Goal: Task Accomplishment & Management: Manage account settings

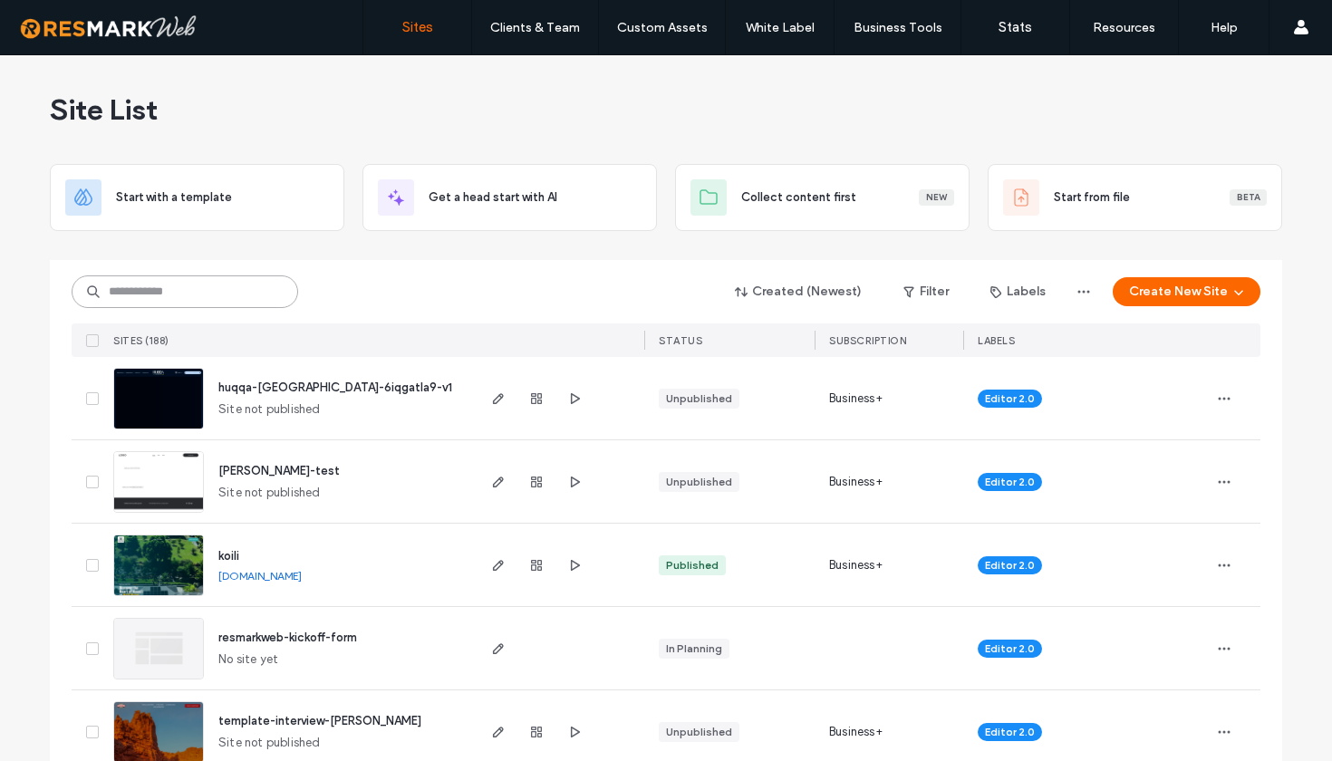
click at [190, 293] on input at bounding box center [185, 291] width 227 height 33
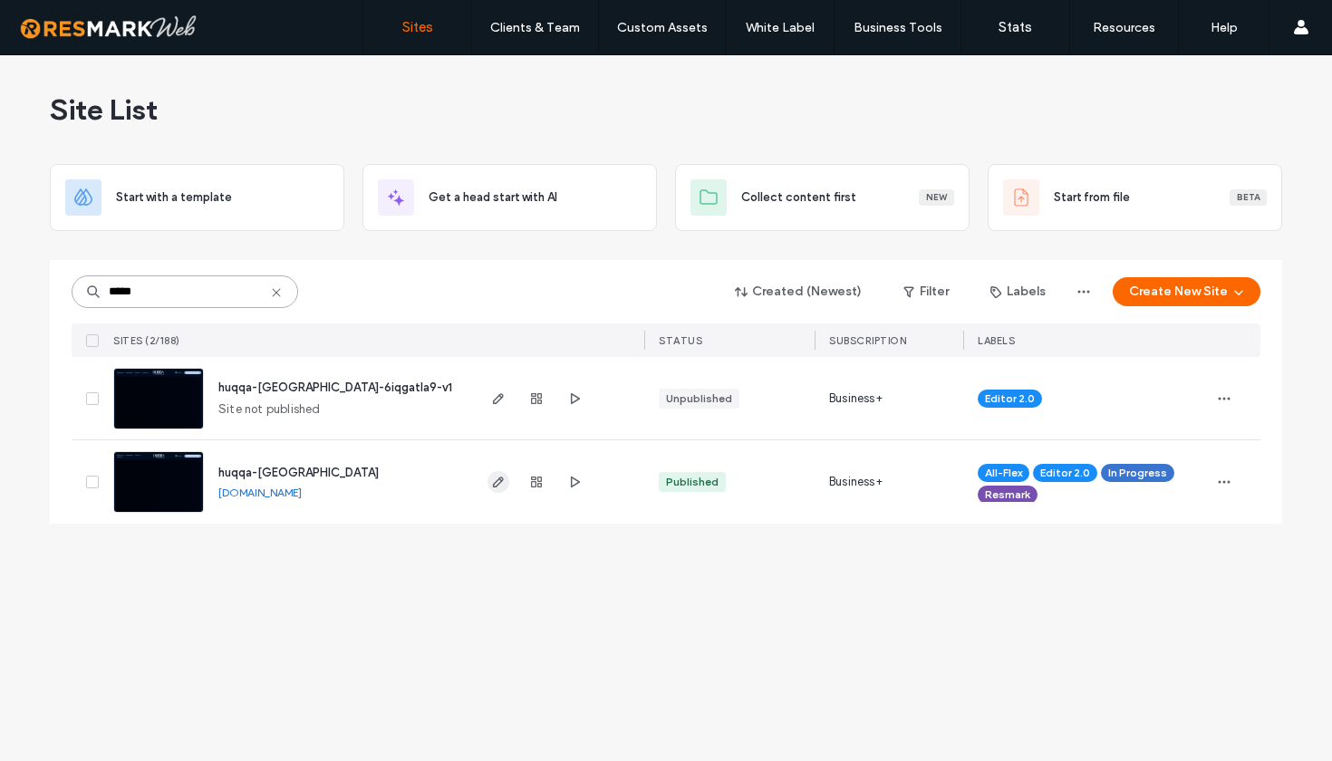
type input "*****"
click at [493, 485] on use "button" at bounding box center [498, 482] width 11 height 11
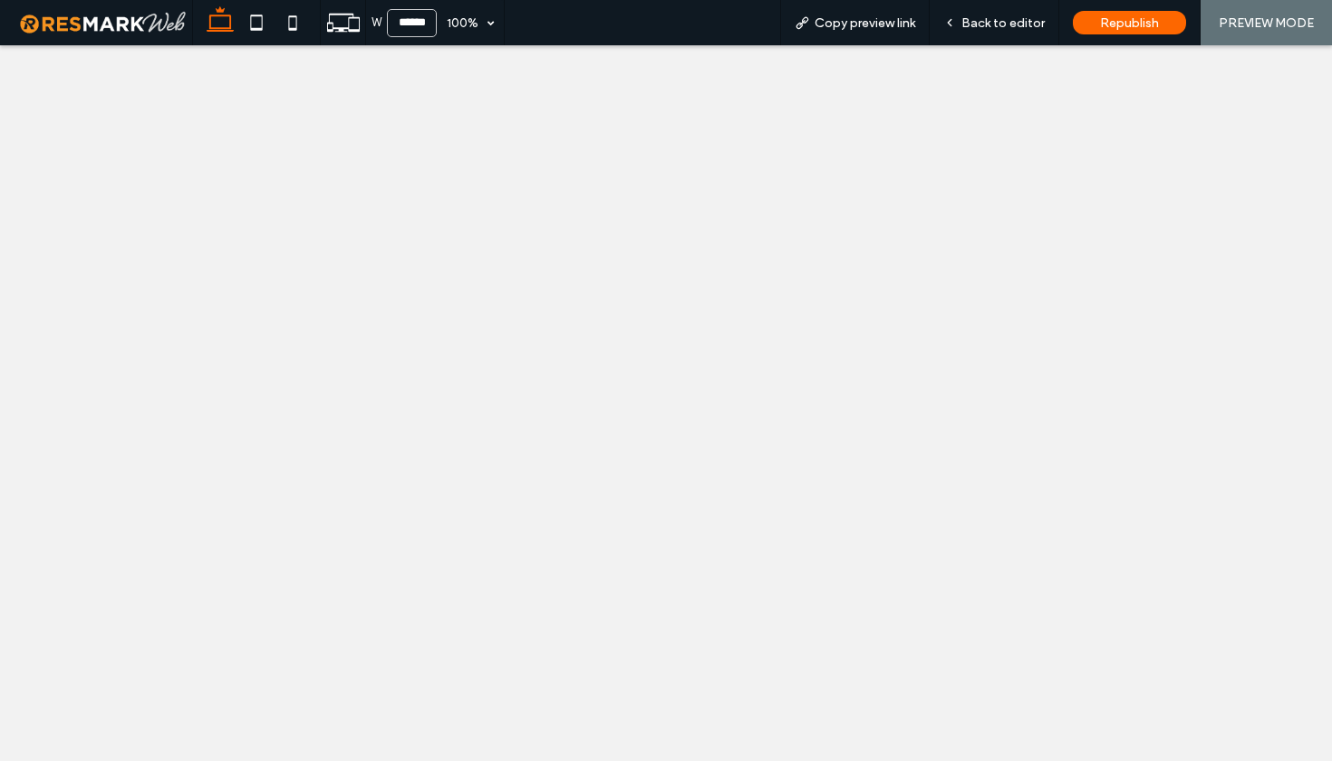
select select
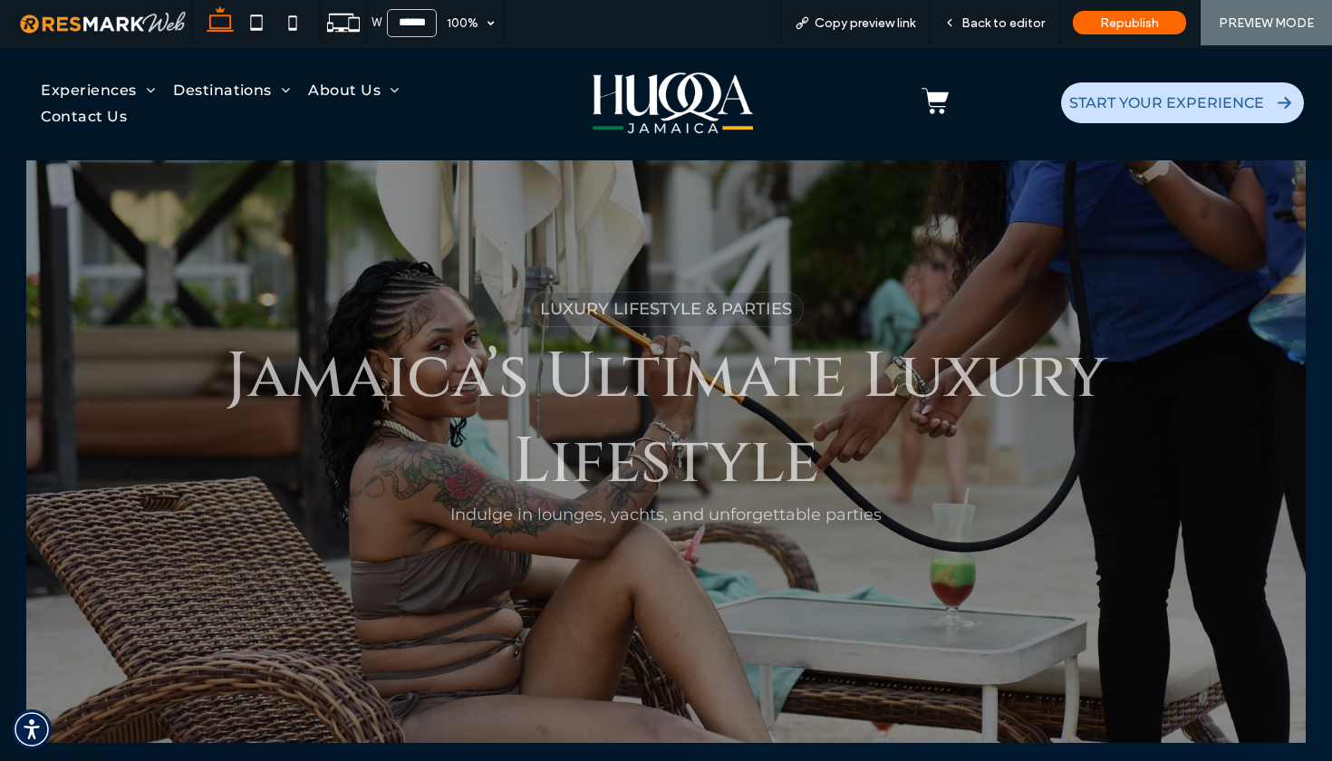
click at [609, 95] on img at bounding box center [673, 103] width 160 height 68
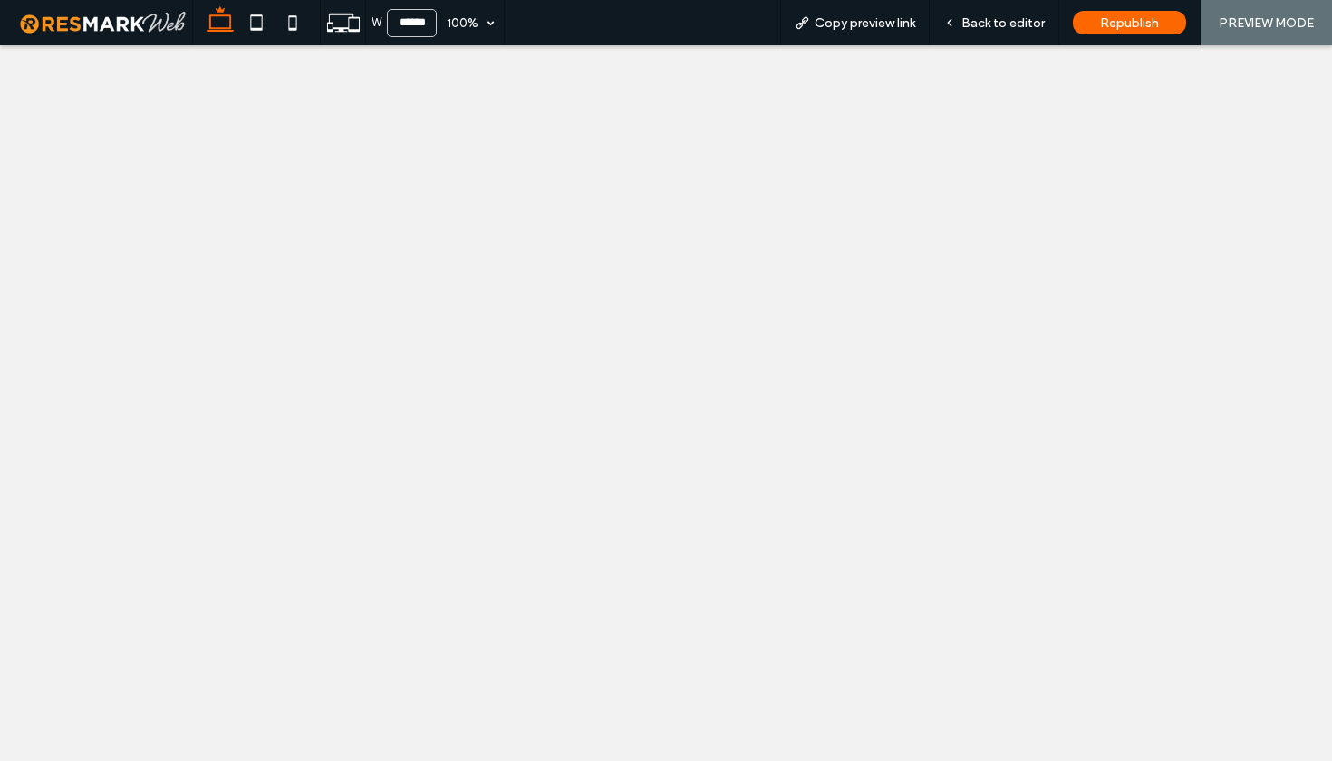
select select
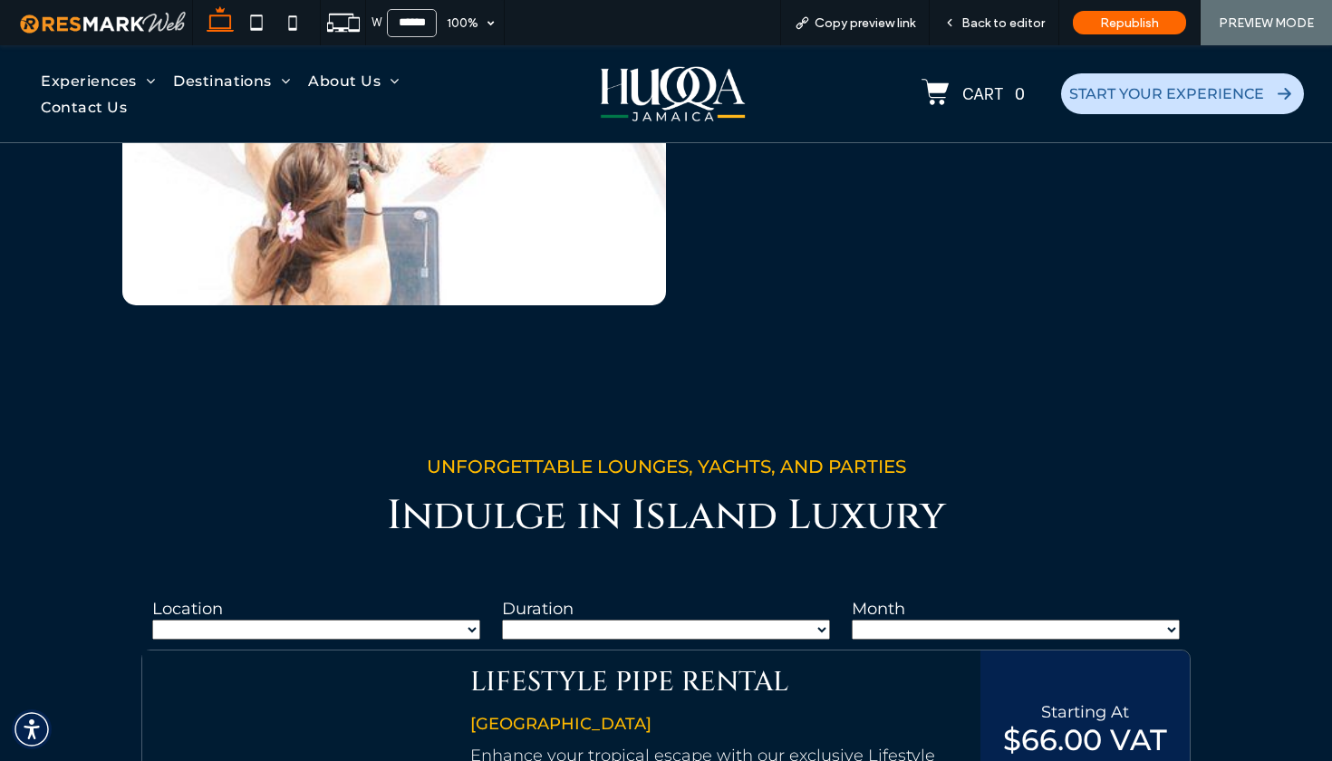
scroll to position [1026, 0]
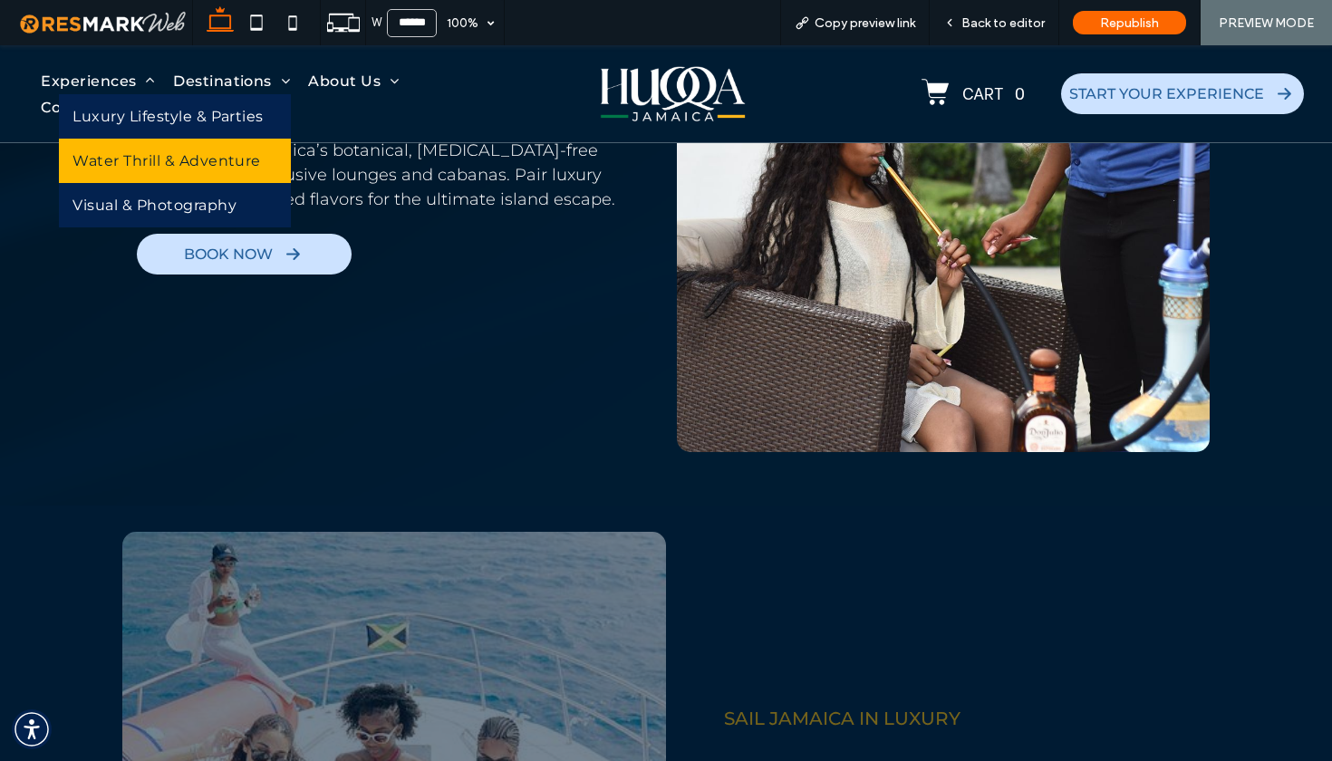
click at [130, 161] on span "Water Thrill & Adventure" at bounding box center [166, 160] width 188 height 17
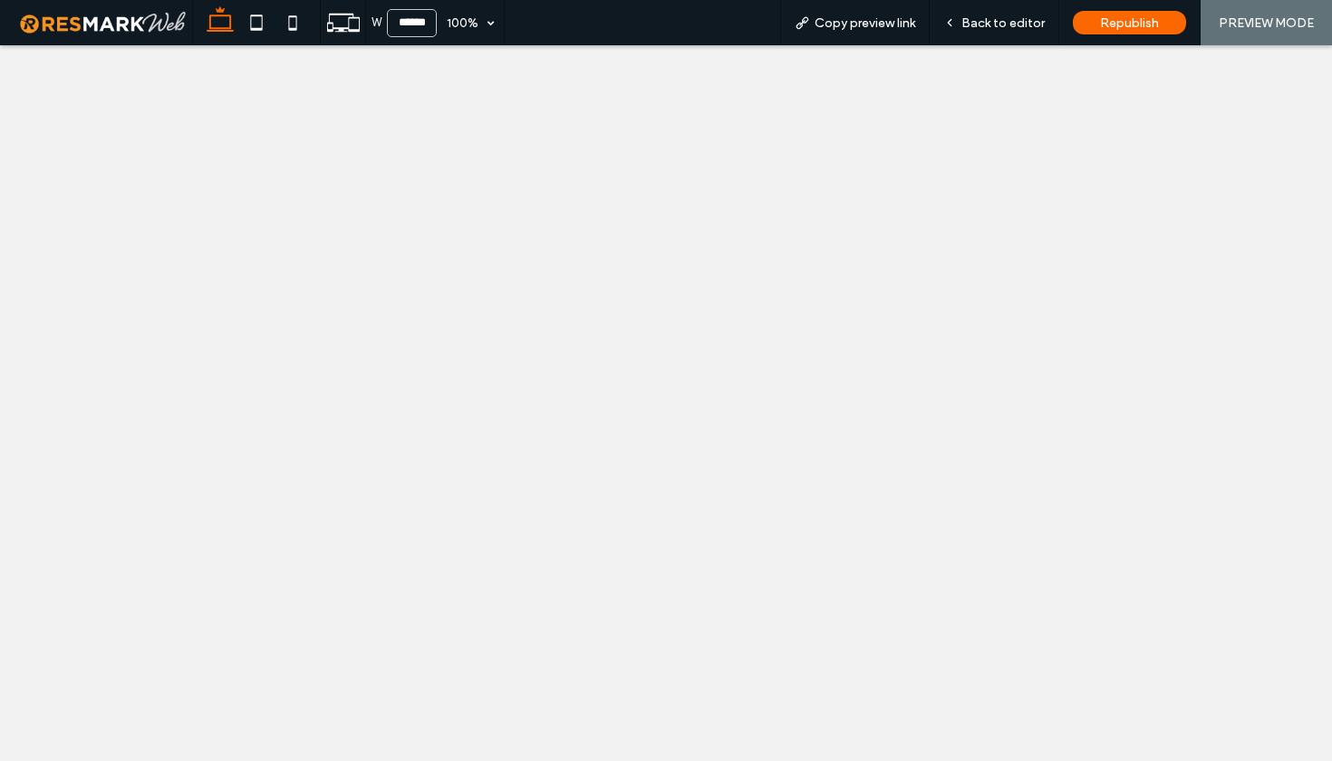
select select
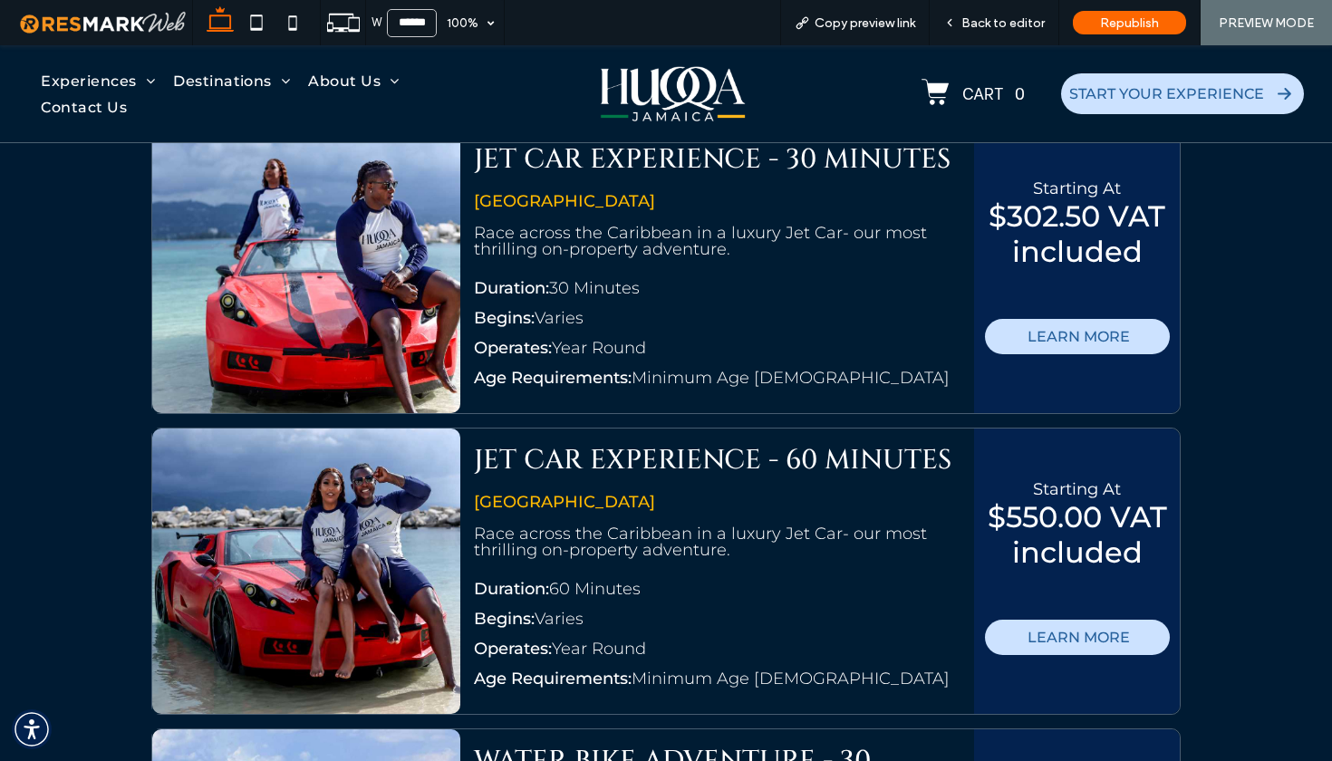
scroll to position [4024, 0]
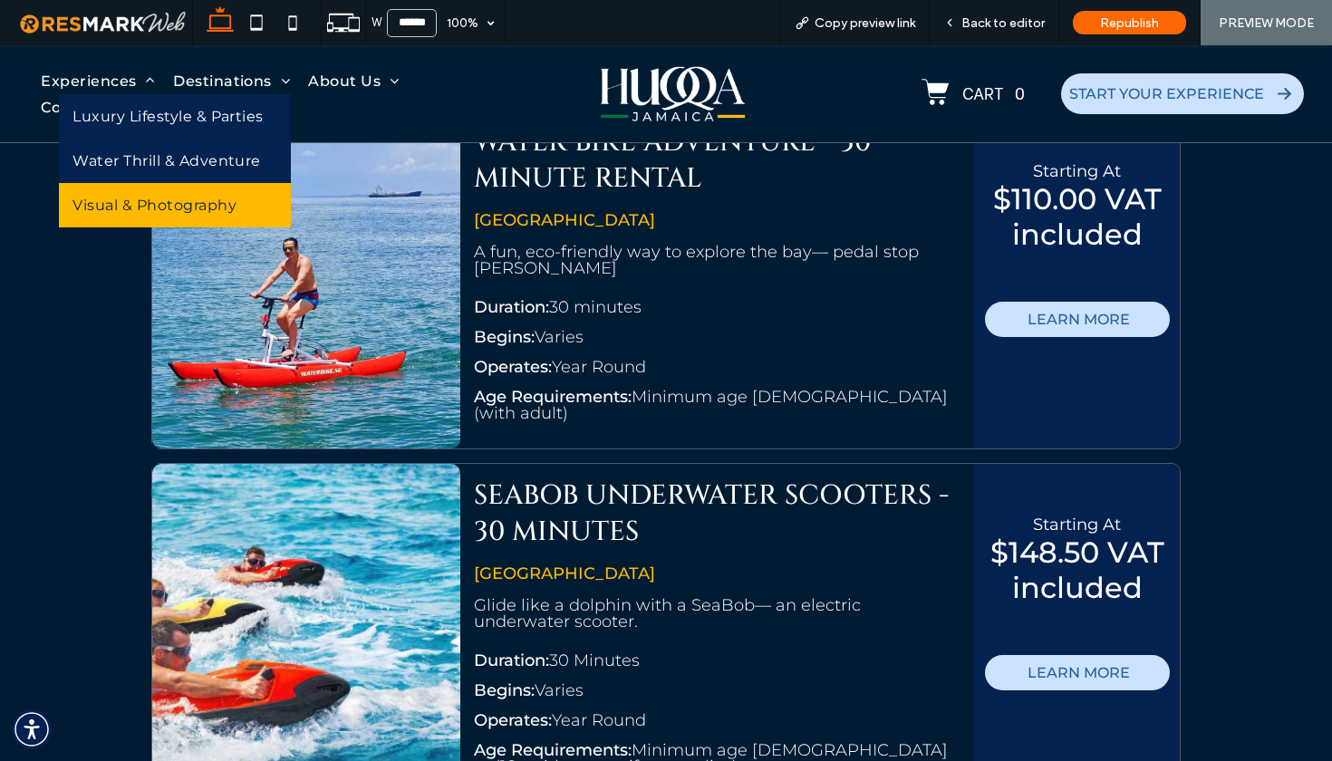
click at [144, 206] on span "Visual & Photography" at bounding box center [154, 205] width 164 height 17
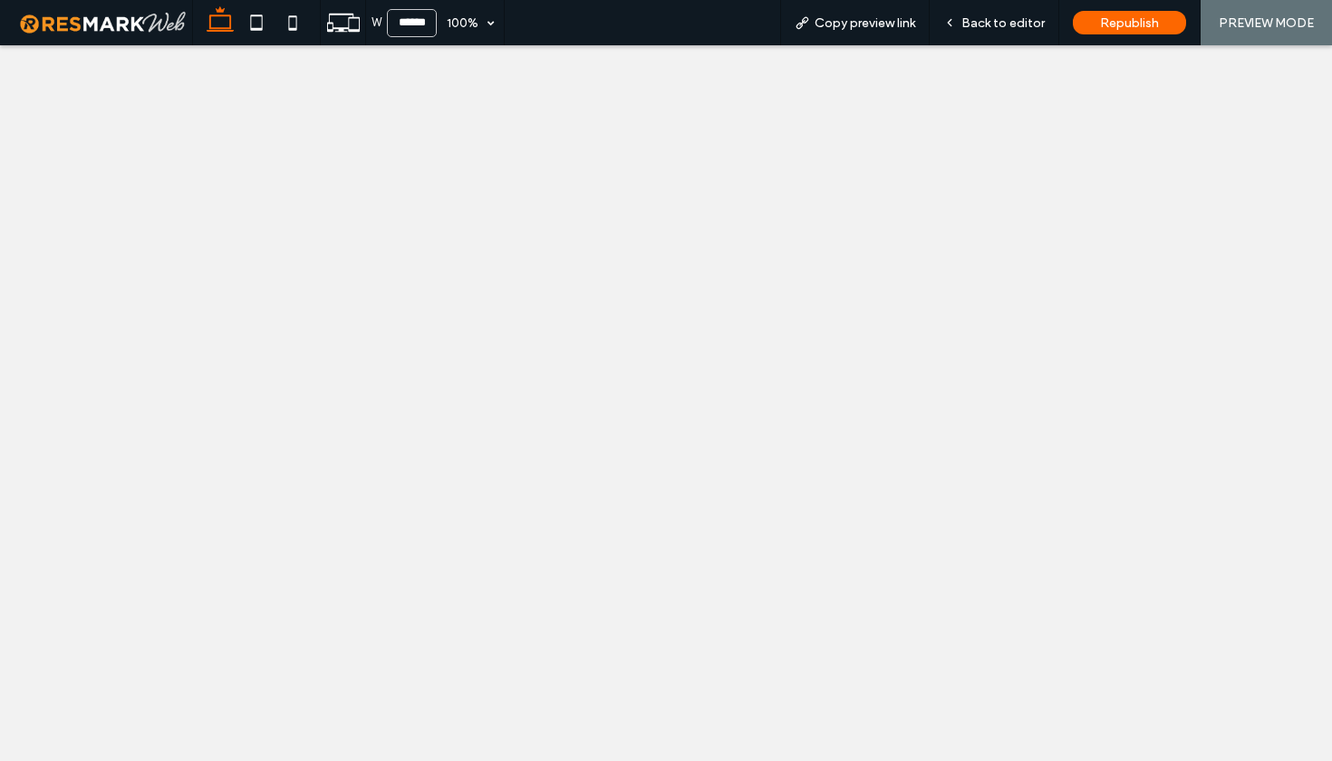
select select
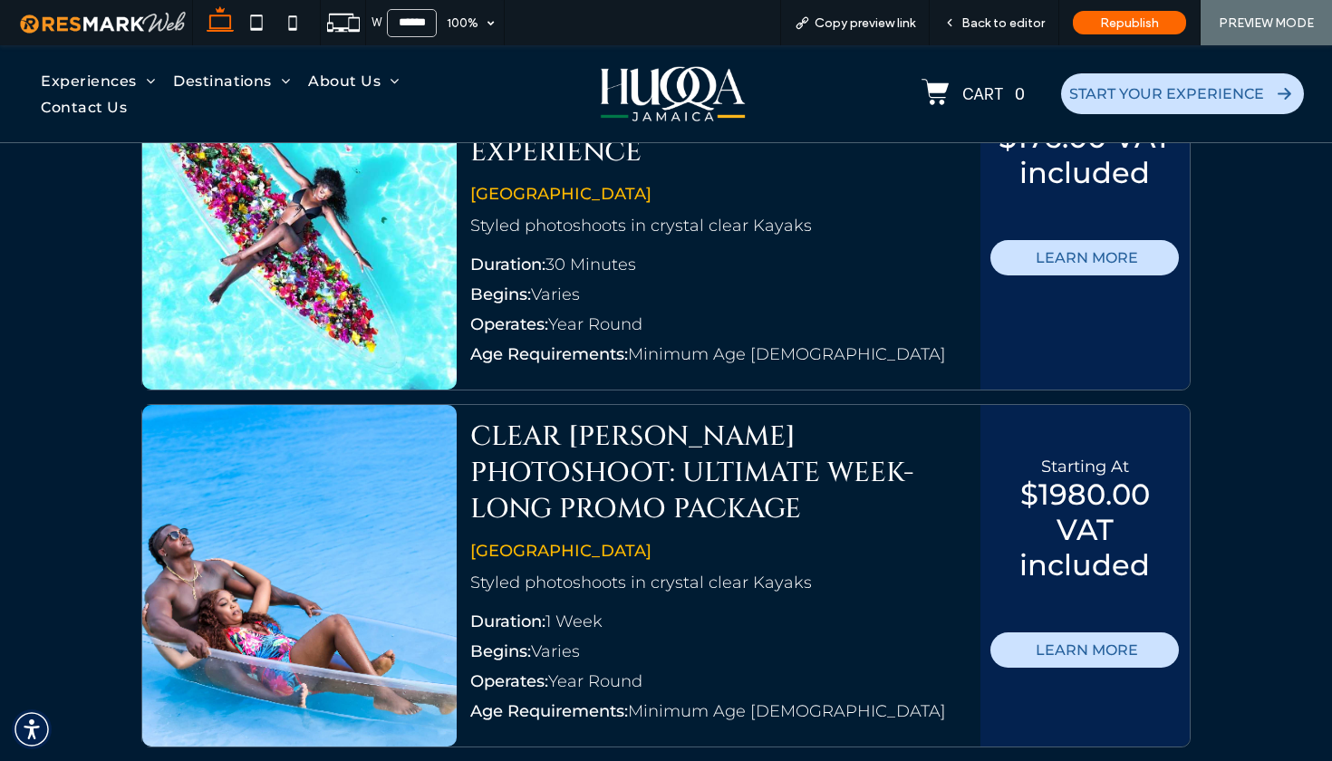
scroll to position [2441, 0]
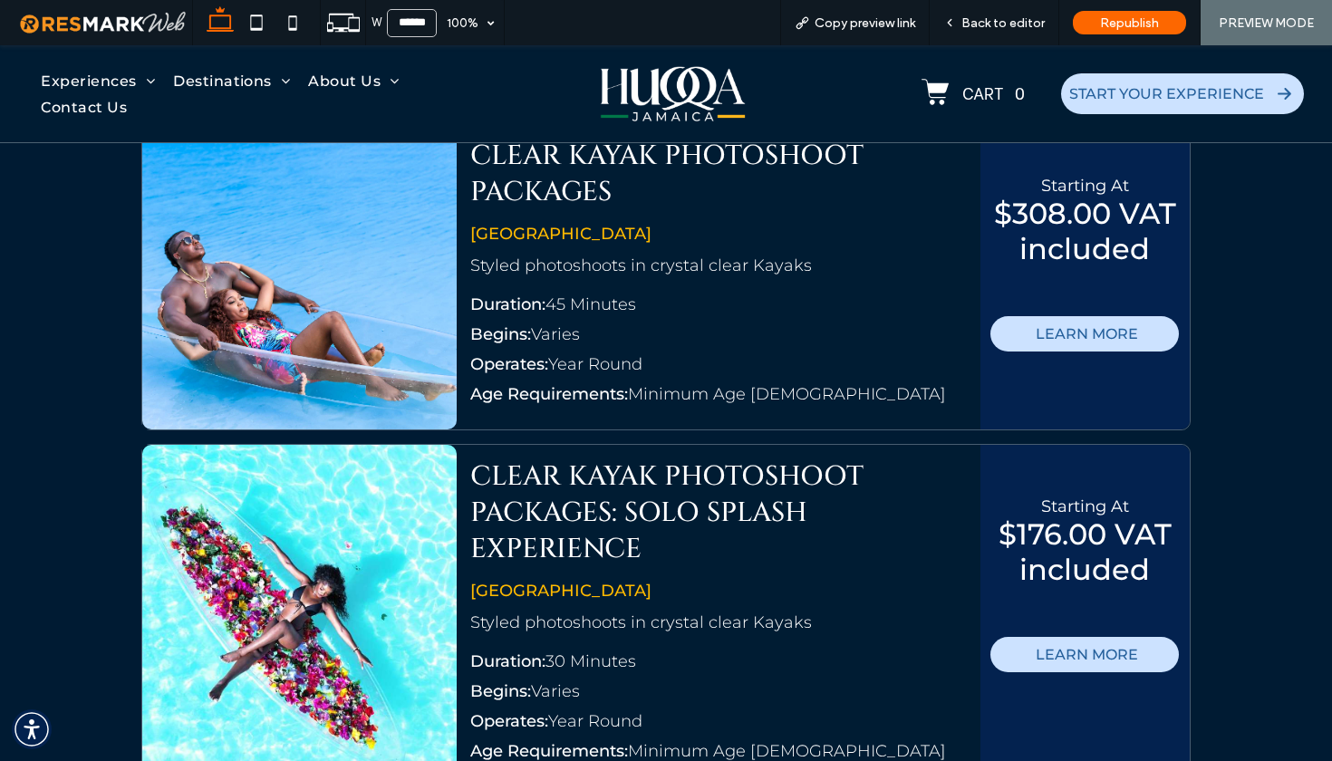
click at [222, 106] on link "[GEOGRAPHIC_DATA]" at bounding box center [299, 107] width 217 height 44
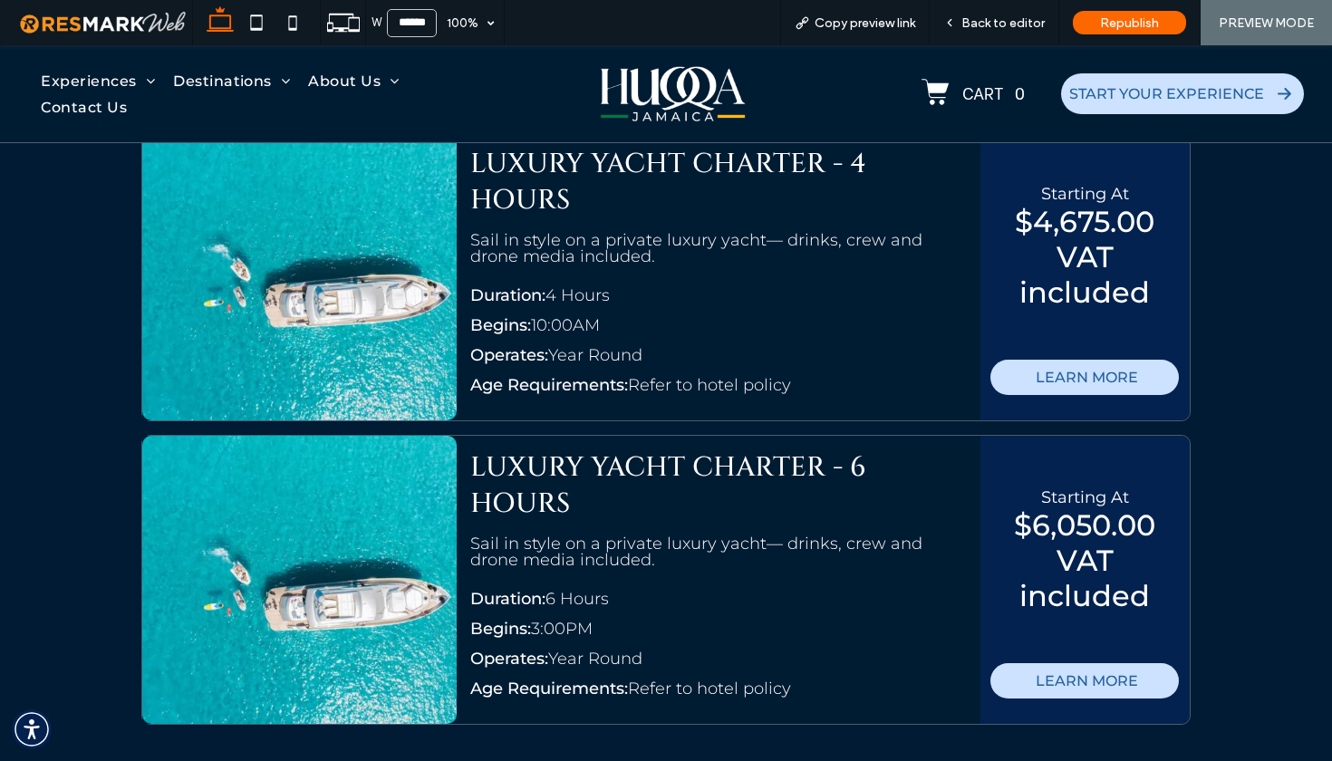
scroll to position [6749, 0]
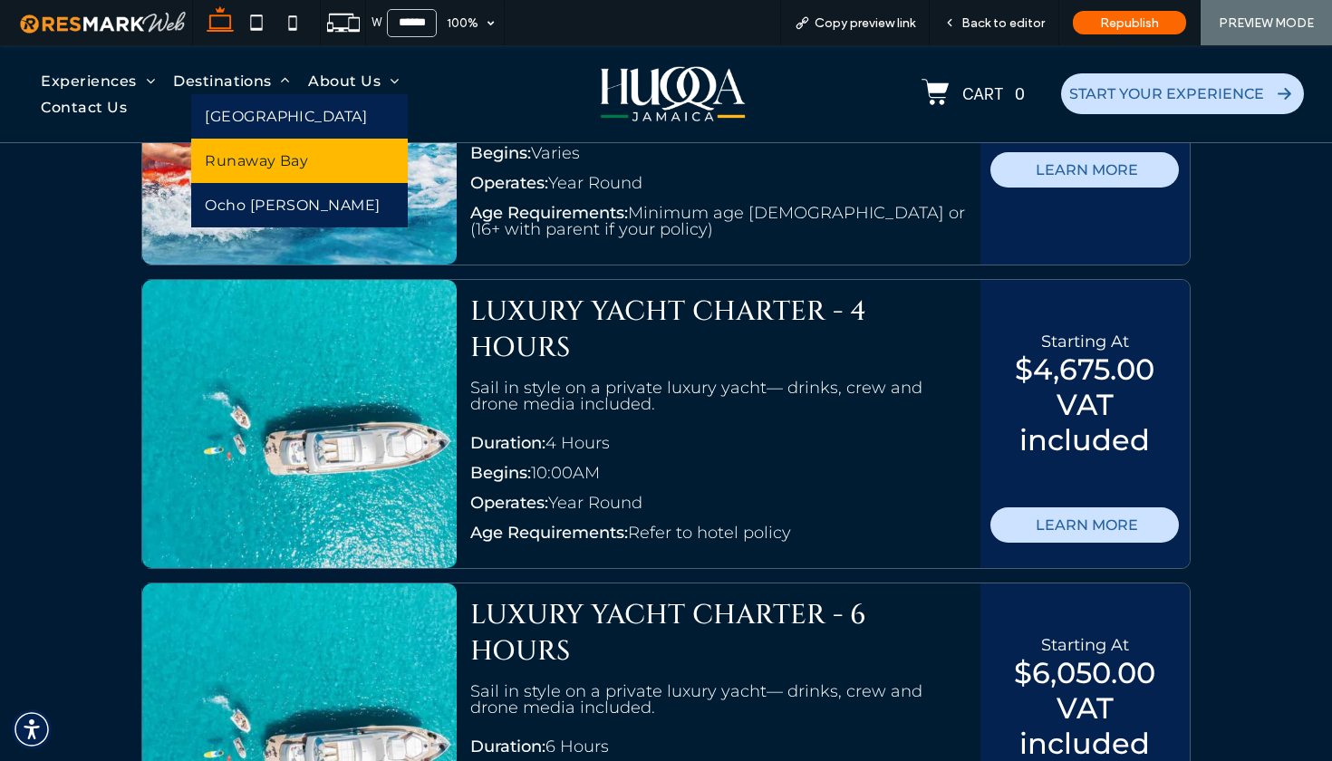
click at [273, 158] on span "Runaway Bay" at bounding box center [256, 160] width 103 height 17
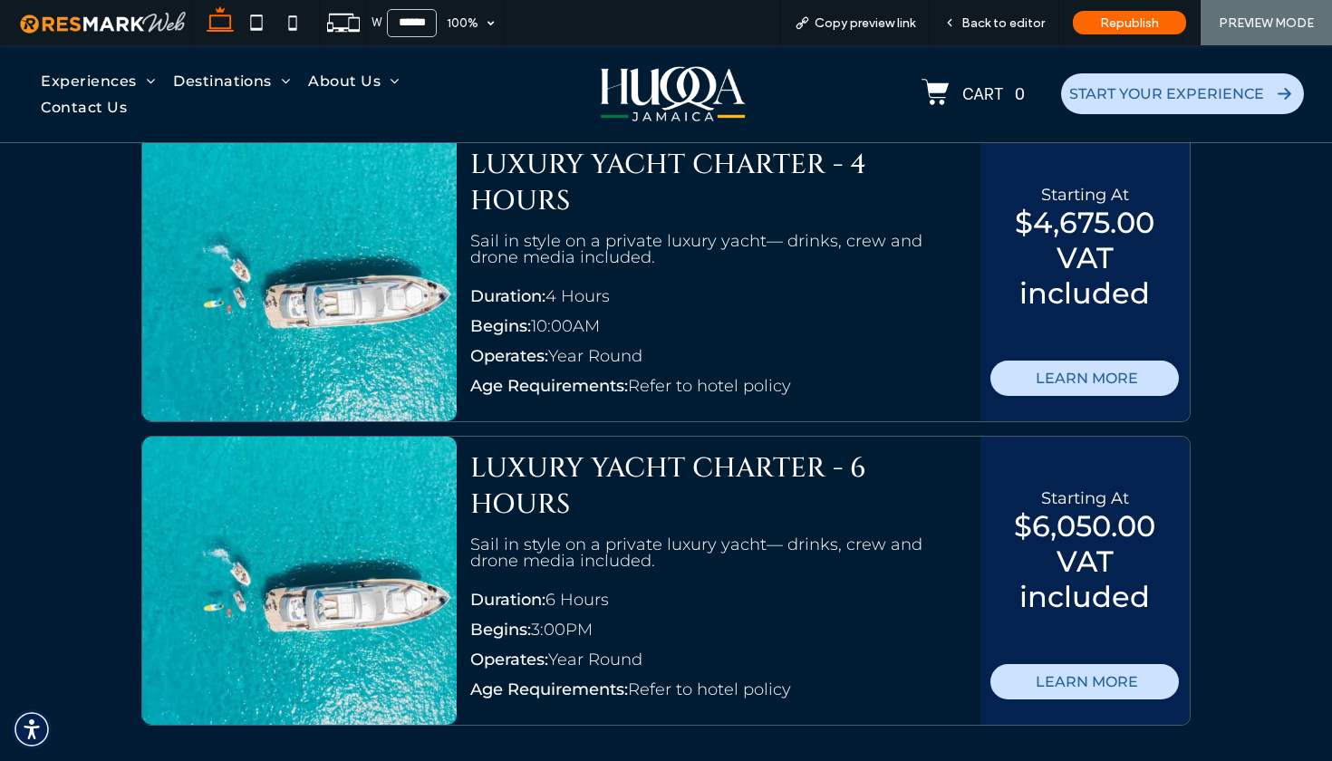
scroll to position [6742, 0]
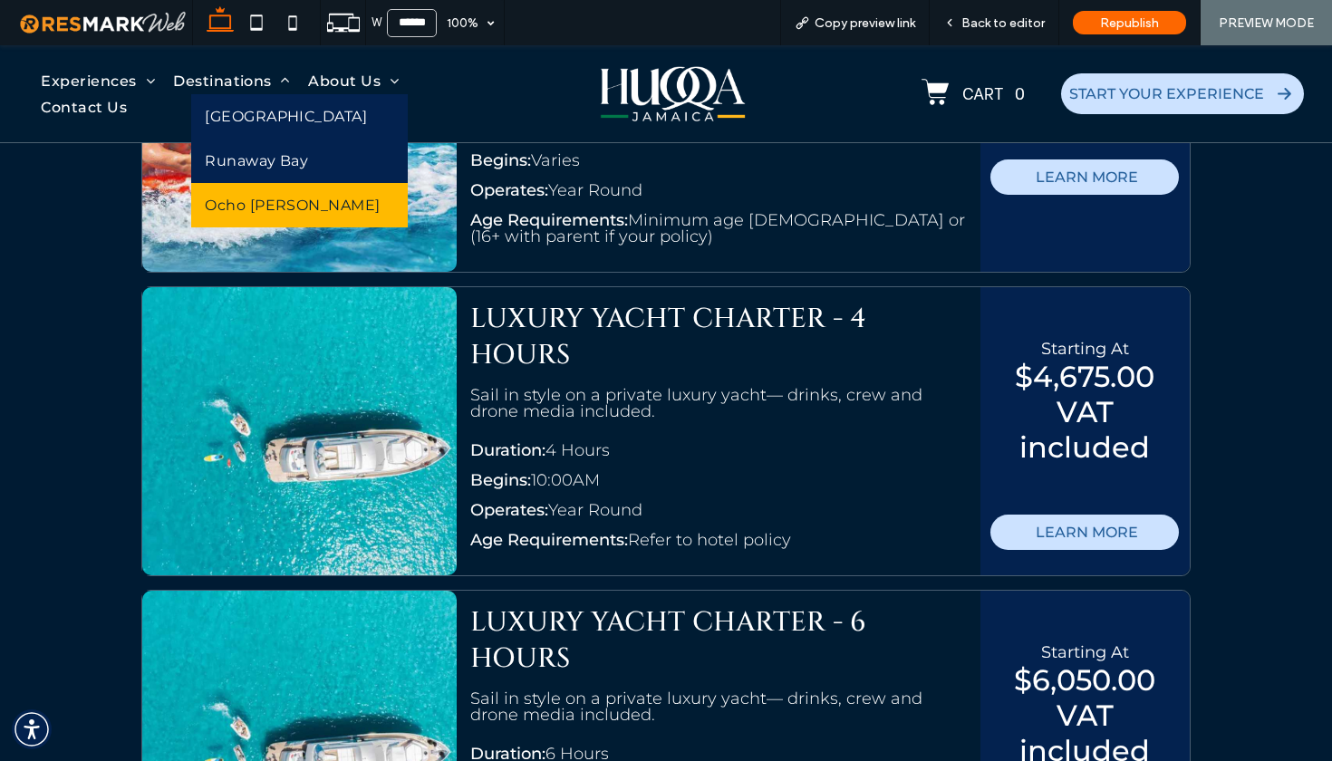
click at [253, 205] on span "Ocho [PERSON_NAME]" at bounding box center [293, 205] width 176 height 17
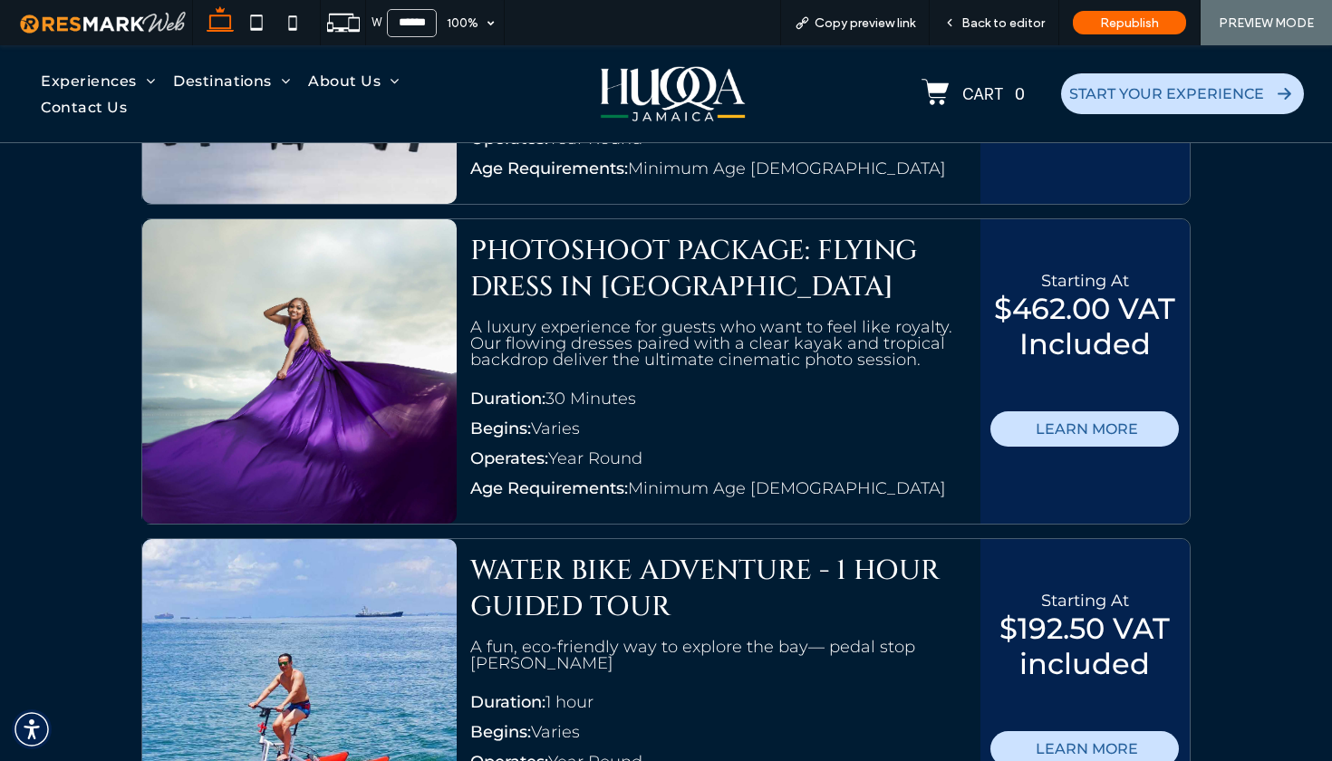
scroll to position [3277, 0]
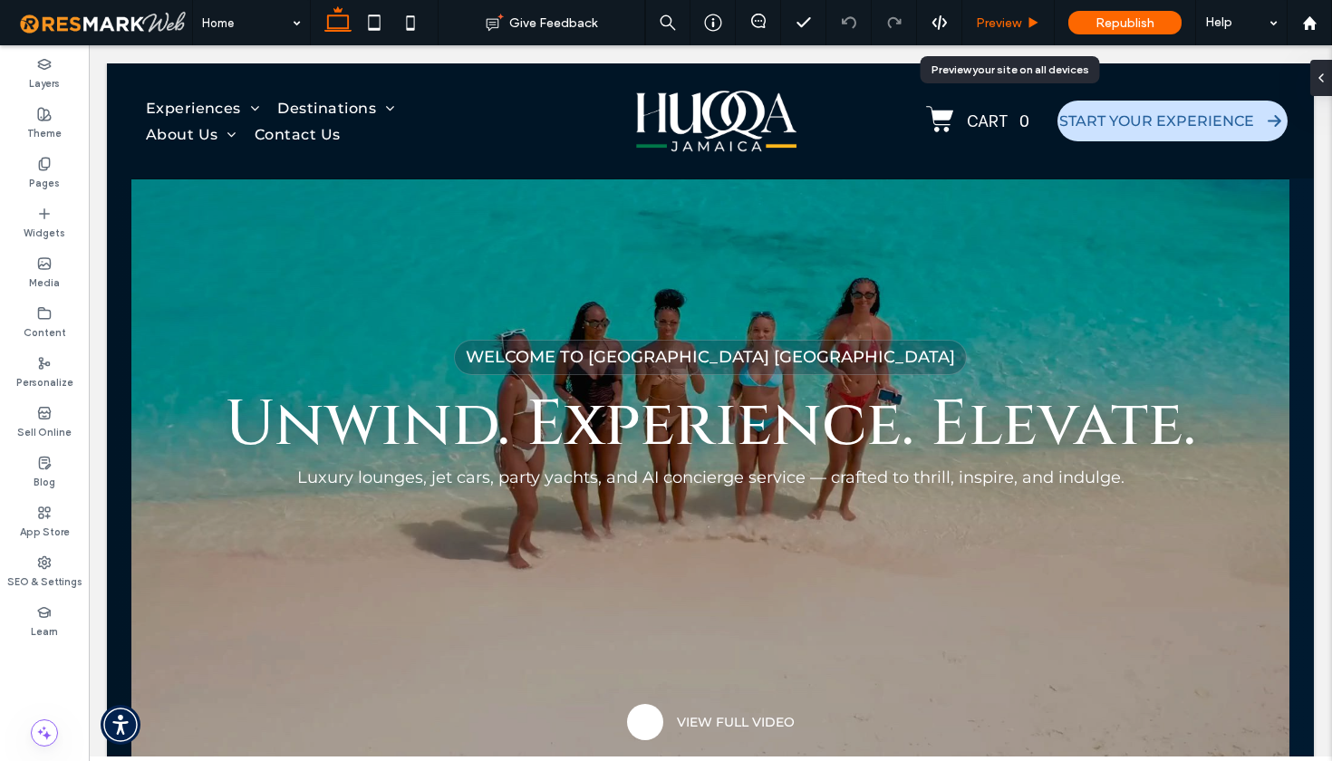
click at [987, 18] on span "Preview" at bounding box center [998, 22] width 45 height 15
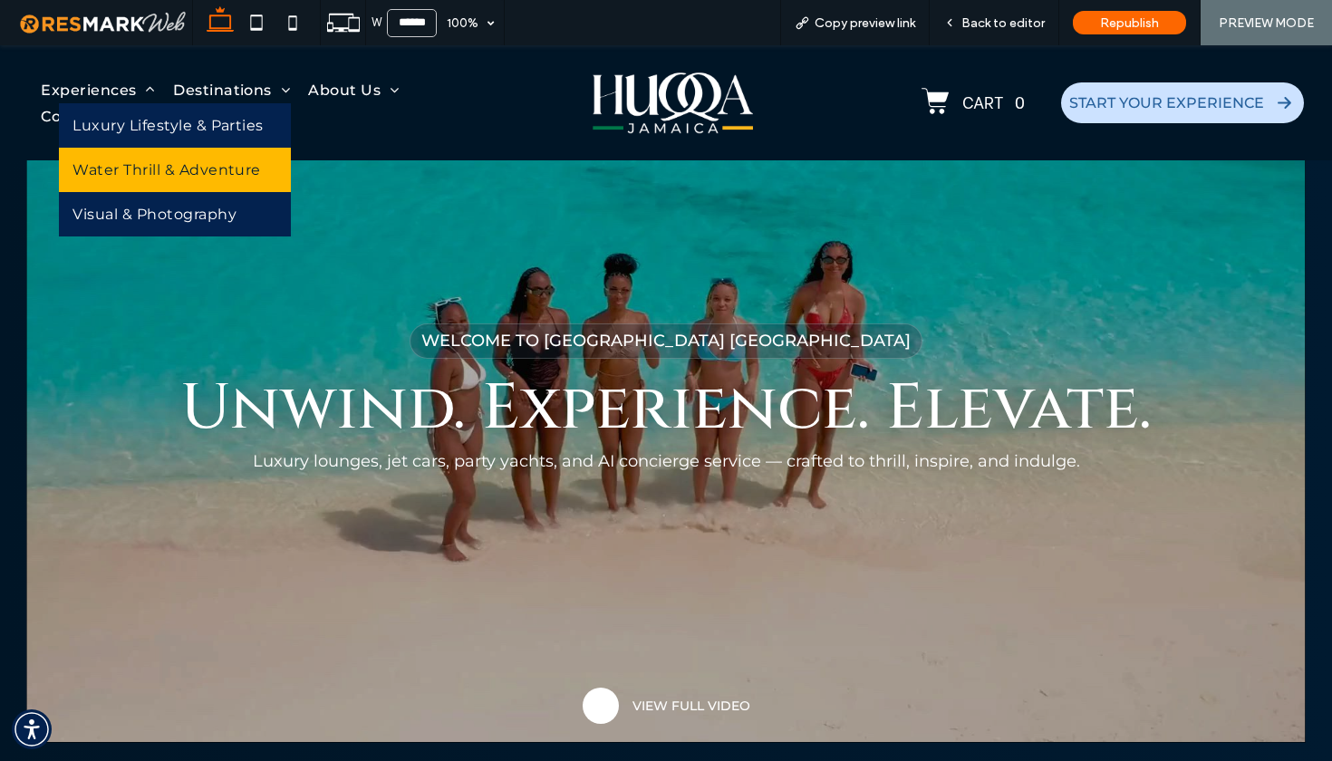
click at [126, 170] on span "Water Thrill & Adventure" at bounding box center [166, 169] width 188 height 17
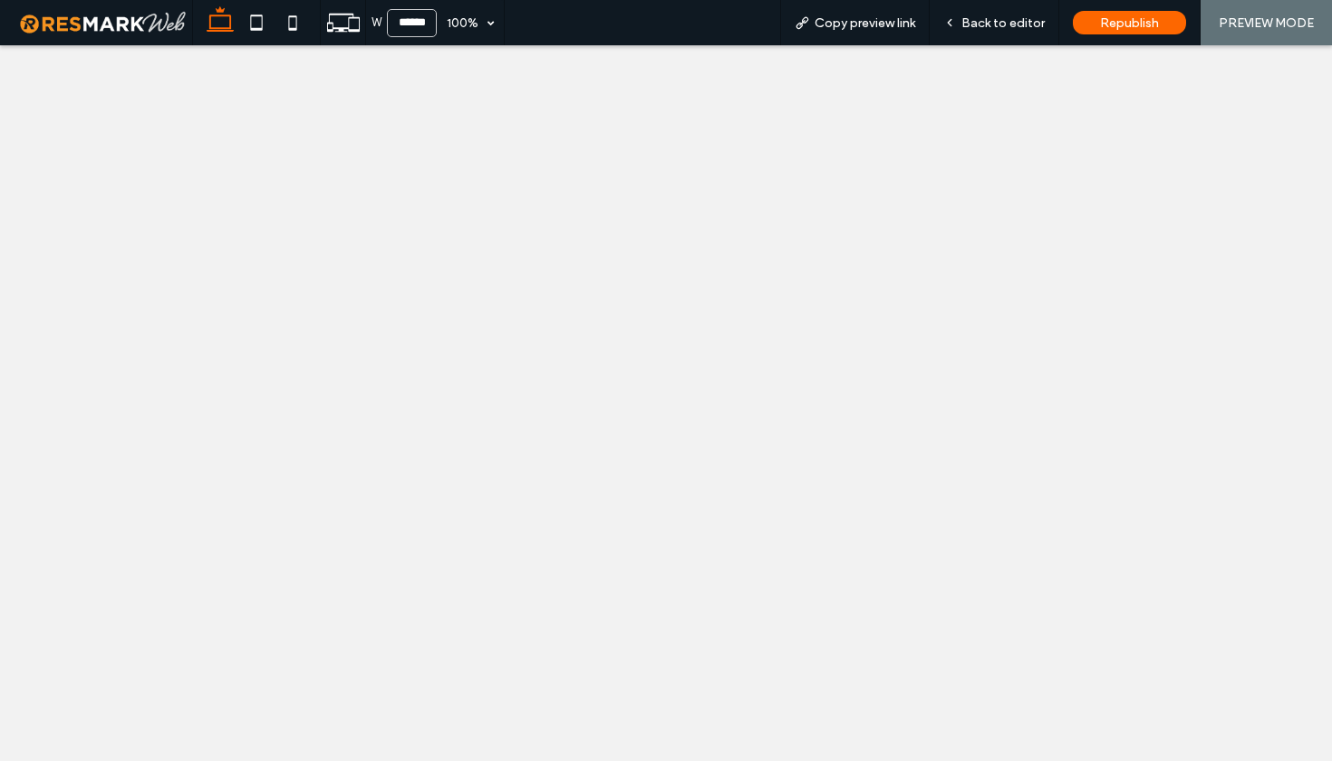
select select
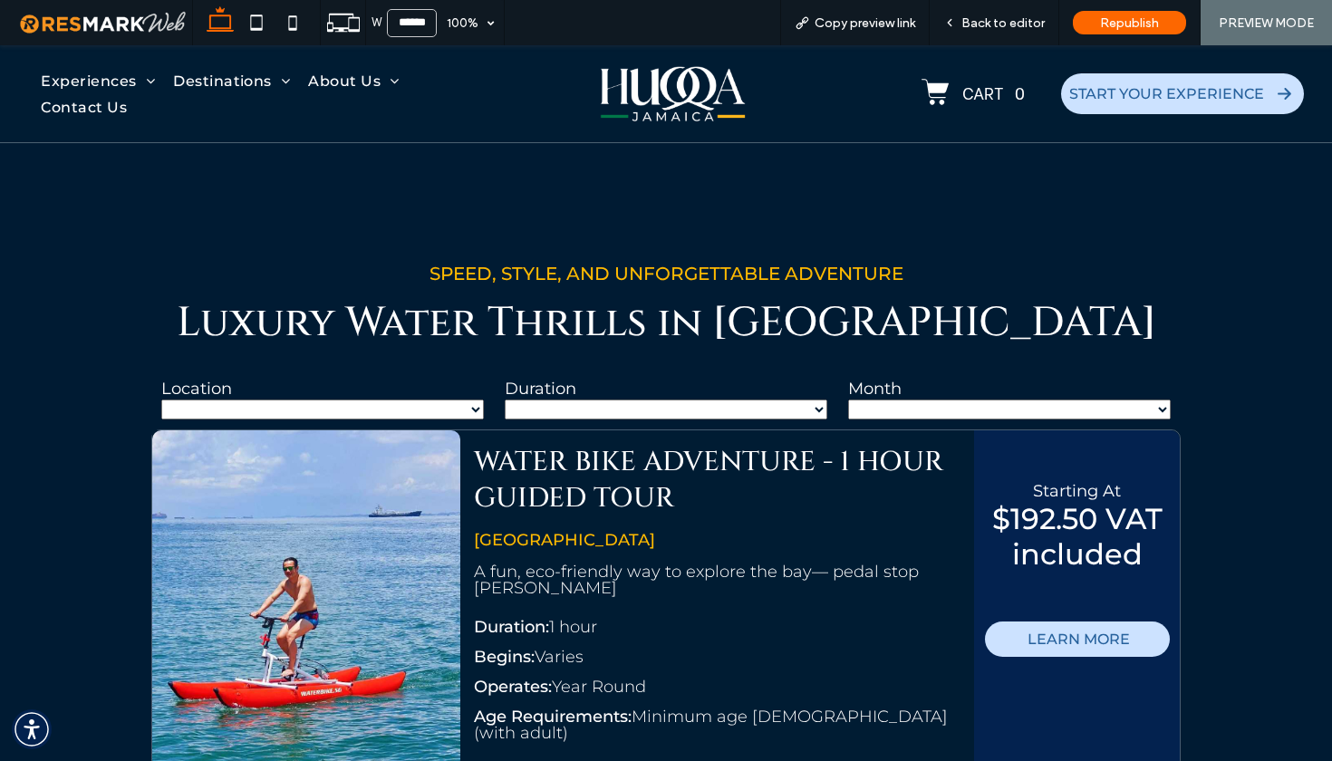
scroll to position [2065, 0]
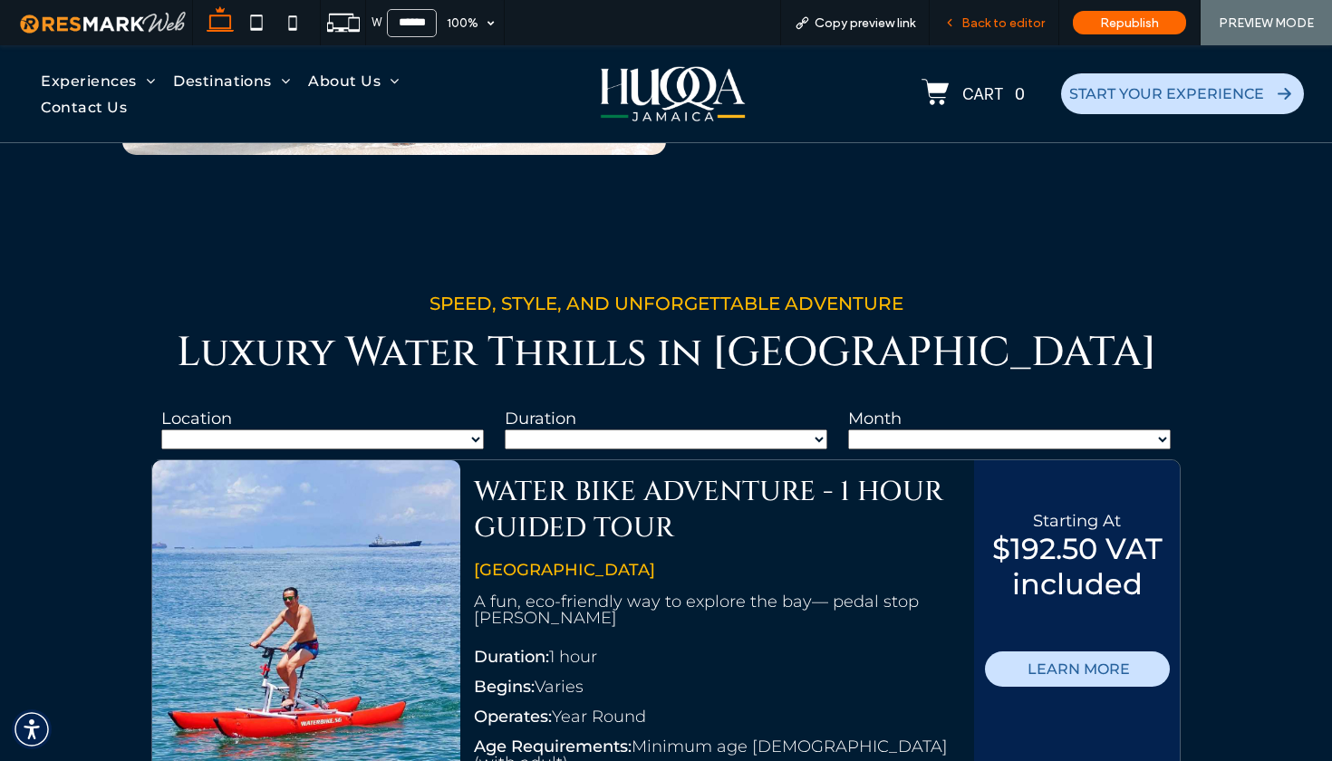
click at [1024, 24] on span "Back to editor" at bounding box center [1002, 22] width 83 height 15
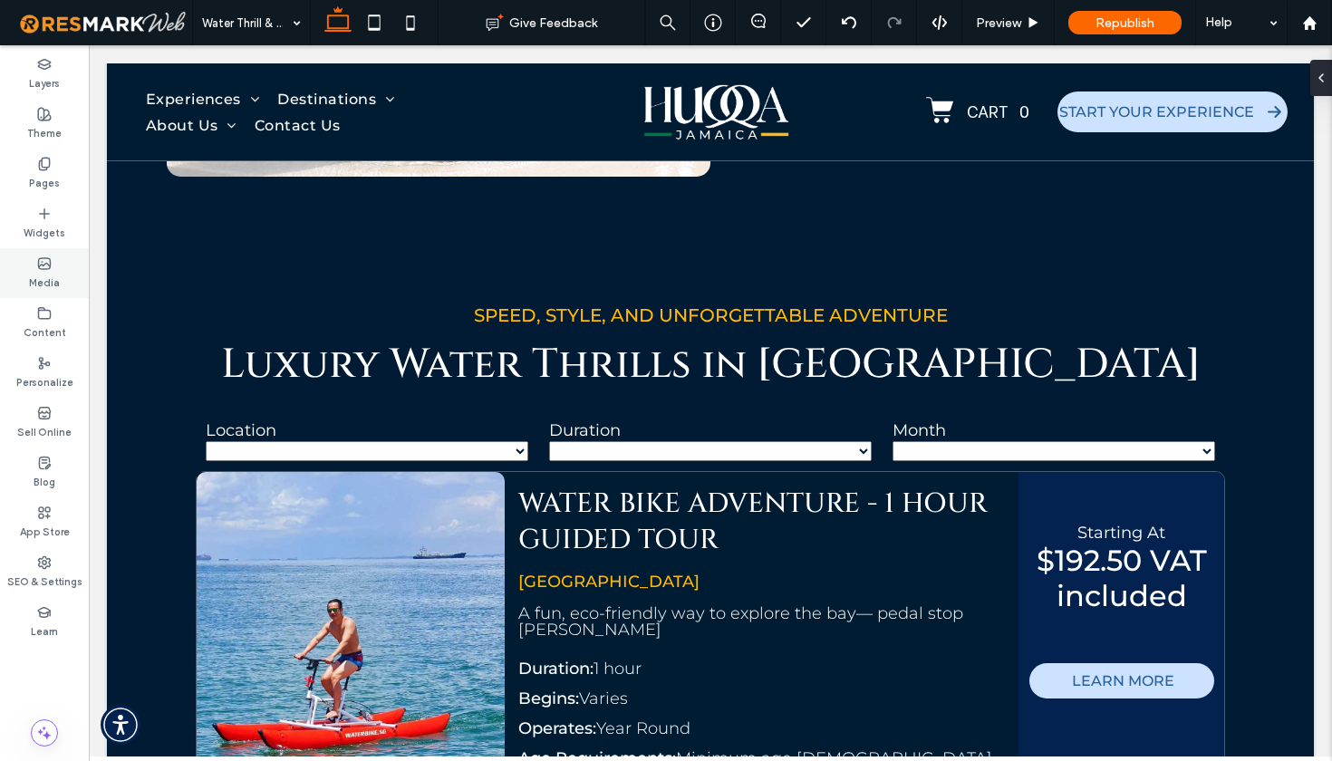
click at [47, 272] on label "Media" at bounding box center [44, 281] width 31 height 20
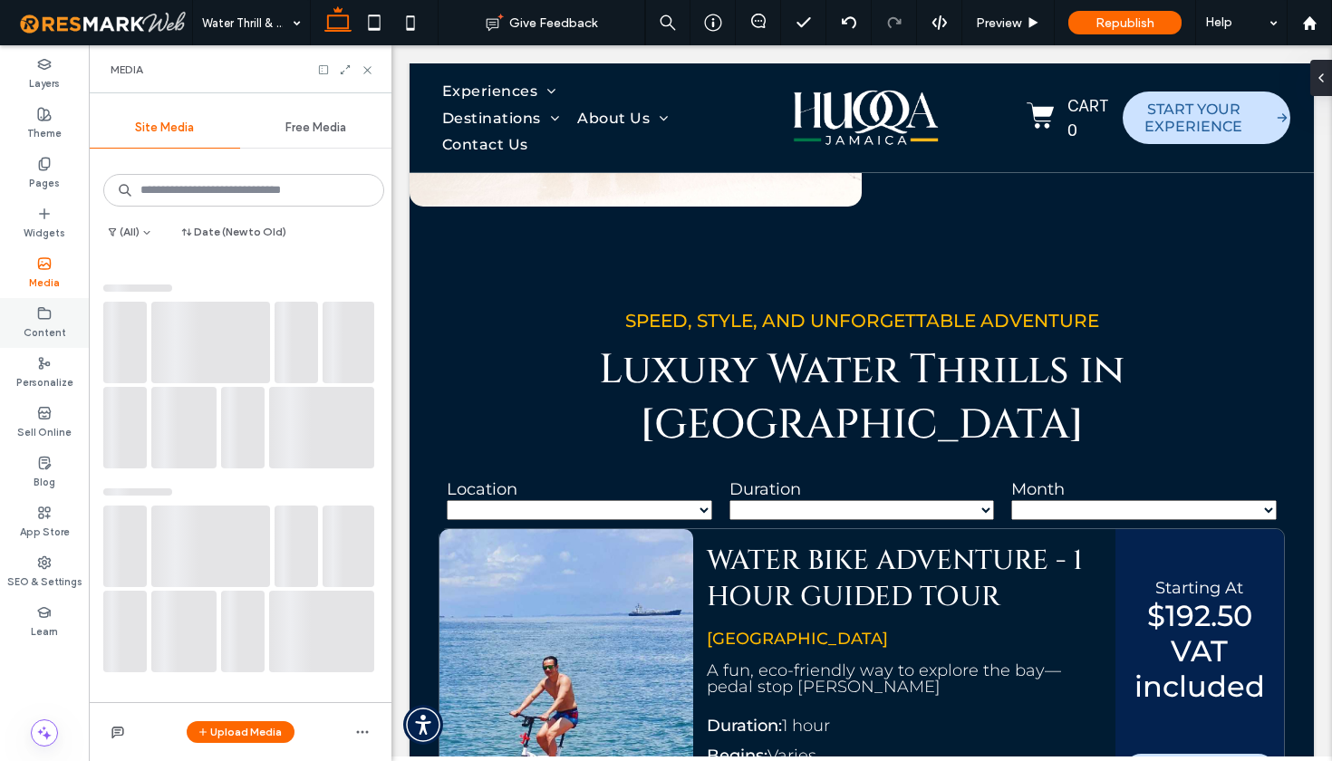
click at [48, 304] on div "Content" at bounding box center [44, 323] width 89 height 50
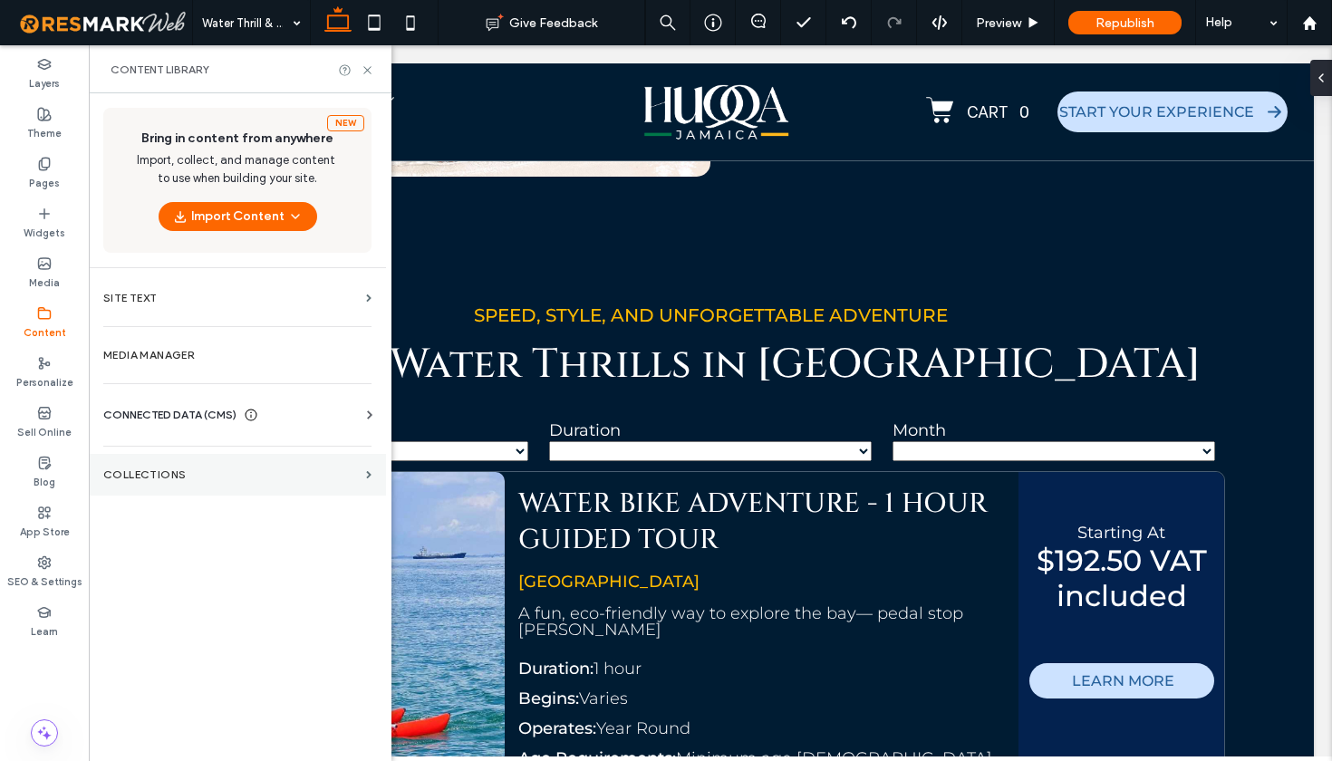
click at [235, 479] on label "Collections" at bounding box center [231, 474] width 256 height 13
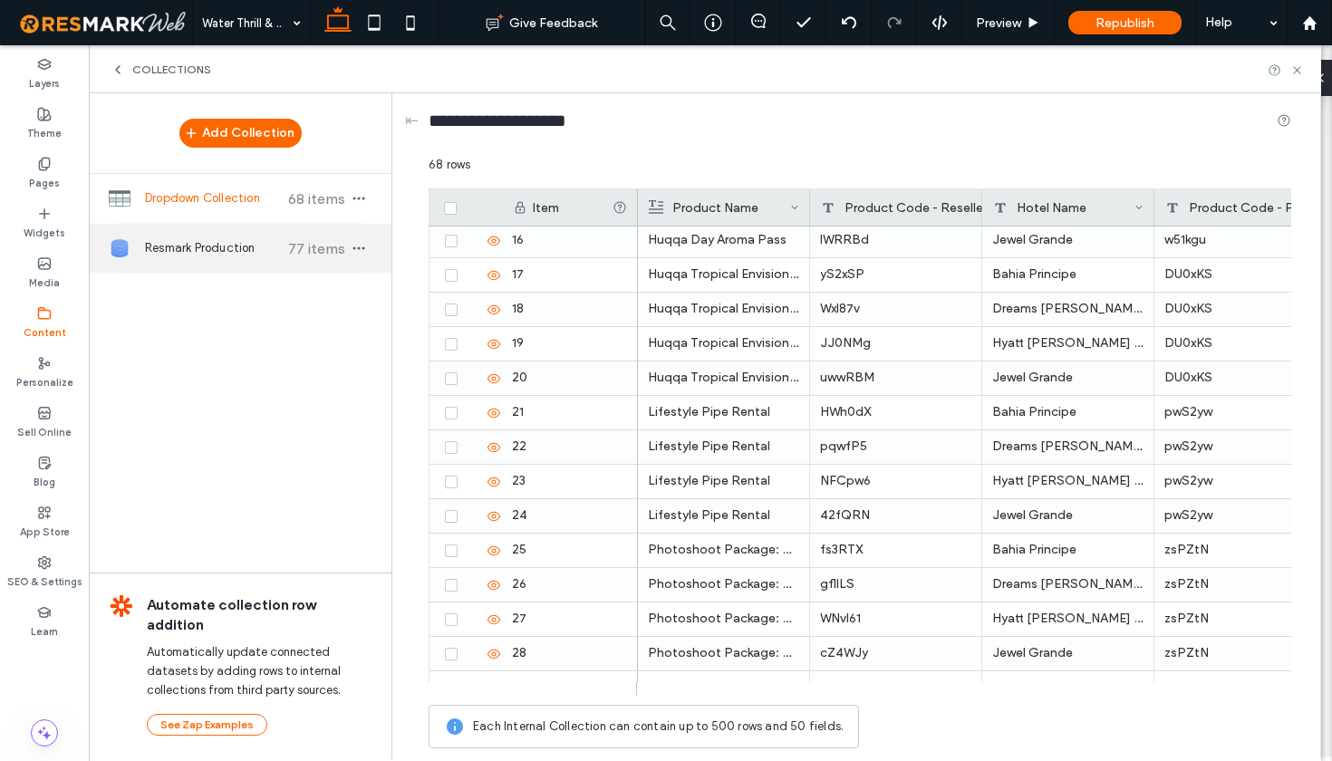
click at [200, 260] on div "Resmark Production 77 items" at bounding box center [240, 248] width 303 height 49
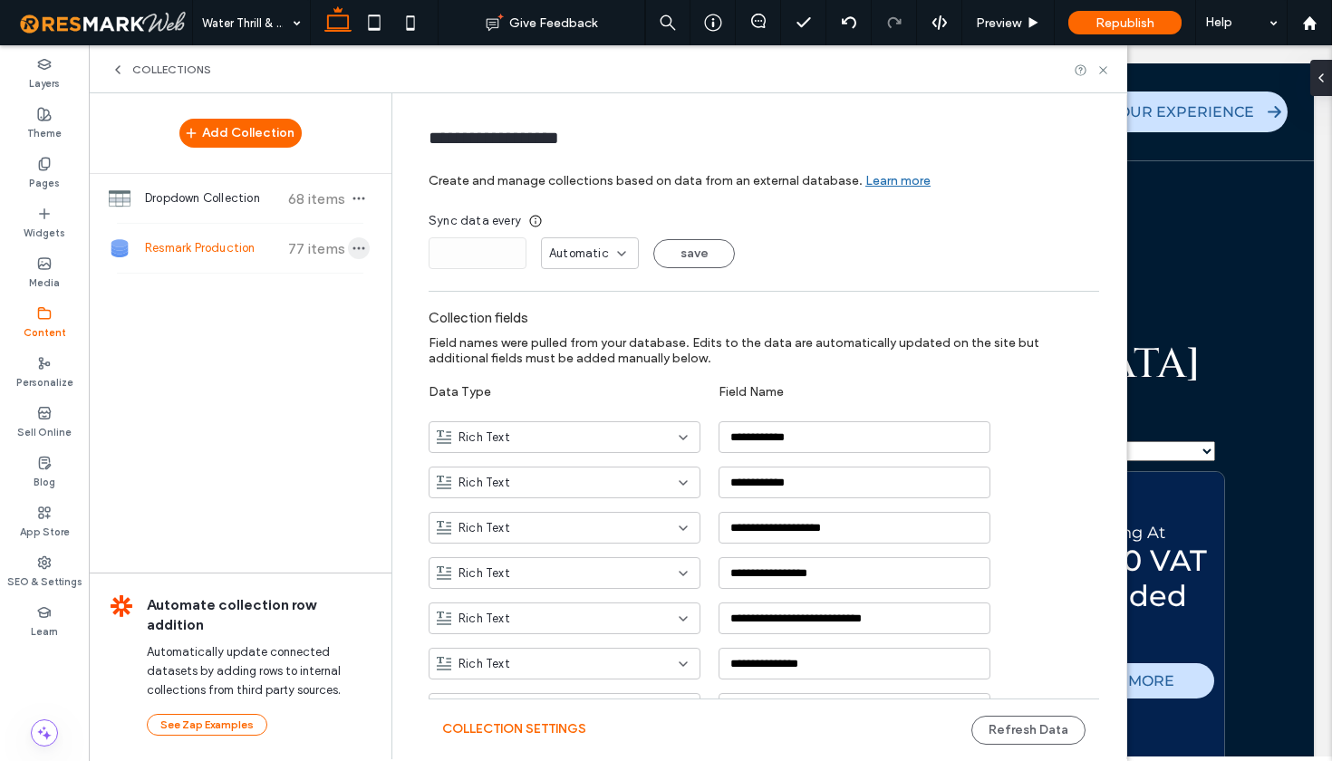
click at [359, 253] on icon "button" at bounding box center [359, 248] width 14 height 14
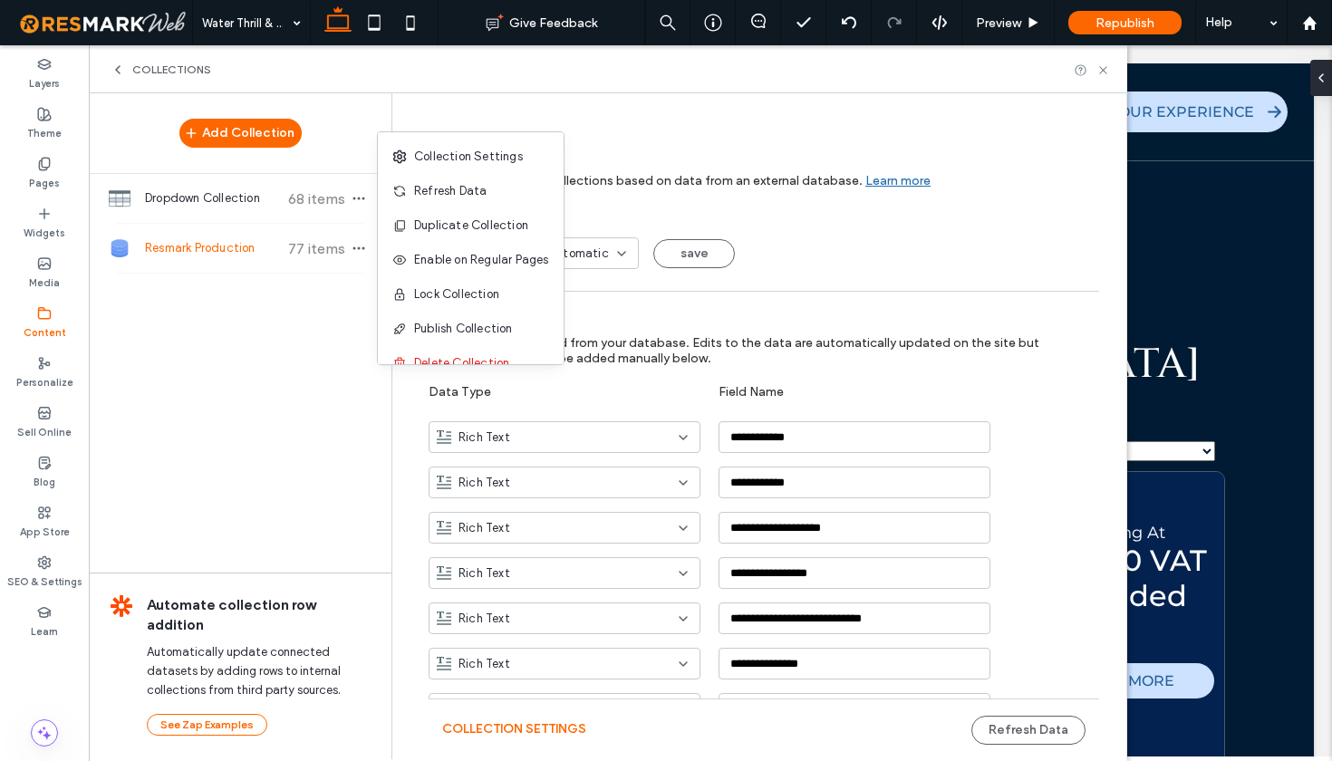
click at [301, 357] on div "Add Collection Dropdown Collection 68 items Resmark Production 77 items Automat…" at bounding box center [240, 425] width 303 height 664
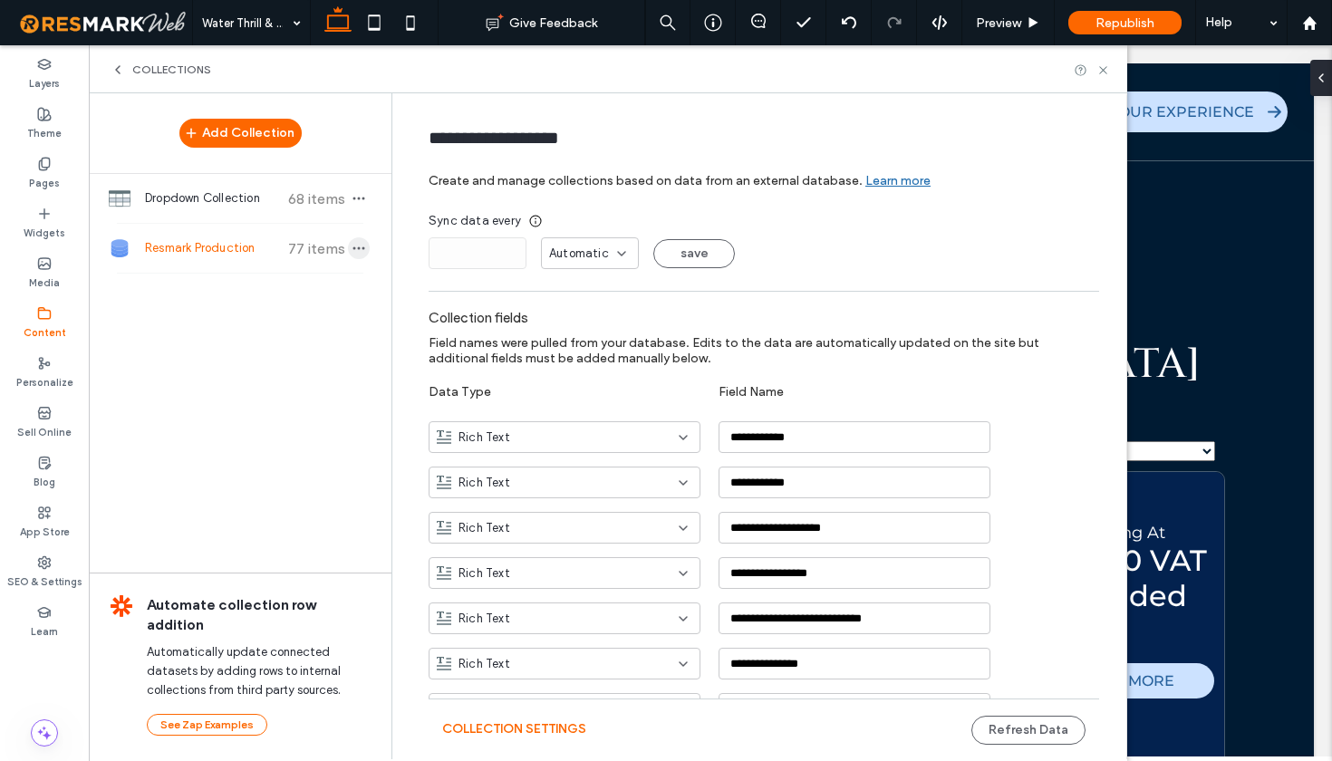
click at [364, 250] on icon "button" at bounding box center [359, 248] width 14 height 14
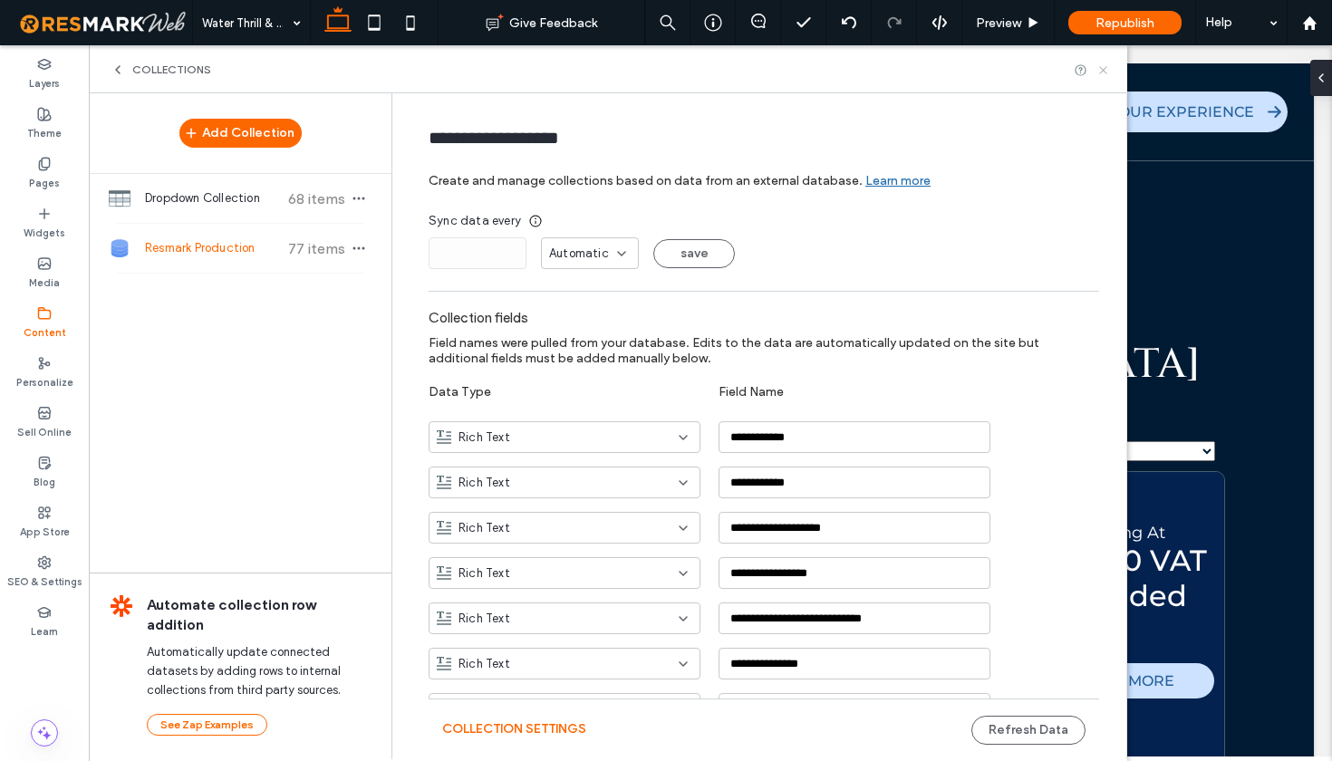
click at [1104, 75] on icon at bounding box center [1103, 70] width 14 height 14
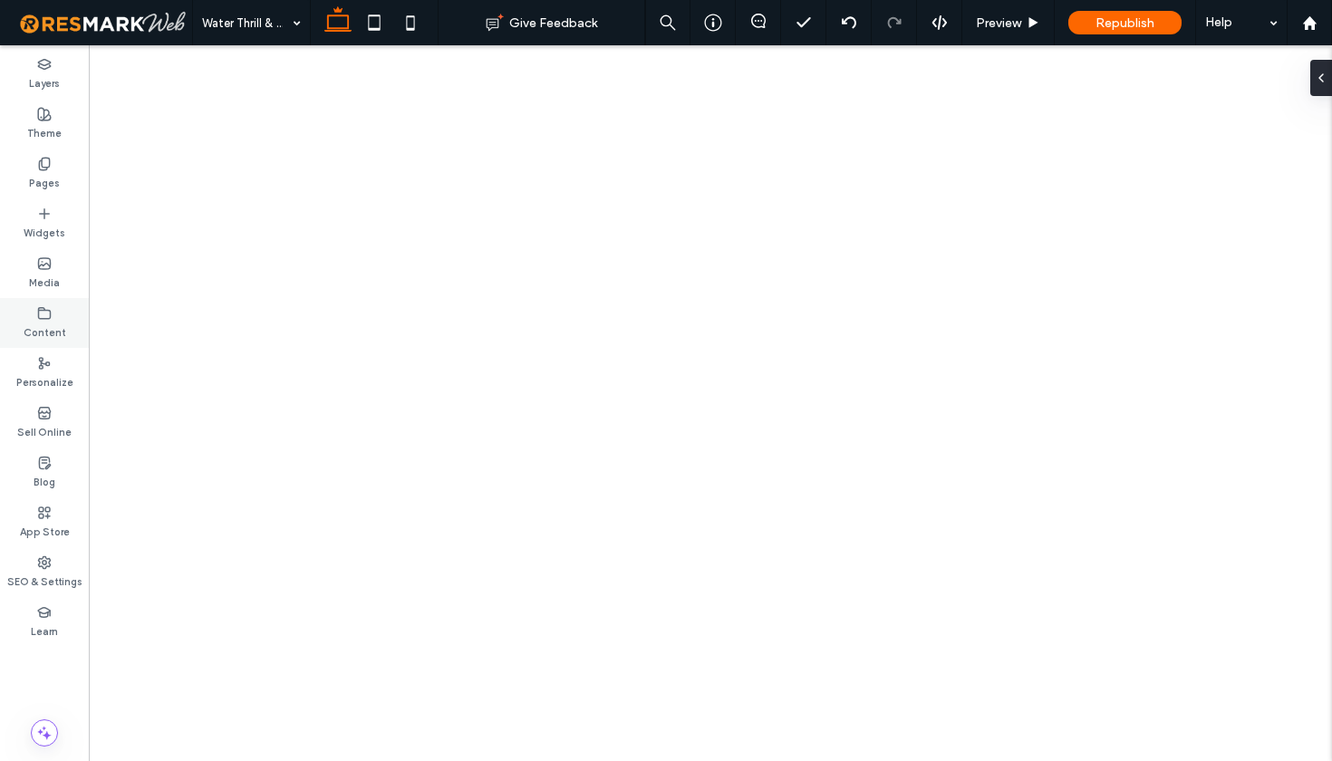
select select
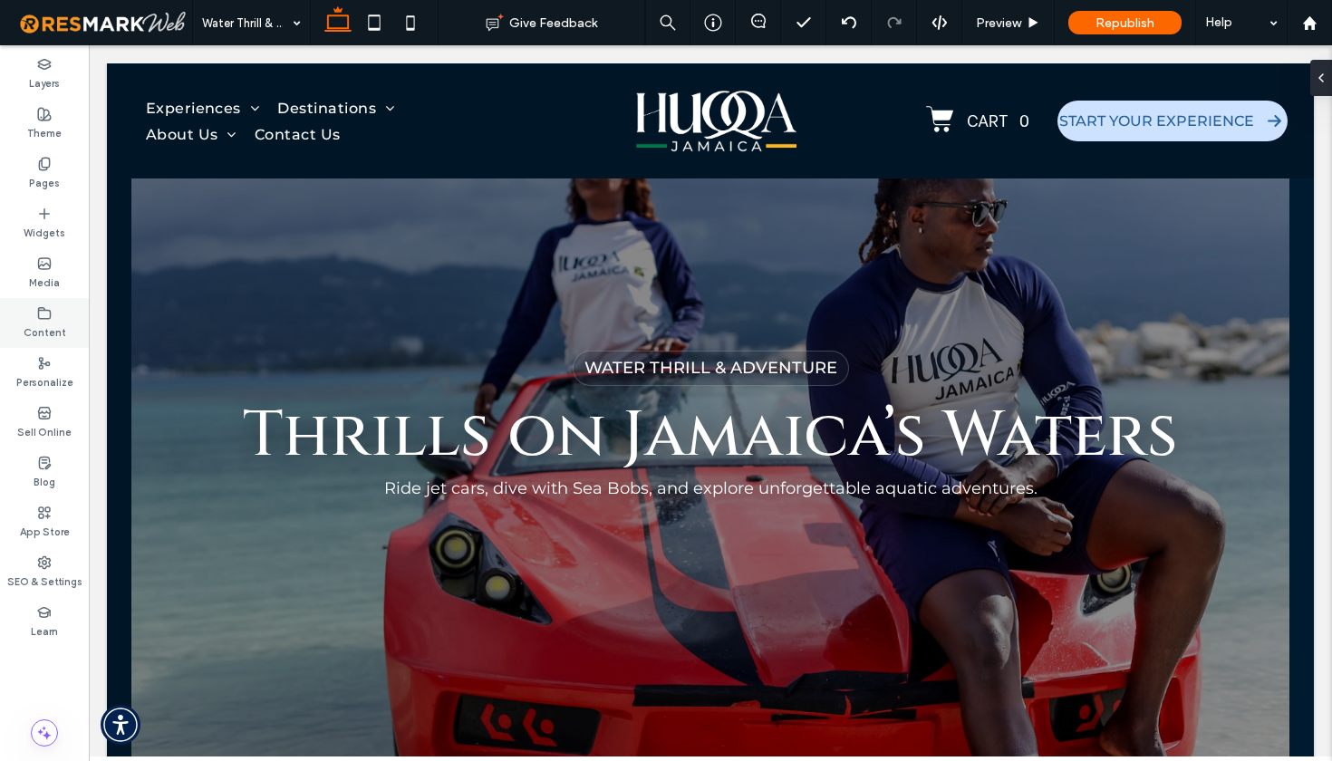
click at [43, 325] on label "Content" at bounding box center [45, 331] width 43 height 20
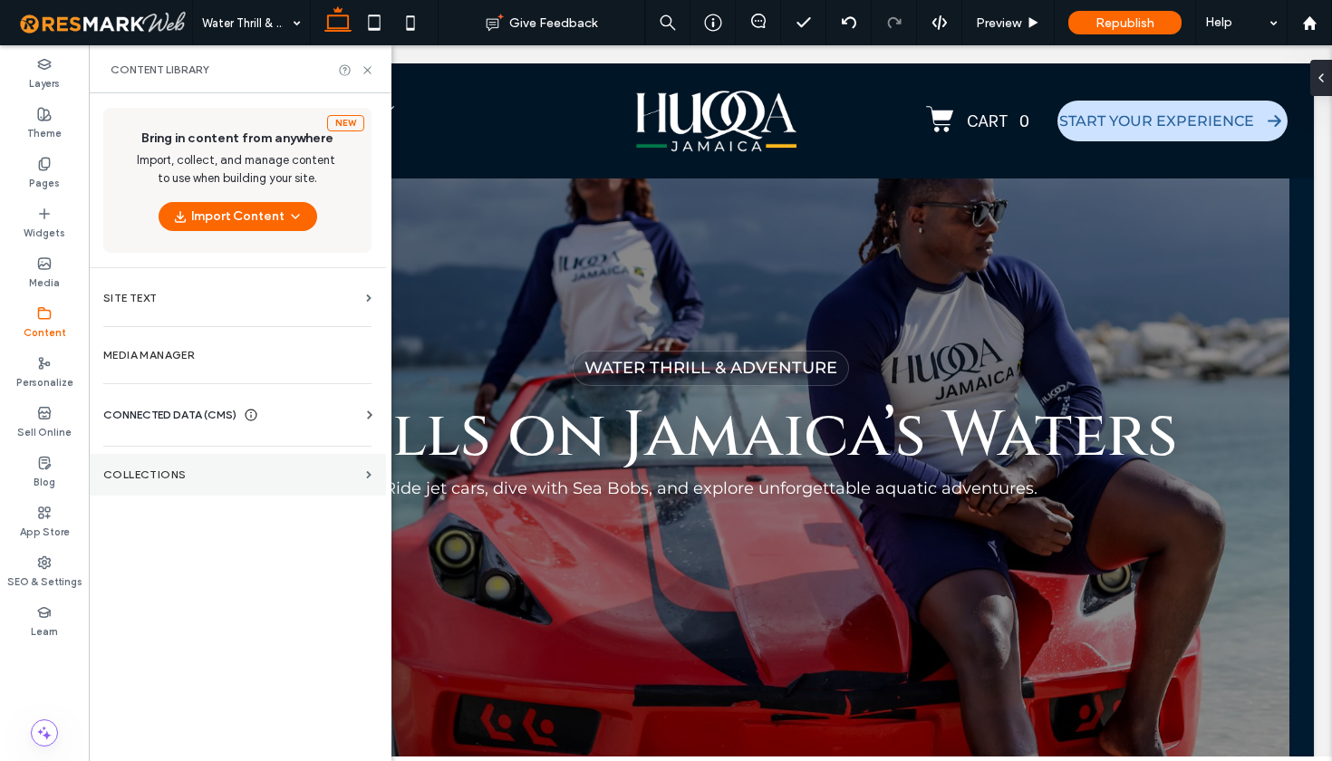
click at [185, 462] on section "Collections" at bounding box center [237, 475] width 297 height 42
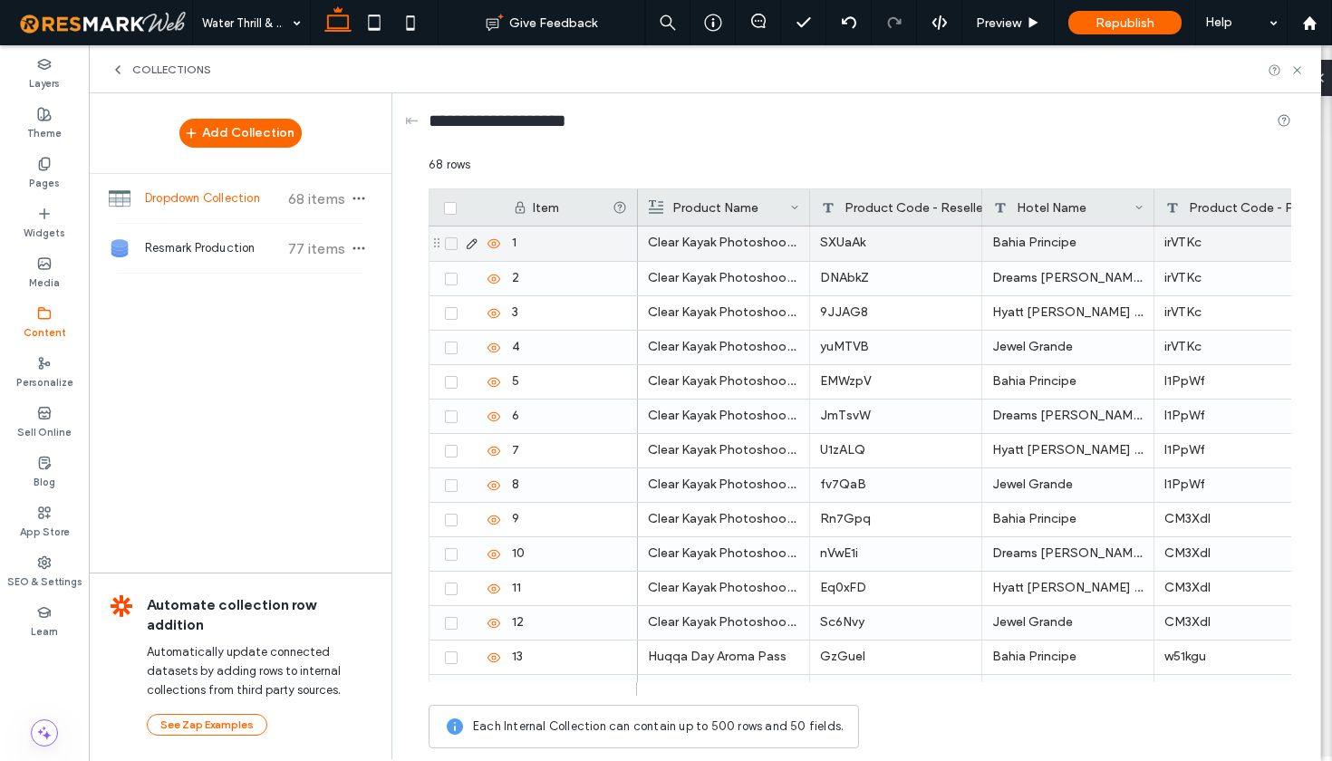
click at [699, 244] on p "Clear Kayak Photoshoot Package" at bounding box center [723, 243] width 151 height 33
click at [473, 243] on icon at bounding box center [472, 243] width 14 height 14
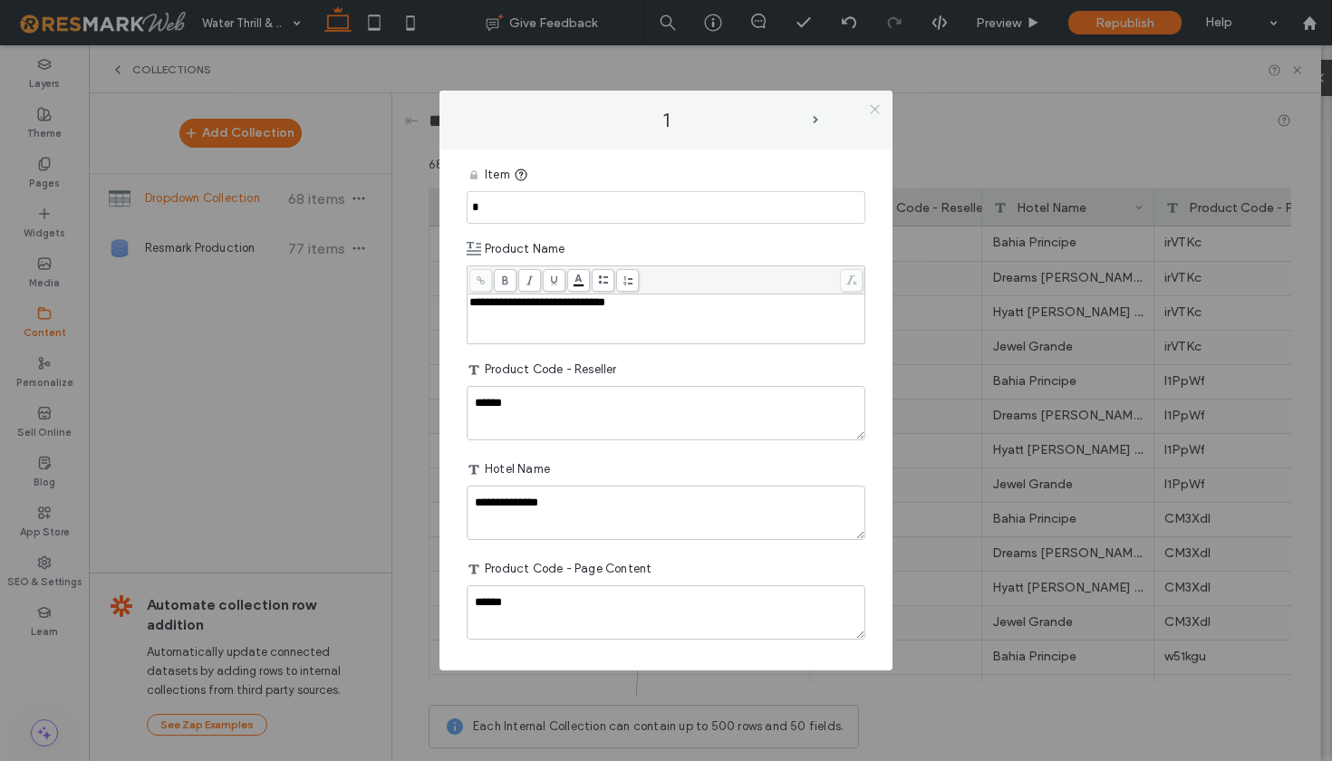
click at [874, 108] on icon at bounding box center [875, 109] width 14 height 14
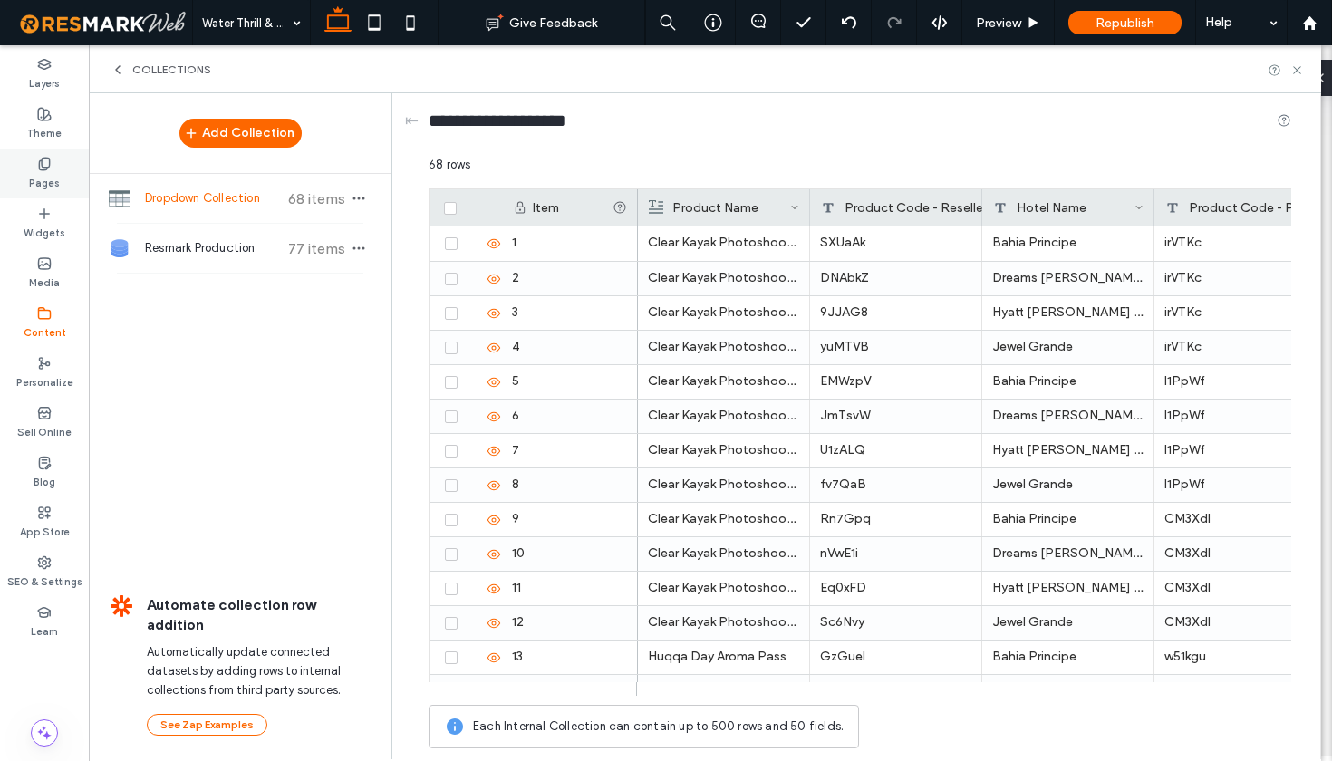
click at [51, 181] on label "Pages" at bounding box center [44, 181] width 31 height 20
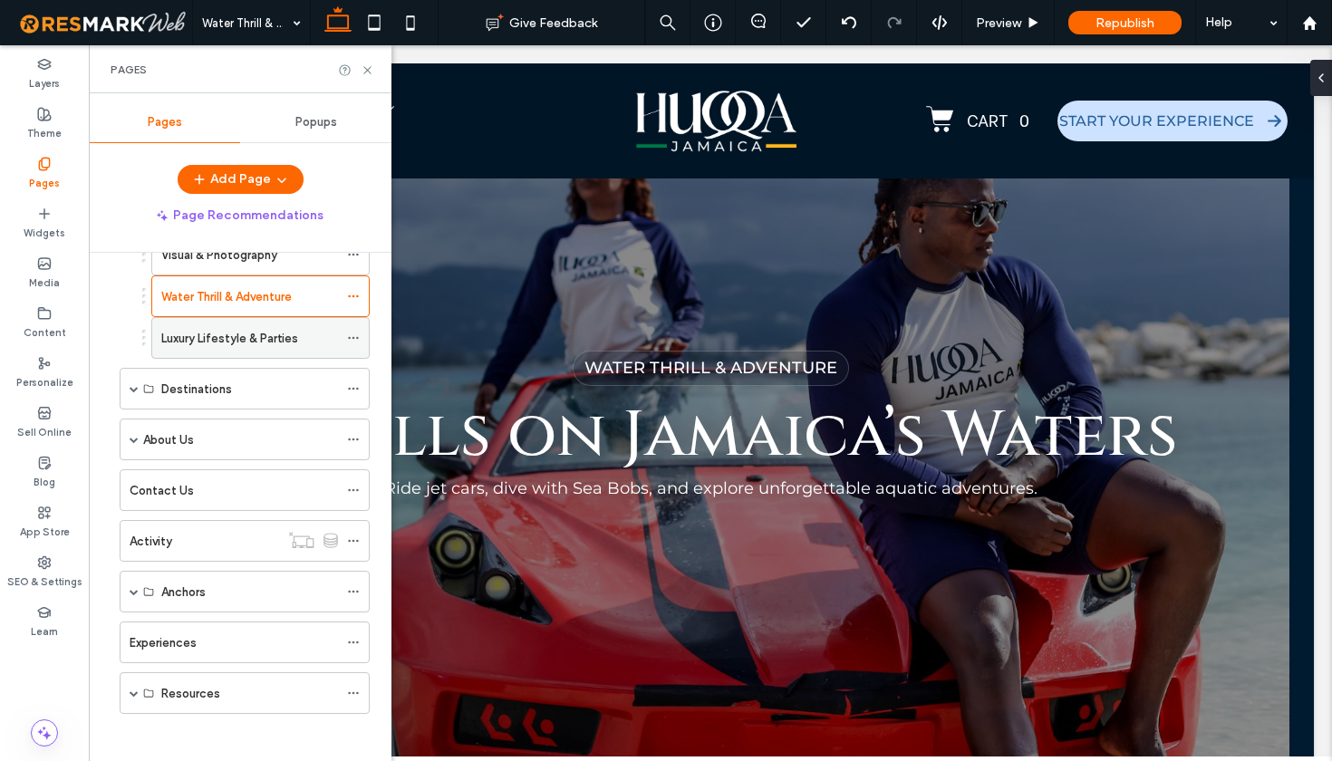
scroll to position [149, 0]
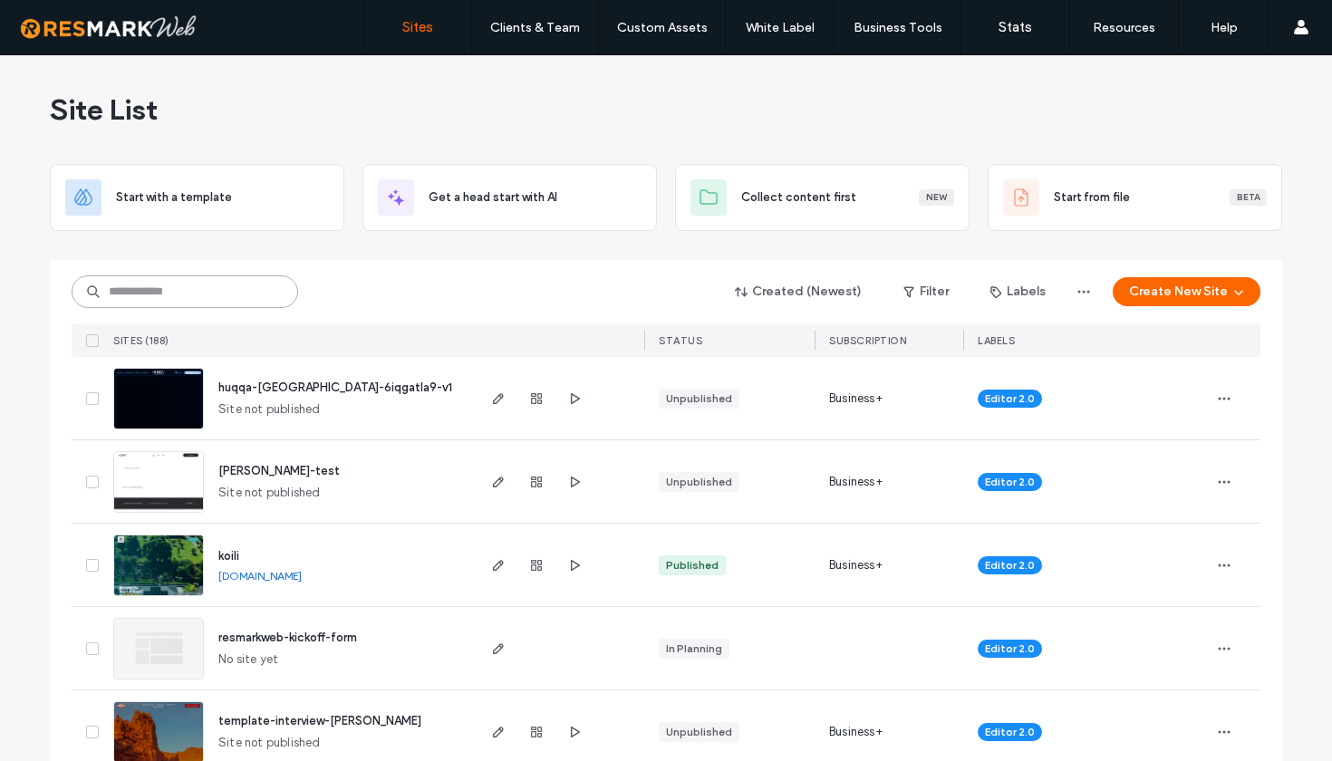
click at [170, 292] on input at bounding box center [185, 291] width 227 height 33
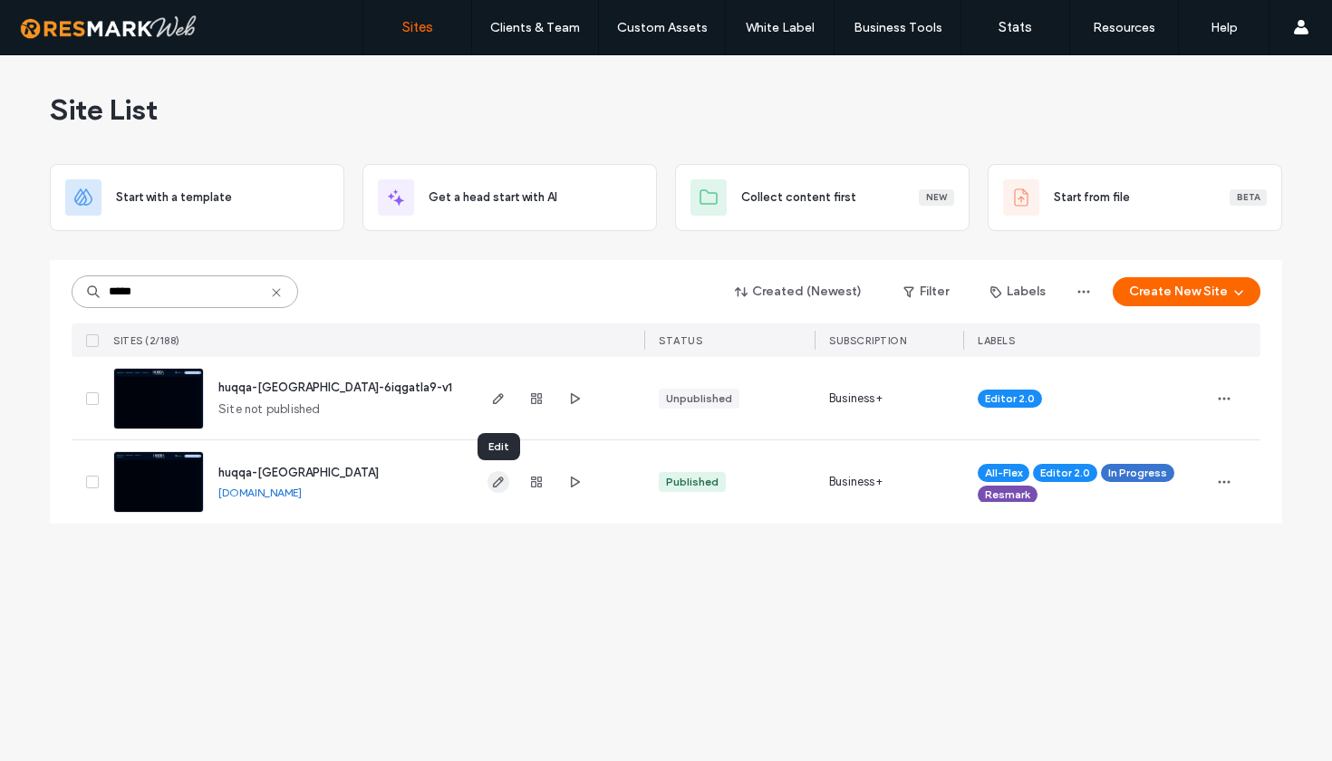
type input "*****"
click at [493, 488] on icon "button" at bounding box center [498, 482] width 14 height 14
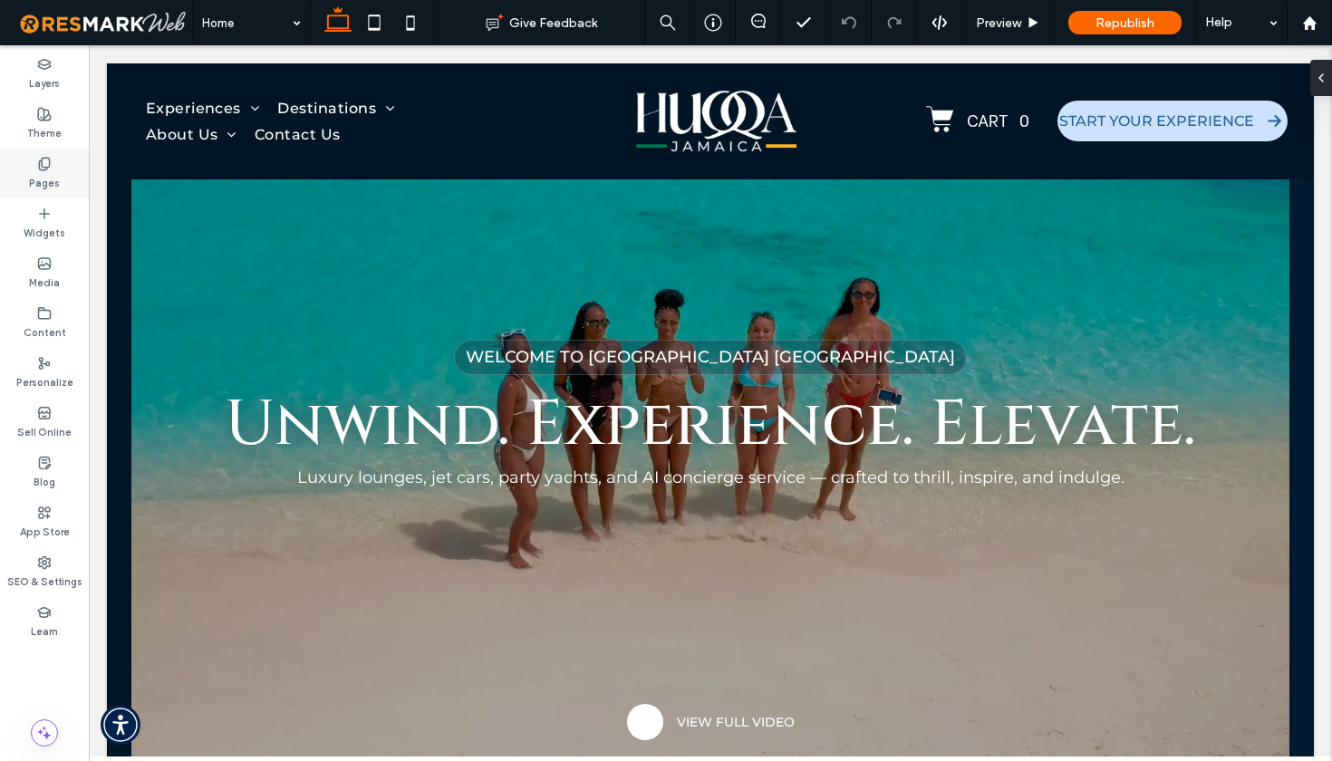
click at [49, 176] on label "Pages" at bounding box center [44, 181] width 31 height 20
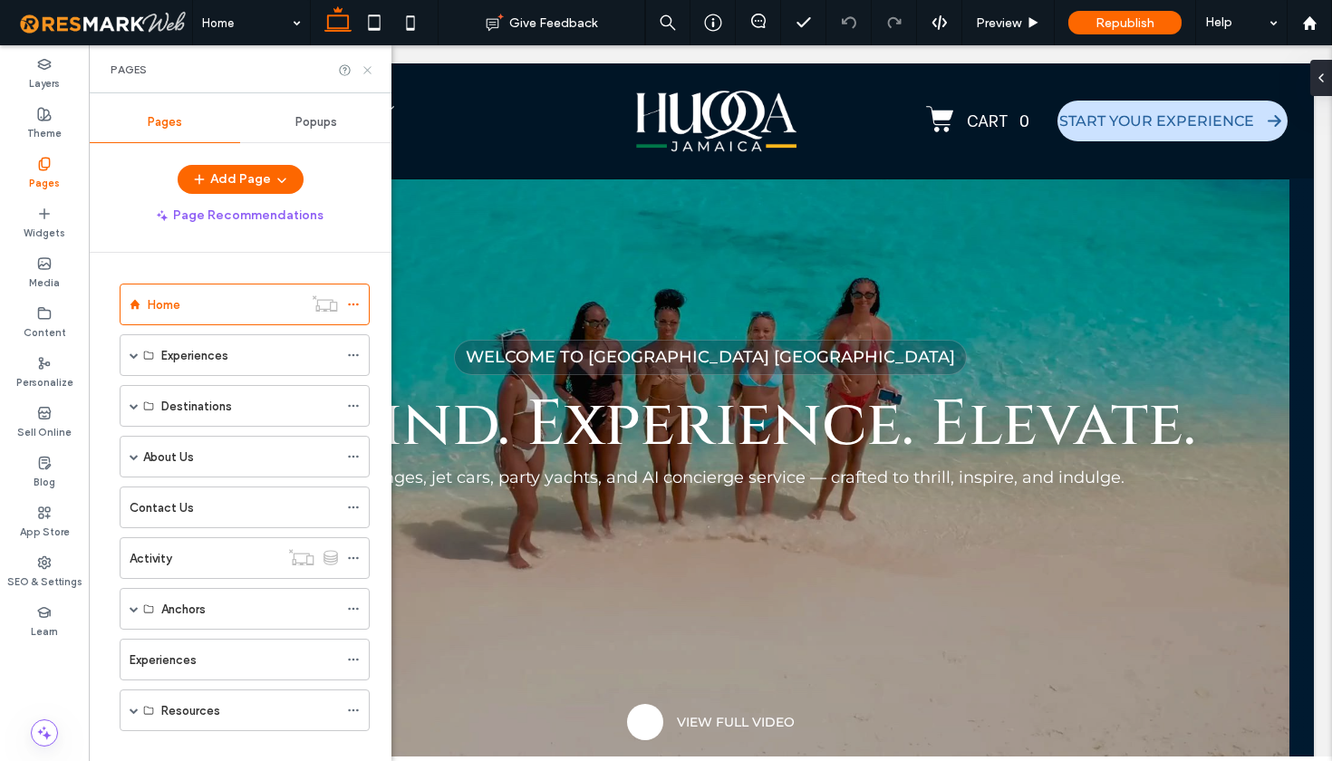
click at [366, 73] on icon at bounding box center [368, 70] width 14 height 14
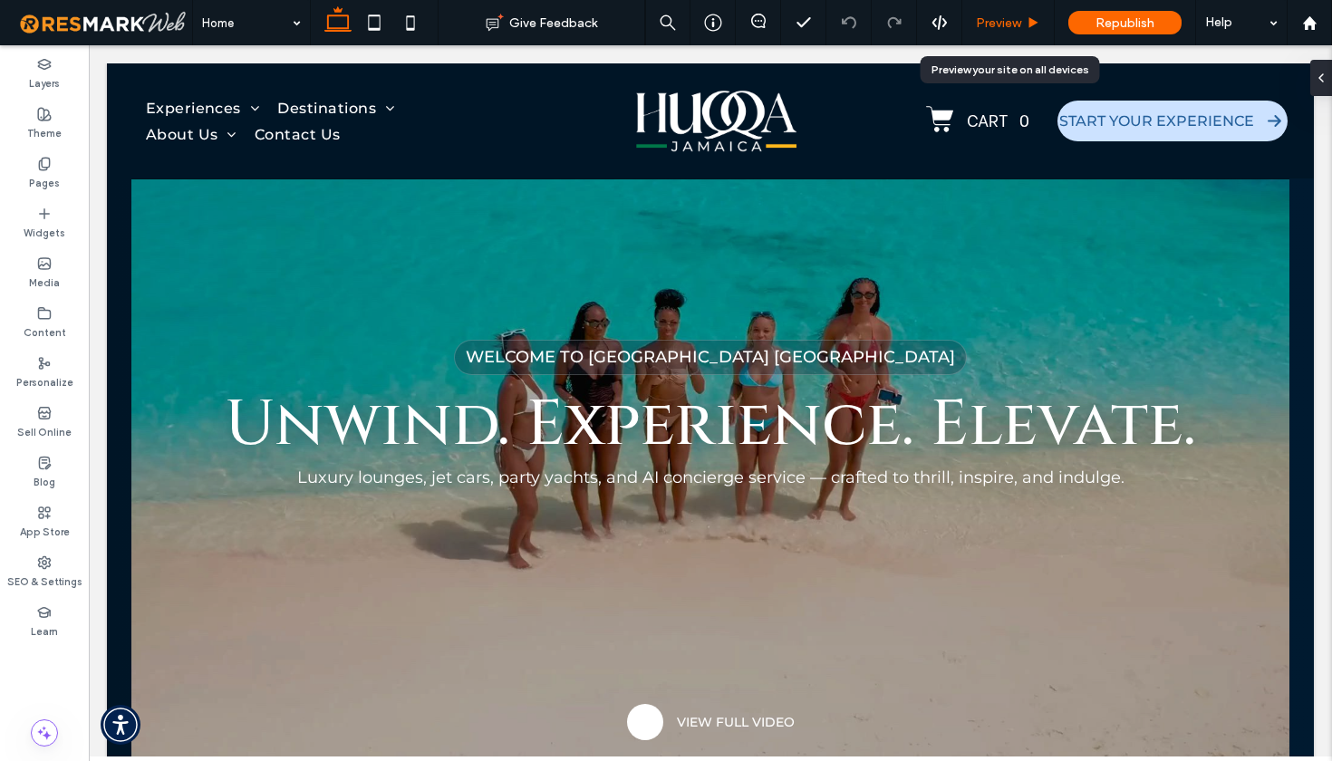
click at [997, 28] on span "Preview" at bounding box center [998, 22] width 45 height 15
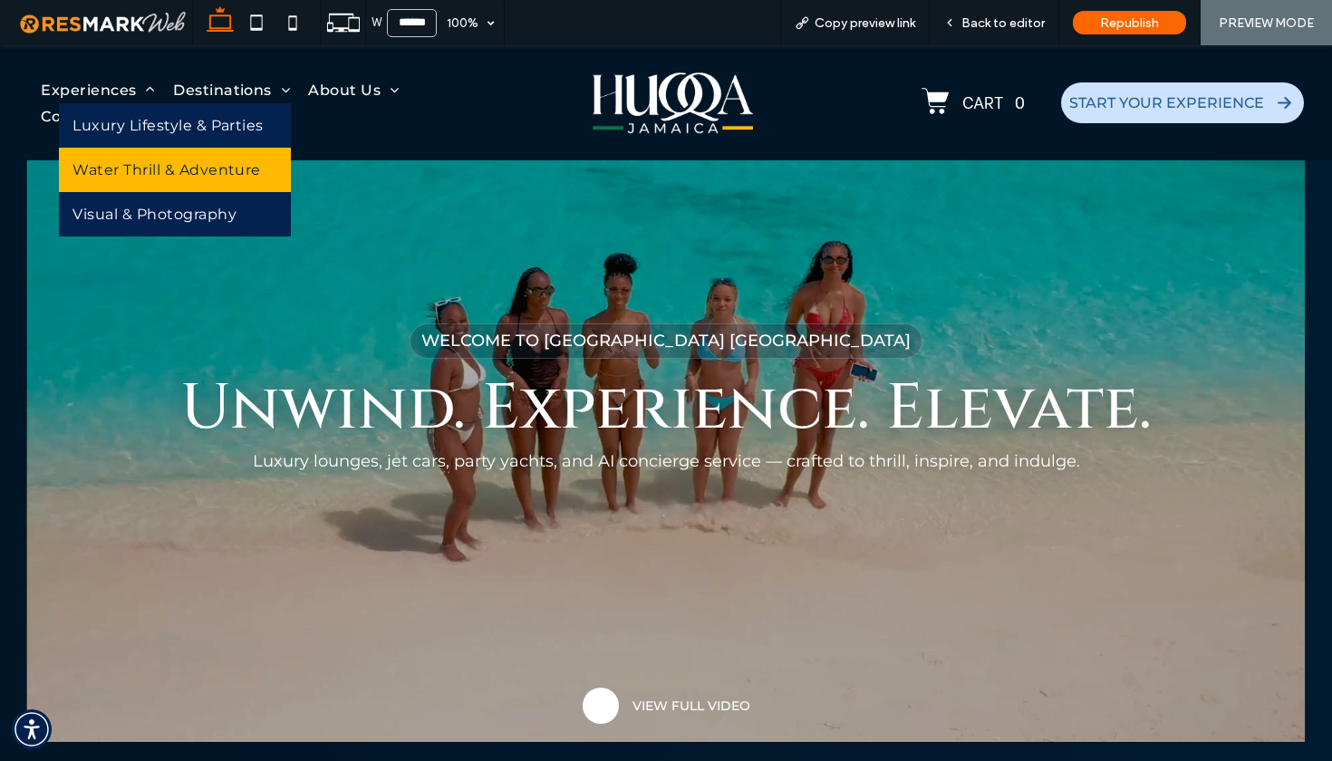
click at [133, 168] on span "Water Thrill & Adventure" at bounding box center [166, 169] width 188 height 17
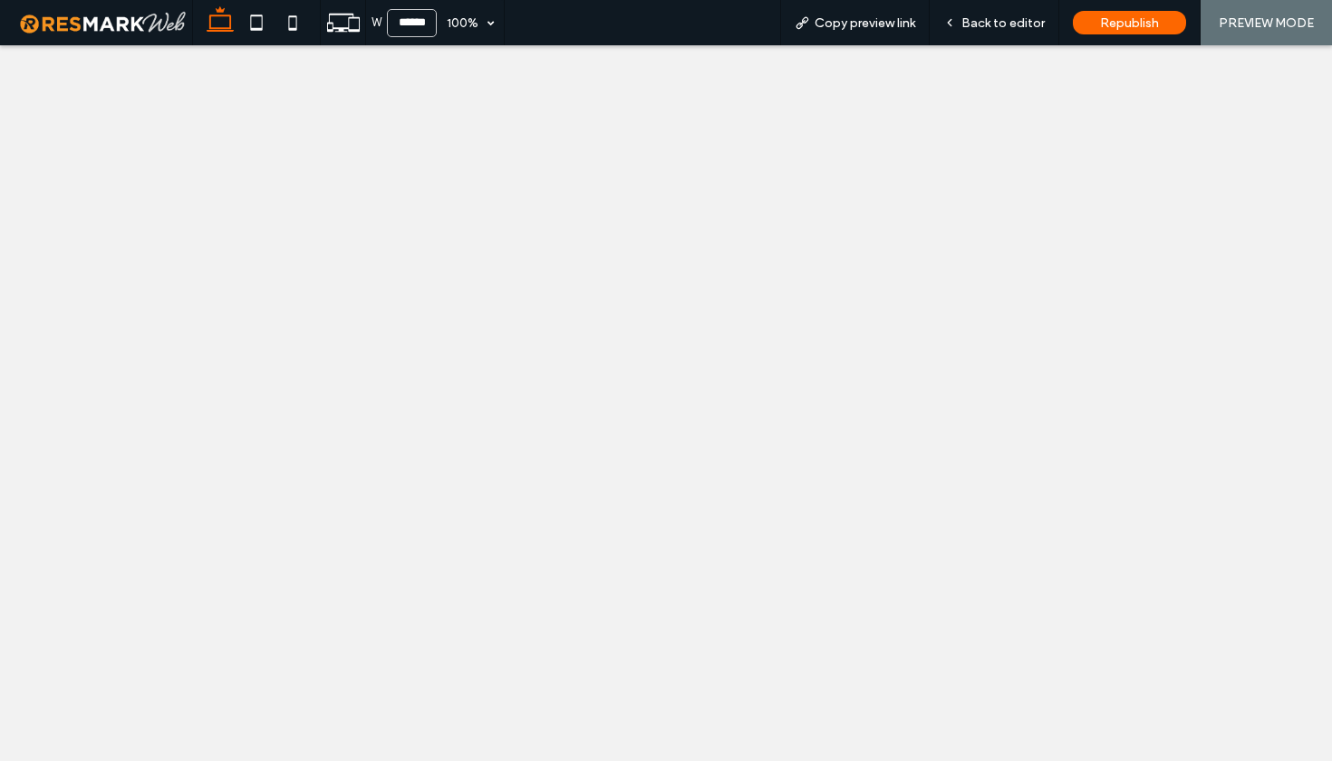
select select
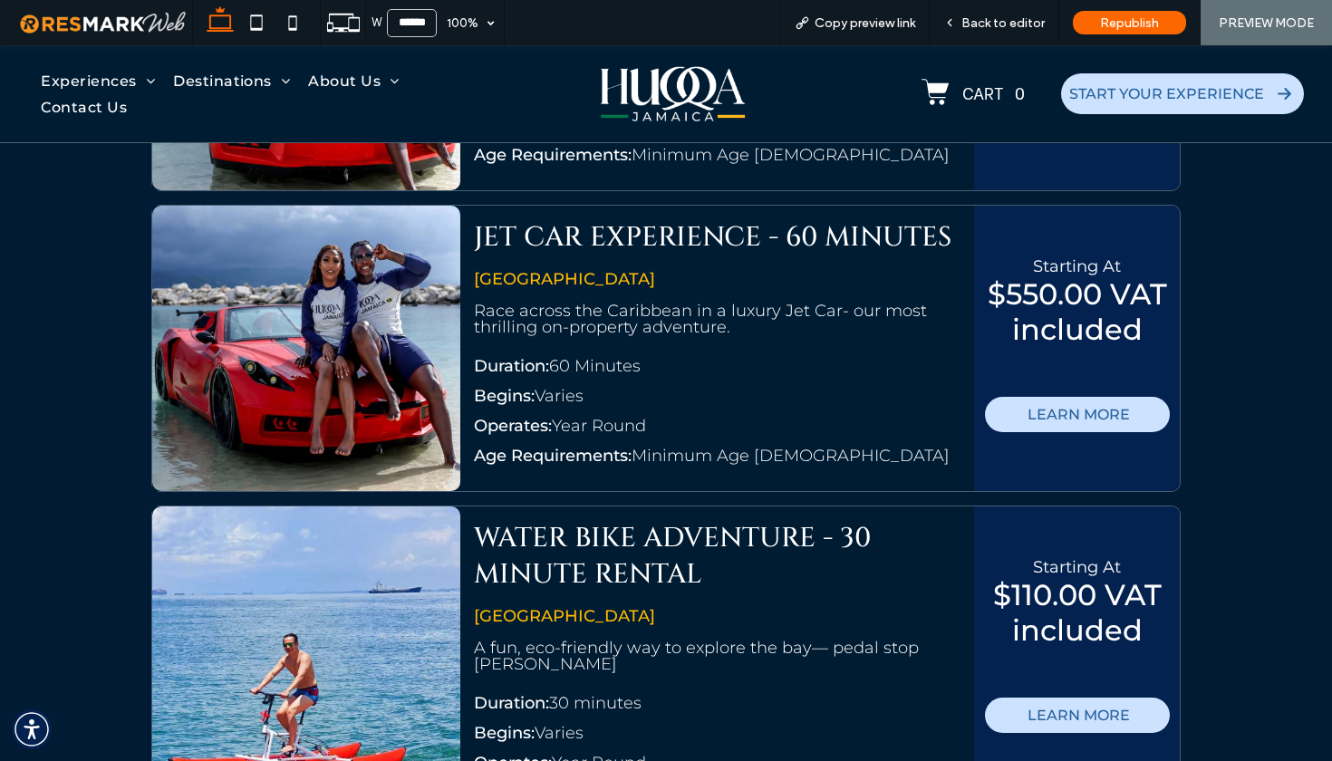
scroll to position [3872, 0]
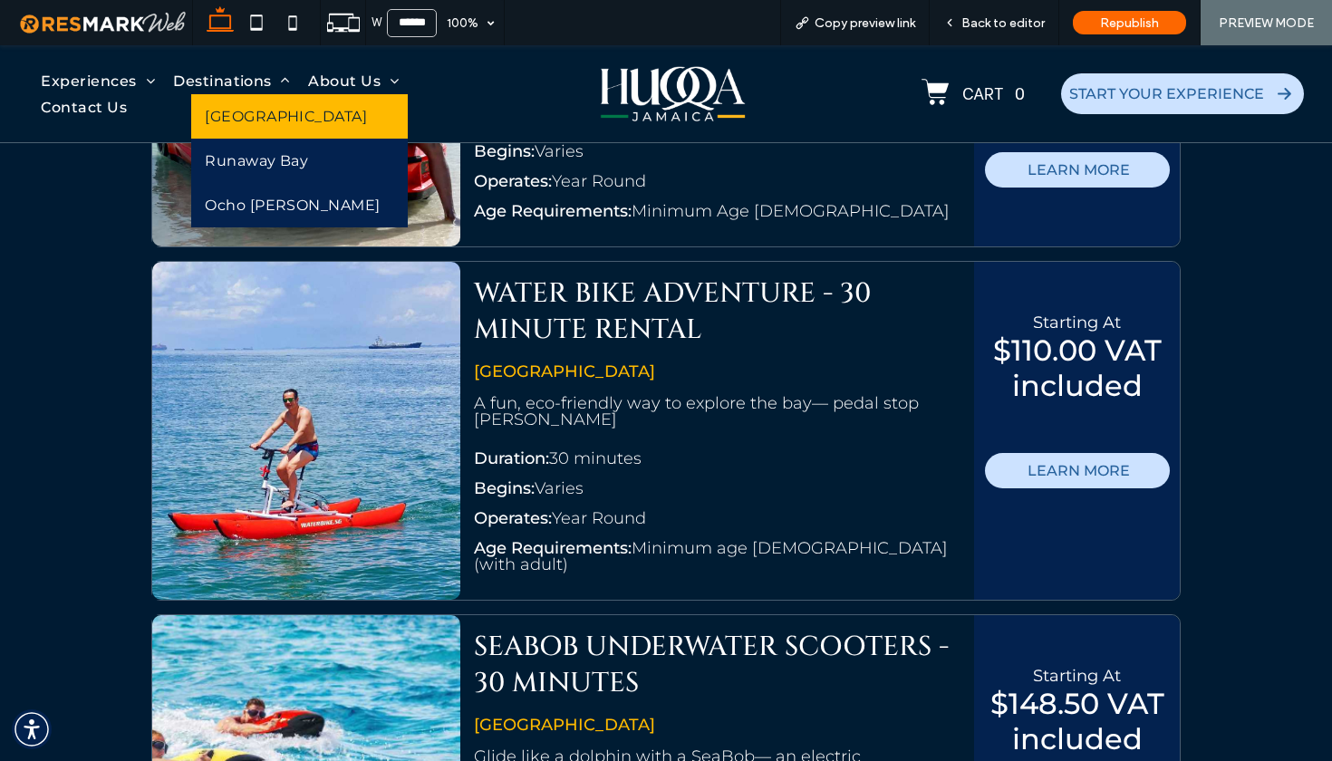
drag, startPoint x: 223, startPoint y: 119, endPoint x: 224, endPoint y: 164, distance: 45.3
click at [223, 119] on span "Montego Bay" at bounding box center [286, 116] width 162 height 17
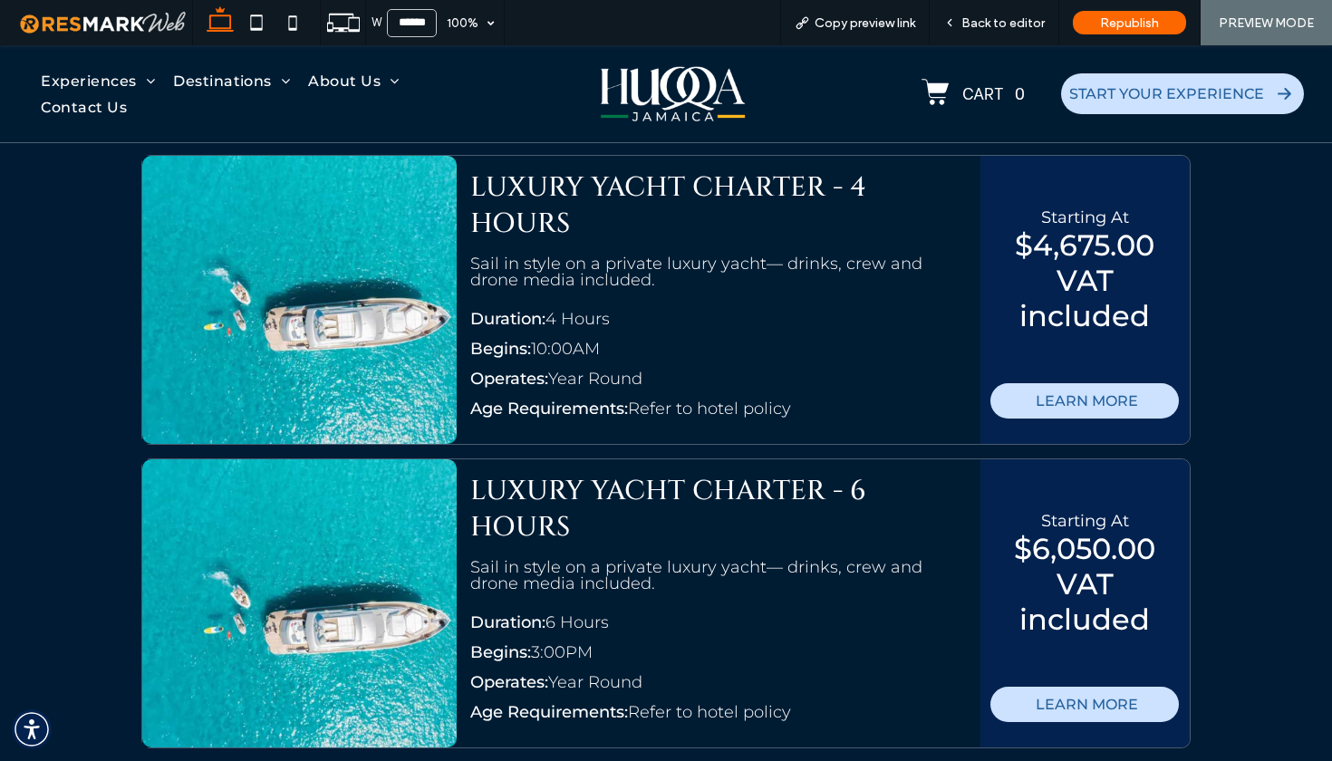
scroll to position [6843, 0]
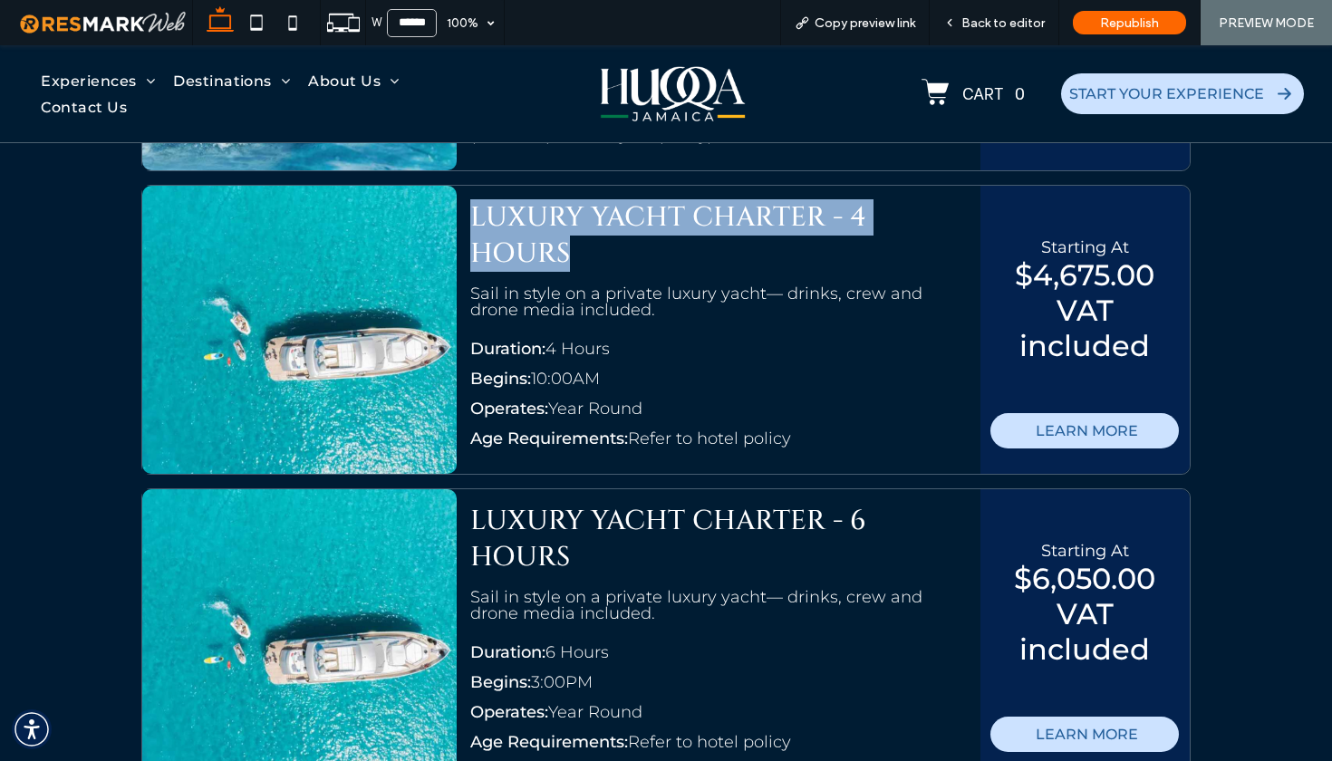
drag, startPoint x: 457, startPoint y: 169, endPoint x: 568, endPoint y: 265, distance: 146.5
click at [568, 219] on div "LUXURY YACHT CHARTER - 4 HOURS Sail in style on a private luxury yacht— drinks,…" at bounding box center [719, 330] width 524 height 288
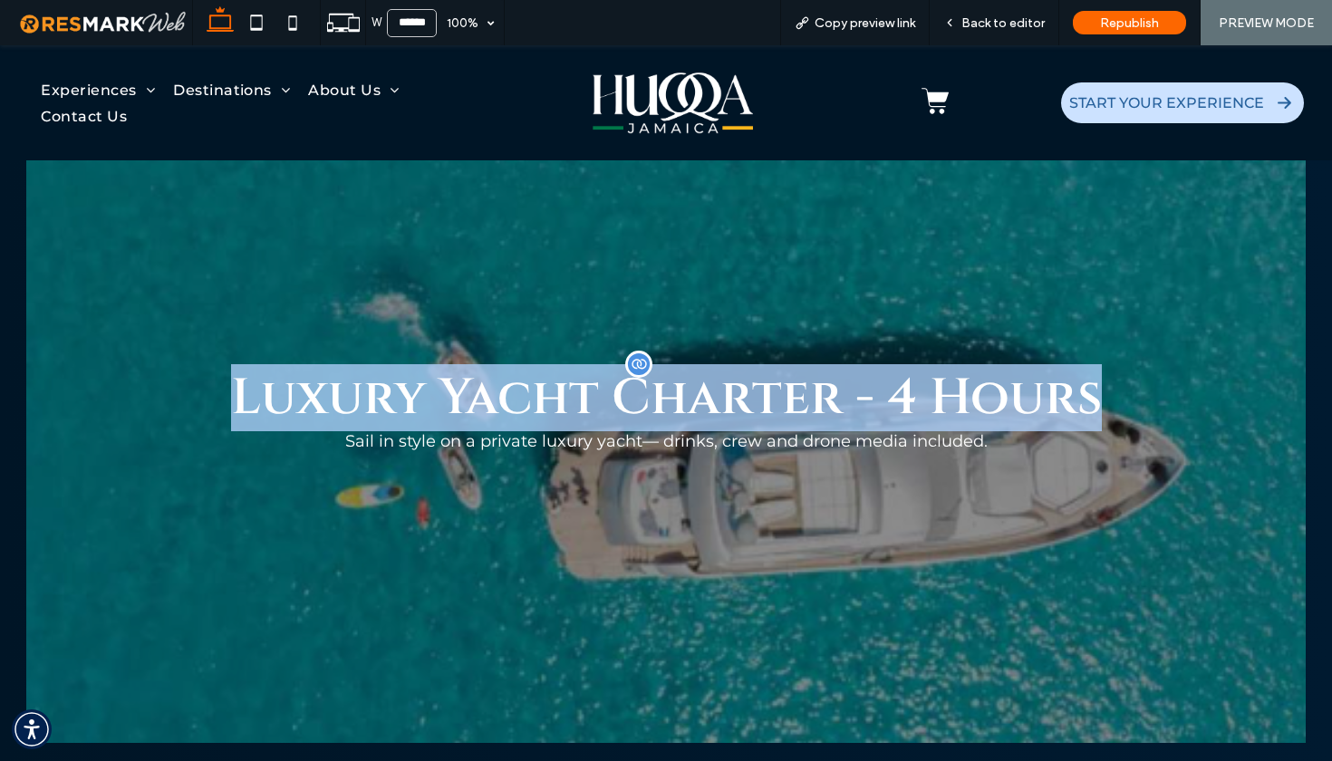
drag, startPoint x: 214, startPoint y: 389, endPoint x: 1085, endPoint y: 389, distance: 871.6
click at [1085, 389] on h1 "Luxury Yacht Charter - 4 Hours" at bounding box center [666, 397] width 1176 height 67
copy span "Luxury Yacht Charter - 4 Hours"
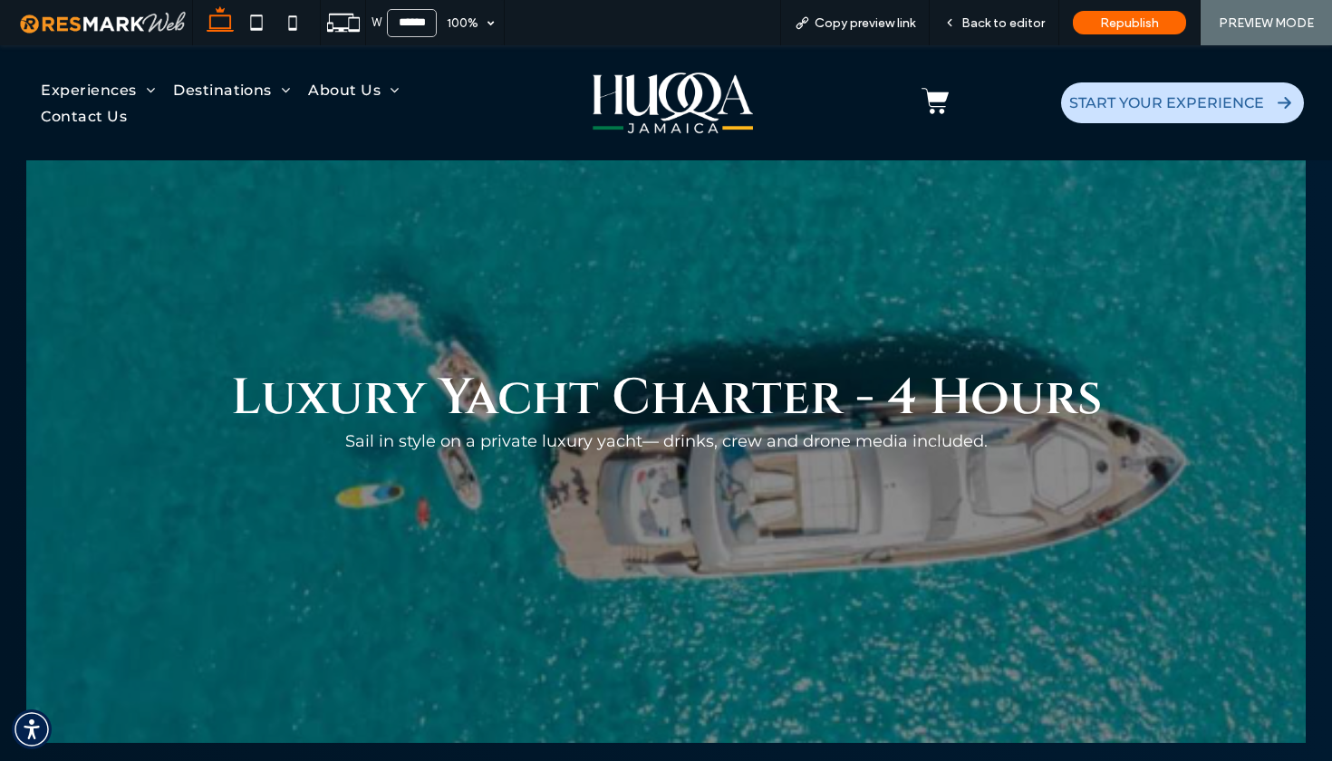
click at [227, 310] on div "Luxury Yacht Charter - 4 Hours Sail in style on a private luxury yacht— drinks,…" at bounding box center [665, 402] width 1278 height 341
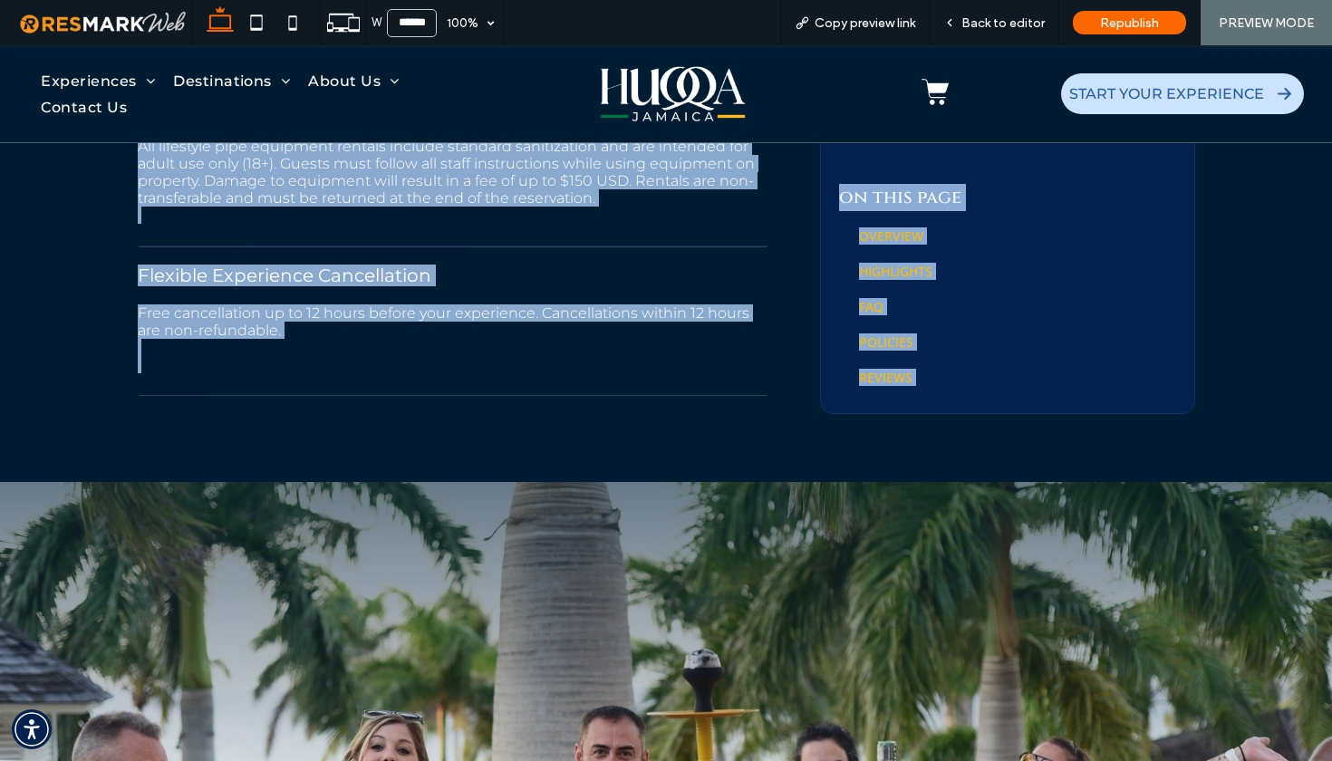
scroll to position [2339, 0]
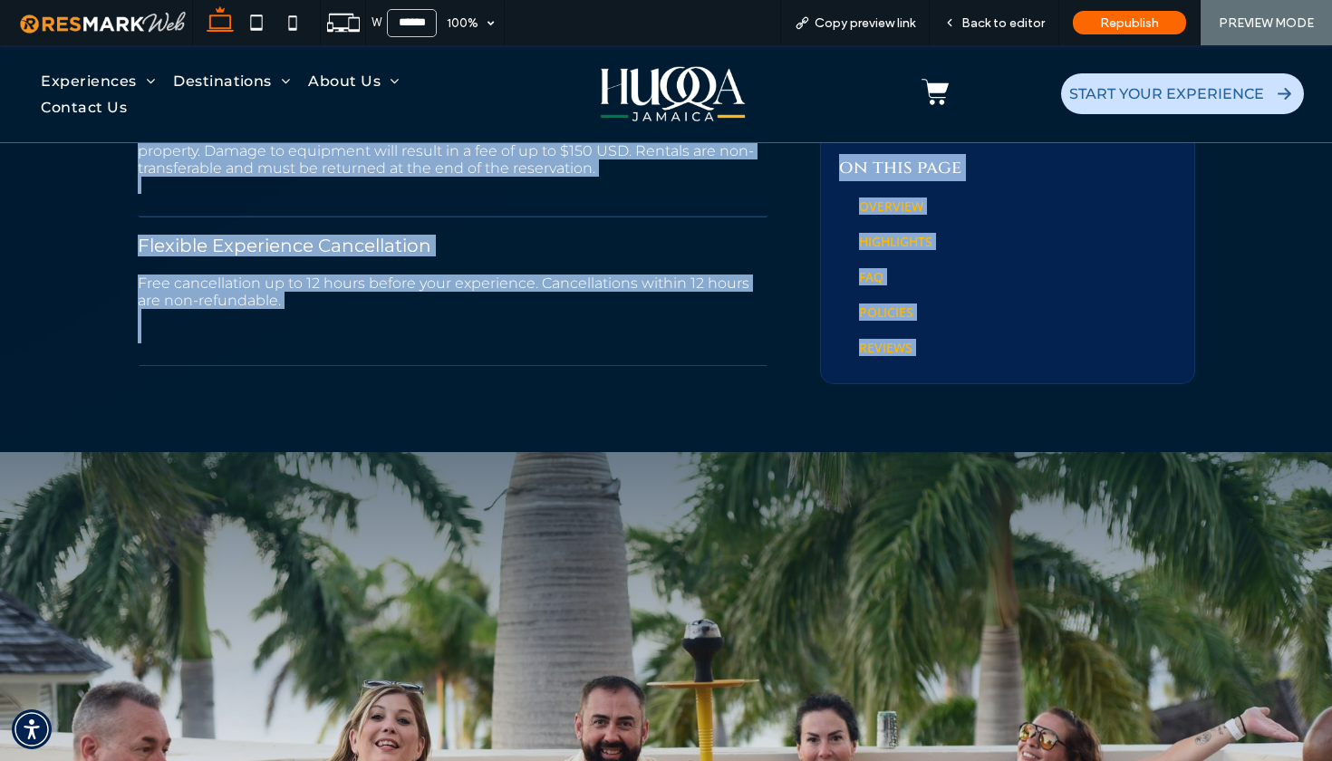
drag, startPoint x: 209, startPoint y: 381, endPoint x: 948, endPoint y: 680, distance: 797.0
copy div "Luxury Yacht Charter - 4 Hours Sail in style on a private luxury yacht— drinks,…"
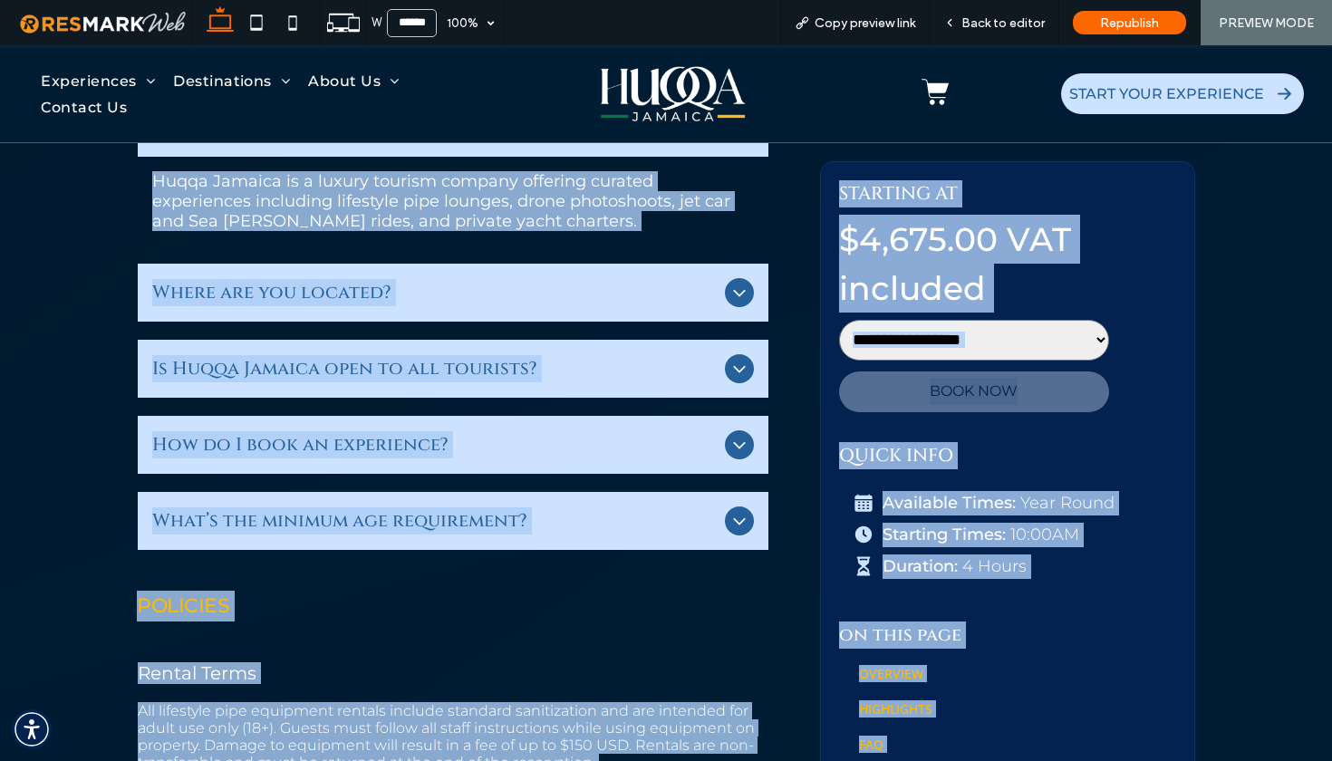
scroll to position [1230, 0]
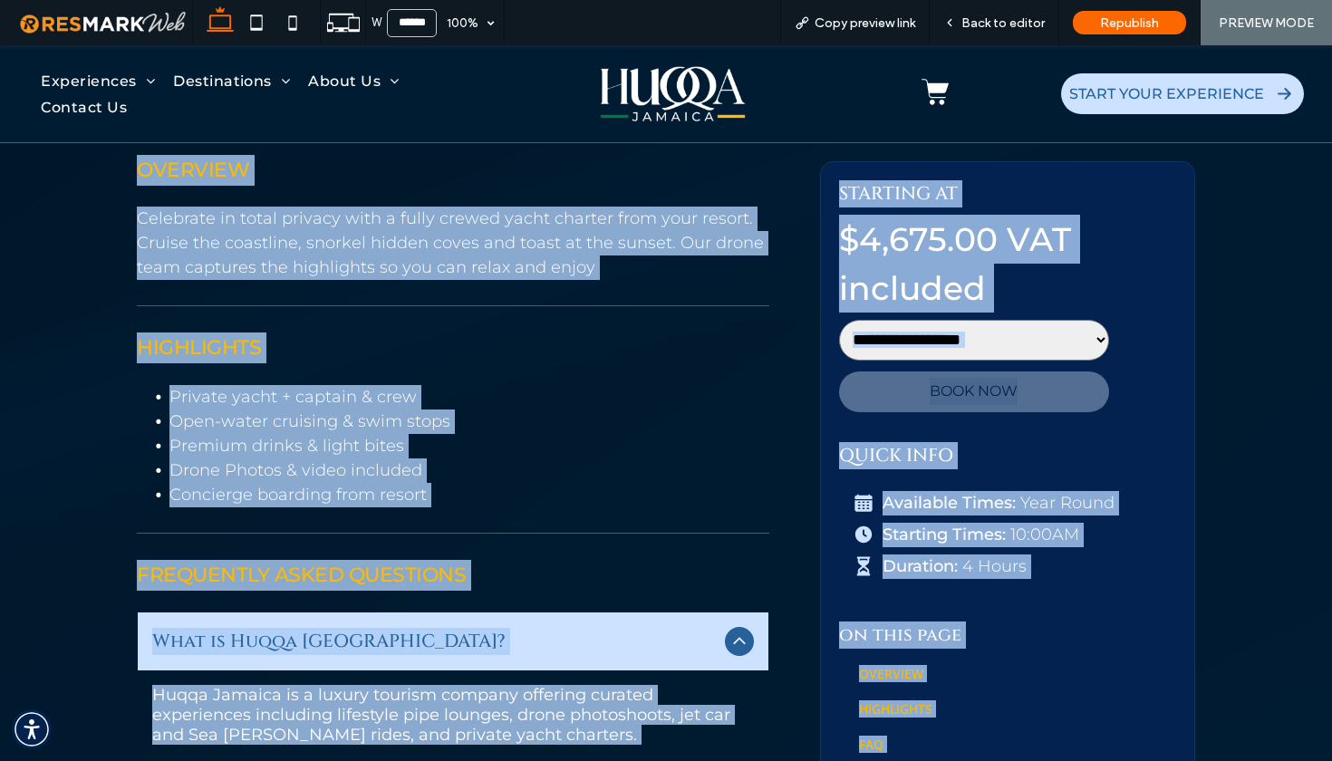
click at [1232, 366] on div "Overview Celebrate in total privacy with a fully crewed yacht charter from your…" at bounding box center [666, 541] width 1332 height 2039
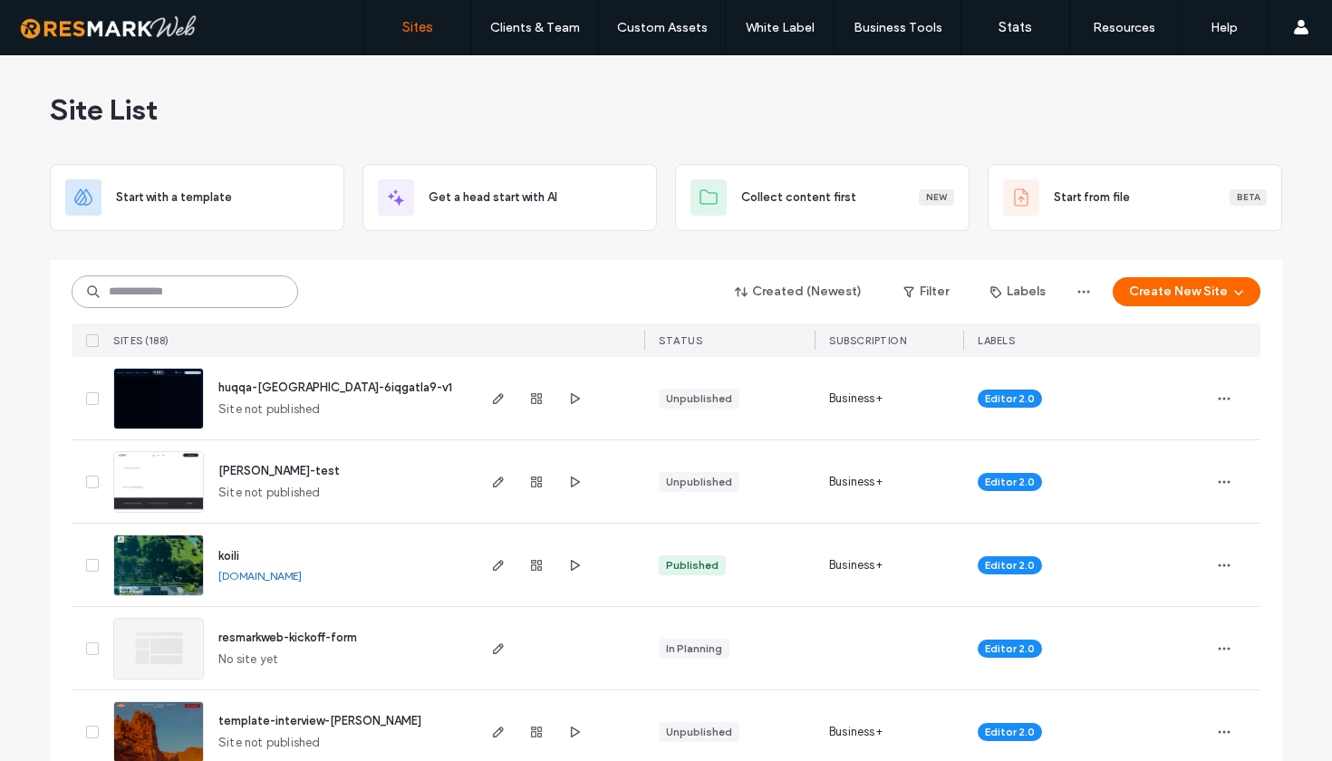
click at [185, 279] on input at bounding box center [185, 291] width 227 height 33
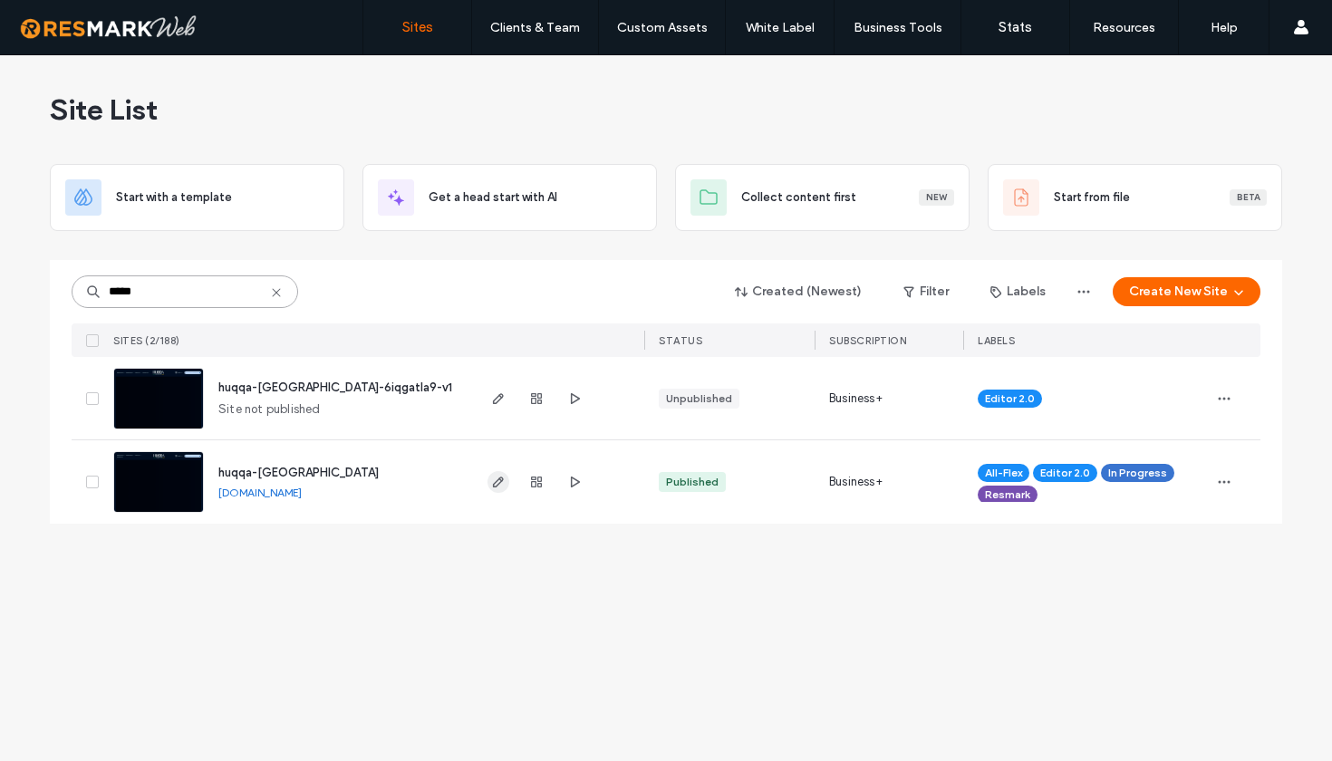
type input "*****"
click at [498, 484] on use "button" at bounding box center [498, 482] width 11 height 11
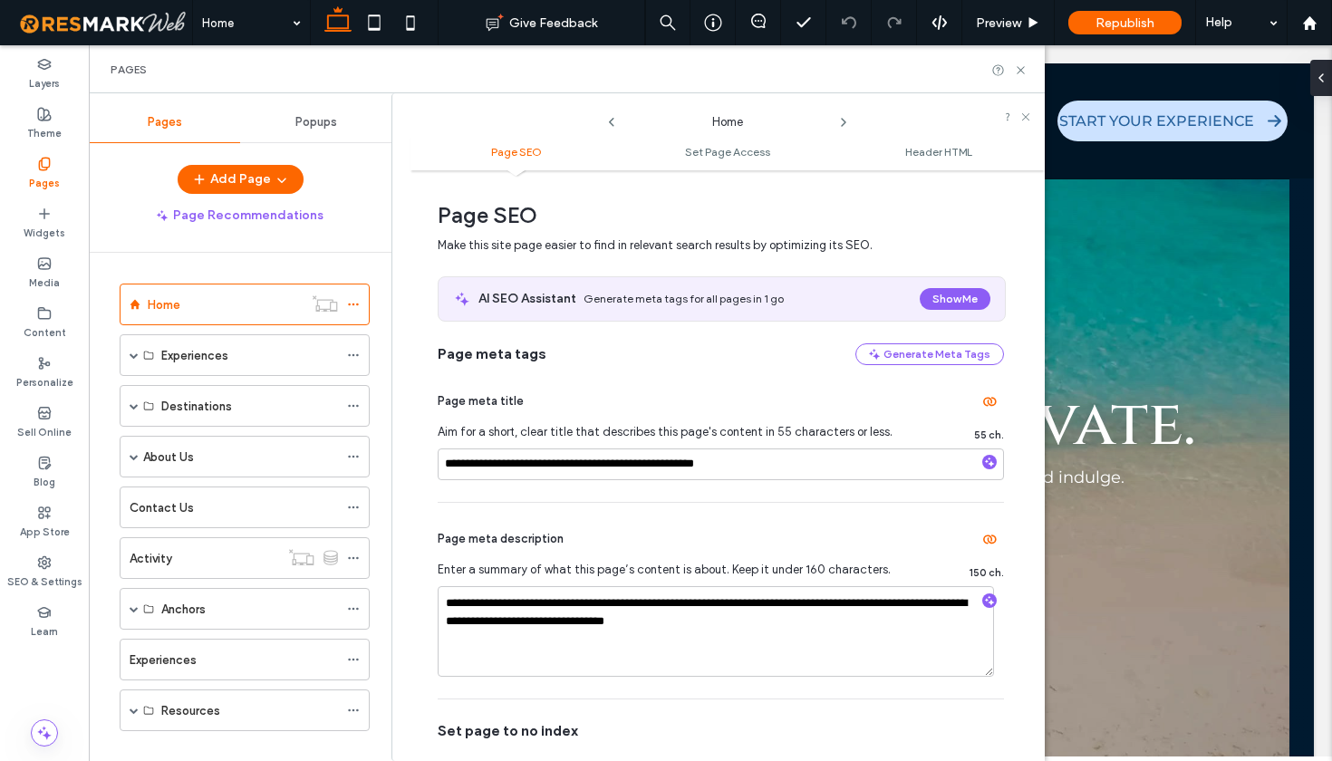
scroll to position [29, 0]
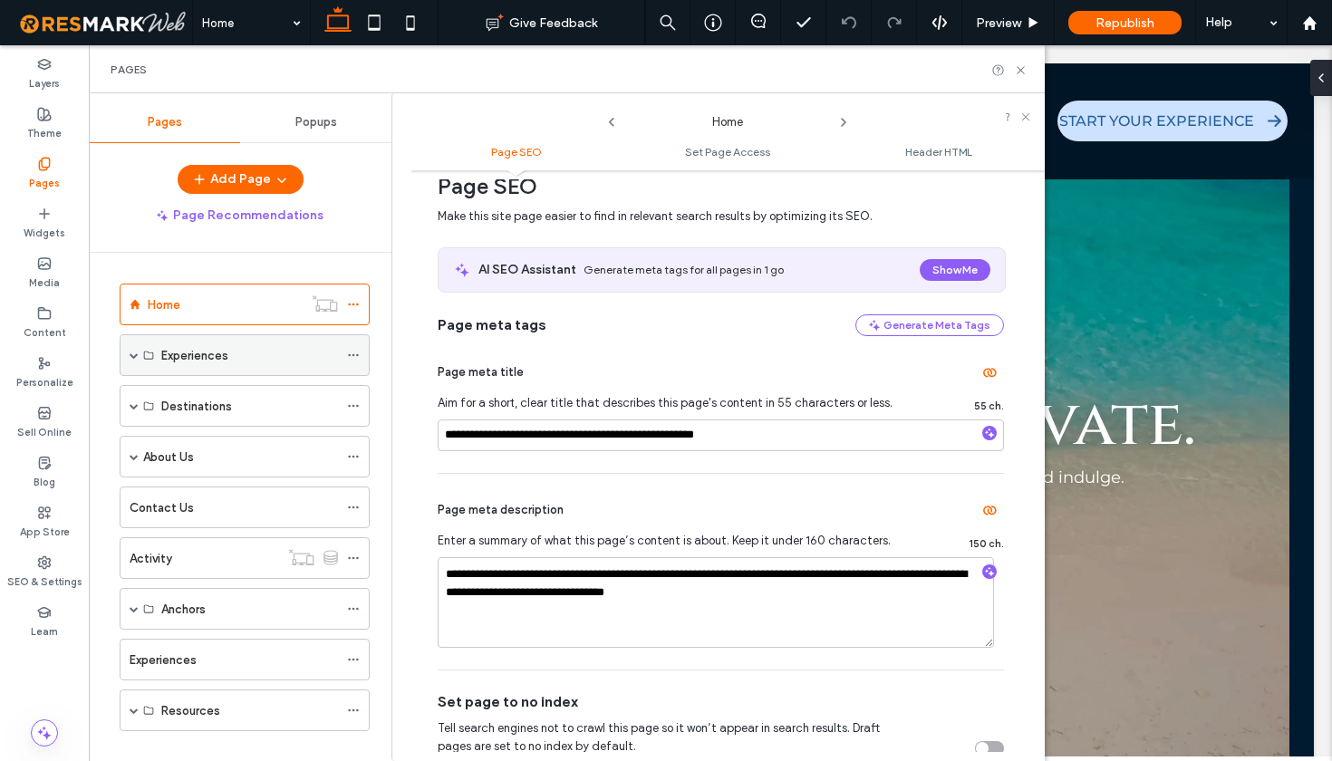
click at [352, 354] on icon at bounding box center [353, 355] width 13 height 13
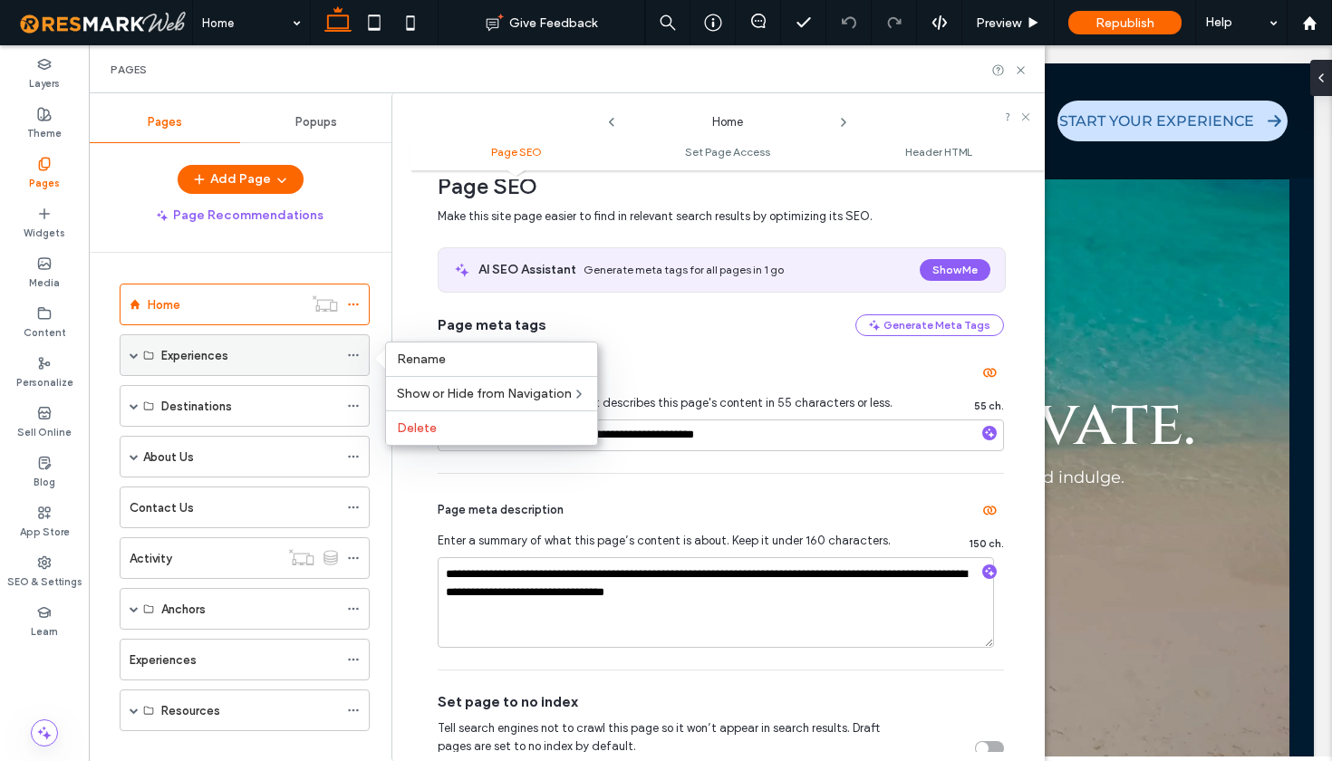
click at [138, 362] on span at bounding box center [134, 355] width 9 height 40
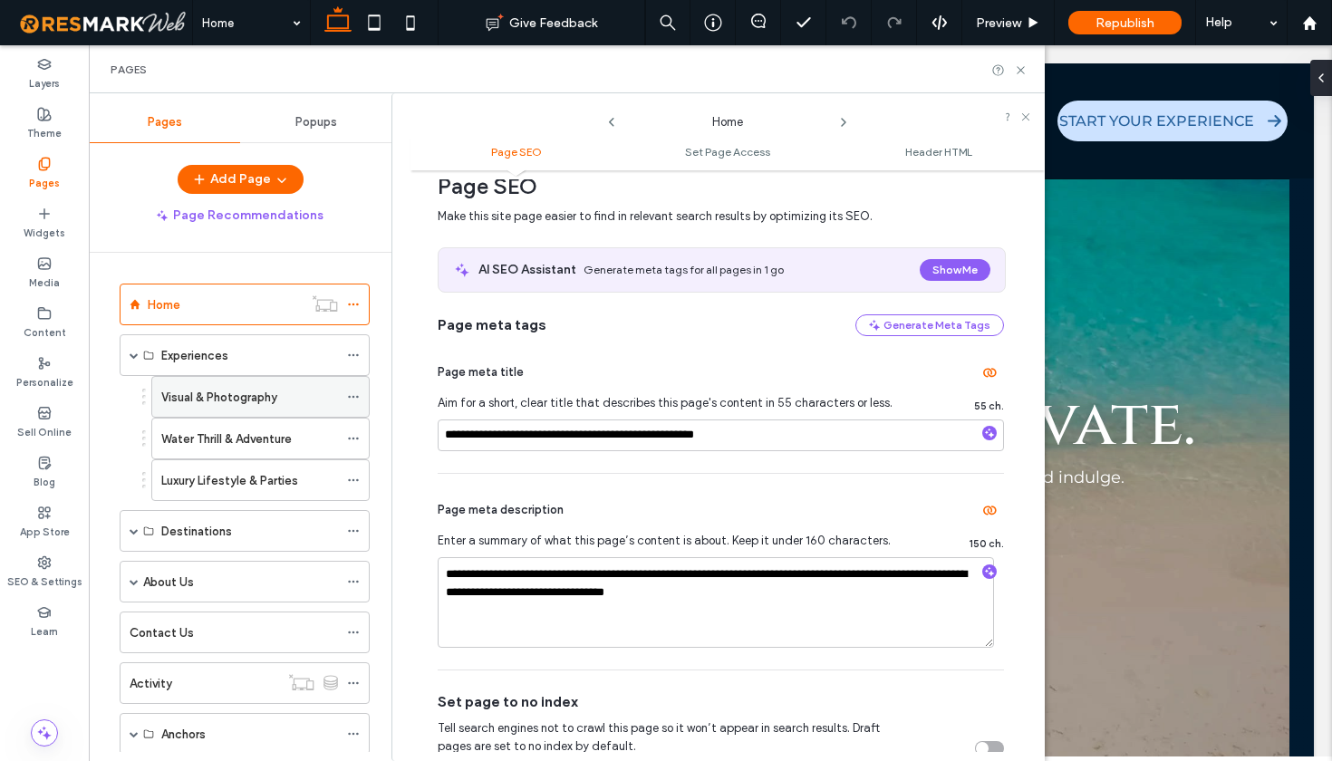
click at [357, 396] on use at bounding box center [353, 397] width 10 height 3
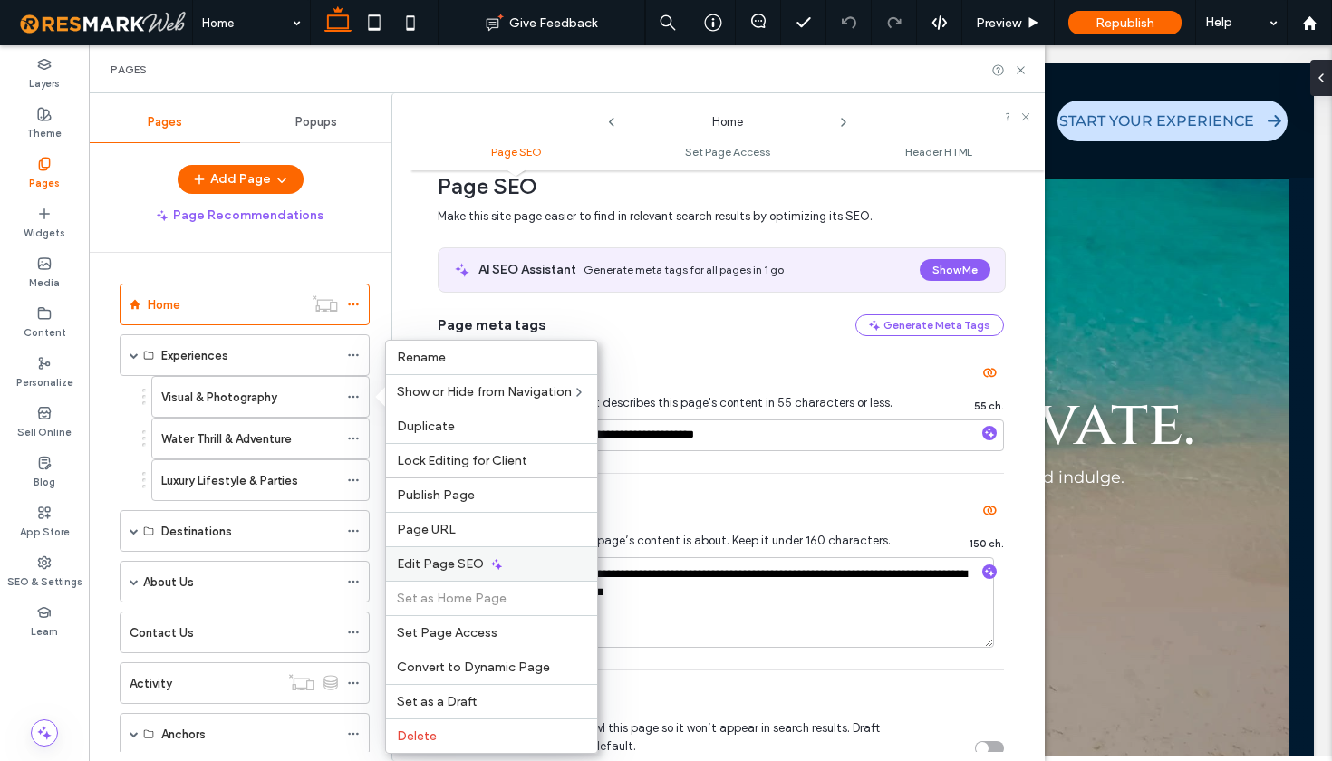
click at [466, 564] on span "Edit Page SEO" at bounding box center [440, 563] width 87 height 15
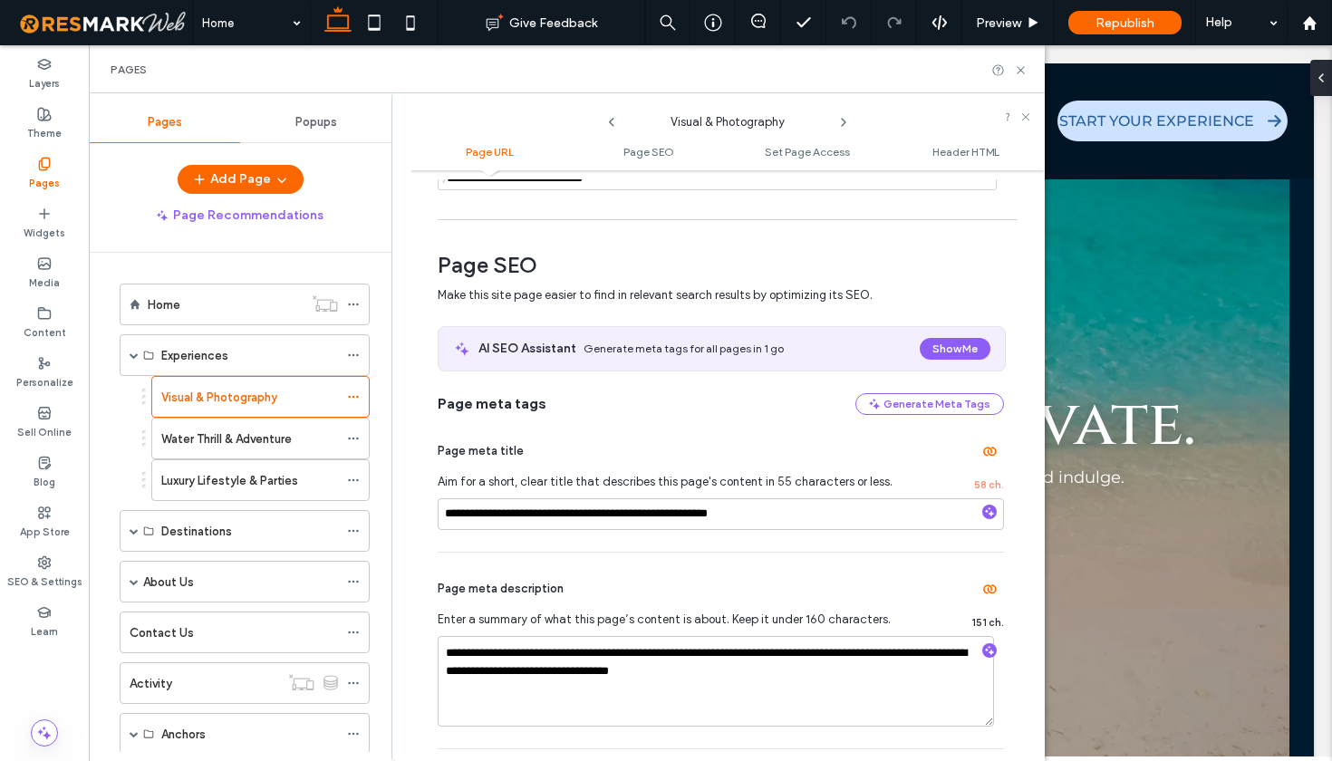
scroll to position [323, 0]
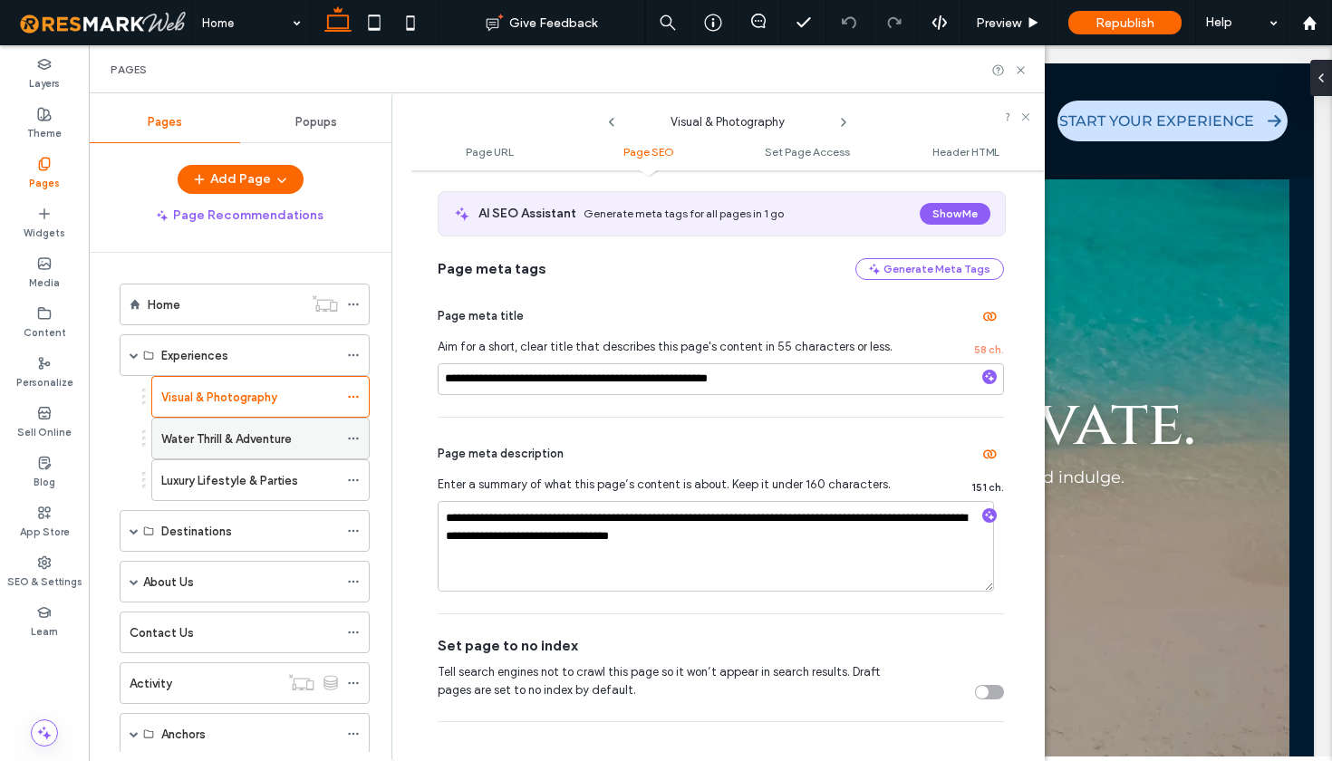
click at [357, 442] on icon at bounding box center [353, 438] width 13 height 13
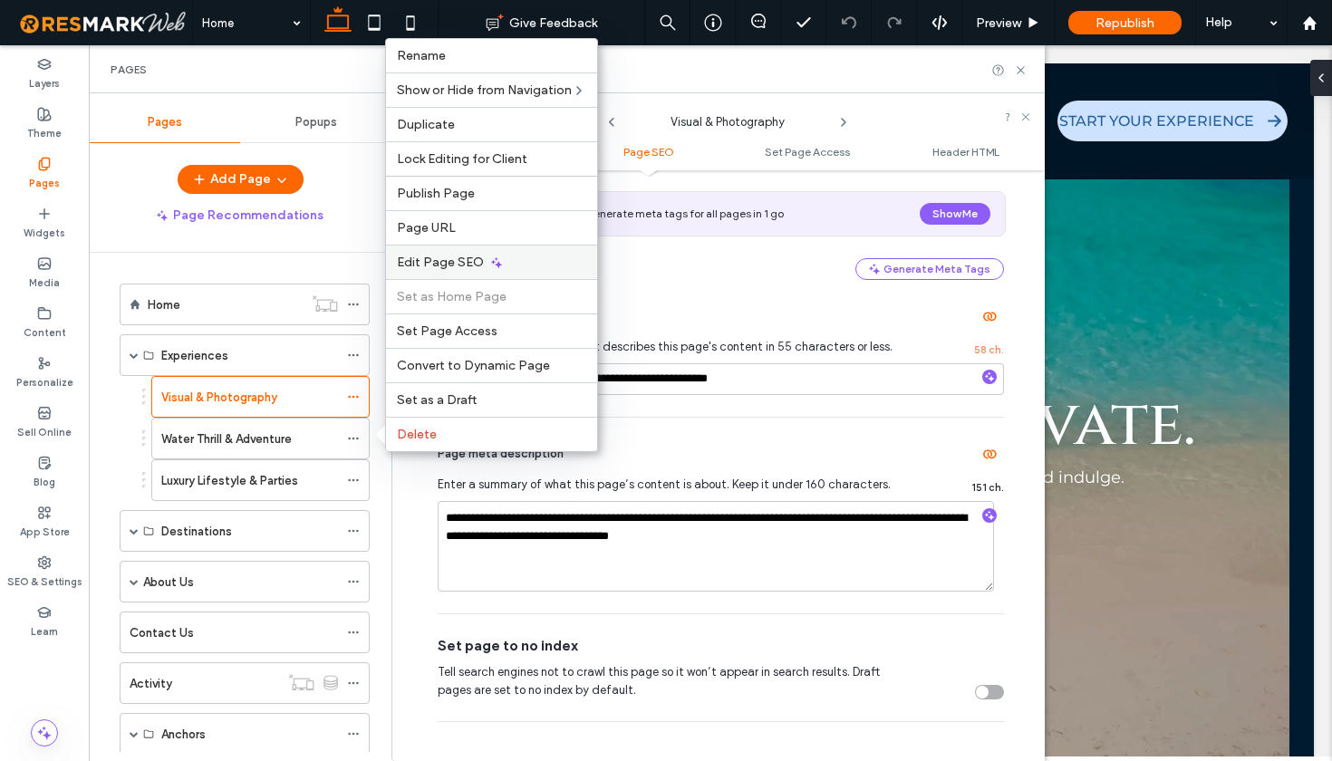
click at [453, 268] on span "Edit Page SEO" at bounding box center [440, 262] width 87 height 15
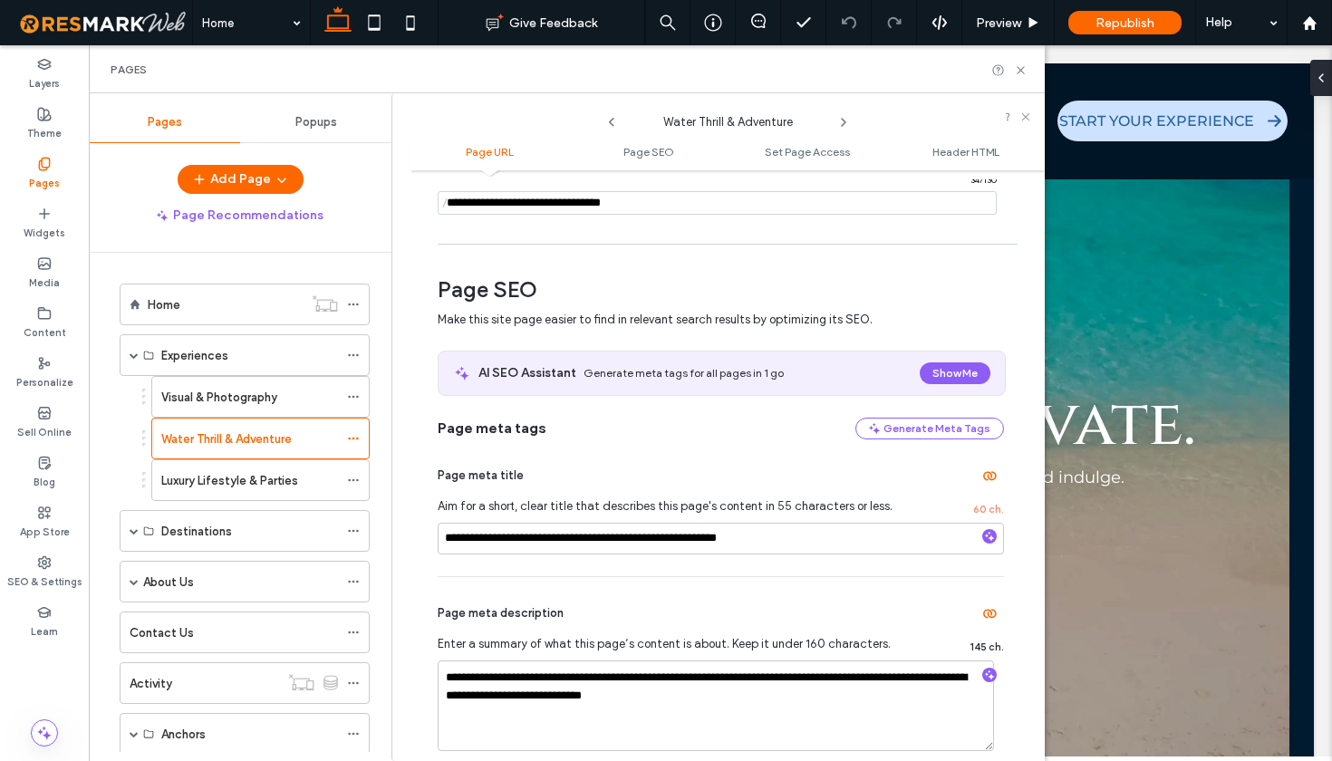
scroll to position [199, 0]
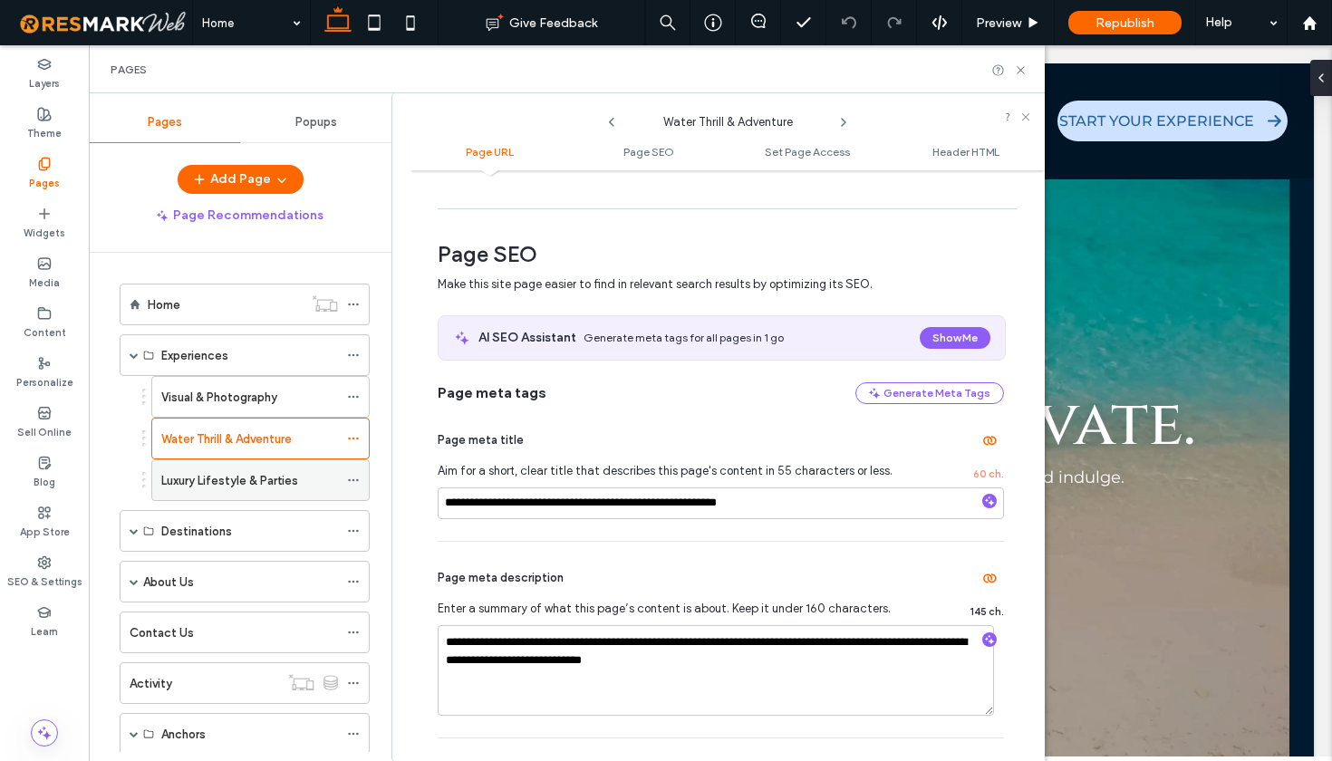
click at [353, 482] on icon at bounding box center [353, 480] width 13 height 13
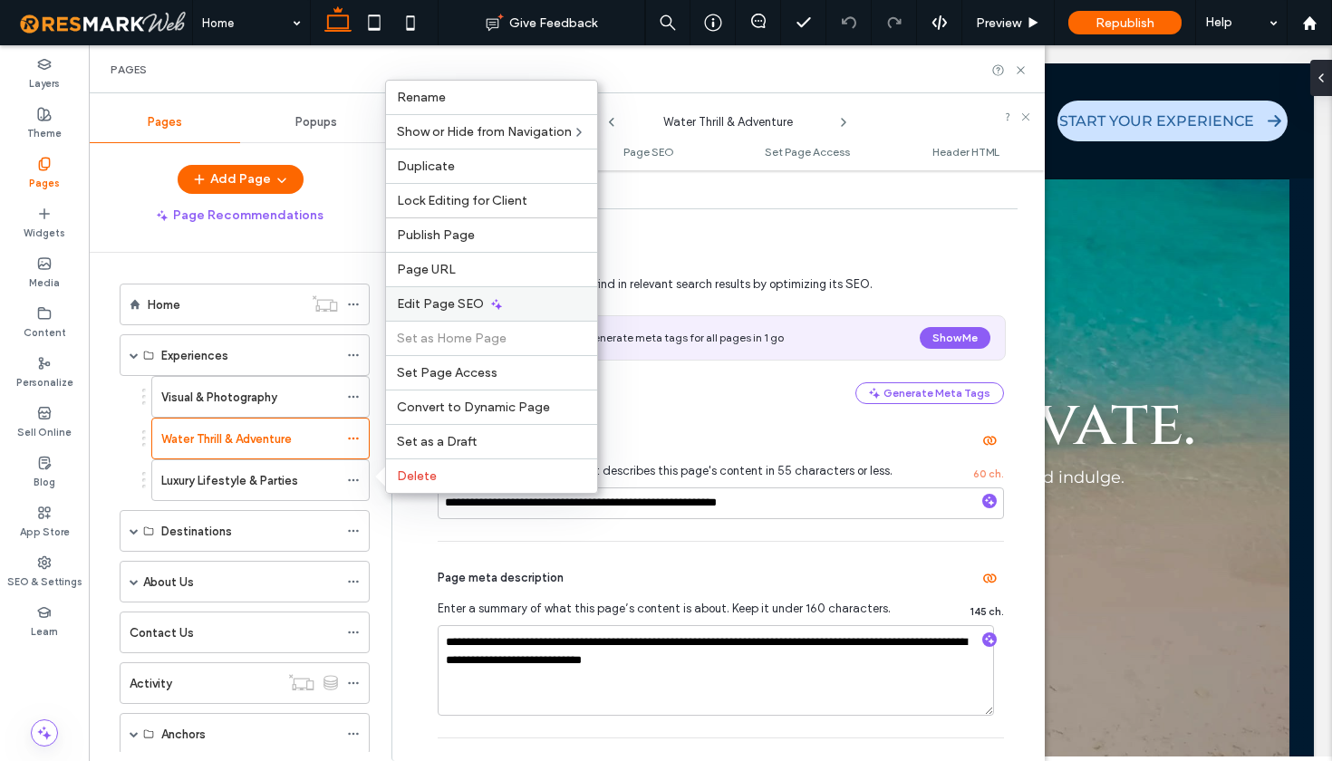
click at [427, 304] on span "Edit Page SEO" at bounding box center [440, 303] width 87 height 15
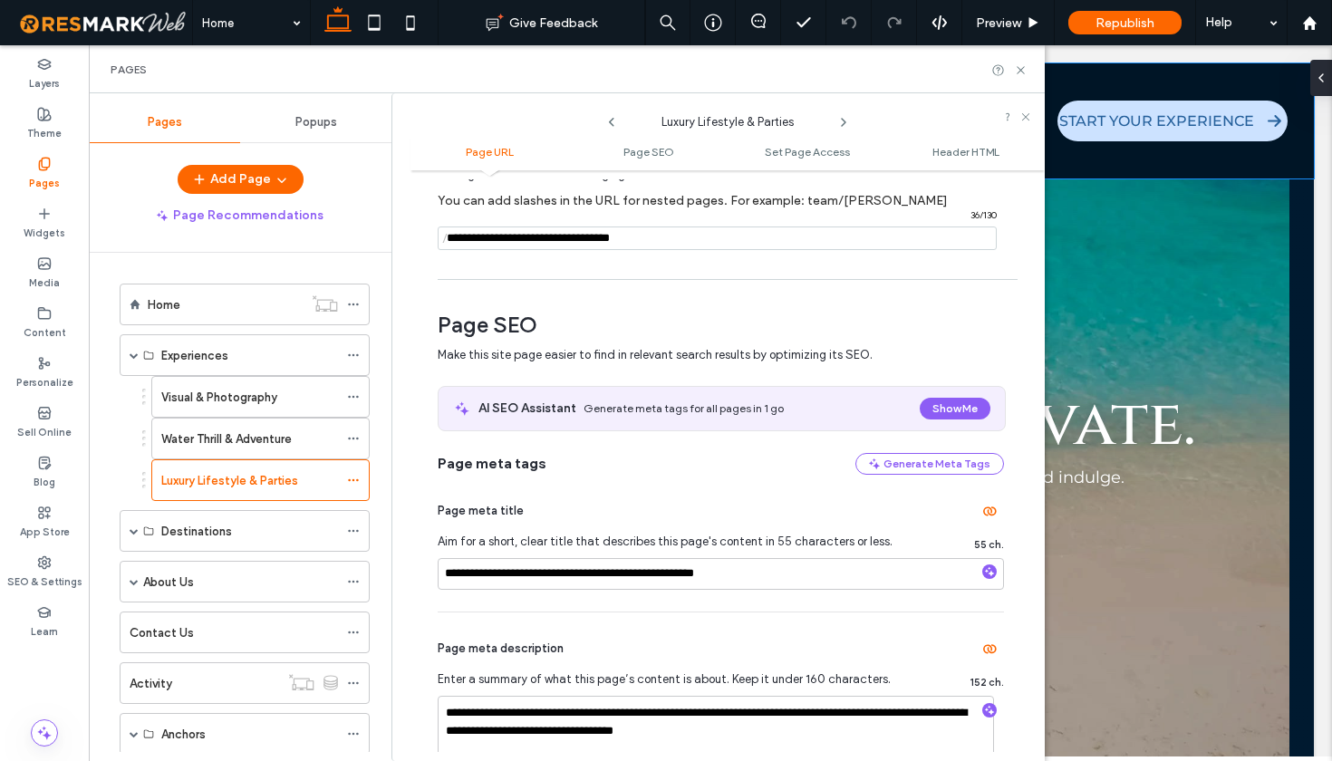
scroll to position [20, 0]
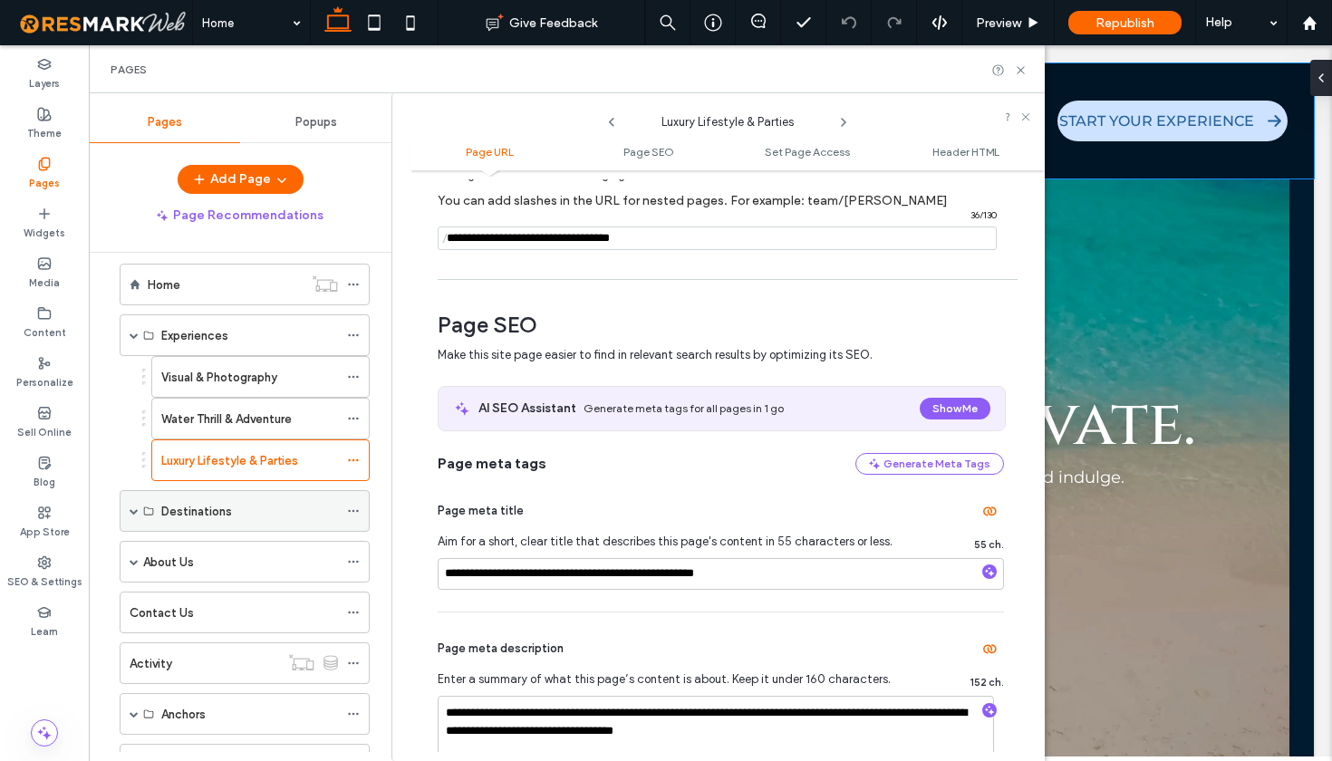
click at [355, 510] on icon at bounding box center [353, 511] width 13 height 13
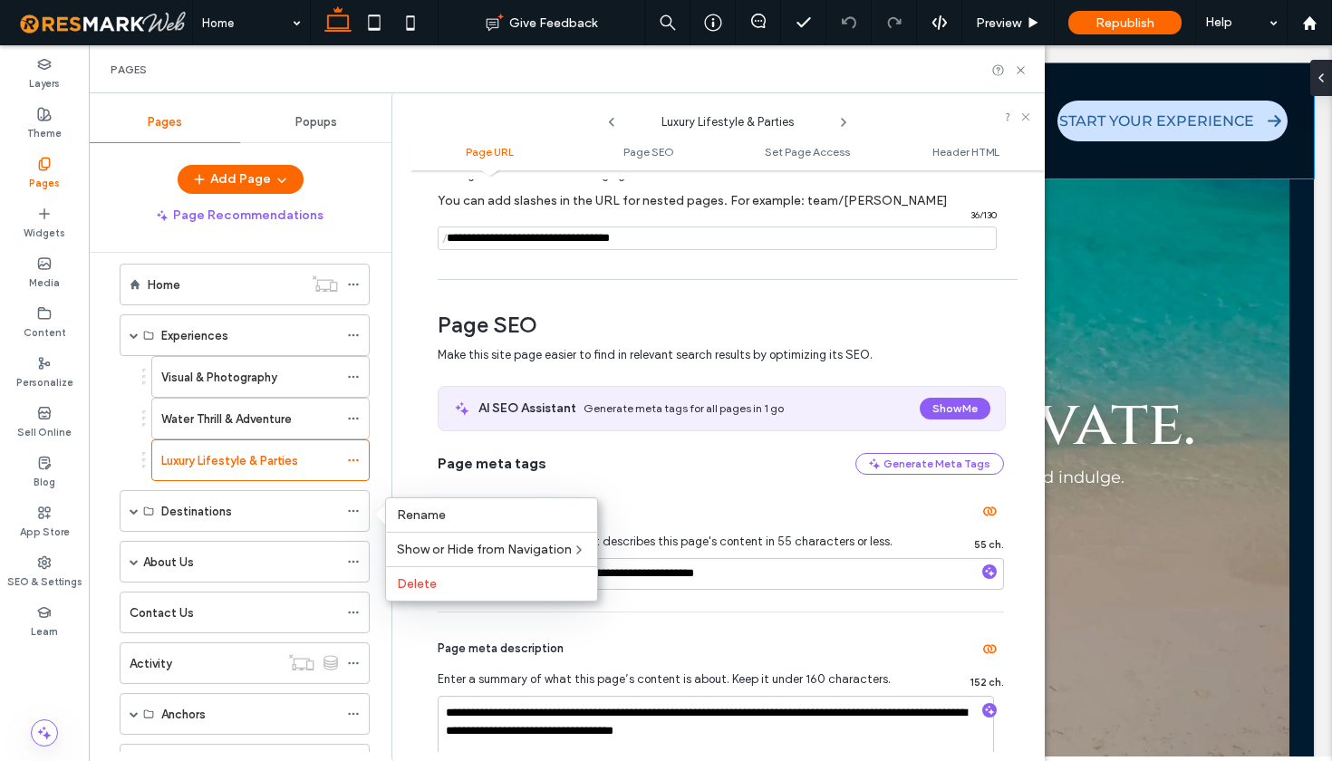
click at [377, 484] on div "Home Experiences Visual & Photography Water Thrill & Adventure Luxury Lifestyle…" at bounding box center [251, 502] width 281 height 499
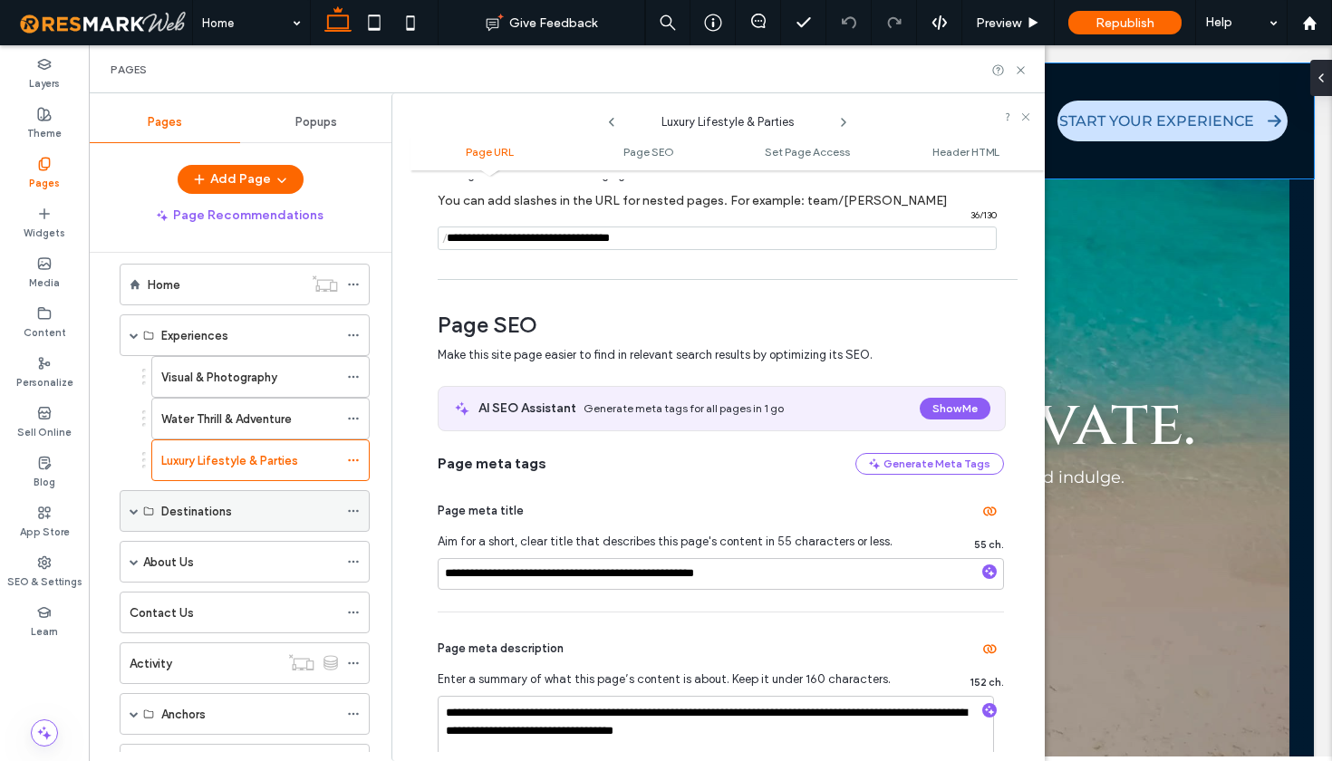
click at [133, 512] on span at bounding box center [134, 510] width 9 height 9
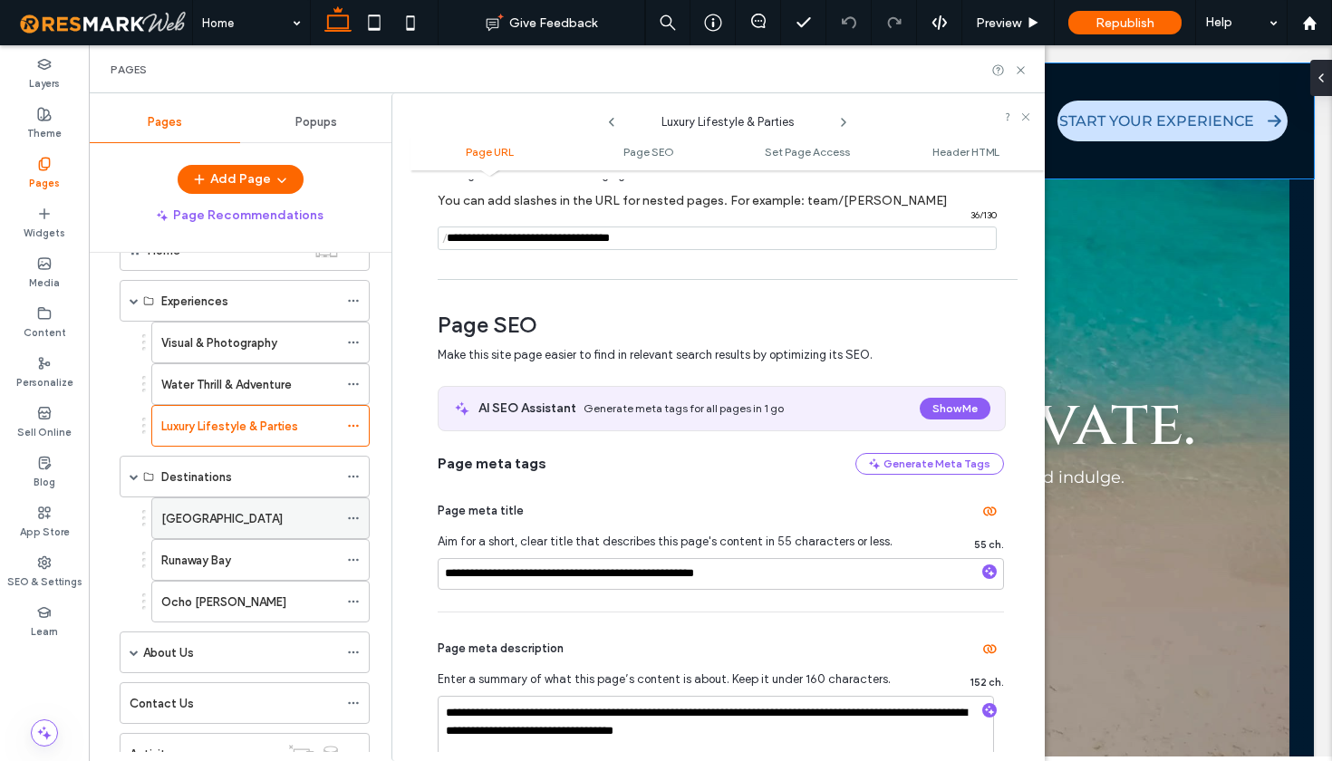
click at [360, 524] on div at bounding box center [358, 518] width 22 height 27
click at [356, 519] on icon at bounding box center [353, 518] width 13 height 13
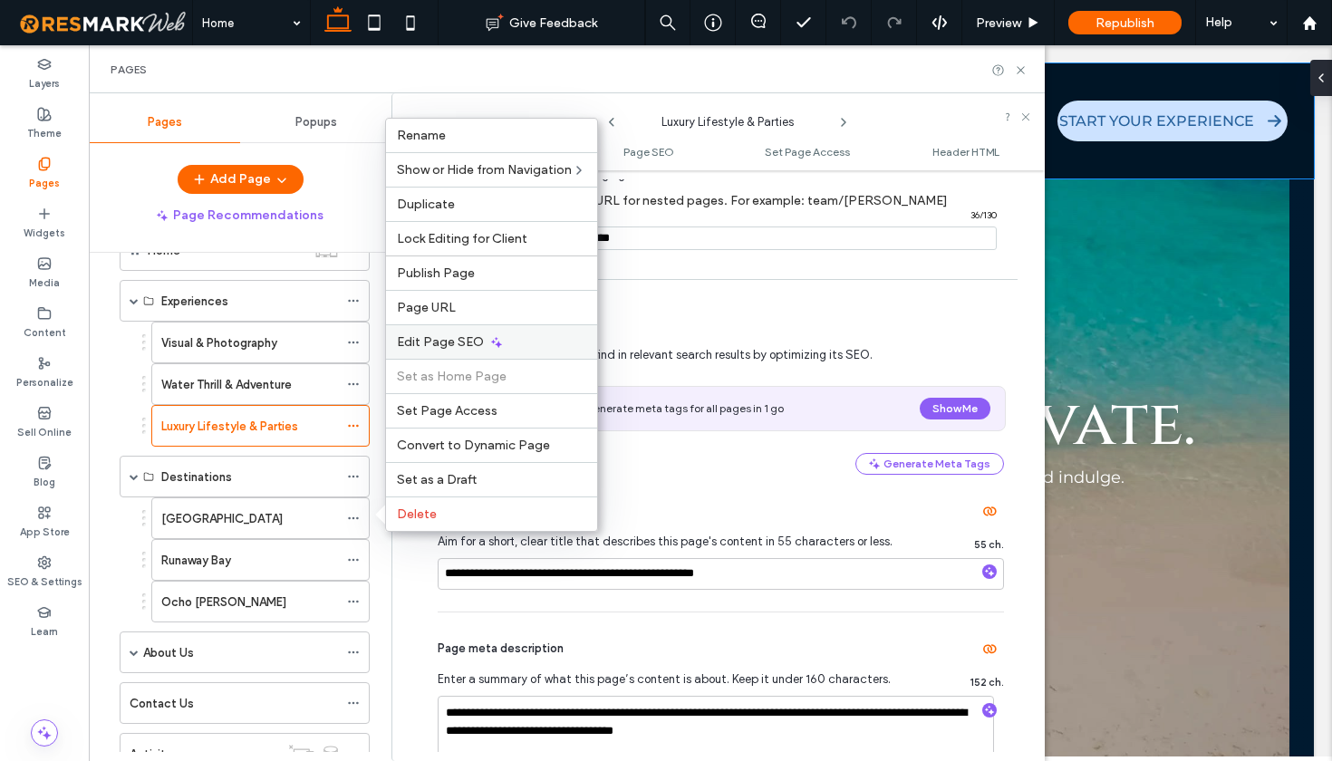
click at [443, 348] on span "Edit Page SEO" at bounding box center [440, 341] width 87 height 15
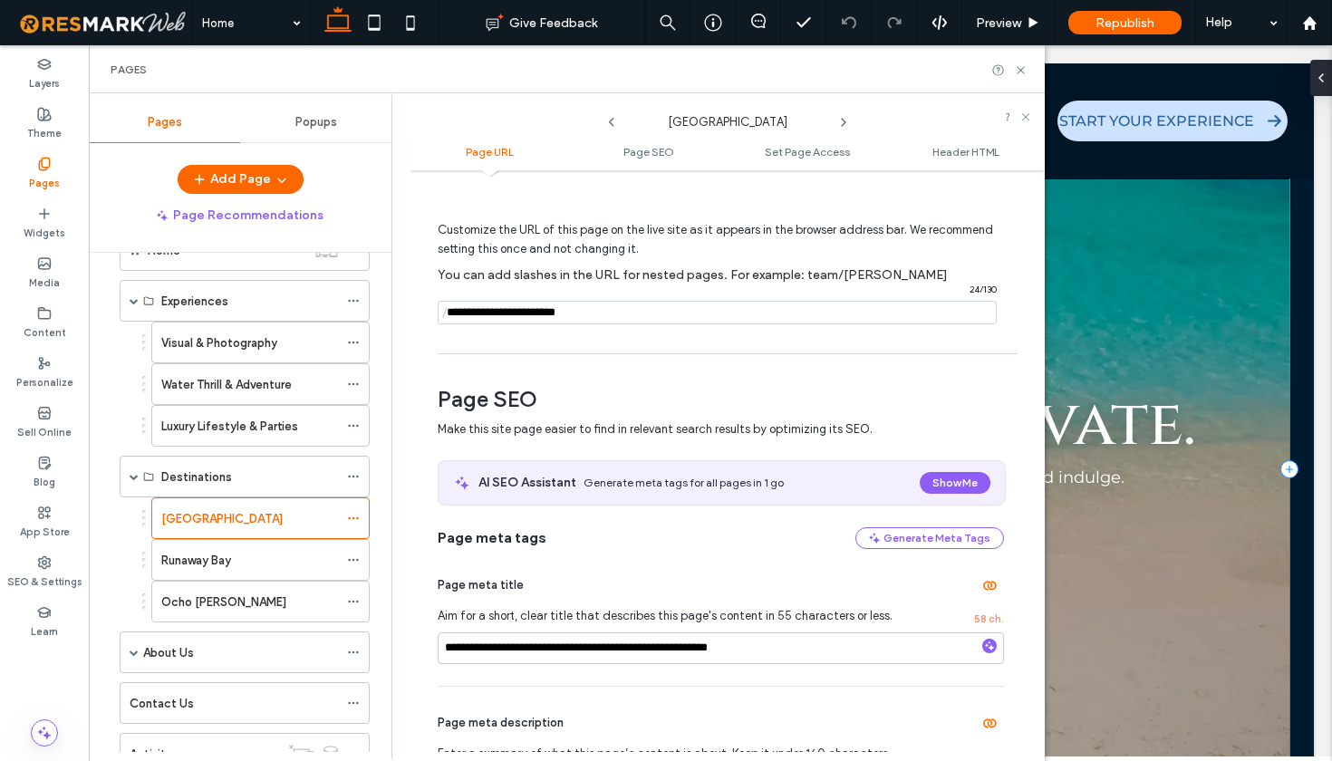
scroll to position [229, 0]
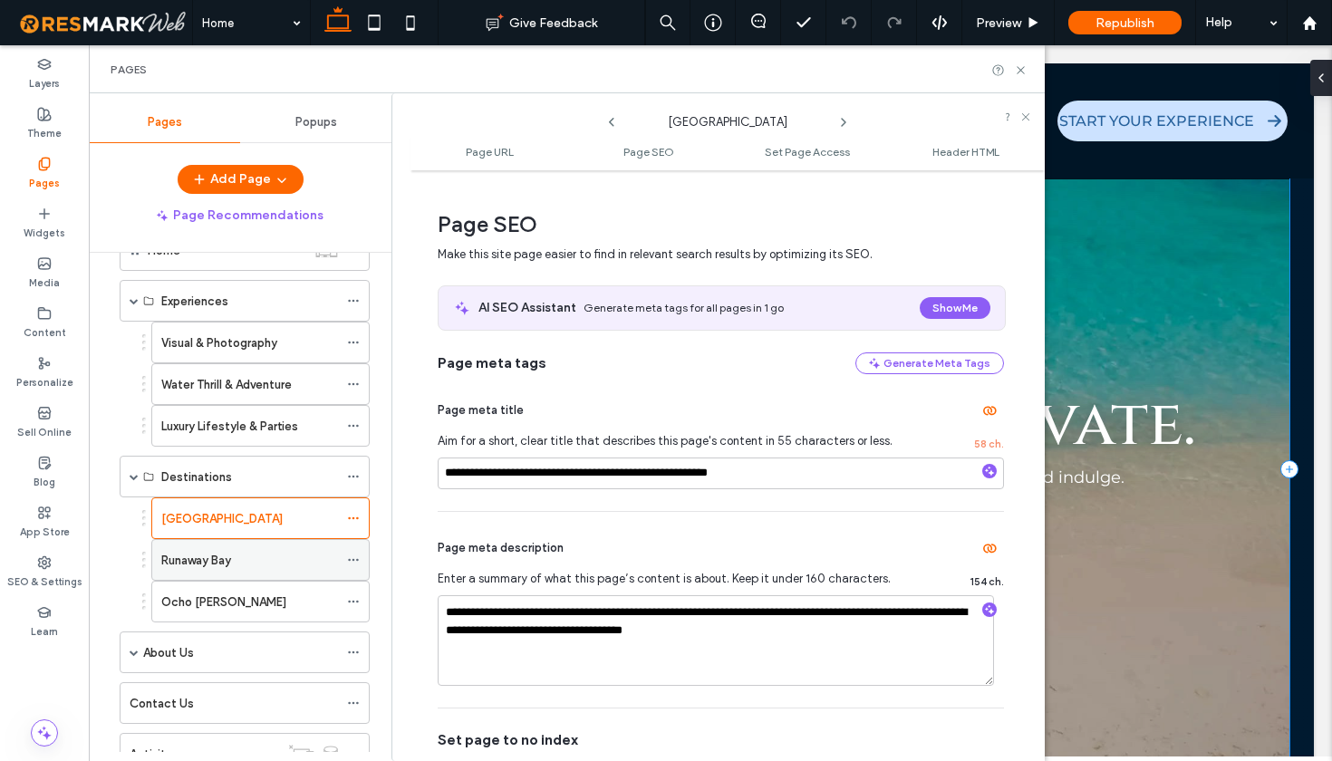
click at [356, 561] on icon at bounding box center [353, 560] width 13 height 13
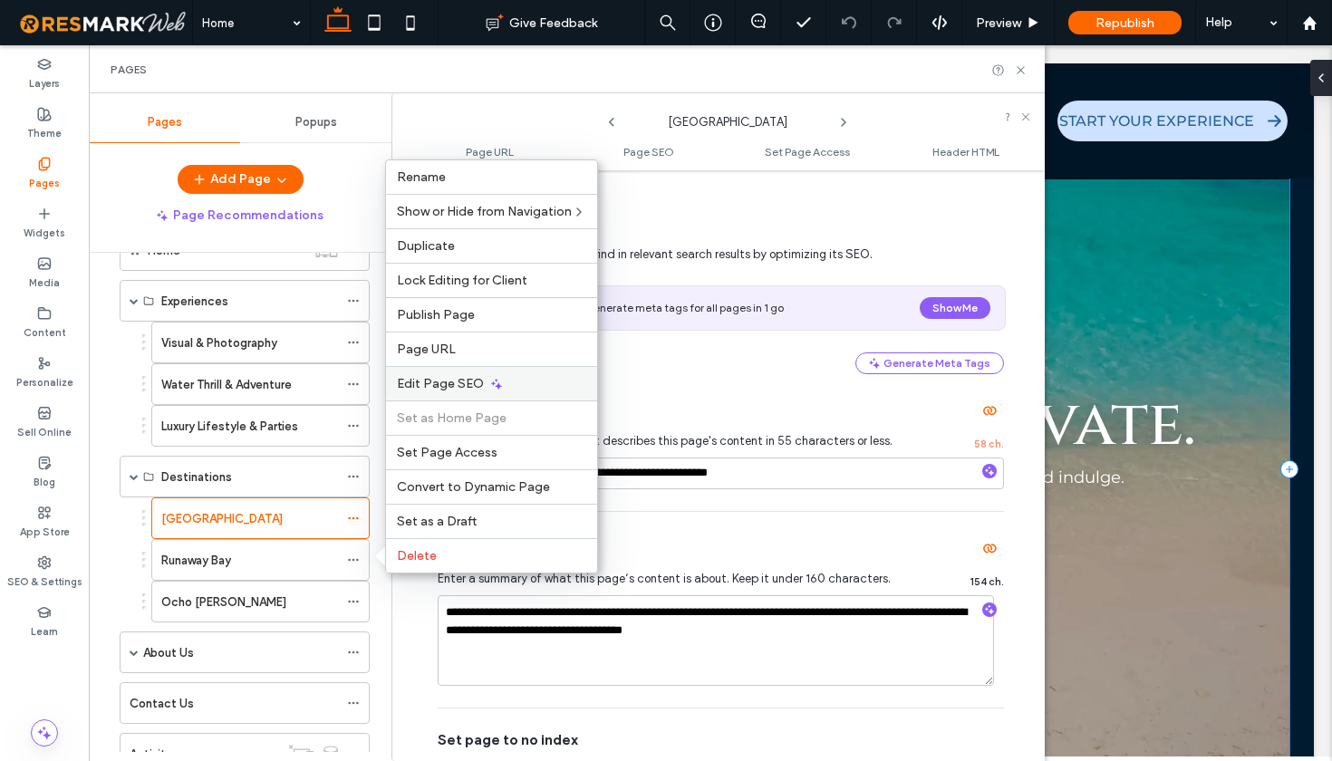
click at [443, 391] on span "Edit Page SEO" at bounding box center [440, 383] width 87 height 15
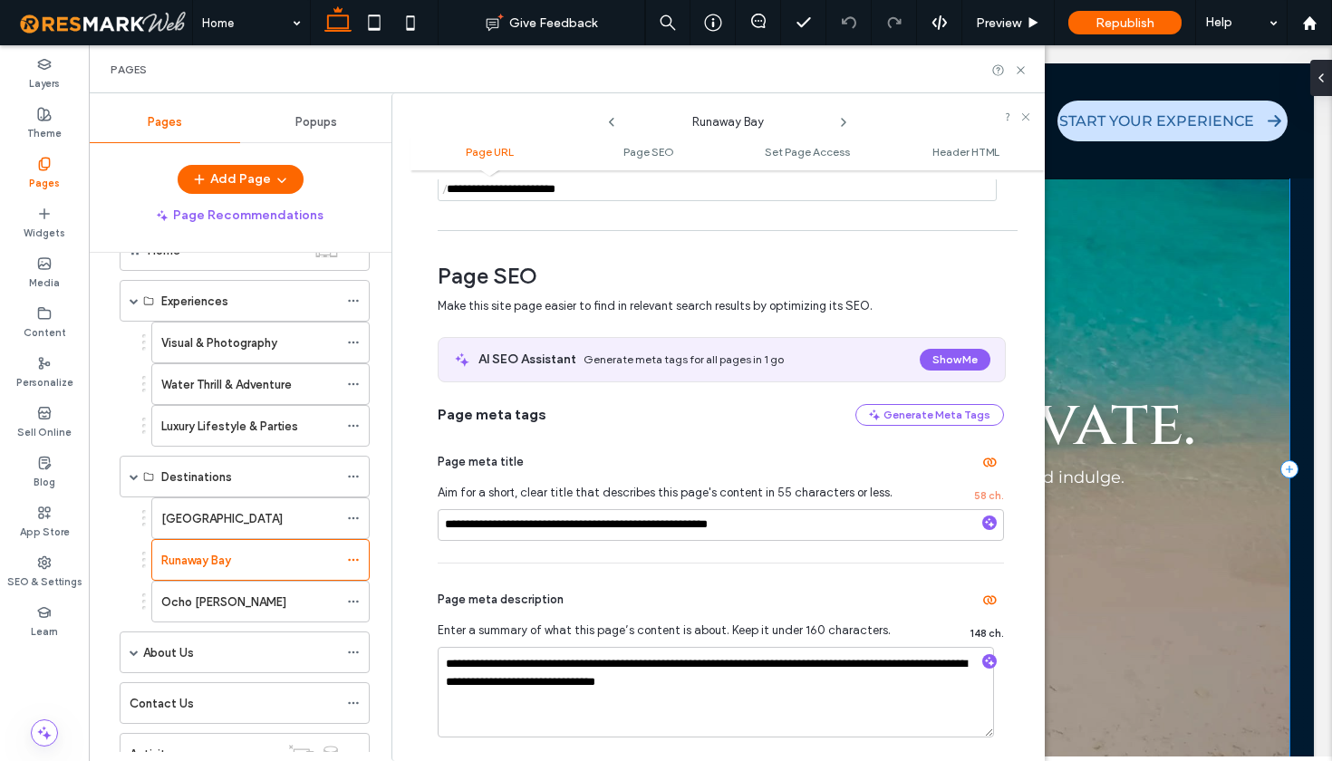
scroll to position [213, 0]
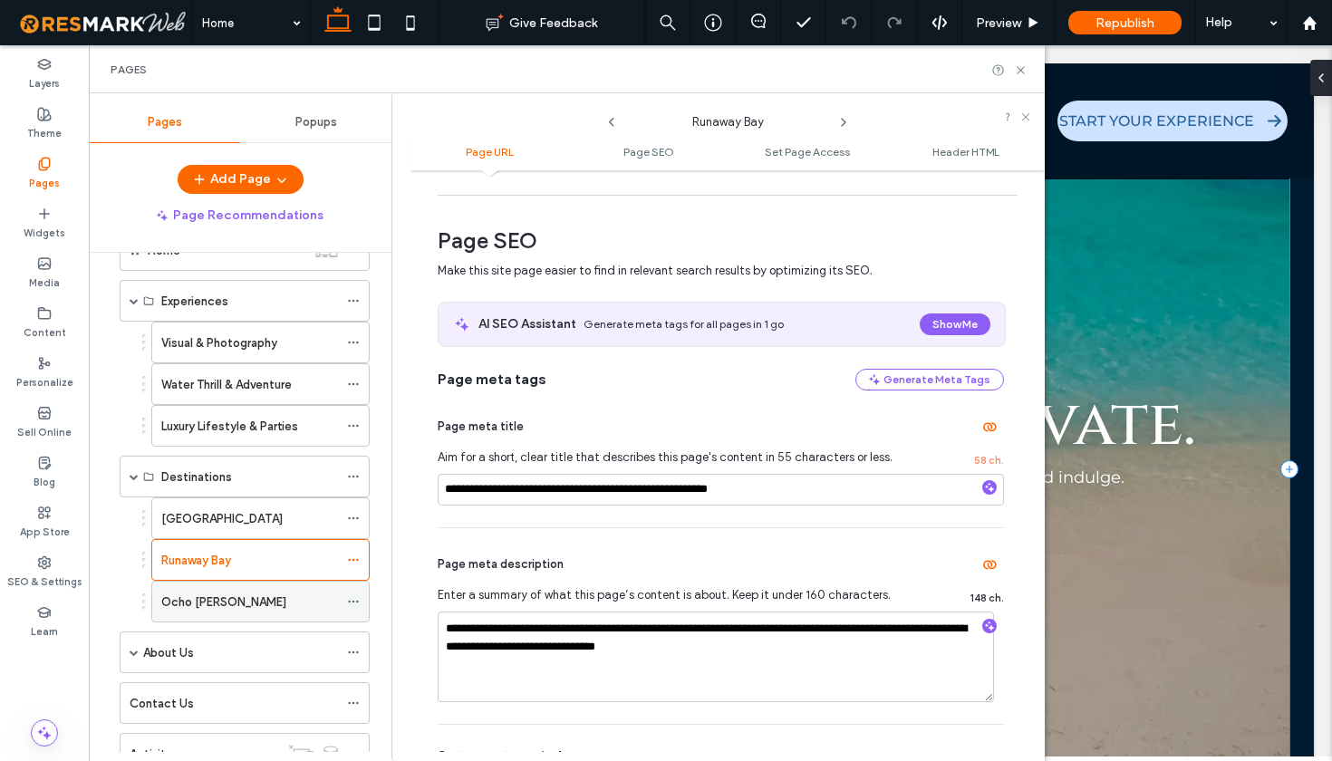
click at [354, 600] on icon at bounding box center [353, 601] width 13 height 13
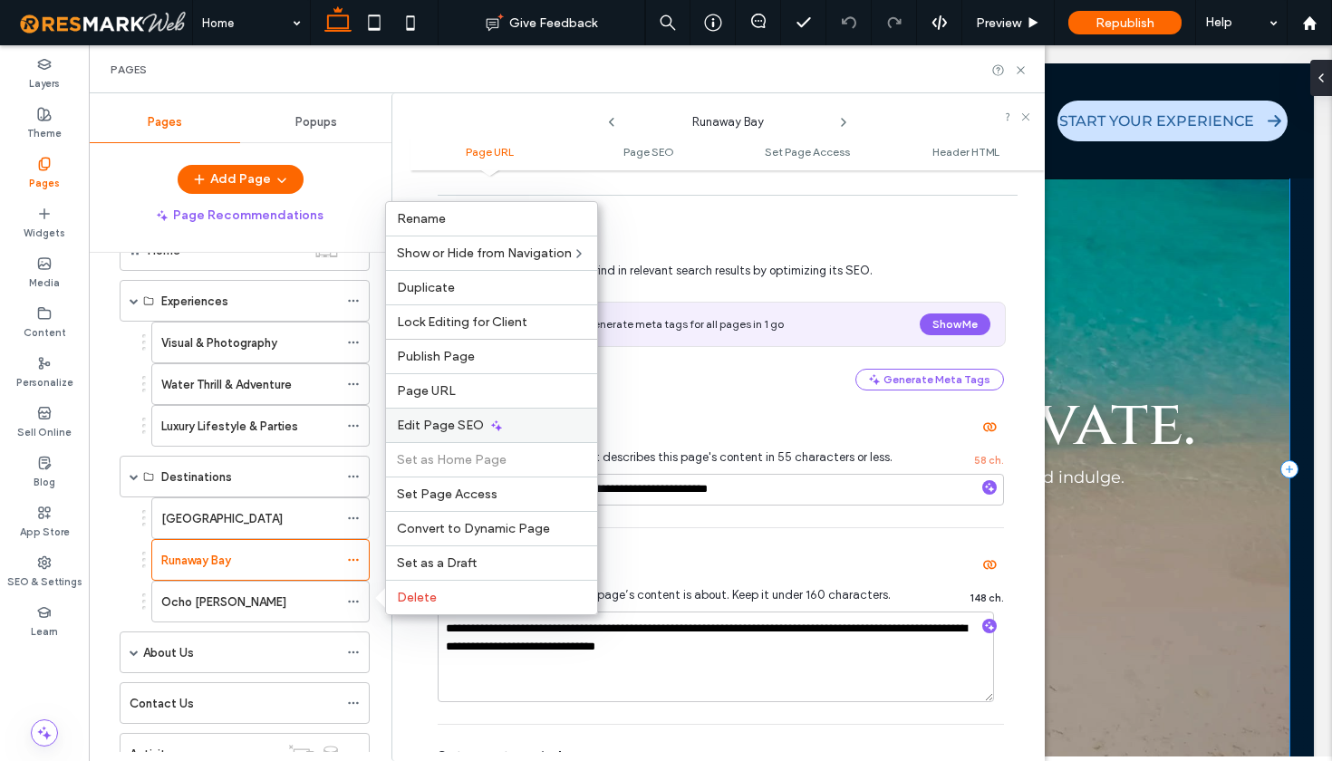
click at [439, 430] on span "Edit Page SEO" at bounding box center [440, 425] width 87 height 15
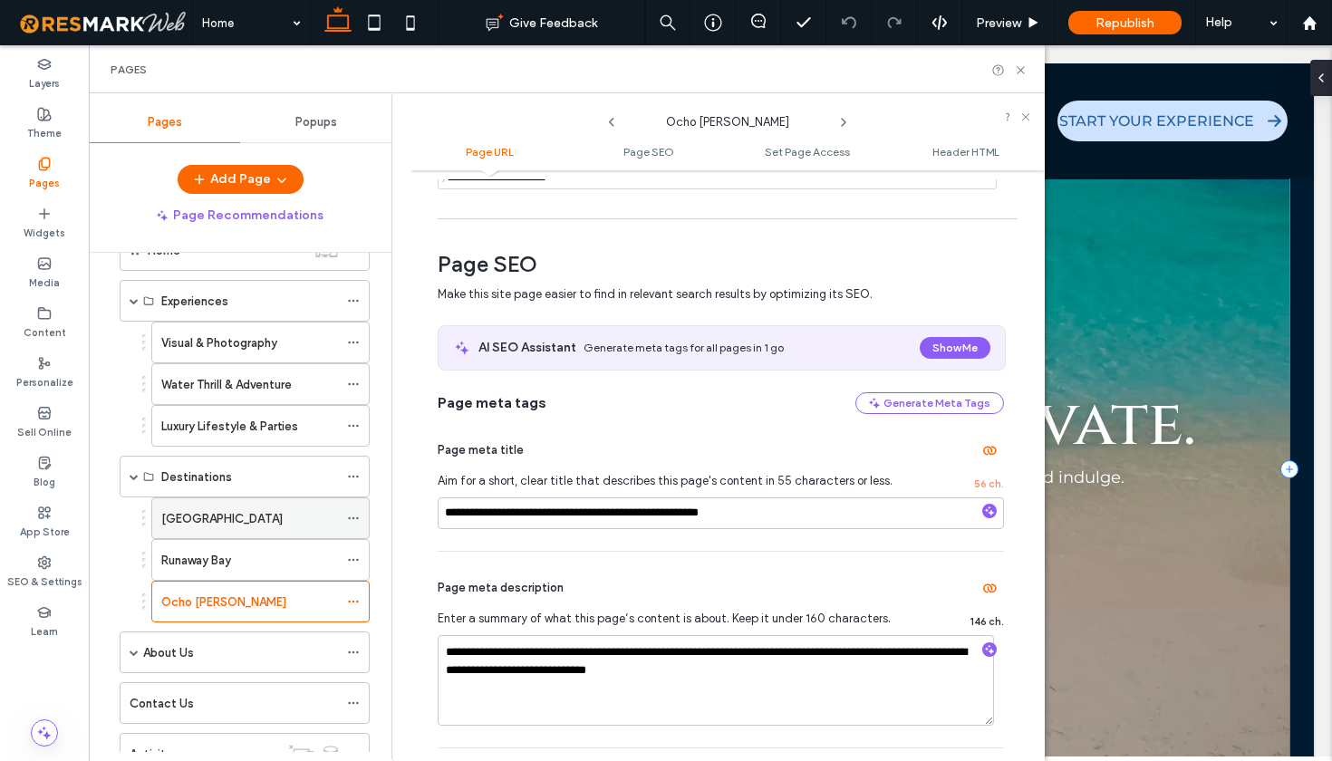
scroll to position [87, 0]
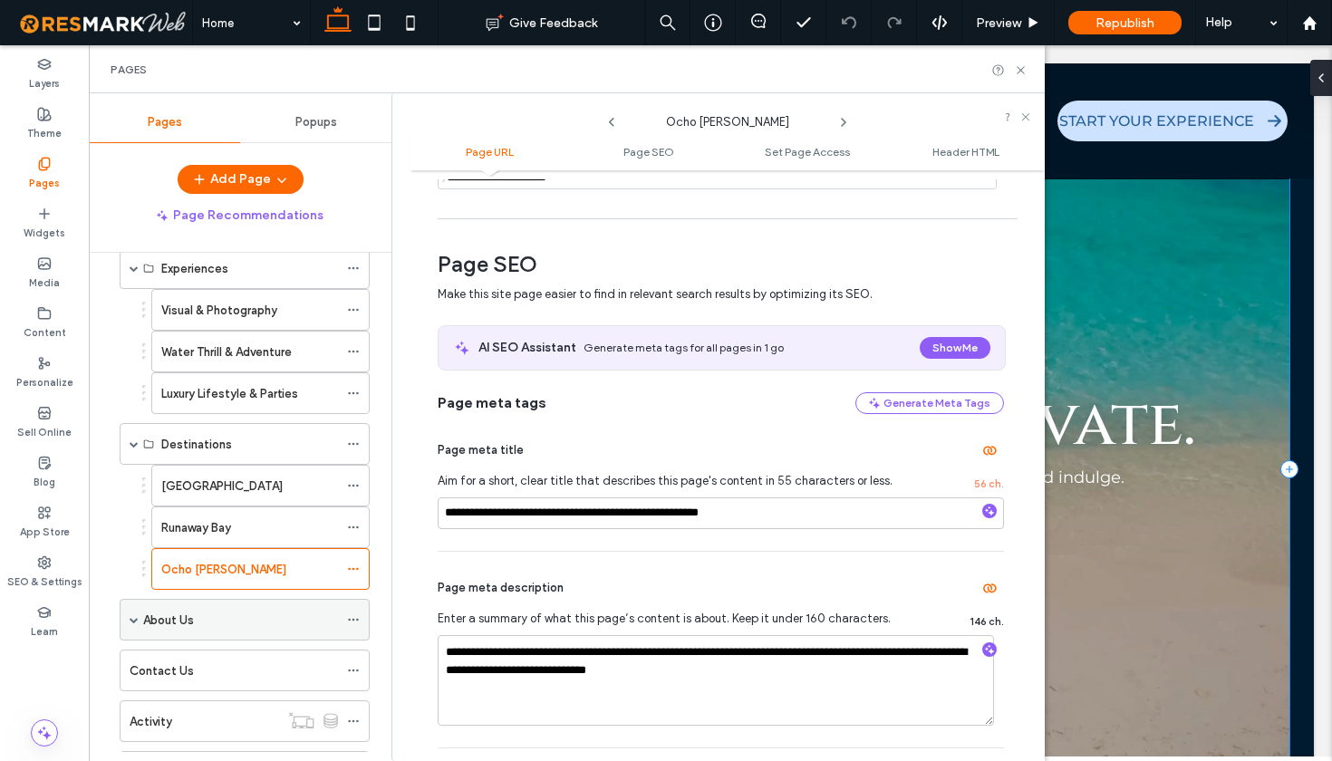
click at [352, 617] on icon at bounding box center [353, 619] width 13 height 13
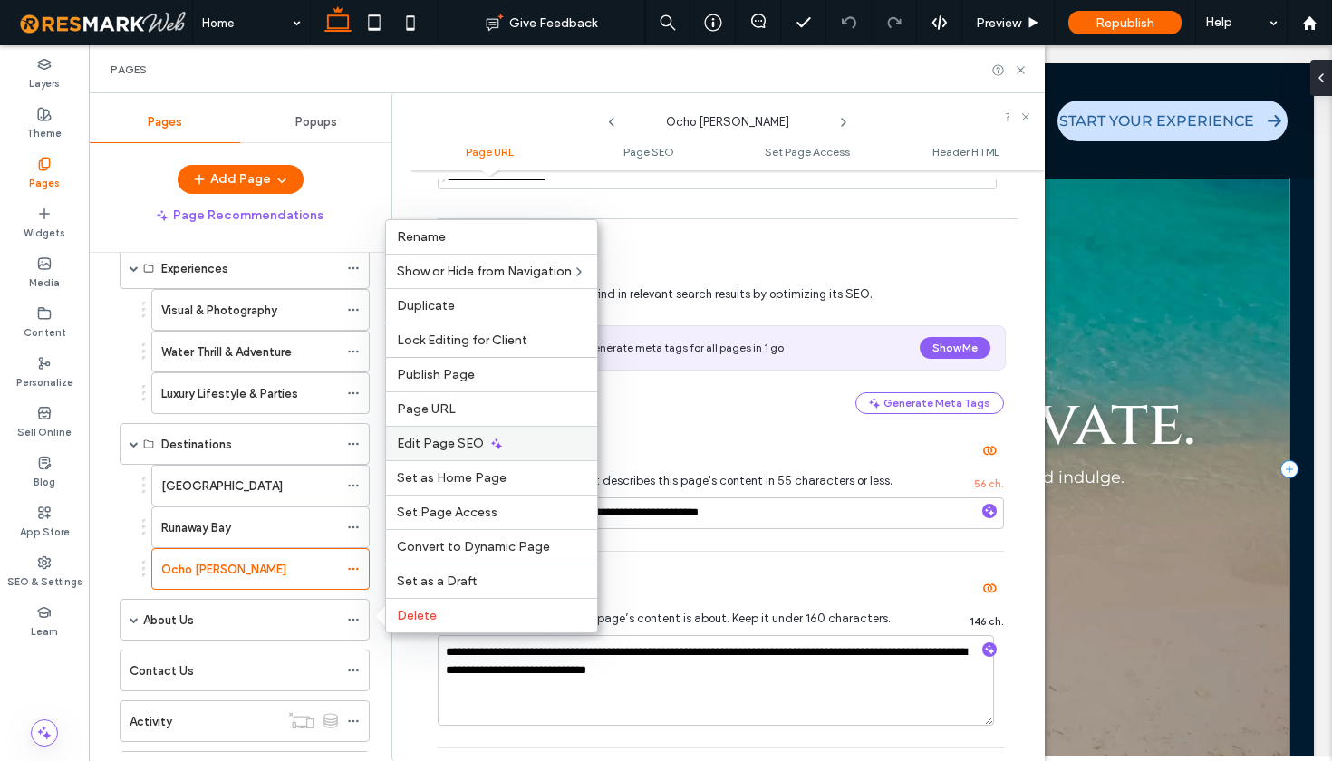
click at [429, 447] on span "Edit Page SEO" at bounding box center [440, 443] width 87 height 15
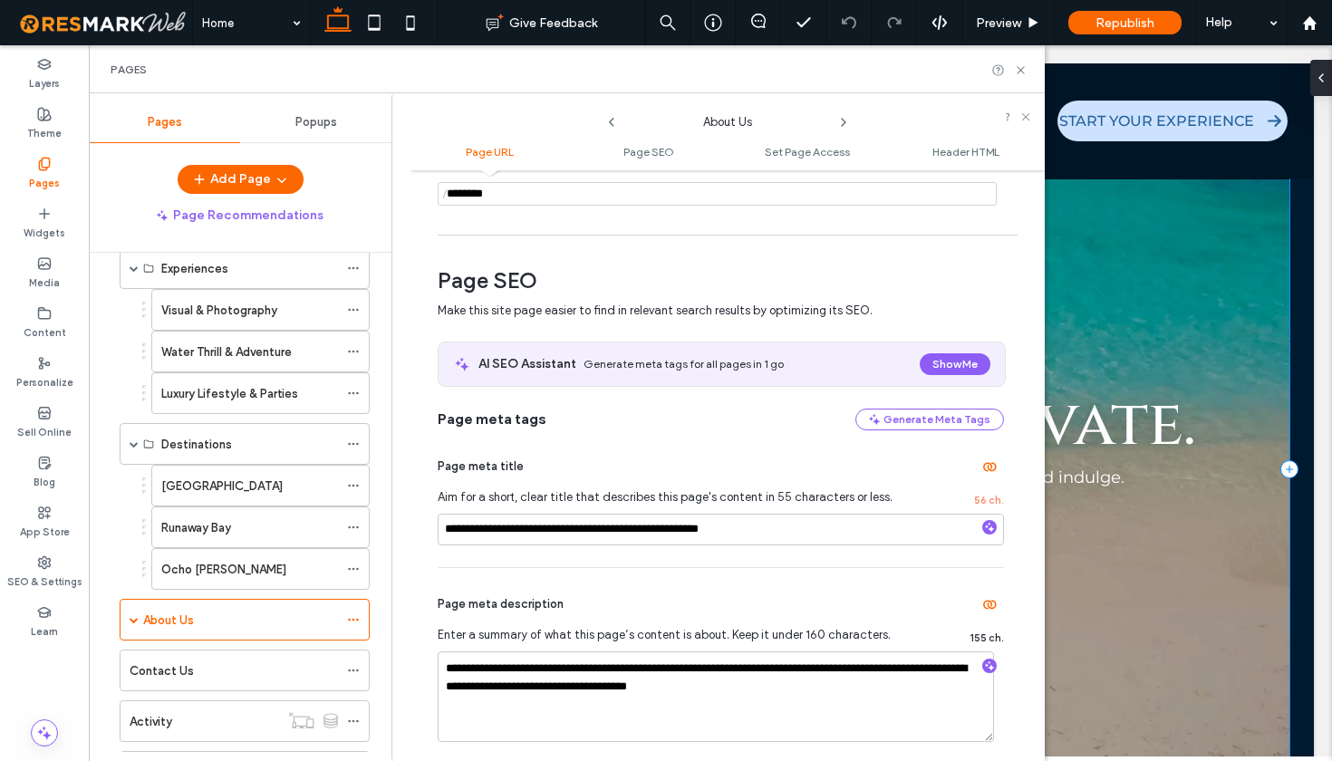
scroll to position [207, 0]
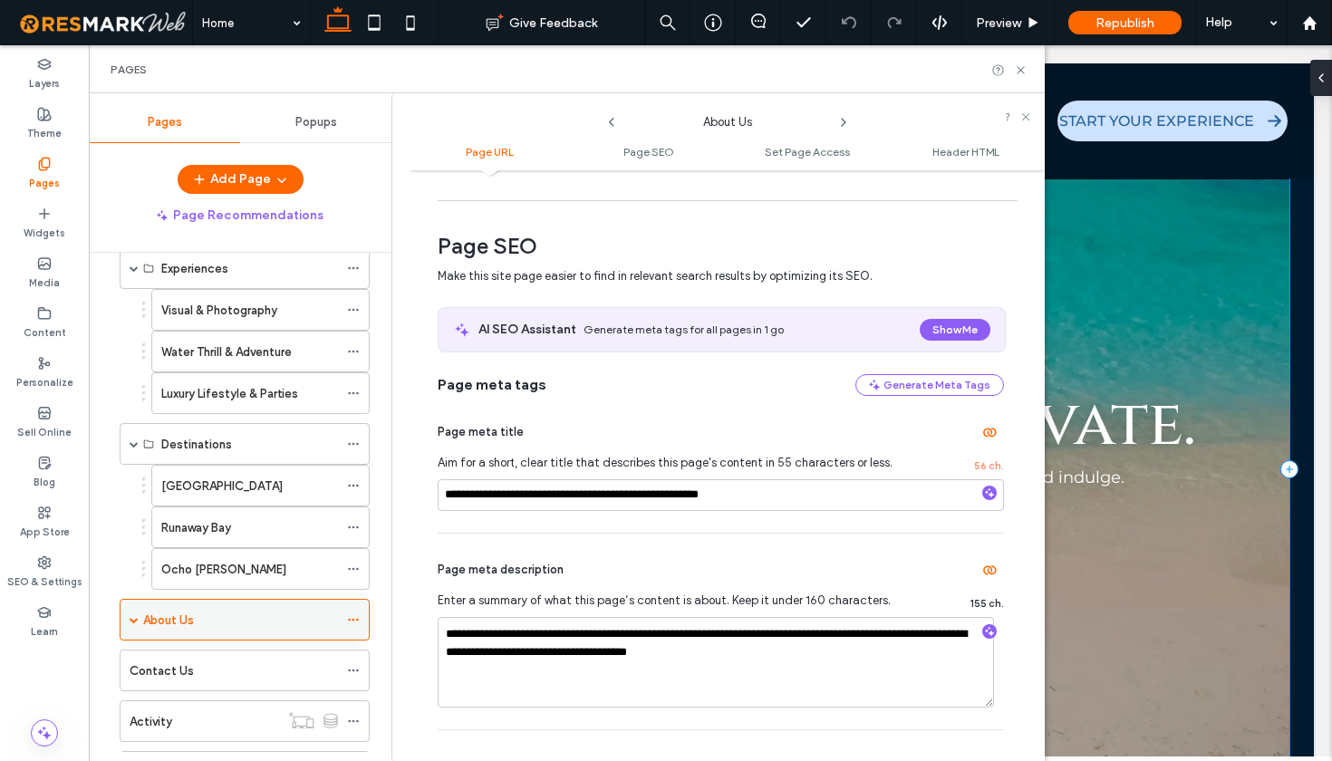
click at [134, 627] on span at bounding box center [134, 620] width 9 height 40
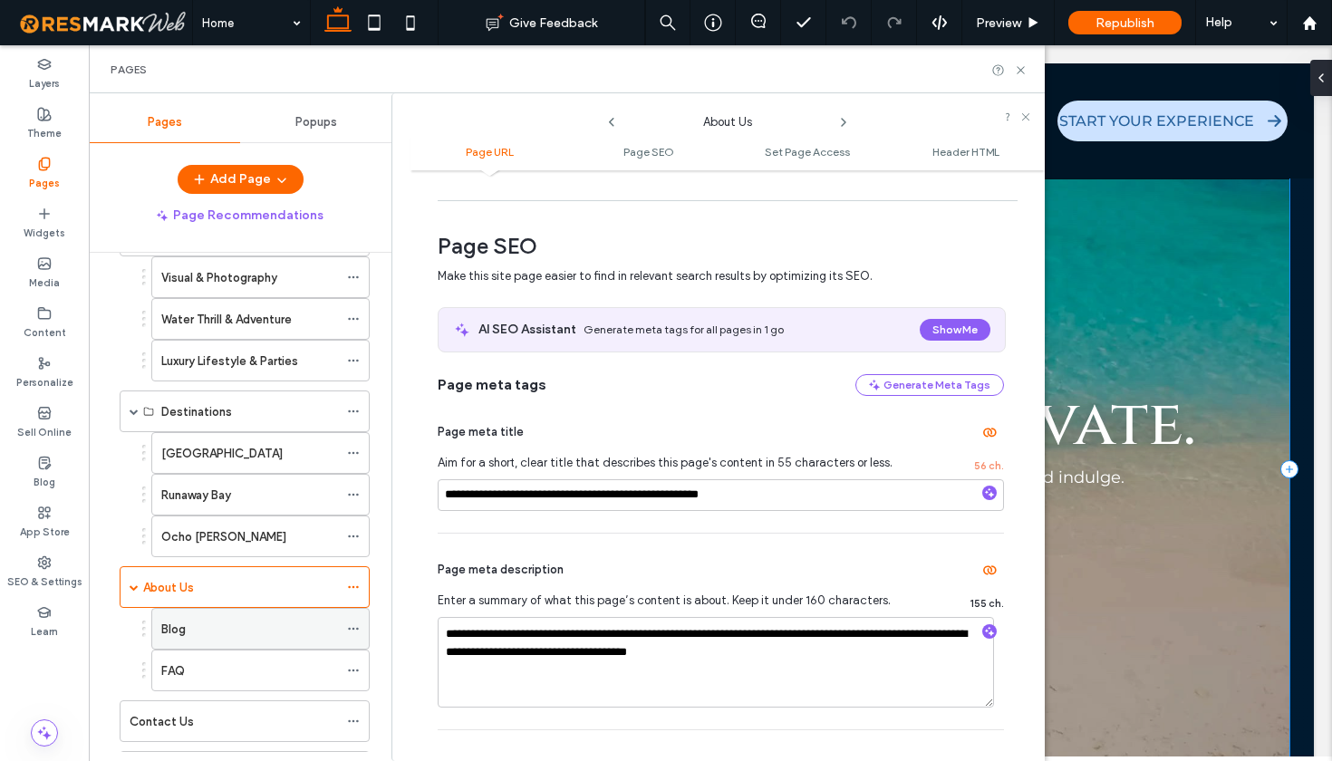
click at [354, 630] on icon at bounding box center [353, 628] width 13 height 13
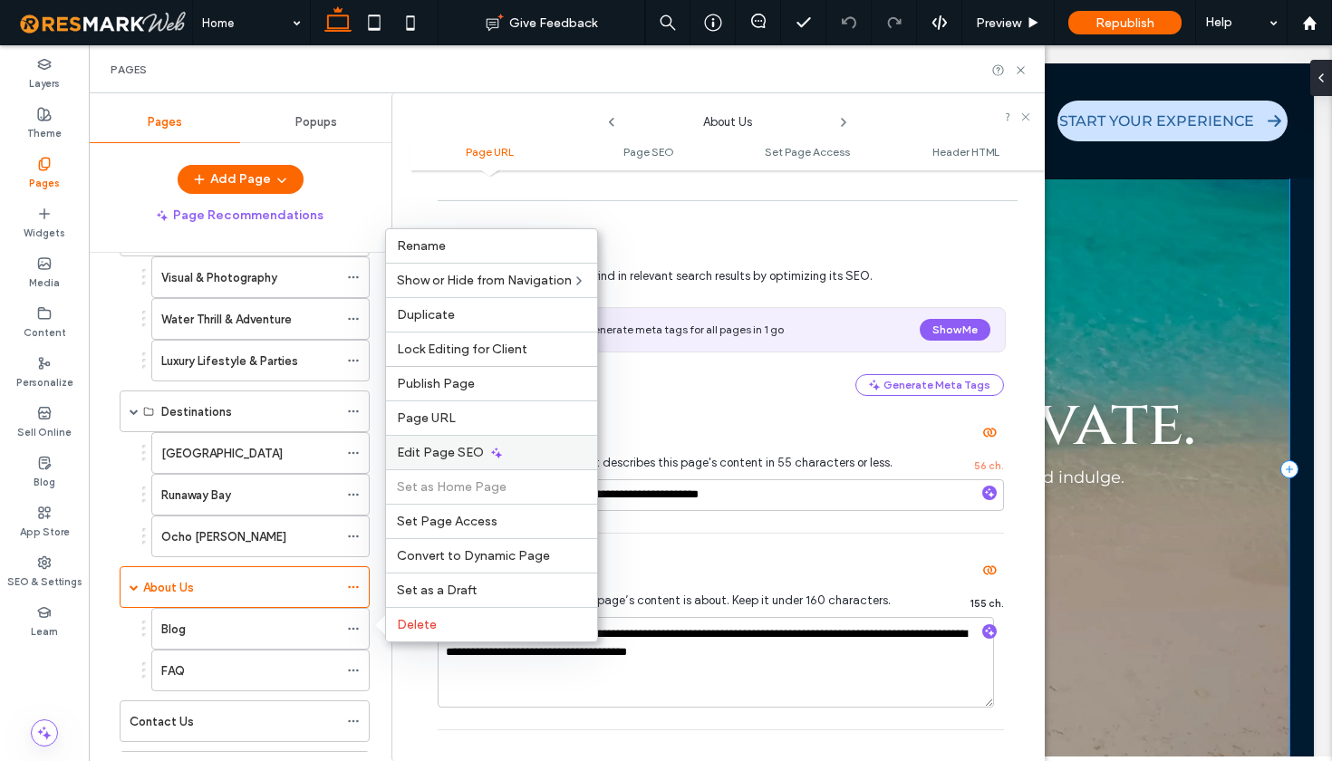
click at [448, 454] on span "Edit Page SEO" at bounding box center [440, 452] width 87 height 15
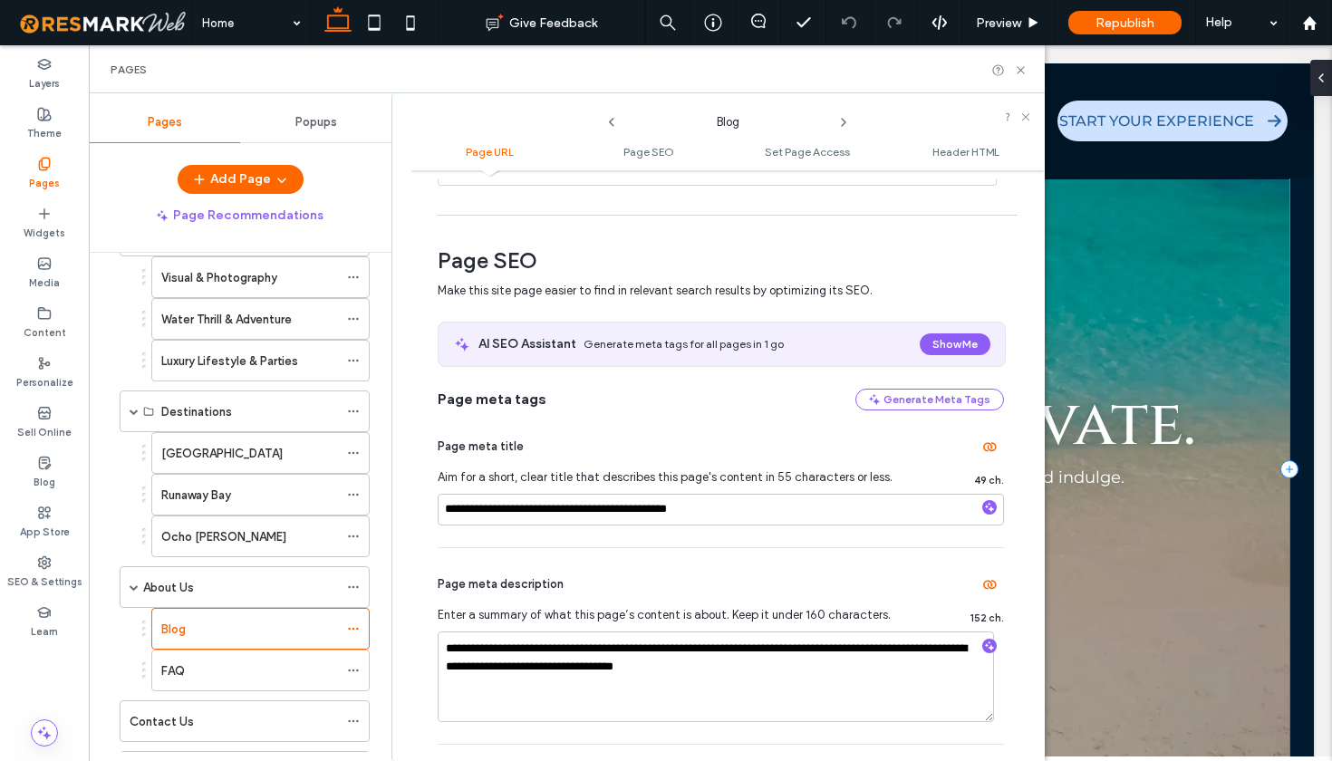
scroll to position [193, 0]
click at [348, 673] on icon at bounding box center [353, 670] width 13 height 13
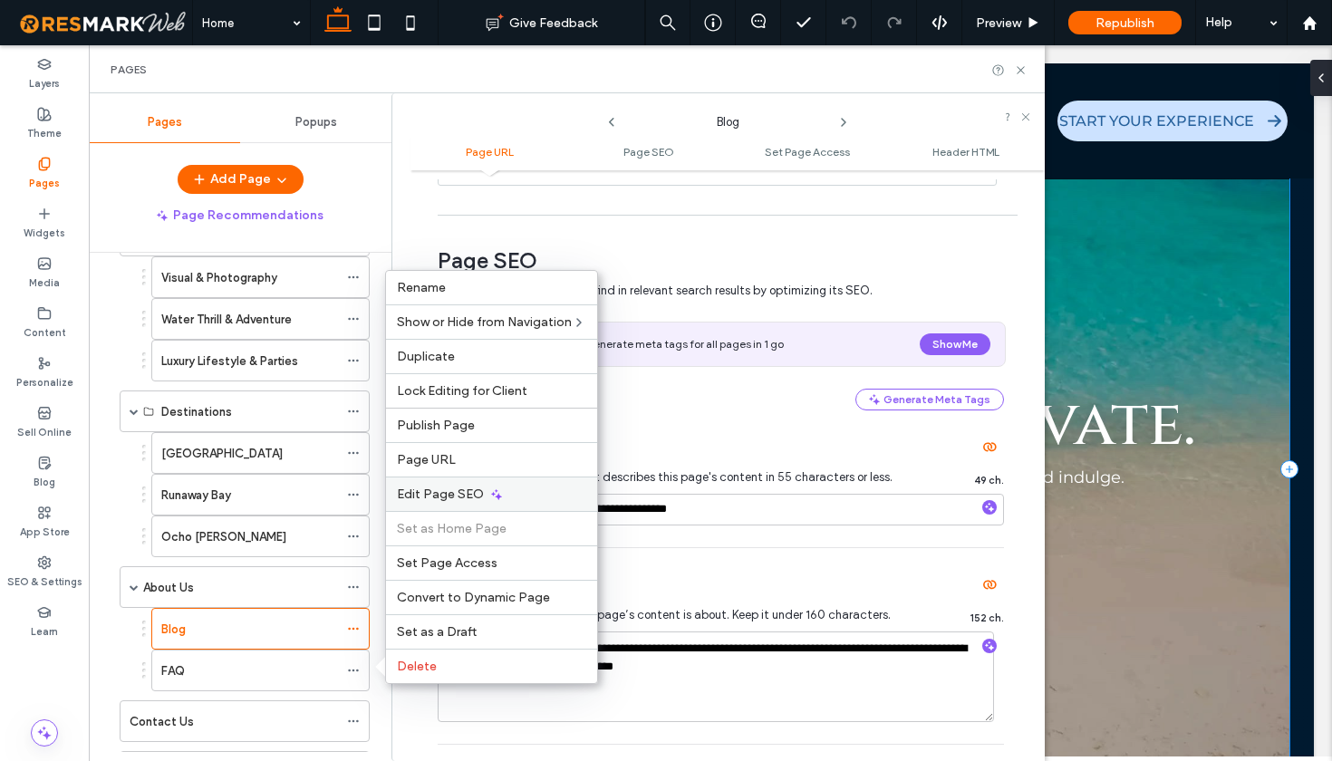
click at [439, 499] on span "Edit Page SEO" at bounding box center [440, 494] width 87 height 15
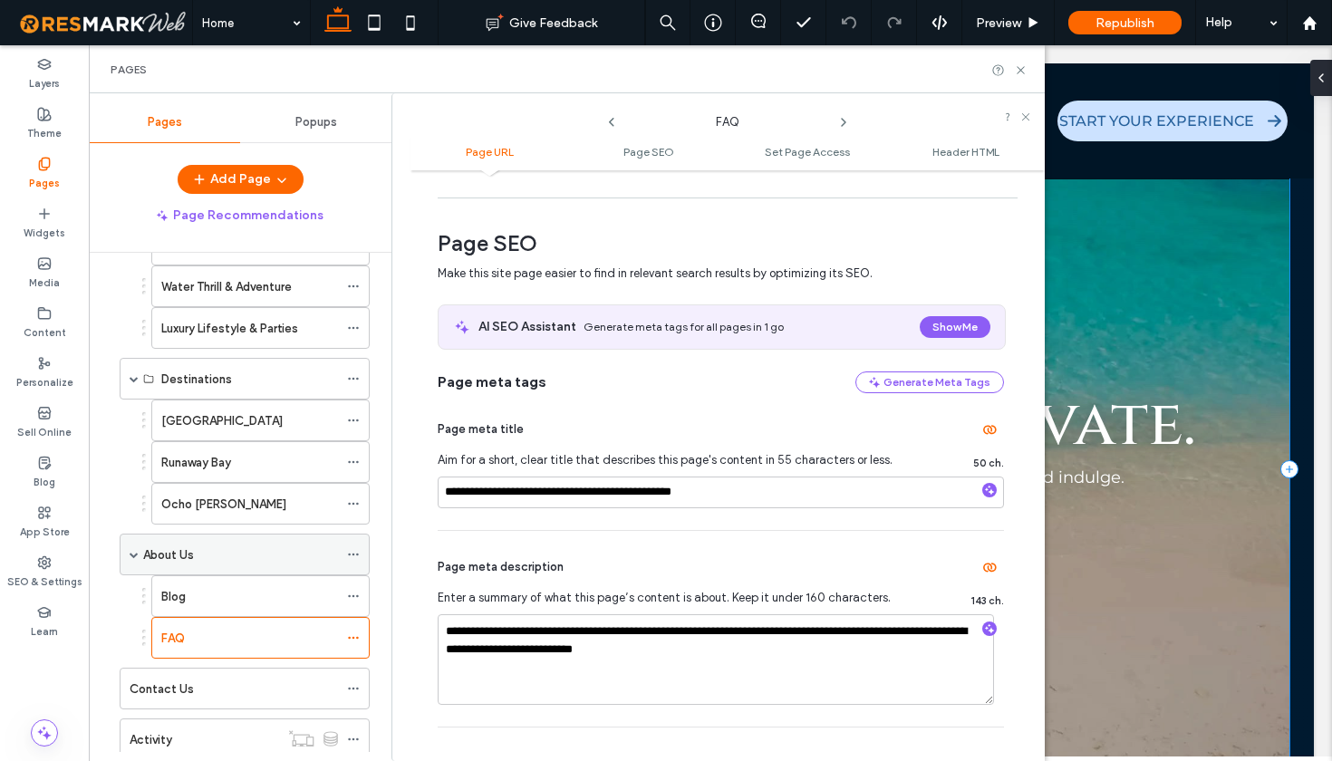
scroll to position [187, 0]
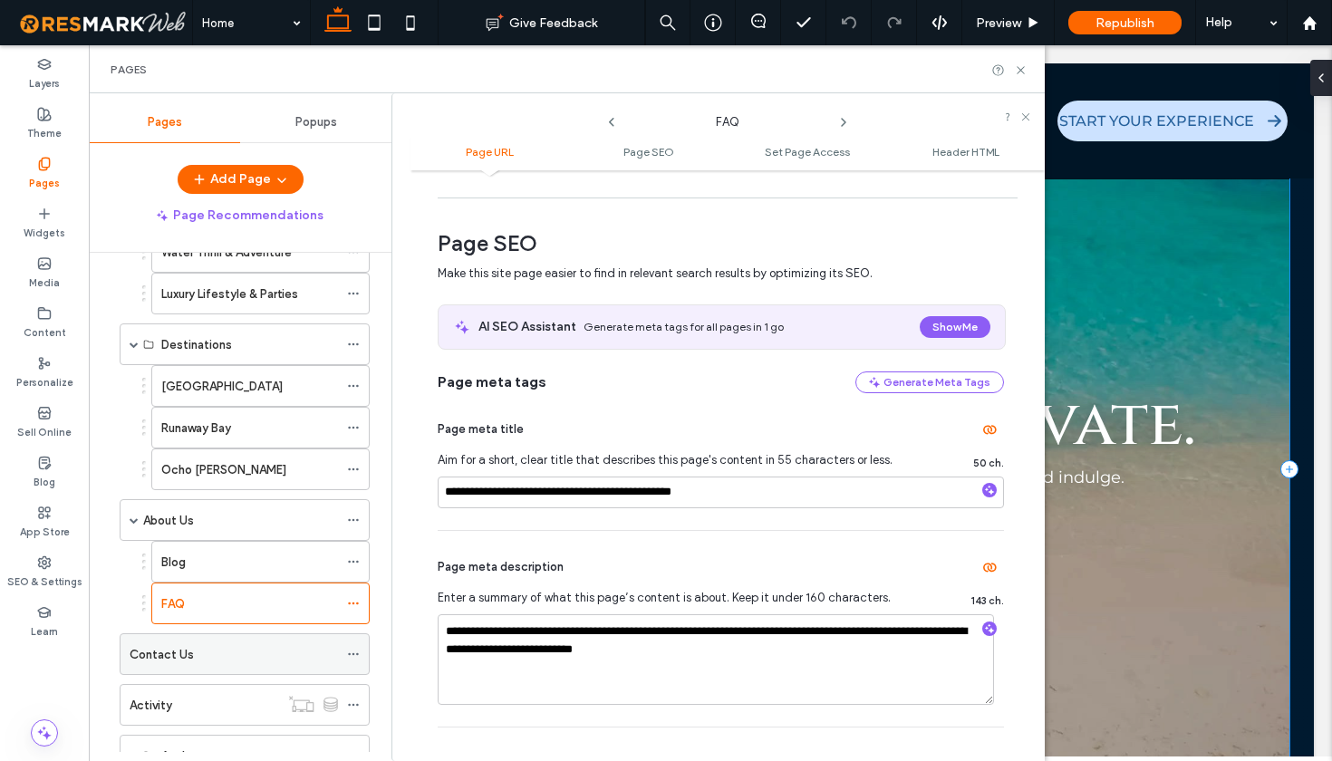
click at [357, 655] on use at bounding box center [353, 654] width 10 height 3
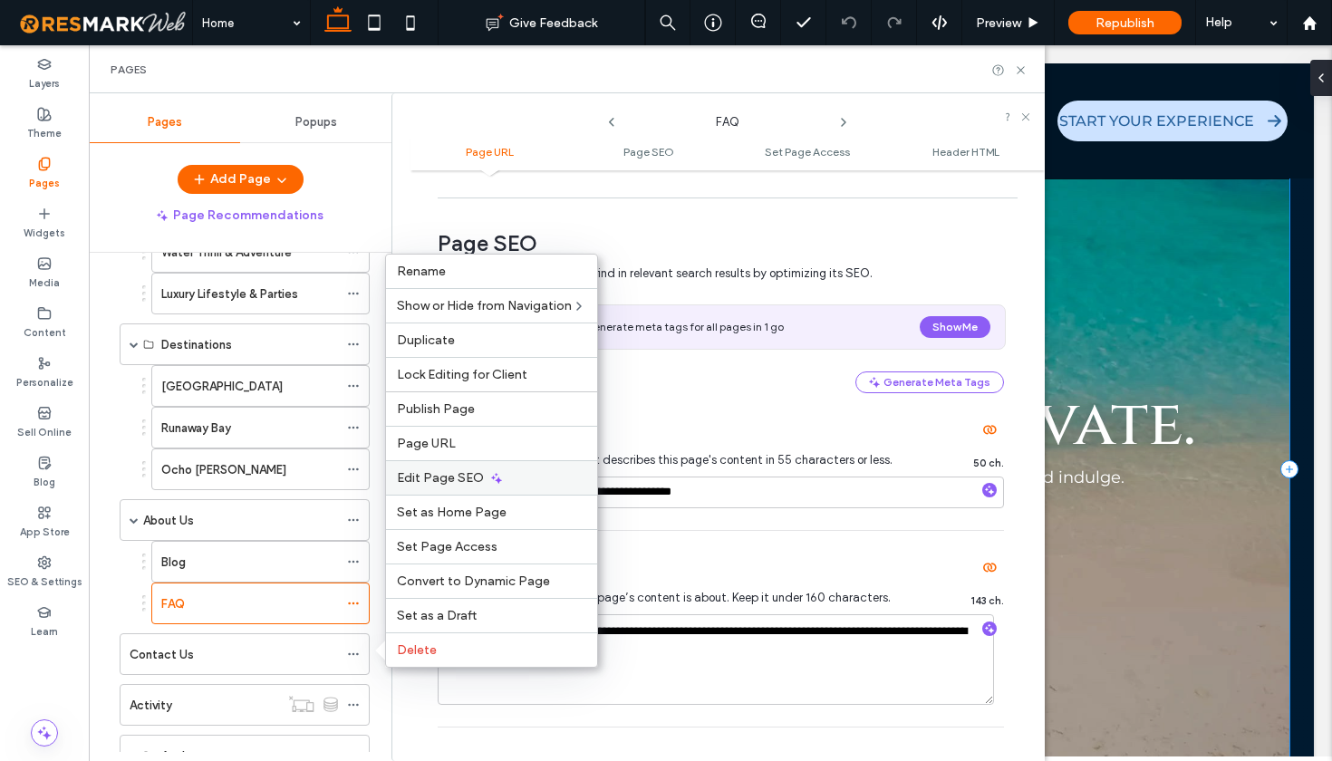
click at [444, 482] on span "Edit Page SEO" at bounding box center [440, 477] width 87 height 15
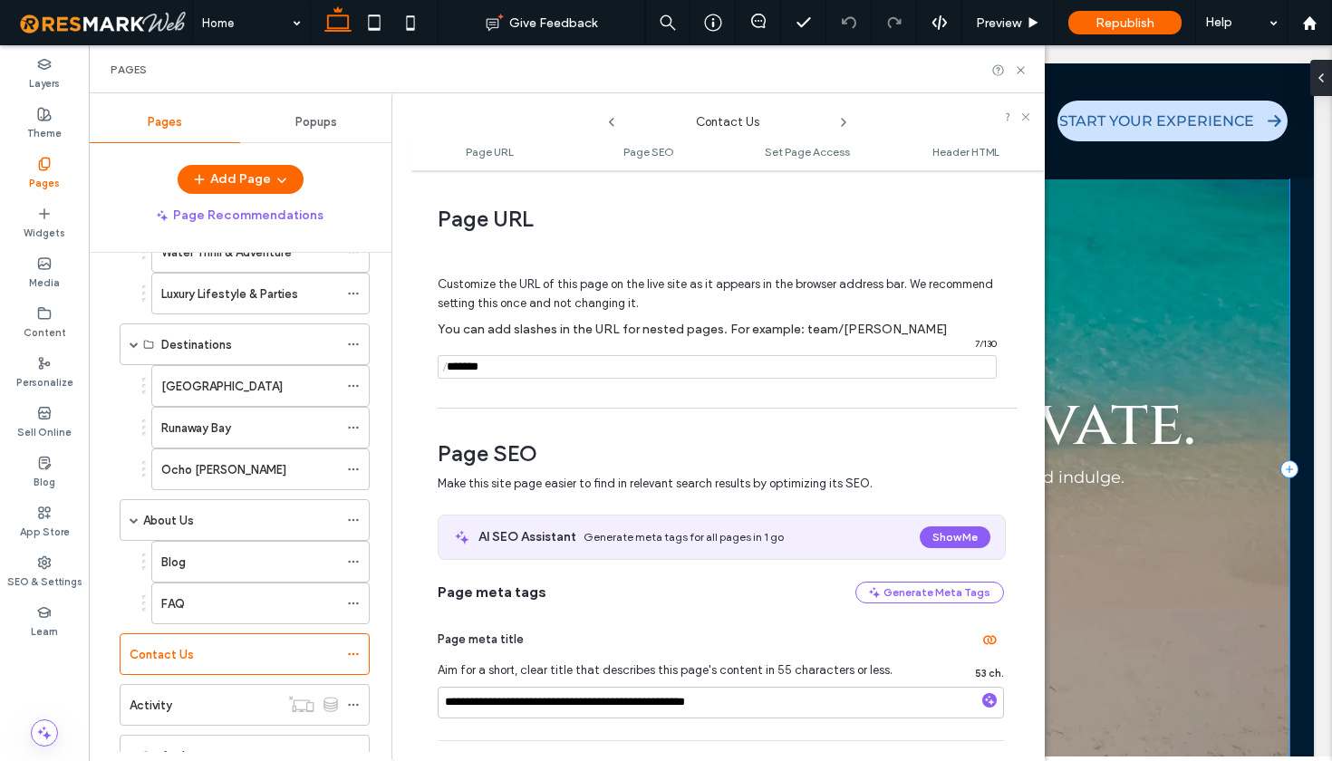
click at [543, 362] on input "notEmpty" at bounding box center [717, 367] width 559 height 24
type input "**********"
click at [872, 232] on span "Page URL" at bounding box center [721, 219] width 566 height 27
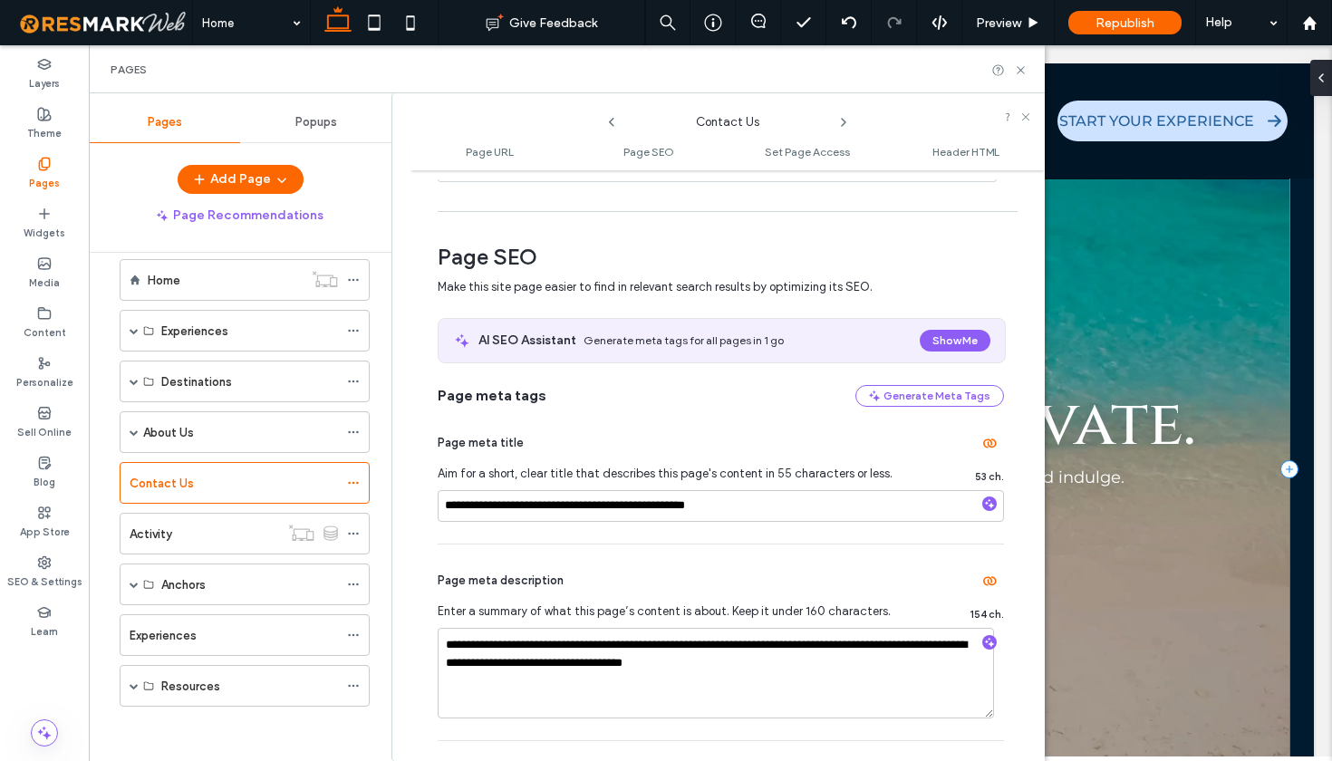
scroll to position [324, 0]
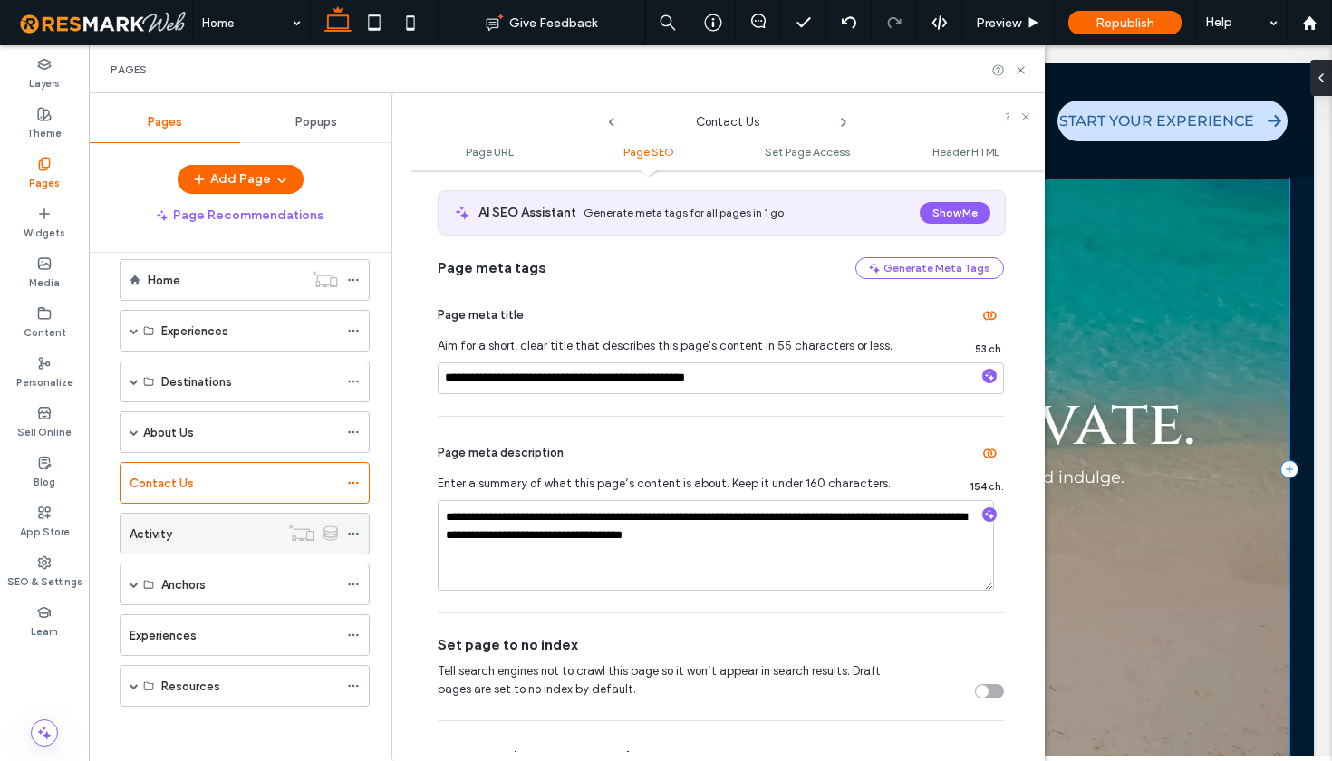
click at [352, 536] on icon at bounding box center [353, 533] width 13 height 13
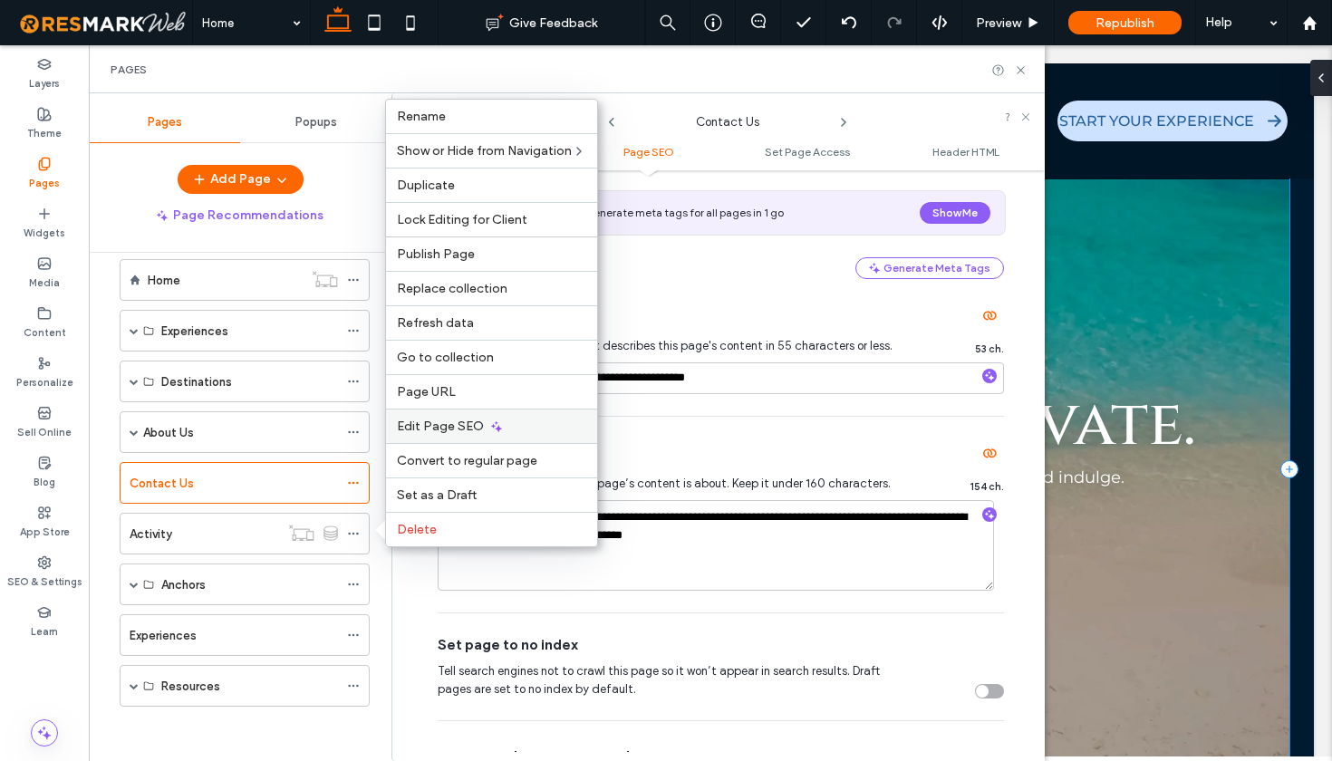
click at [439, 424] on span "Edit Page SEO" at bounding box center [440, 426] width 87 height 15
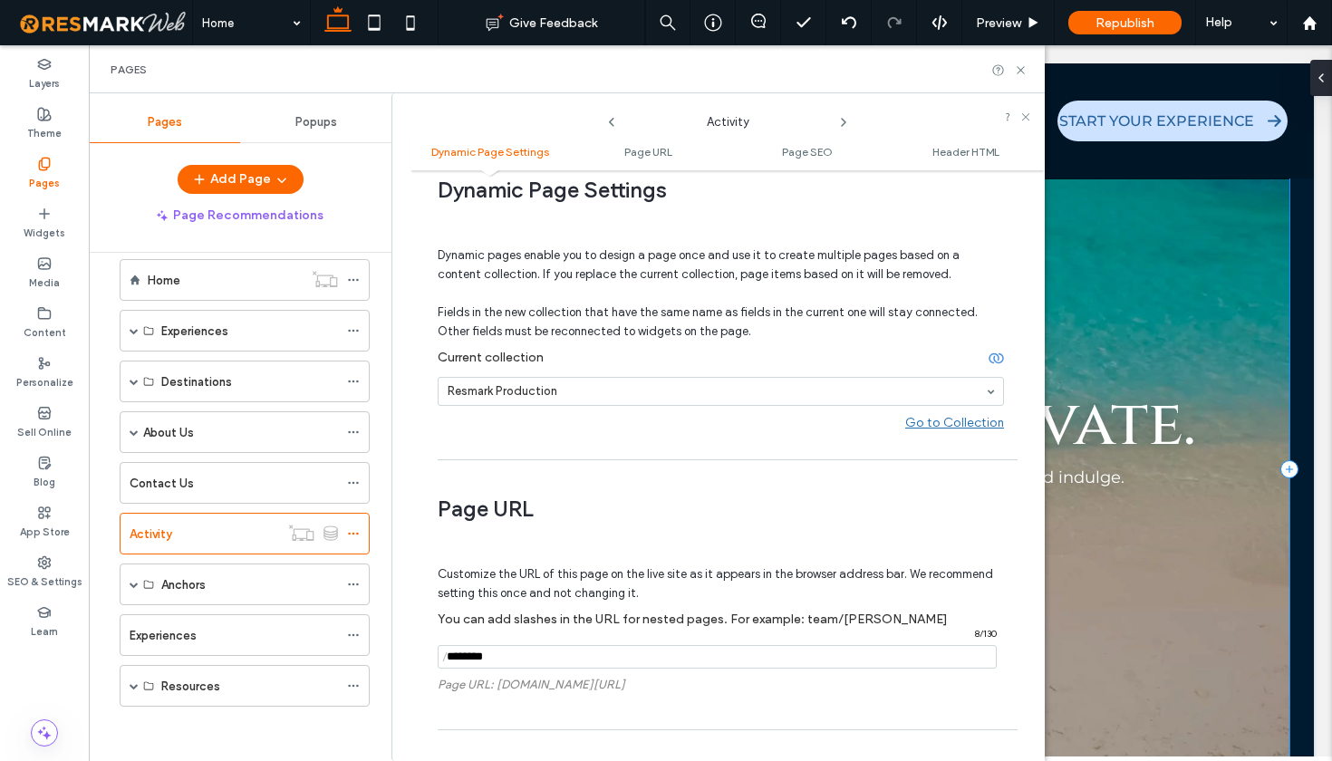
scroll to position [64, 0]
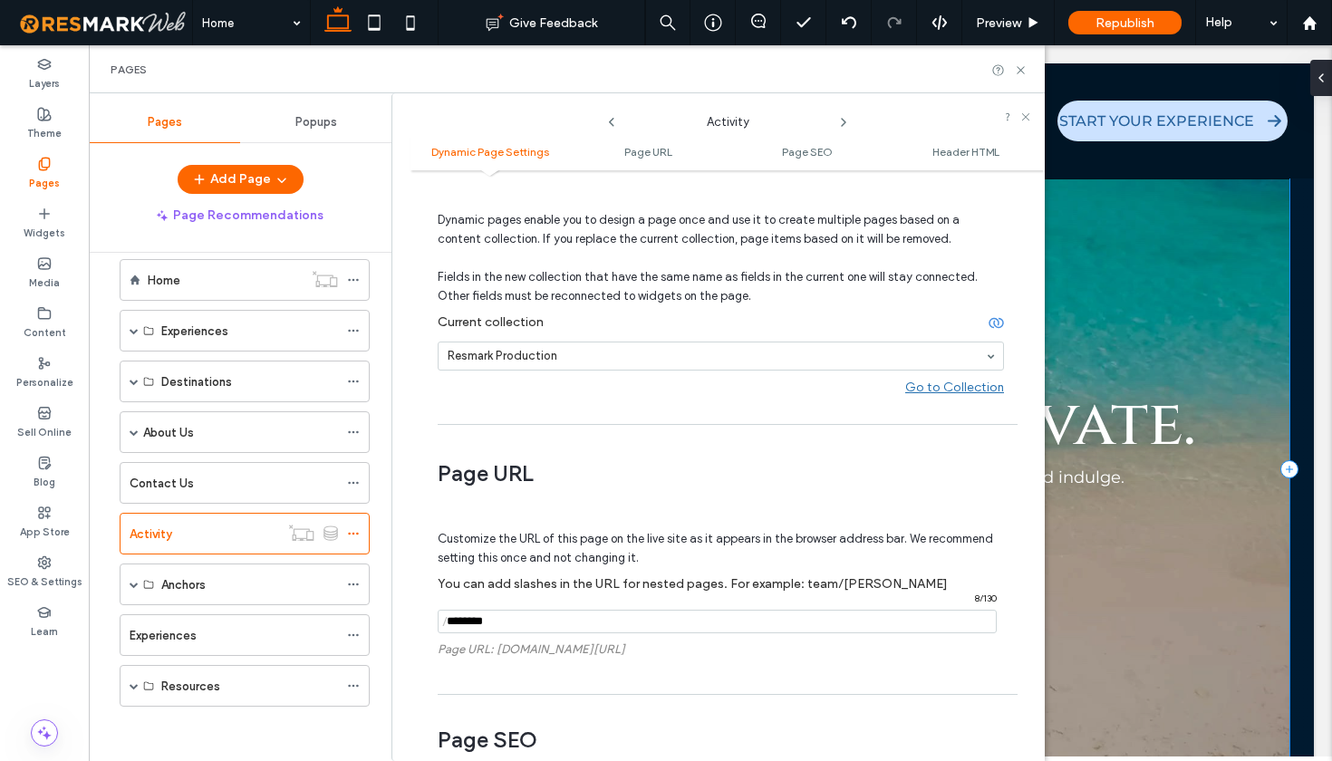
click at [500, 616] on input "notEmpty" at bounding box center [717, 622] width 559 height 24
type input "*"
type input "**********"
click at [668, 476] on span "Page URL" at bounding box center [721, 473] width 566 height 27
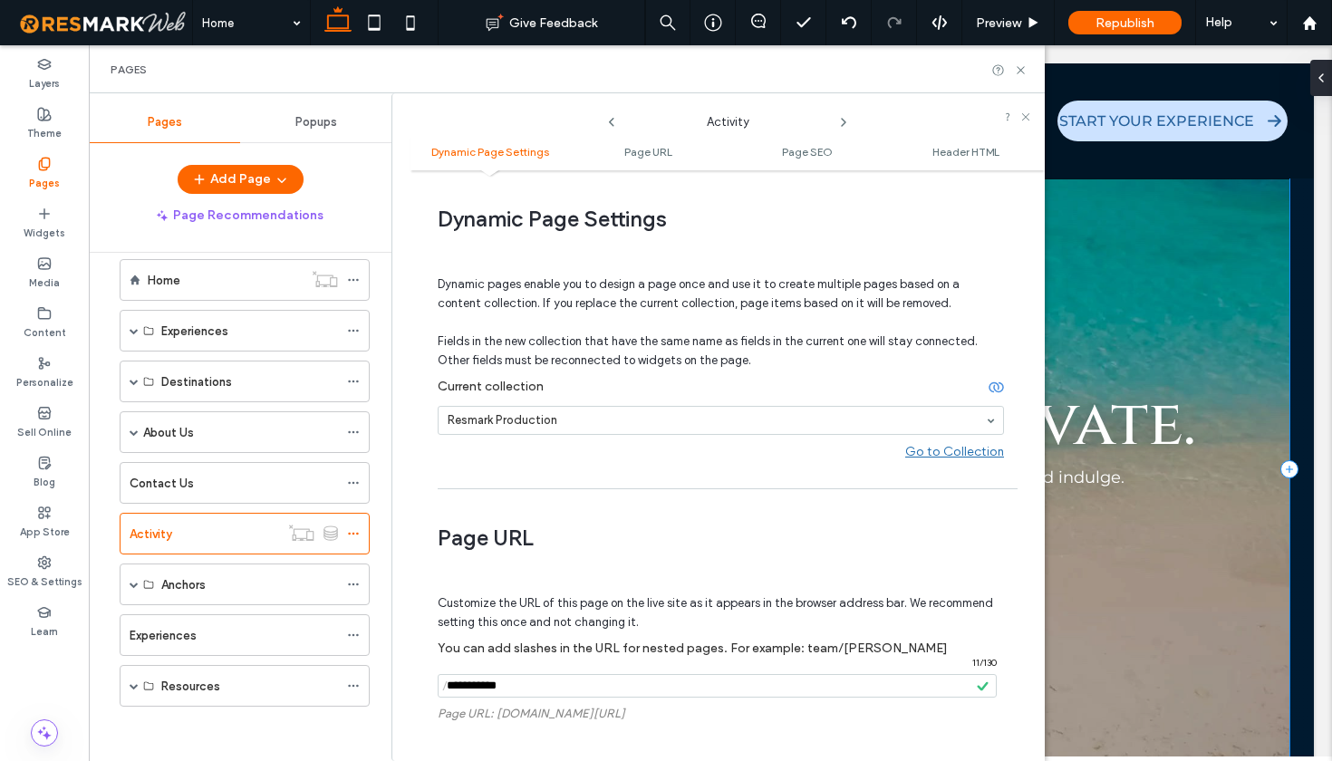
scroll to position [28, 0]
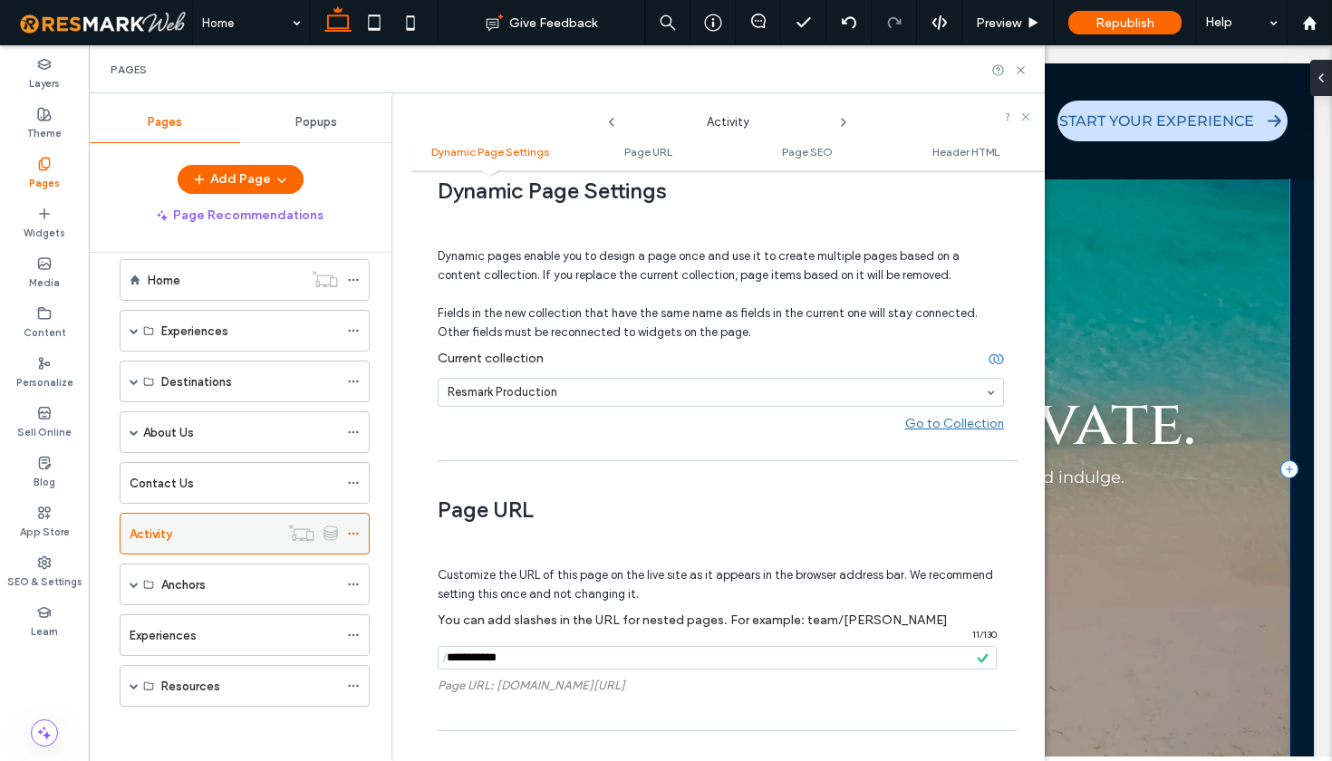
click at [354, 533] on icon at bounding box center [353, 533] width 13 height 13
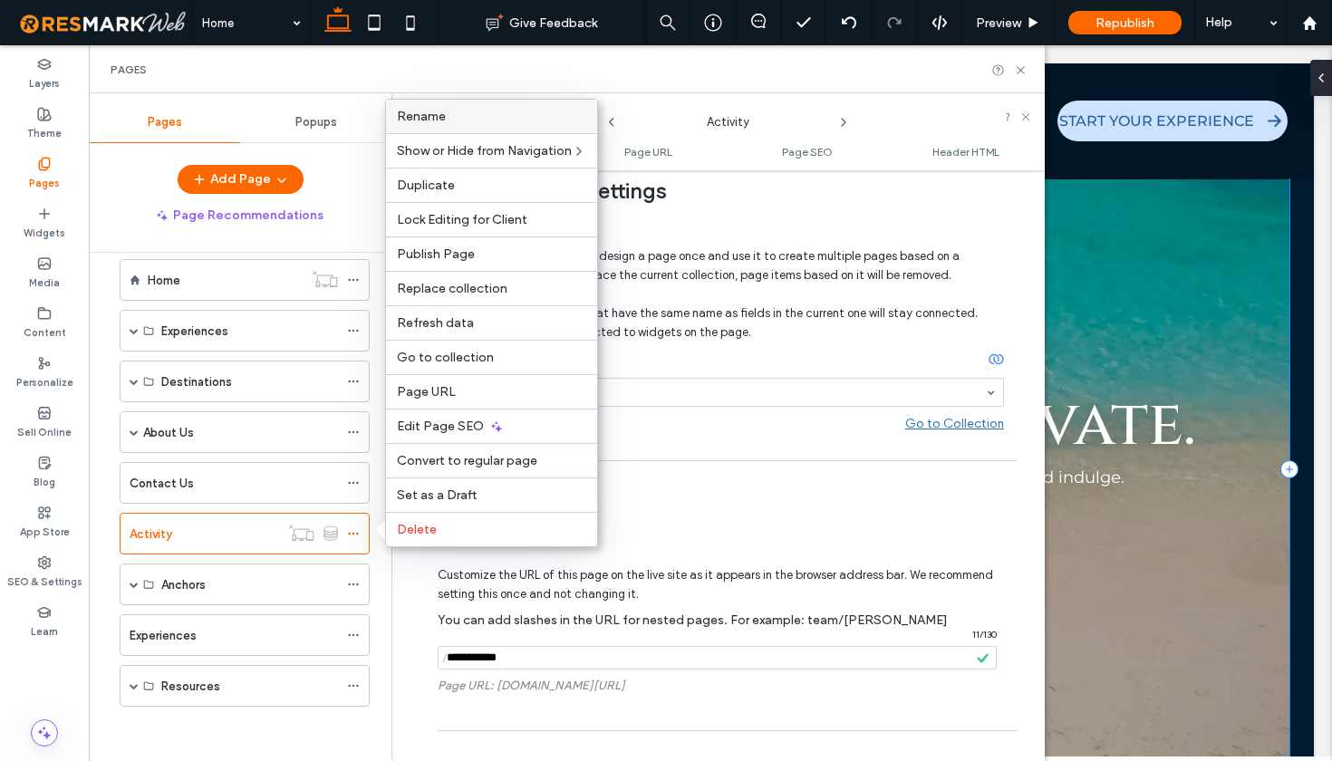
click at [442, 118] on span "Rename" at bounding box center [421, 116] width 49 height 15
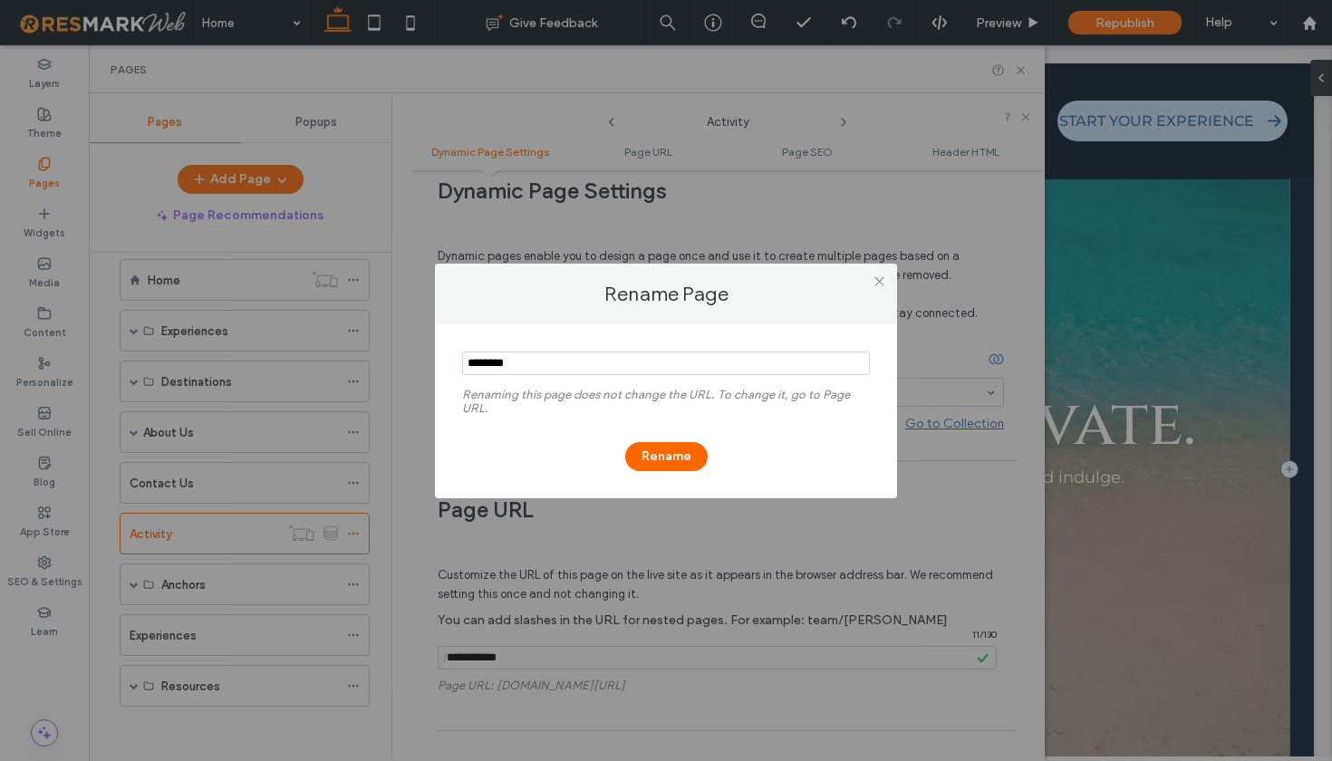
click at [550, 352] on input "notEmpty" at bounding box center [666, 364] width 408 height 24
drag, startPoint x: 536, startPoint y: 363, endPoint x: 503, endPoint y: 365, distance: 33.6
click at [503, 365] on input "notEmpty" at bounding box center [666, 364] width 408 height 24
drag, startPoint x: 528, startPoint y: 366, endPoint x: 454, endPoint y: 366, distance: 74.3
click at [454, 366] on div "Renaming this page does not change the URL. To change it, go to Page URL. Rename" at bounding box center [666, 411] width 462 height 174
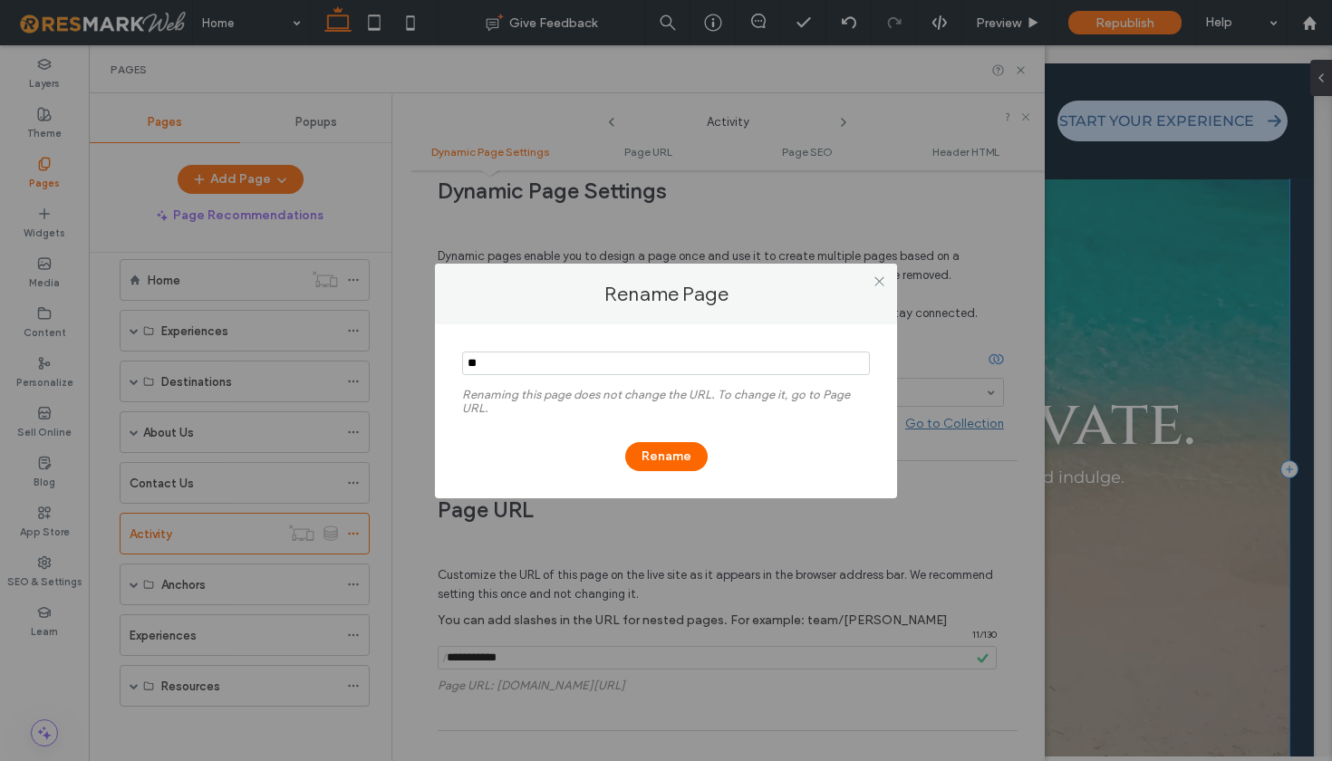
type input "*"
click at [554, 363] on input "notEmpty" at bounding box center [666, 364] width 408 height 24
type input "**********"
click at [654, 458] on button "Rename" at bounding box center [666, 456] width 82 height 29
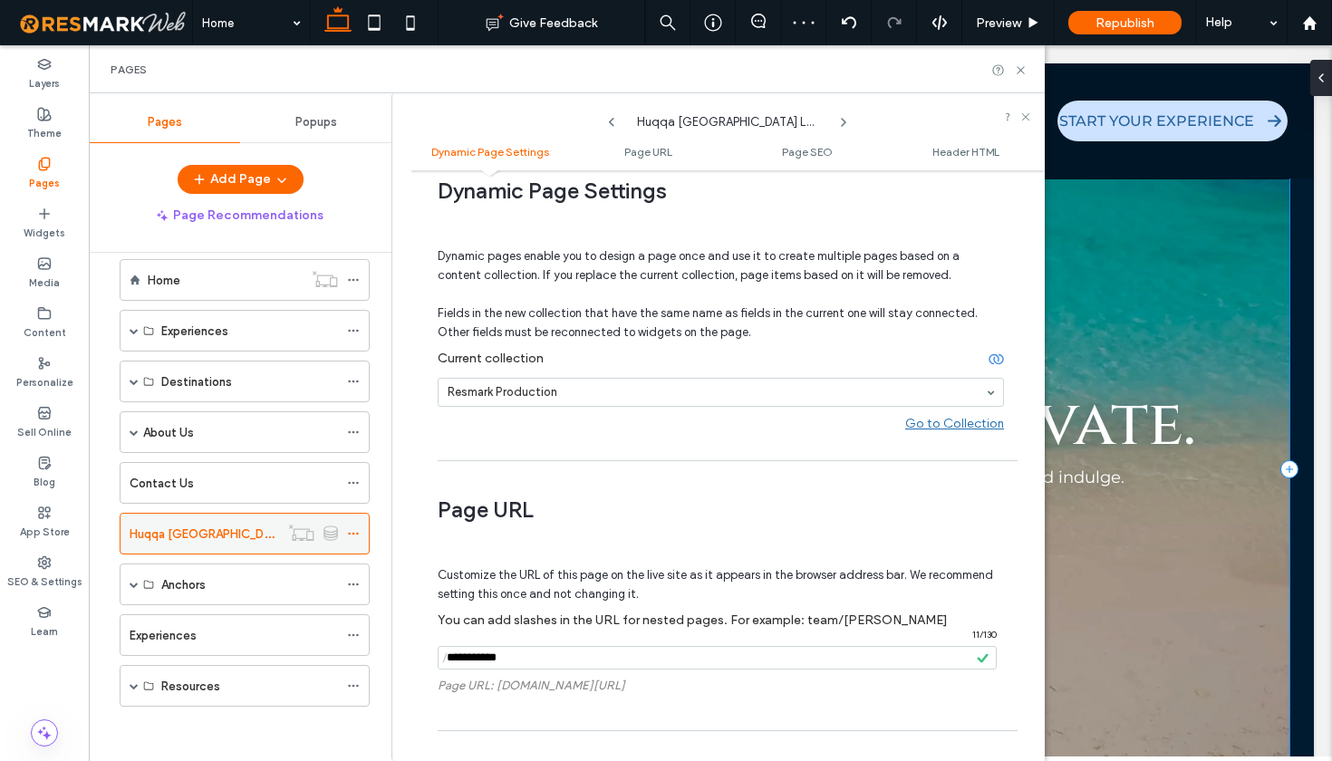
click at [355, 536] on icon at bounding box center [353, 533] width 13 height 13
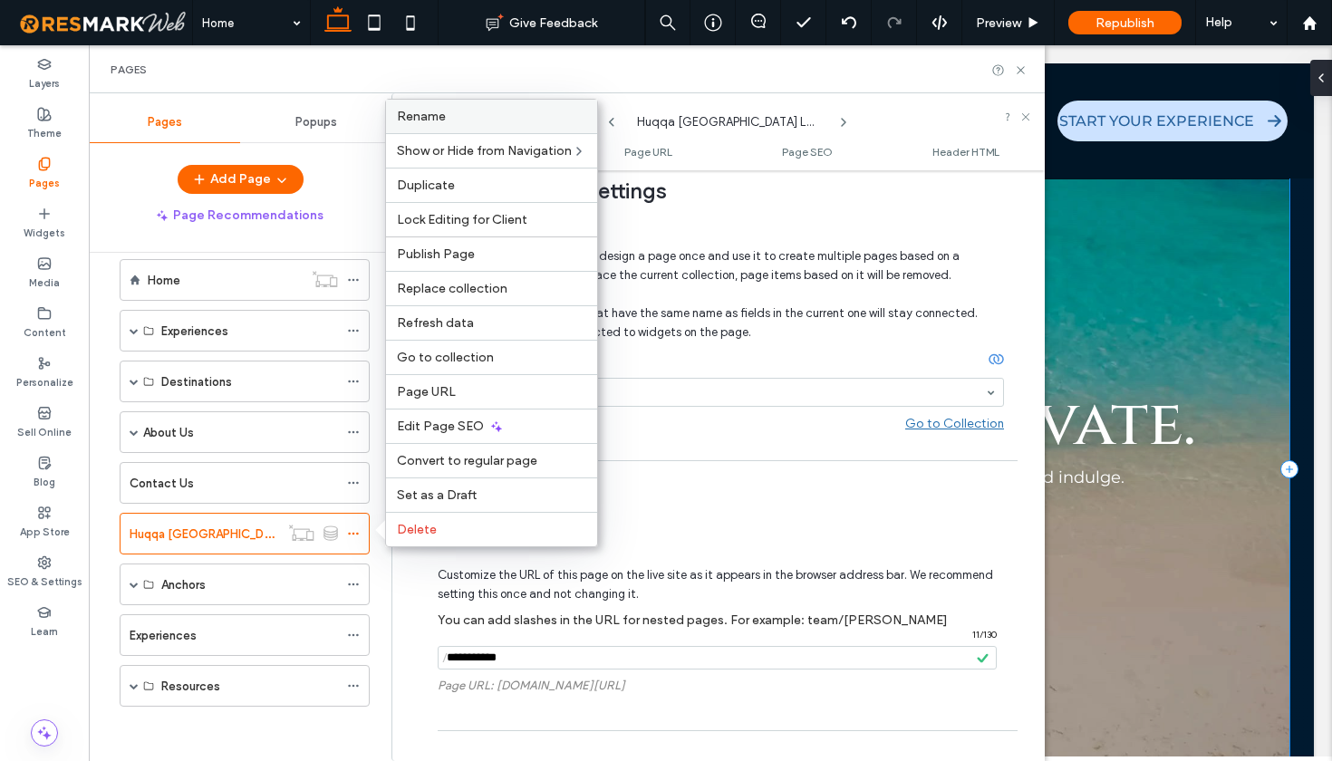
click at [429, 123] on span "Rename" at bounding box center [421, 116] width 49 height 15
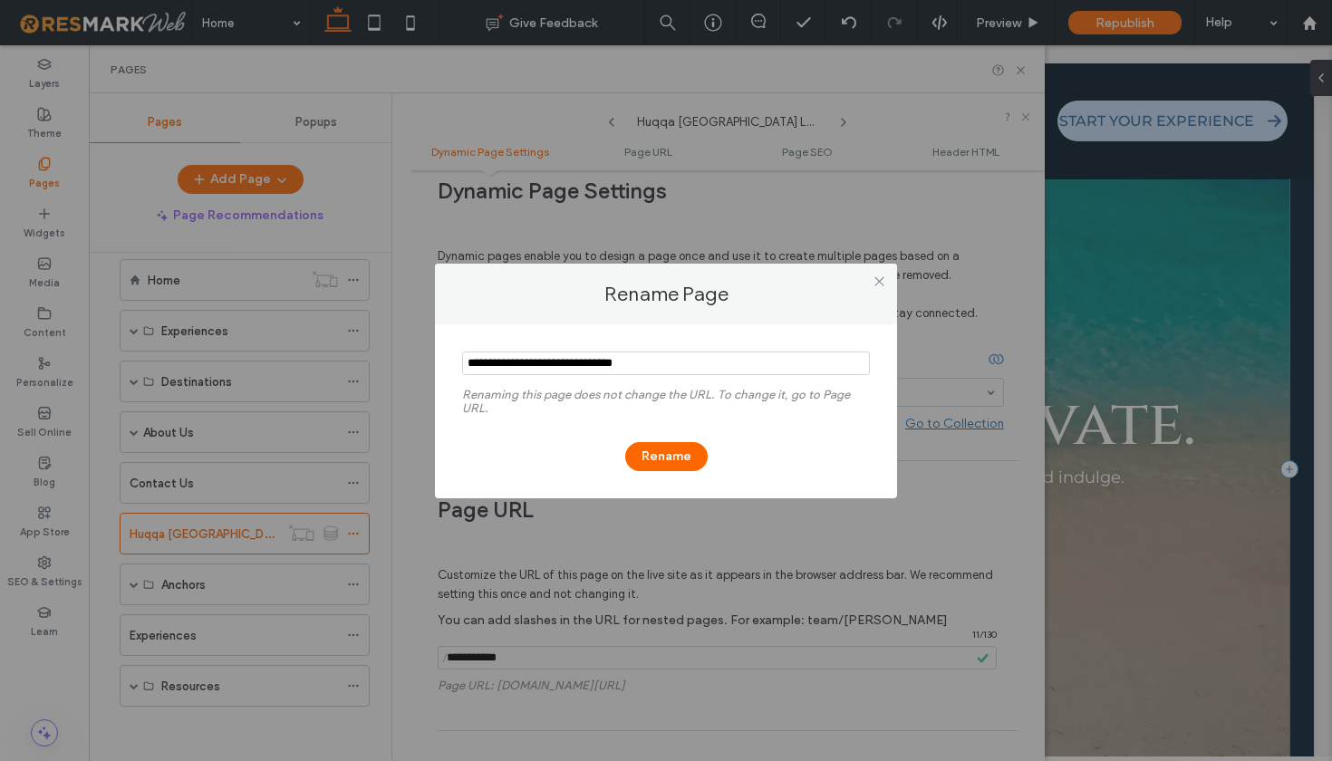
click at [575, 358] on input "notEmpty" at bounding box center [666, 364] width 408 height 24
drag, startPoint x: 557, startPoint y: 360, endPoint x: 594, endPoint y: 364, distance: 37.4
click at [594, 364] on input "notEmpty" at bounding box center [666, 364] width 408 height 24
type input "**********"
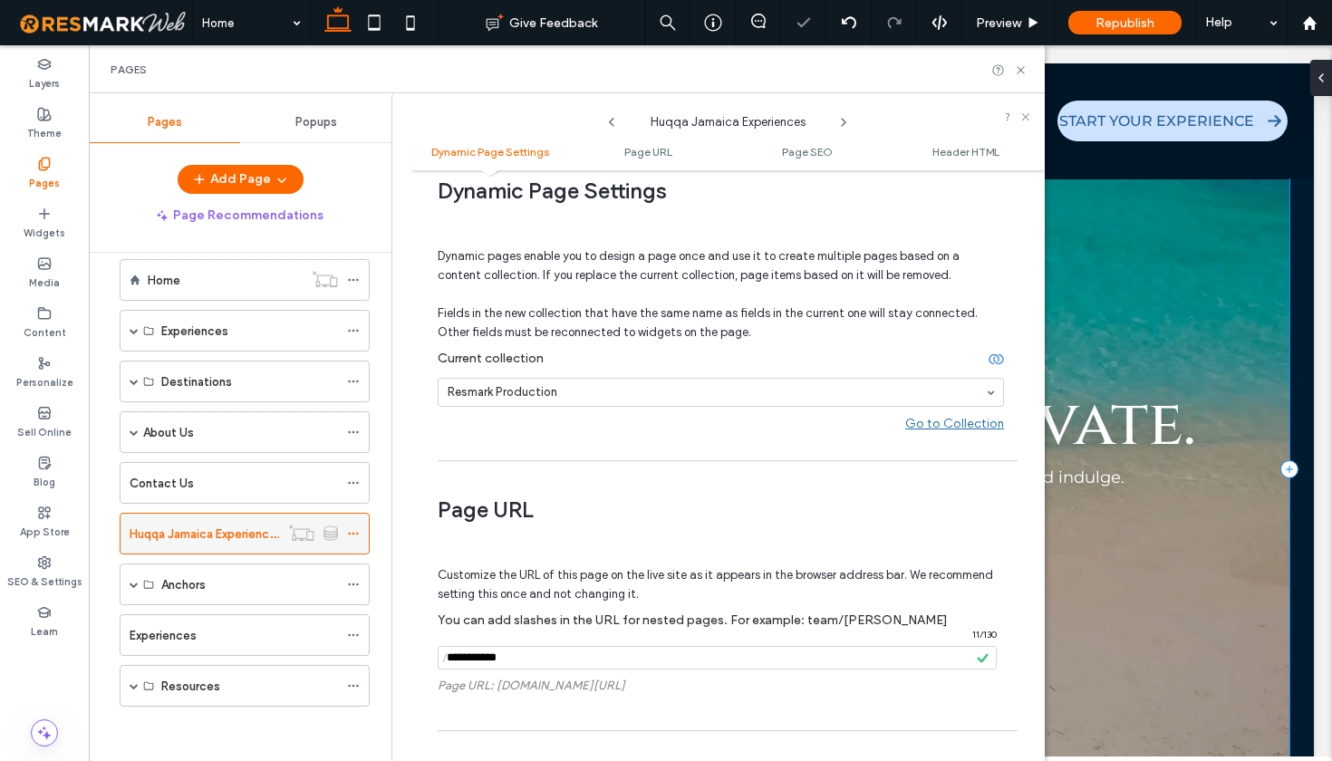
click at [354, 536] on icon at bounding box center [353, 533] width 13 height 13
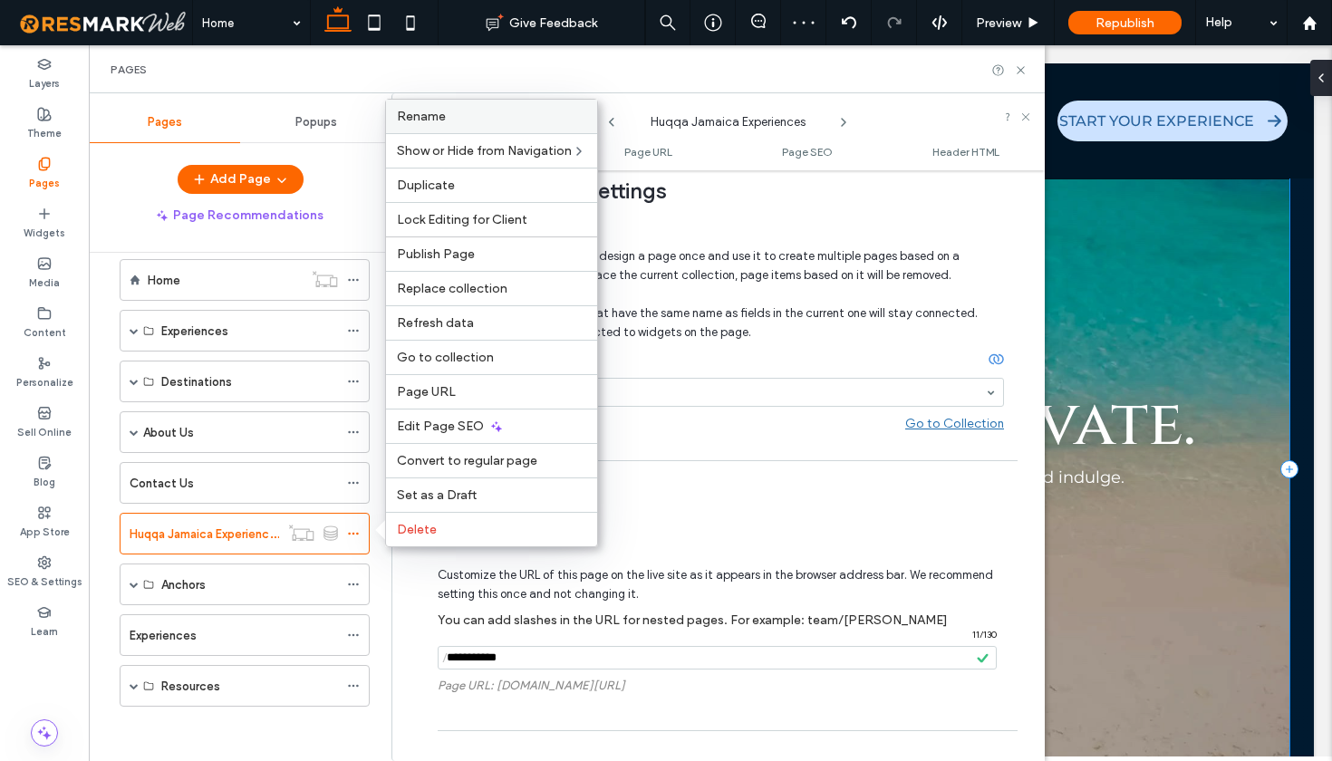
click at [462, 121] on label "Rename" at bounding box center [491, 116] width 189 height 15
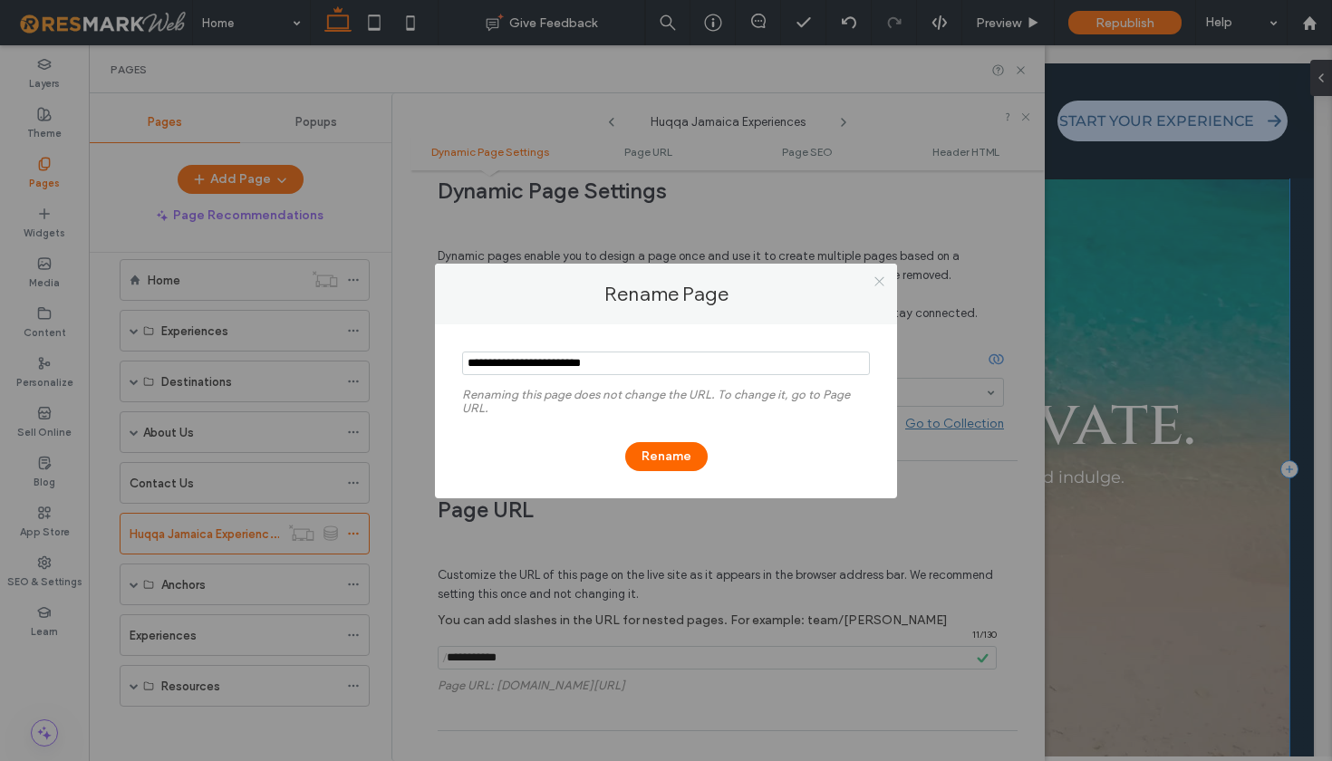
click at [882, 281] on icon at bounding box center [880, 282] width 14 height 14
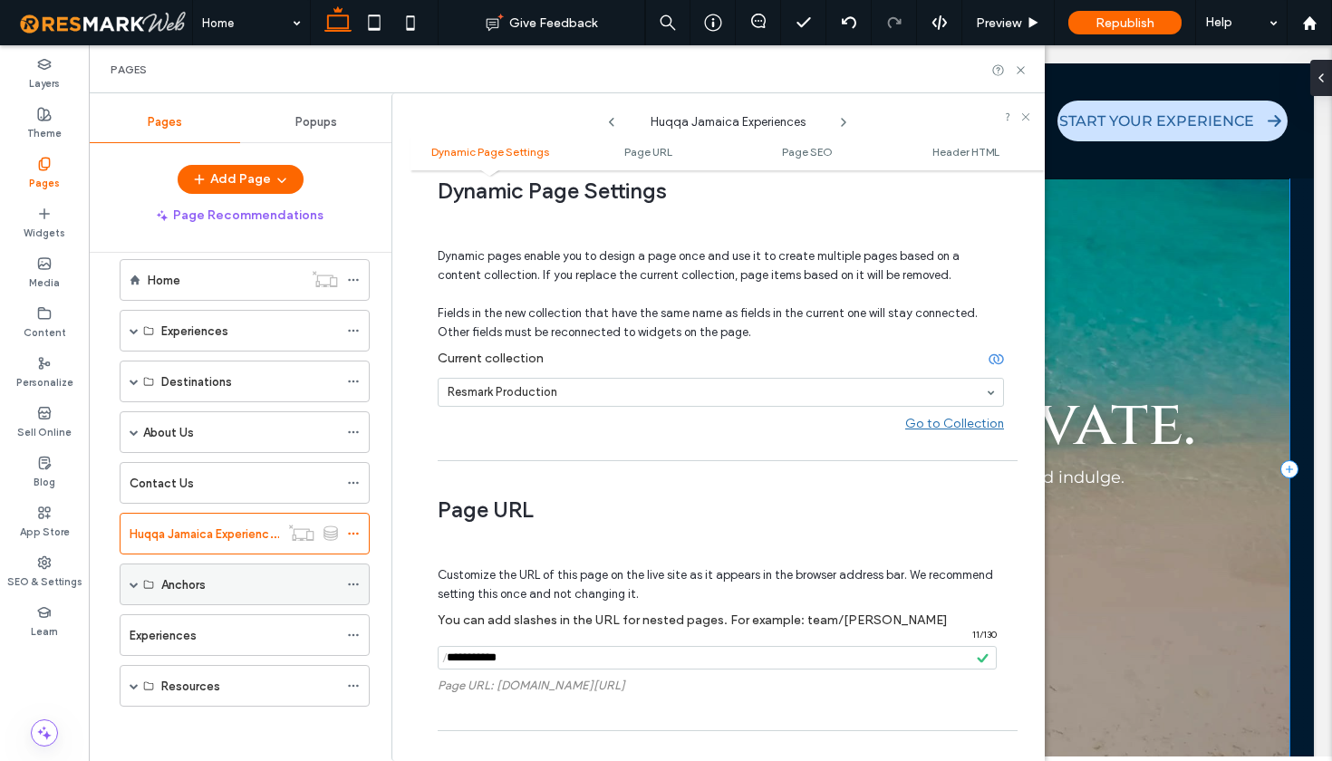
click at [130, 588] on span at bounding box center [134, 584] width 9 height 9
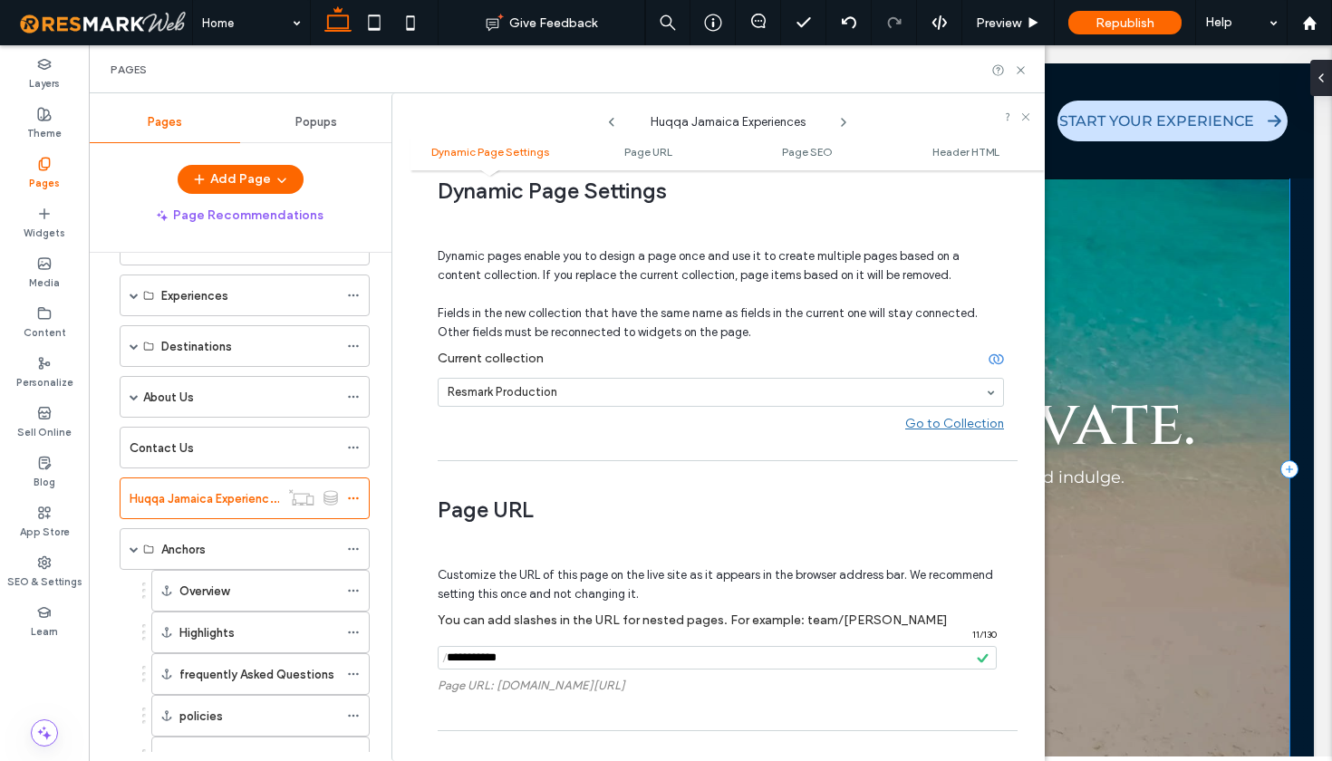
scroll to position [100, 0]
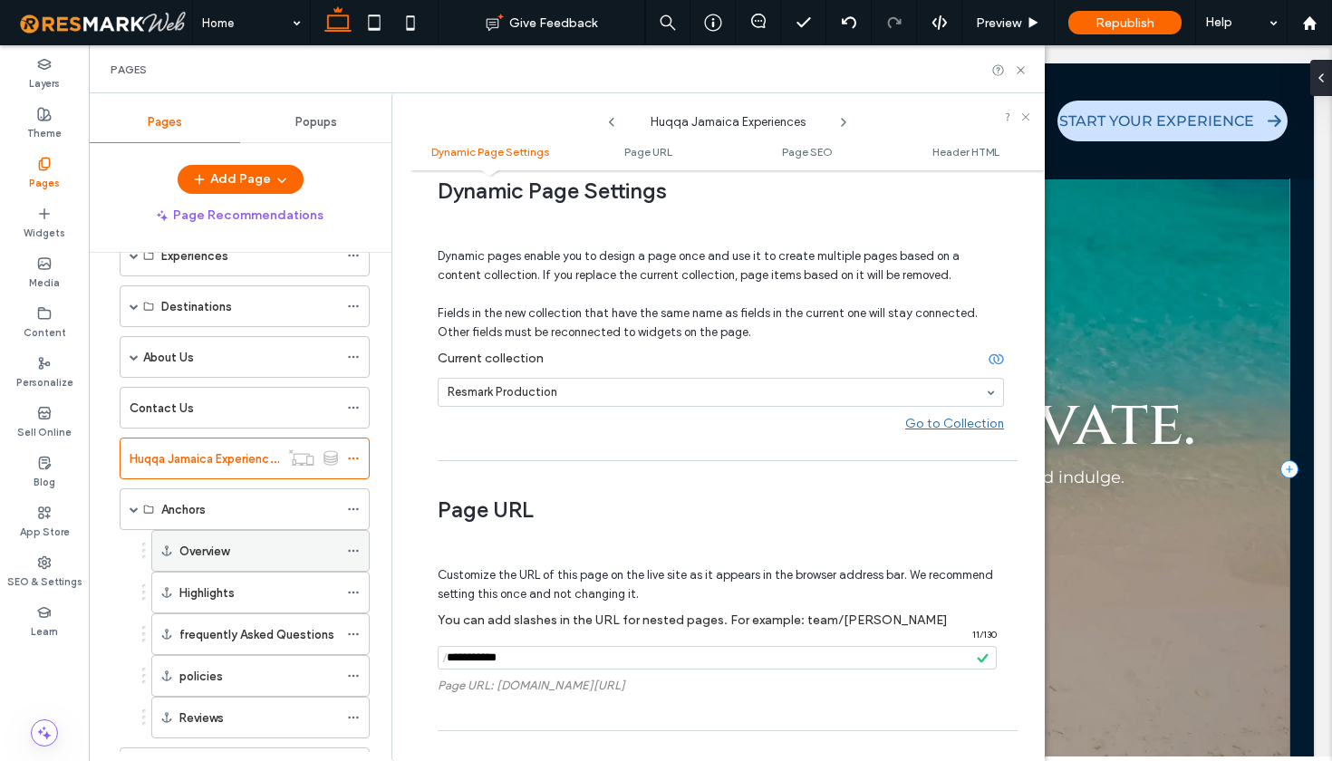
click at [351, 554] on icon at bounding box center [353, 551] width 13 height 13
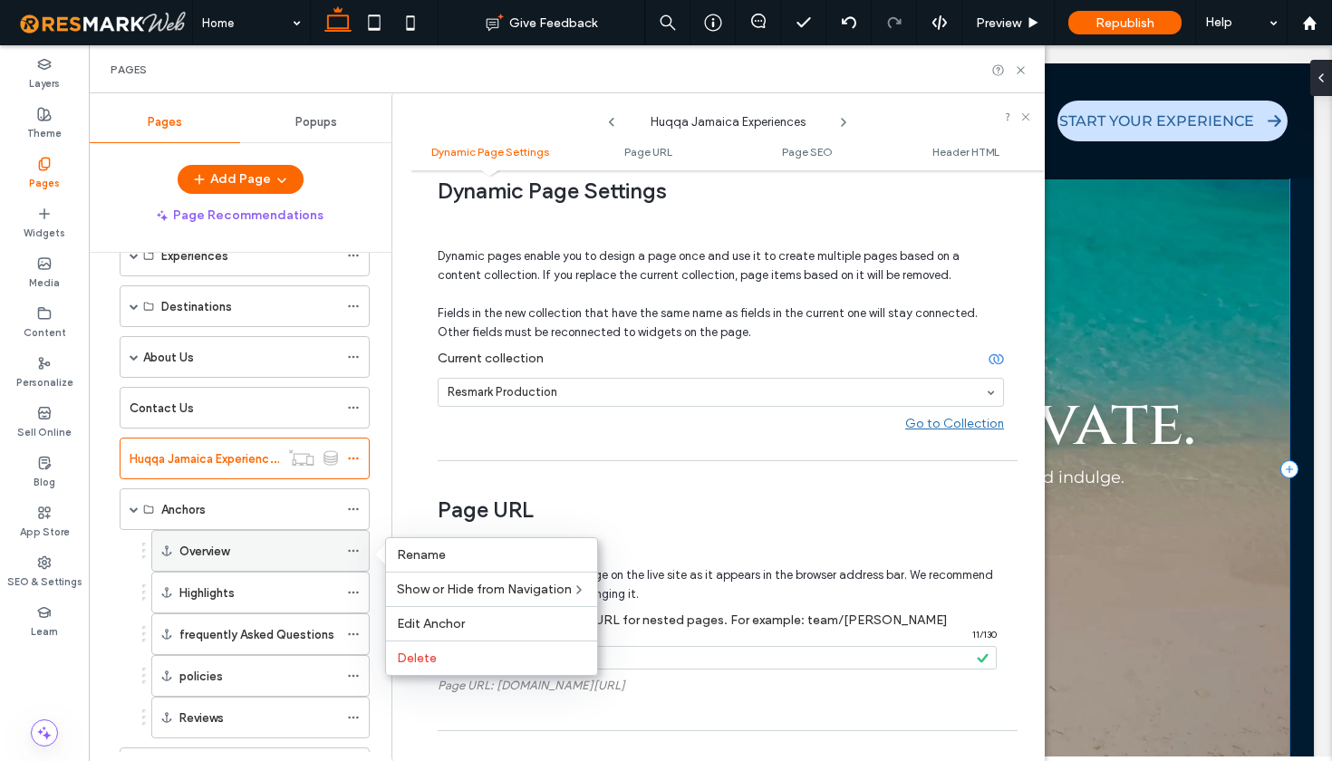
click at [351, 554] on icon at bounding box center [353, 551] width 13 height 13
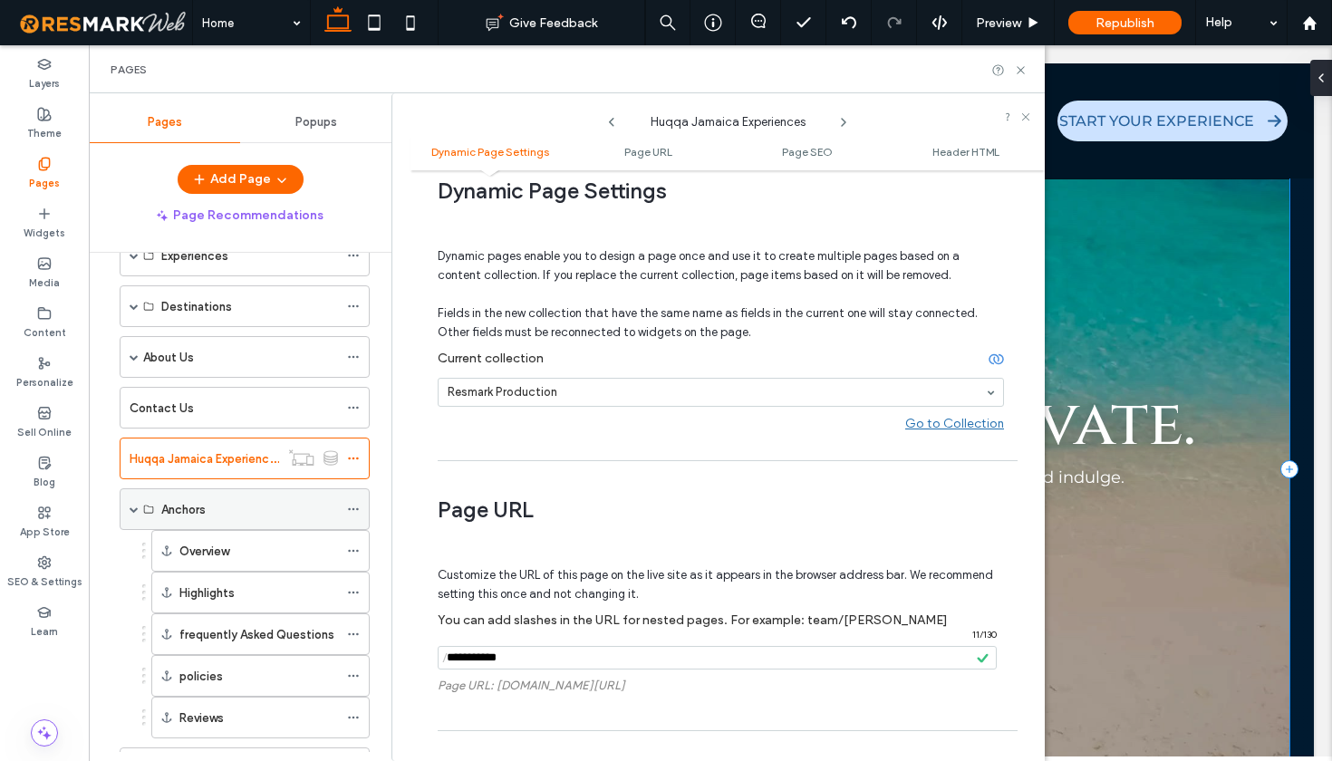
click at [131, 513] on span at bounding box center [134, 509] width 9 height 9
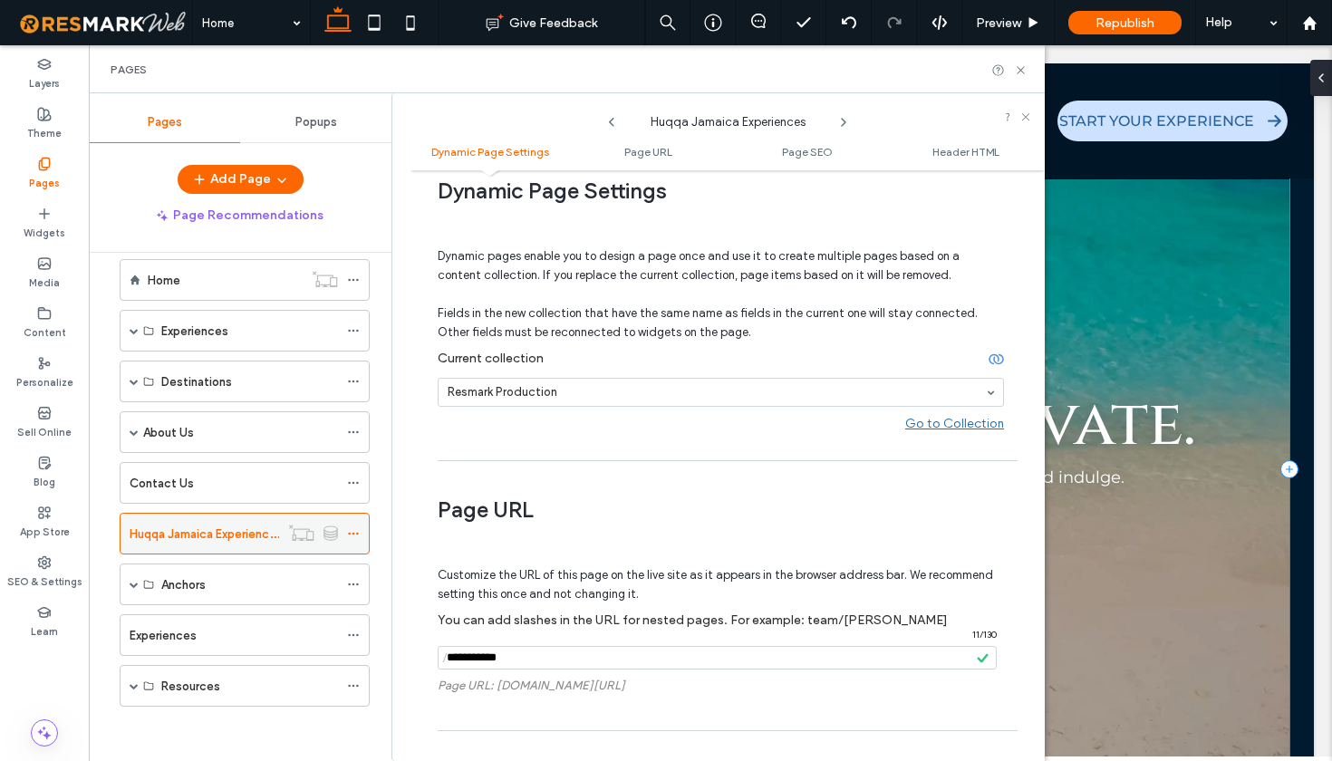
scroll to position [24, 0]
click at [356, 636] on icon at bounding box center [353, 635] width 13 height 13
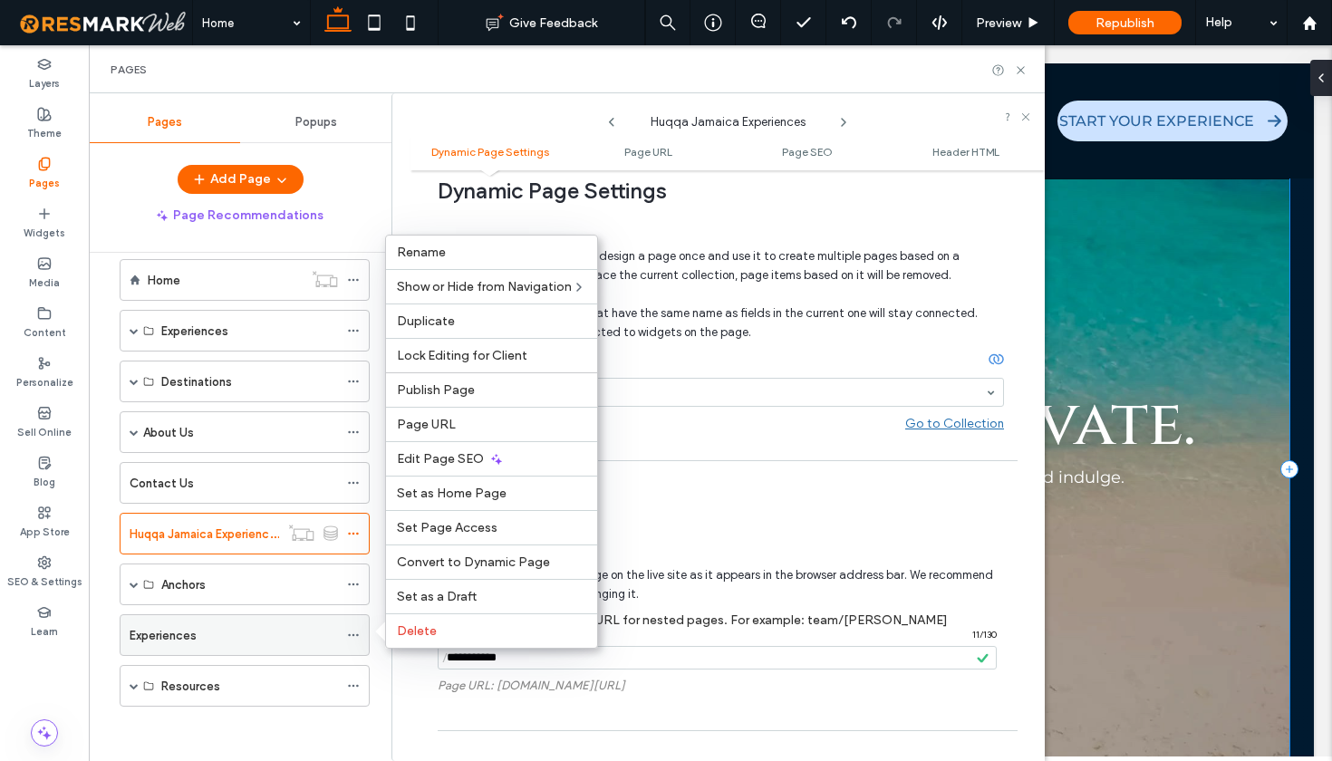
click at [356, 640] on icon at bounding box center [353, 635] width 13 height 13
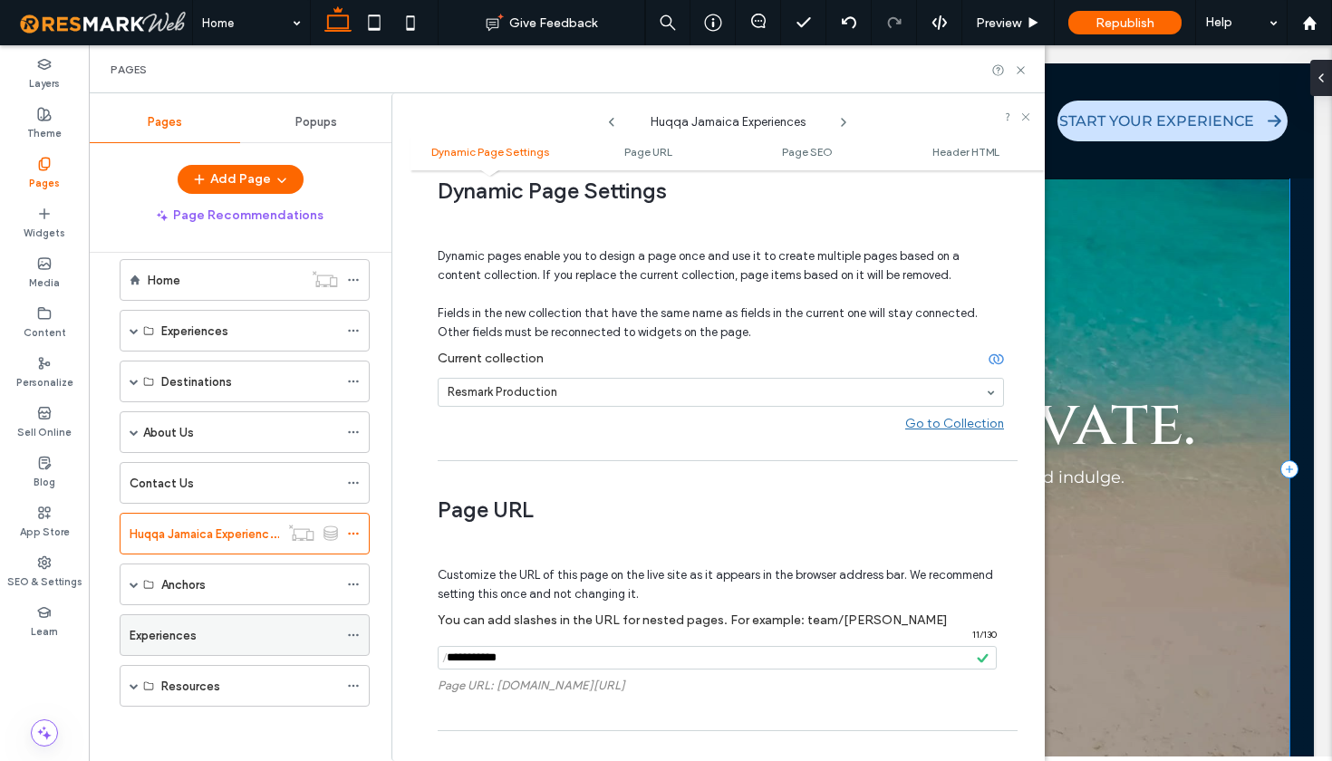
click at [352, 637] on icon at bounding box center [353, 635] width 13 height 13
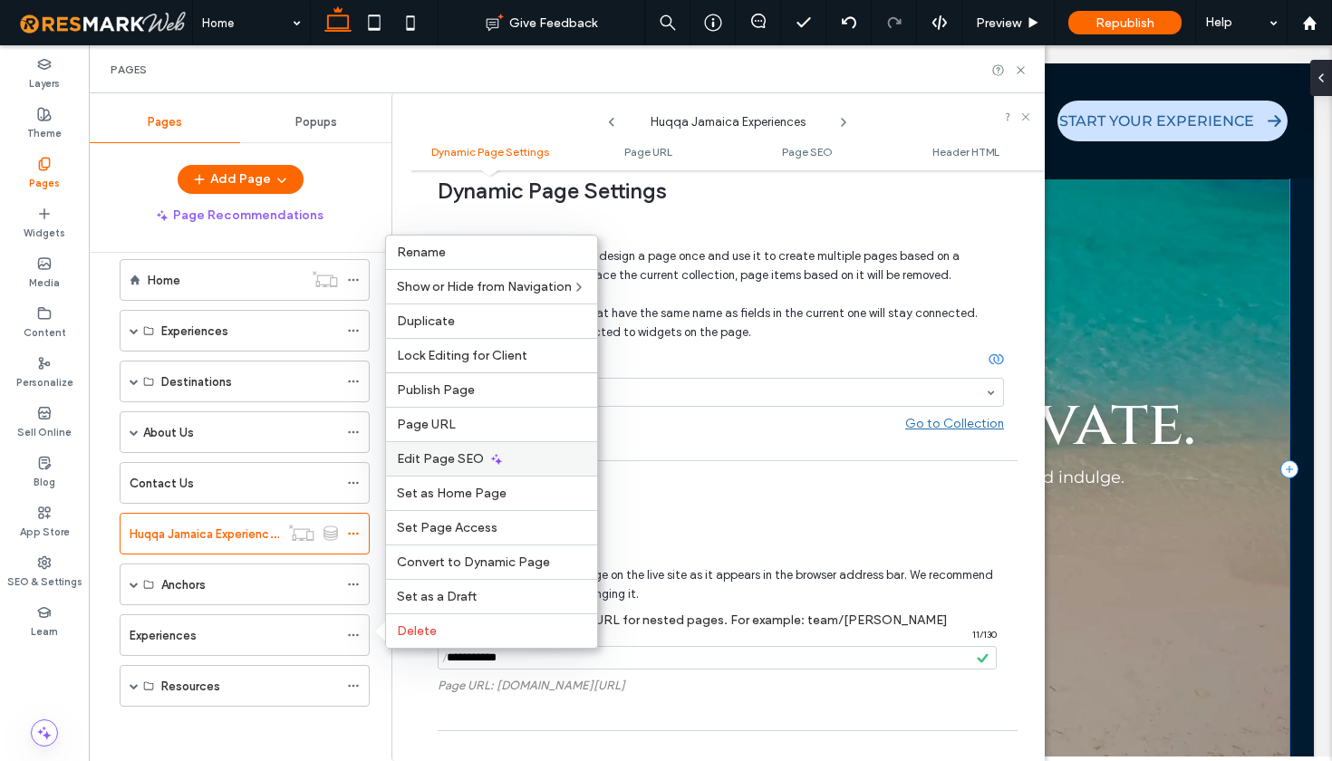
click at [439, 474] on div "Edit Page SEO" at bounding box center [491, 458] width 211 height 34
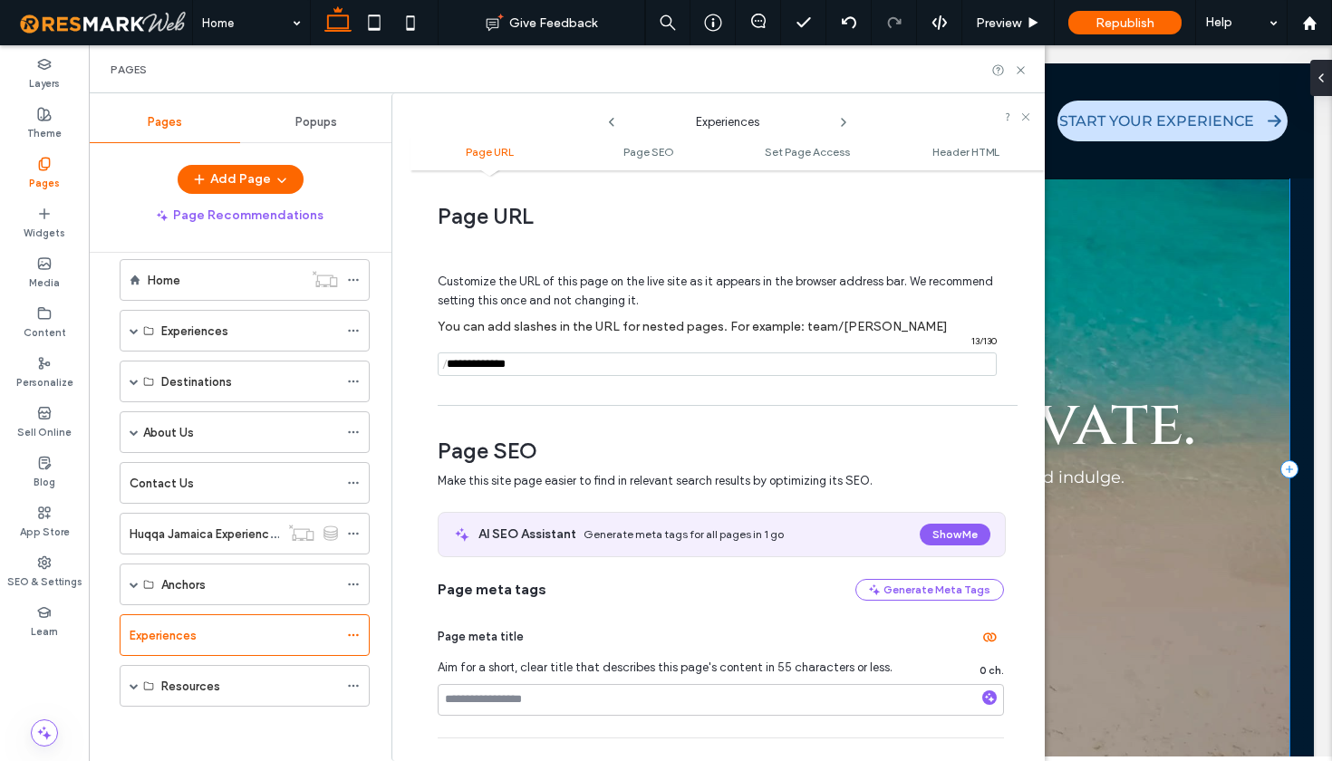
scroll to position [0, 0]
drag, startPoint x: 1022, startPoint y: 68, endPoint x: 929, endPoint y: 24, distance: 103.0
click at [1022, 68] on icon at bounding box center [1021, 70] width 14 height 14
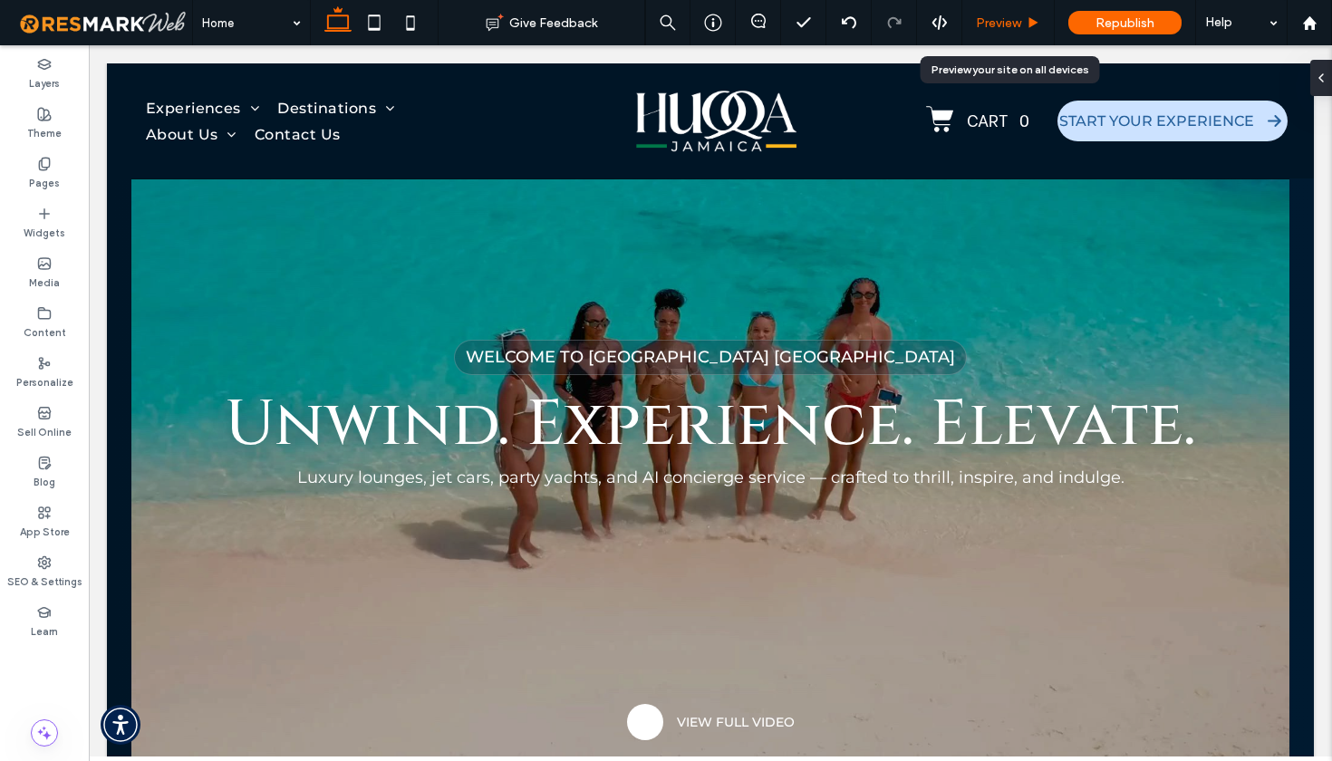
click at [1011, 34] on div "Preview" at bounding box center [1008, 22] width 92 height 45
click at [1005, 27] on span "Preview" at bounding box center [998, 22] width 45 height 15
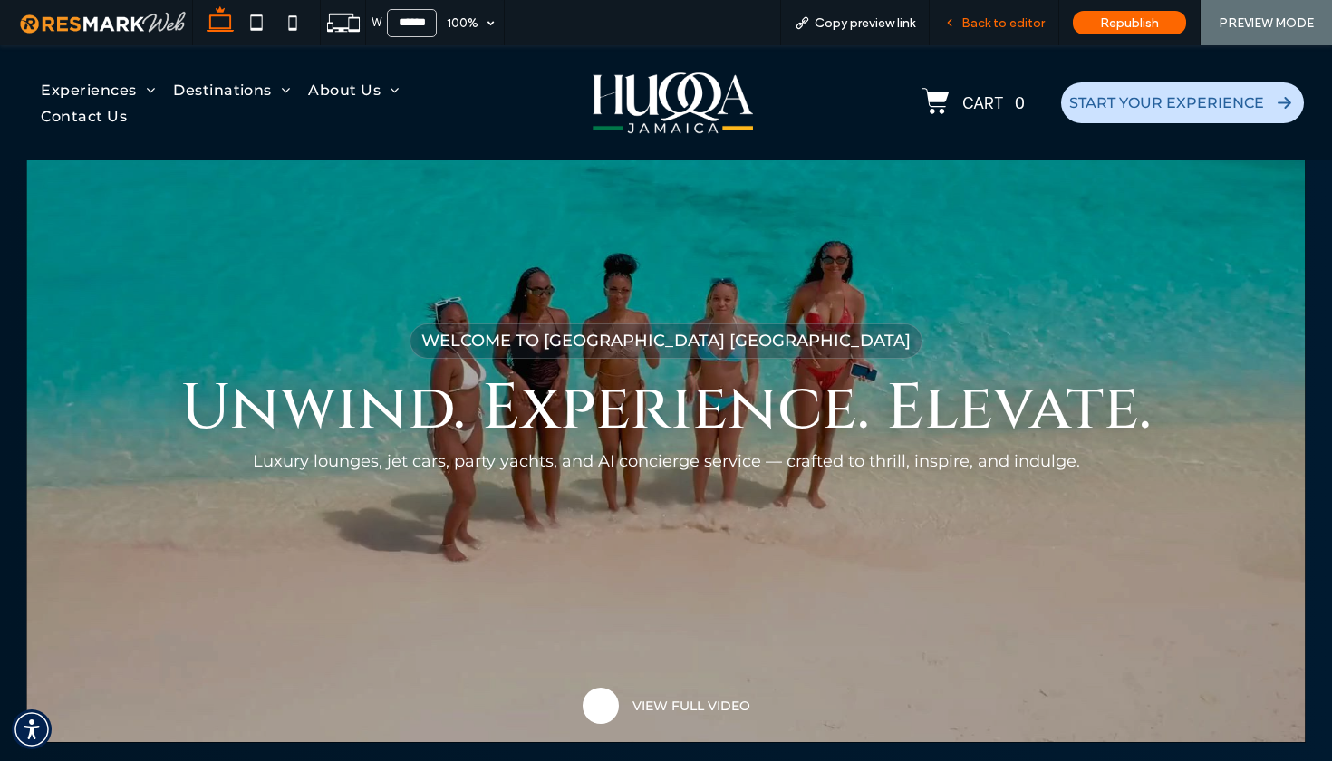
click at [982, 29] on span "Back to editor" at bounding box center [1002, 22] width 83 height 15
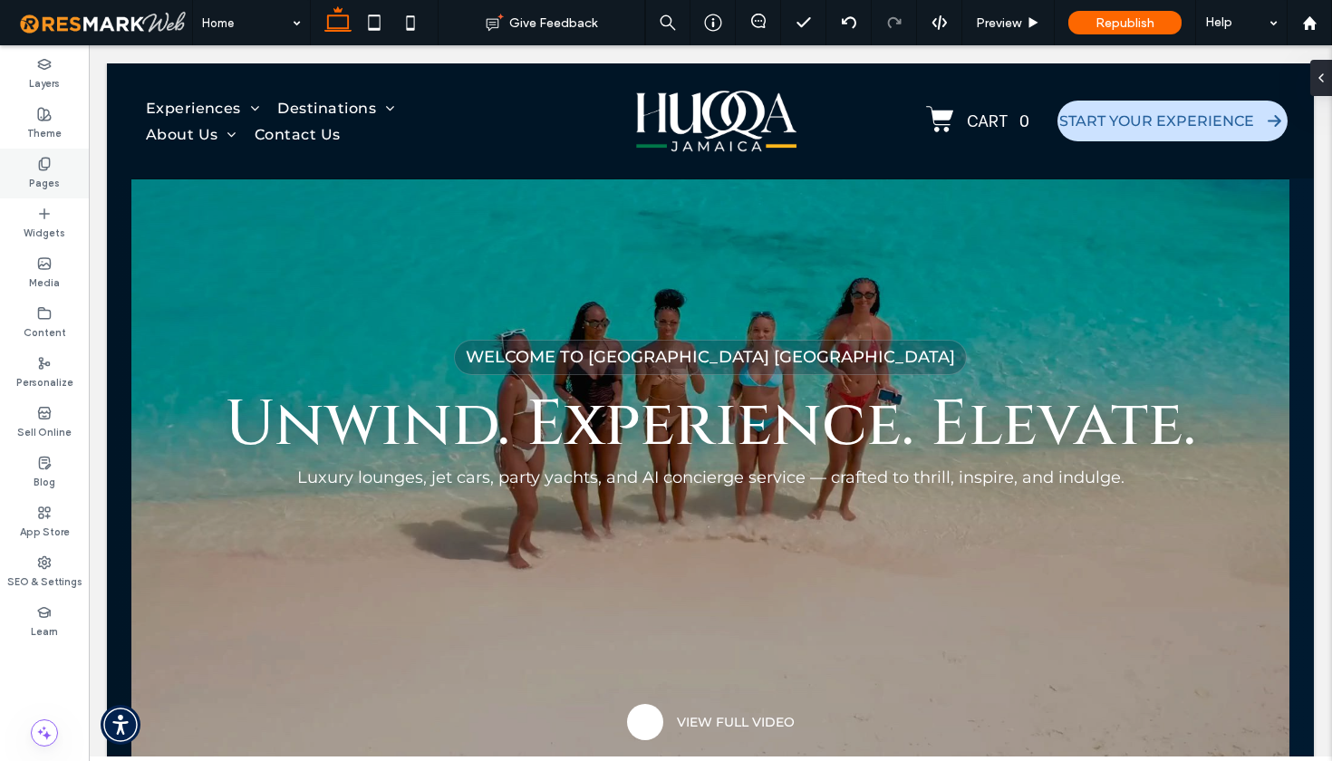
click at [39, 185] on label "Pages" at bounding box center [44, 181] width 31 height 20
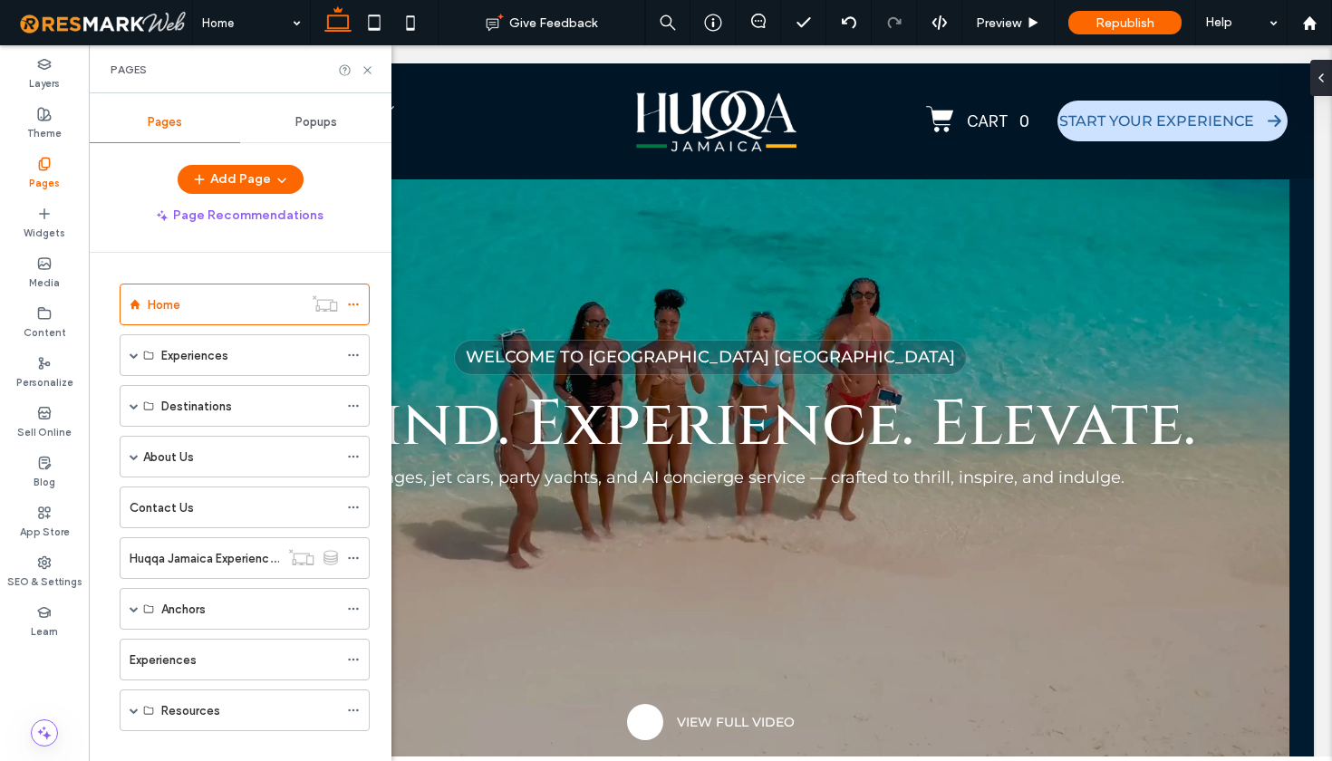
scroll to position [24, 0]
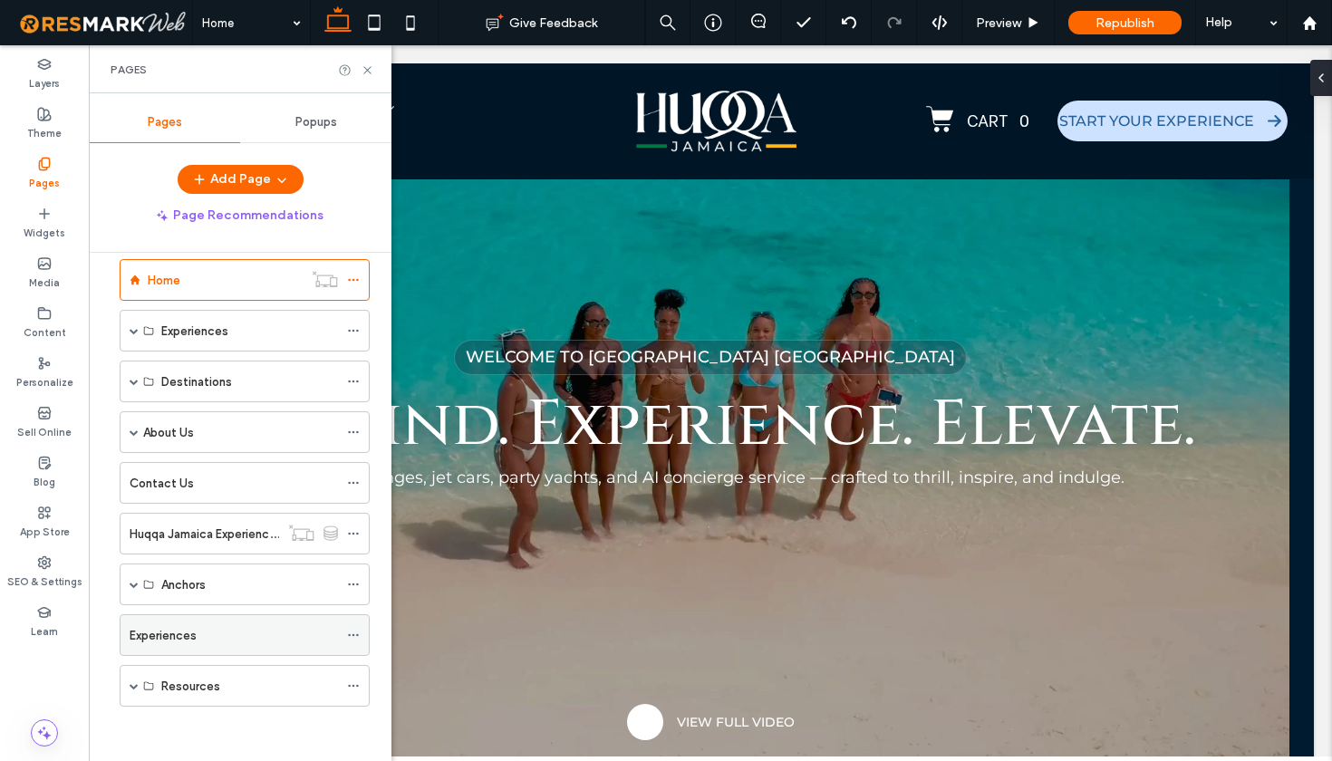
click at [201, 637] on div "Experiences" at bounding box center [234, 635] width 208 height 19
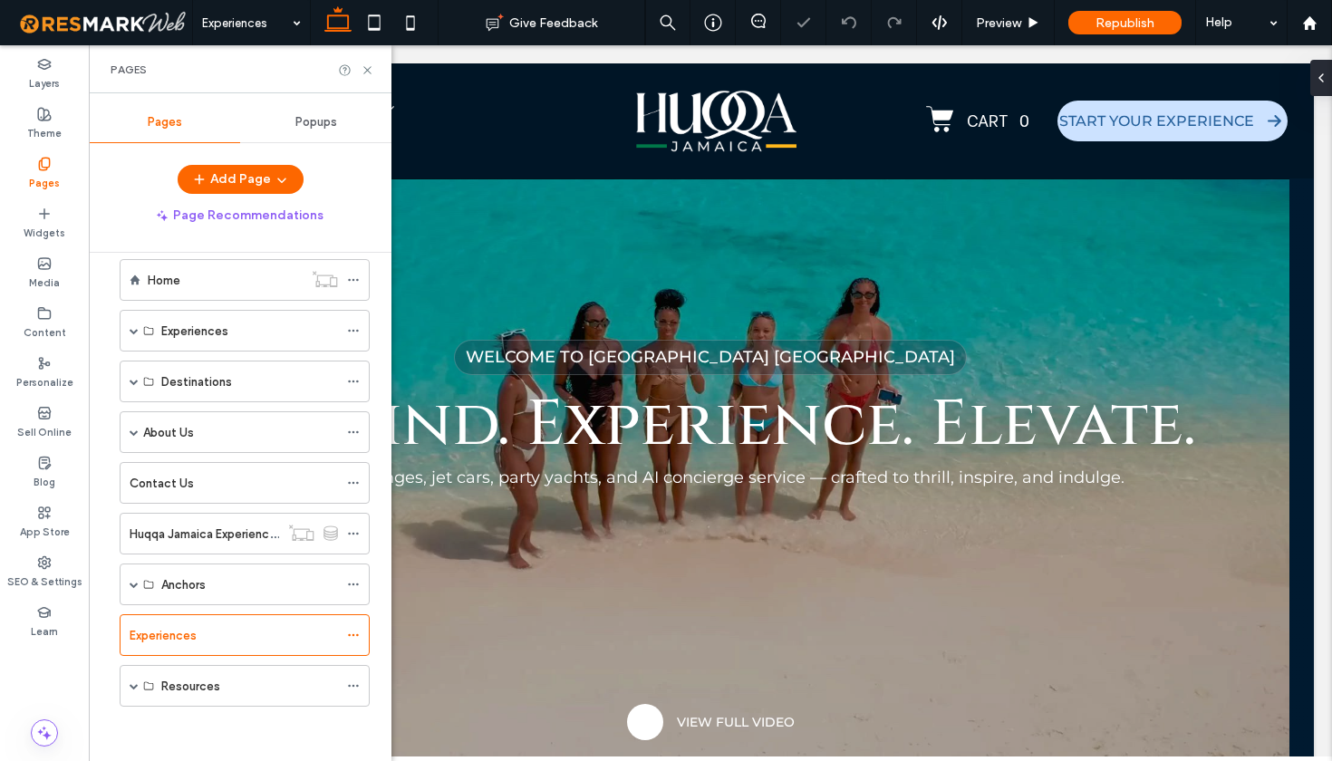
click at [371, 77] on div "Pages" at bounding box center [240, 69] width 303 height 48
click at [367, 70] on use at bounding box center [366, 69] width 7 height 7
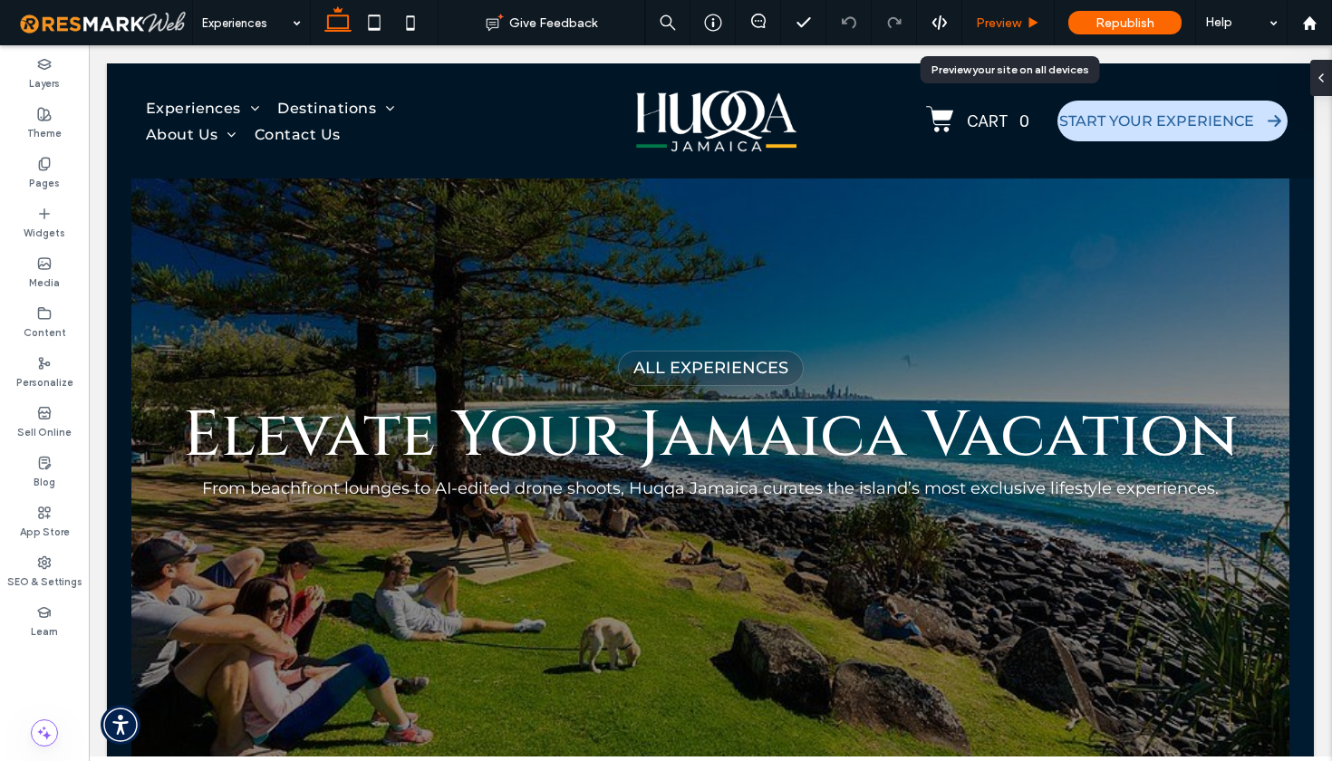
click at [1007, 24] on span "Preview" at bounding box center [998, 22] width 45 height 15
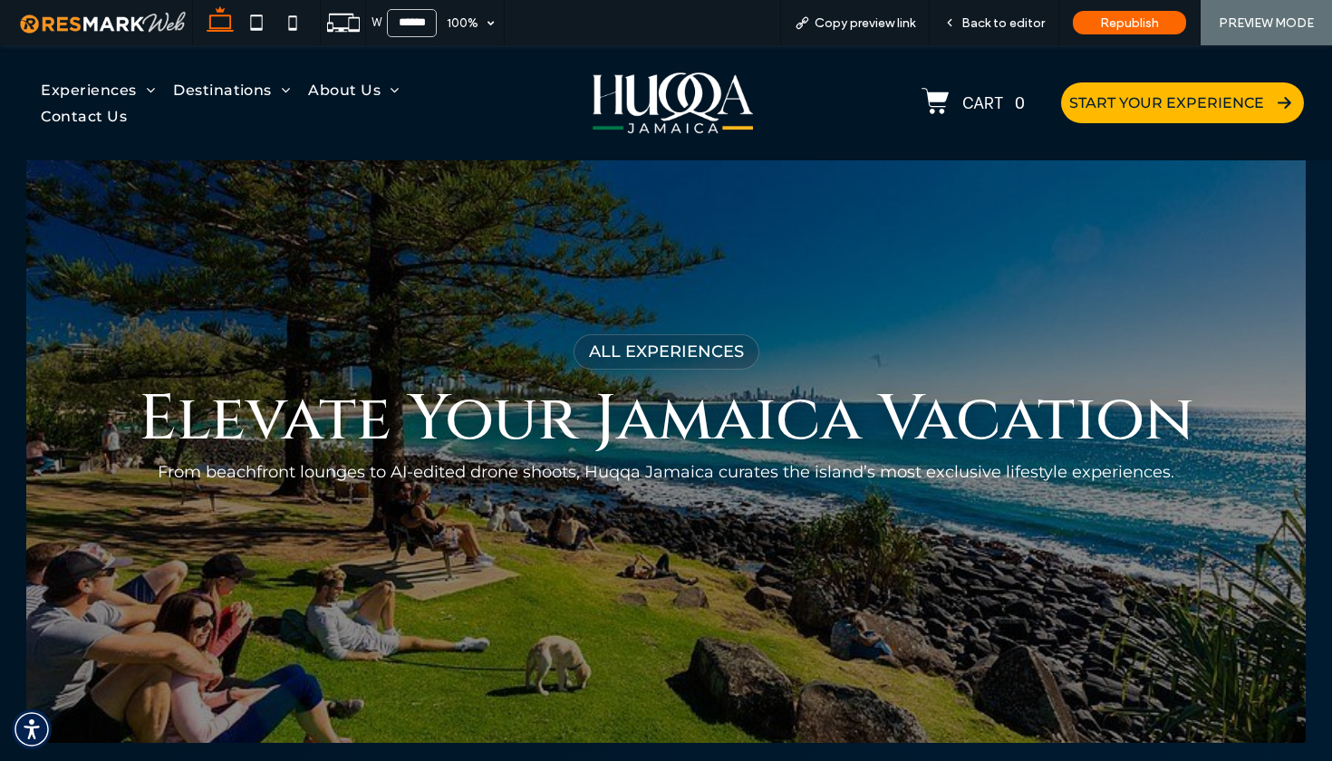
click at [1156, 104] on span "START YOUR EXPERIENCE" at bounding box center [1166, 102] width 195 height 17
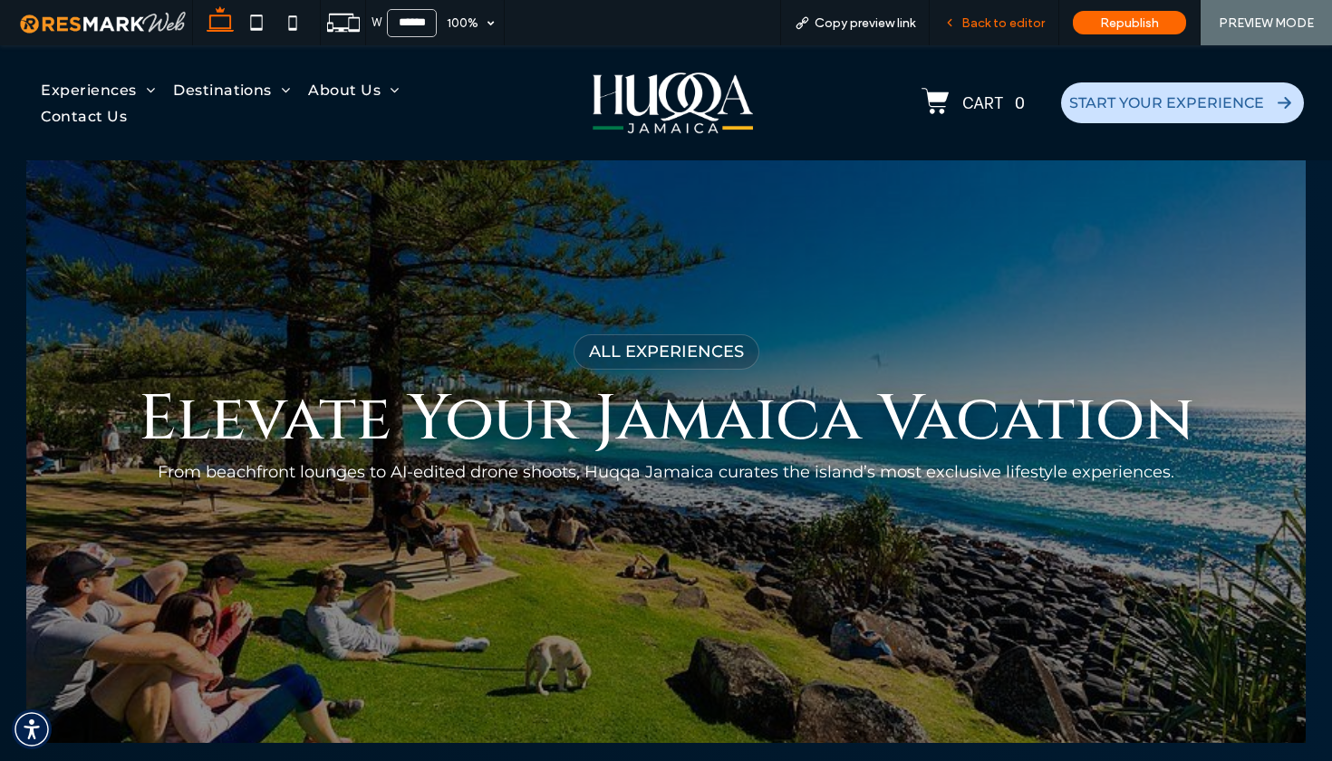
click at [1016, 21] on span "Back to editor" at bounding box center [1002, 22] width 83 height 15
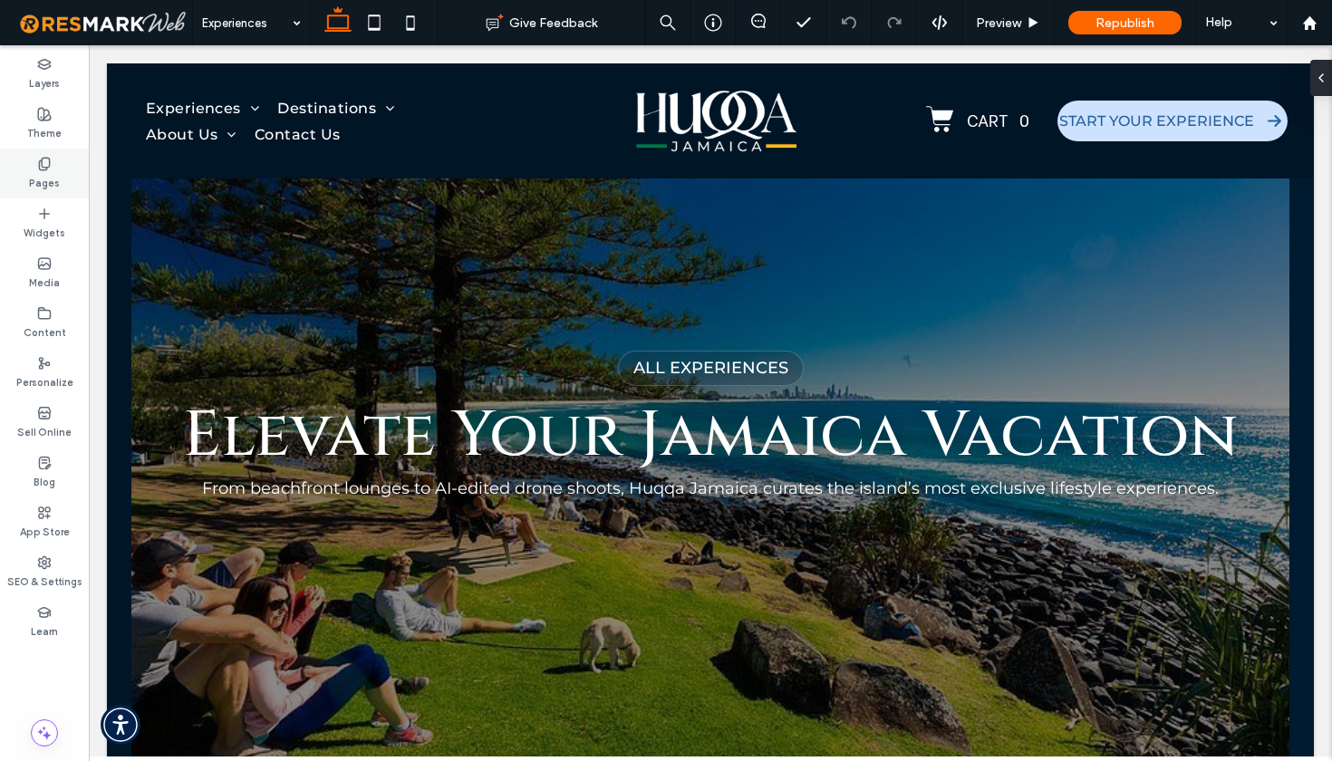
click at [56, 157] on div "Pages" at bounding box center [44, 174] width 89 height 50
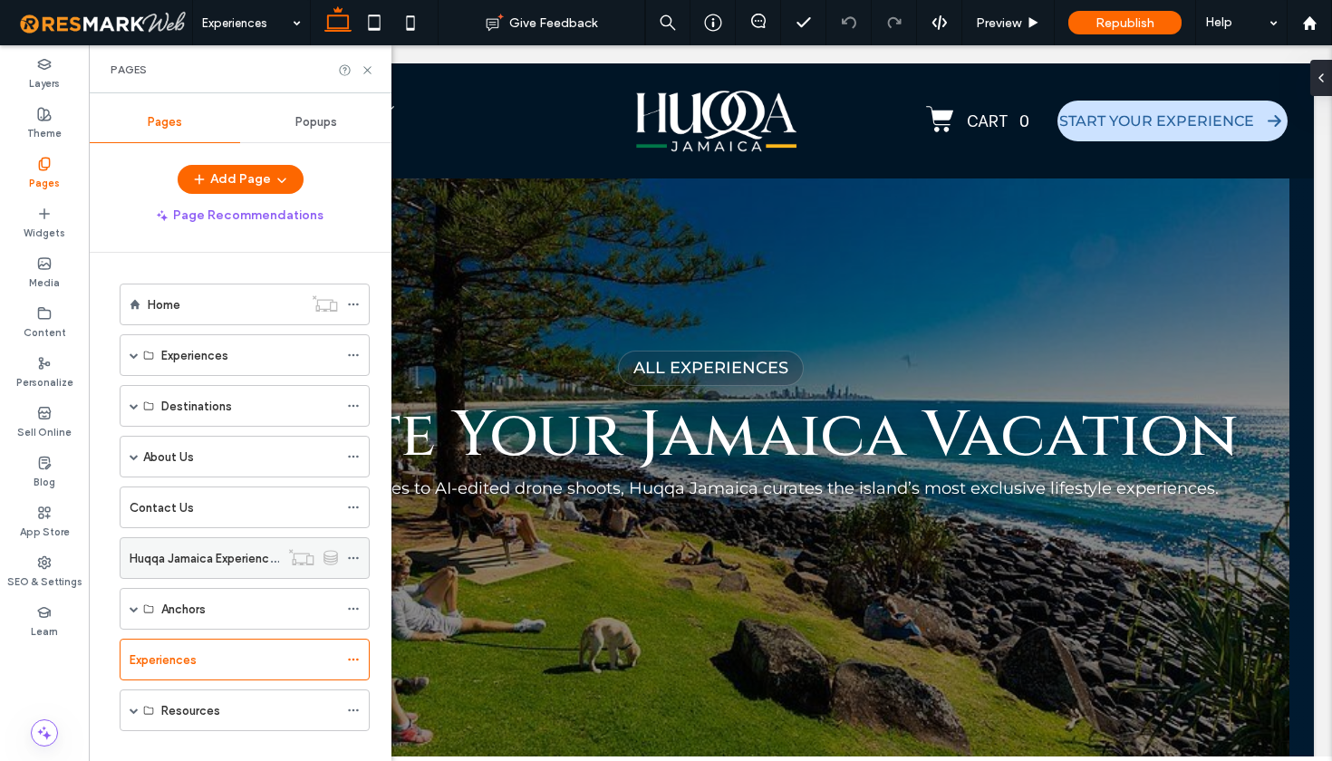
scroll to position [24, 0]
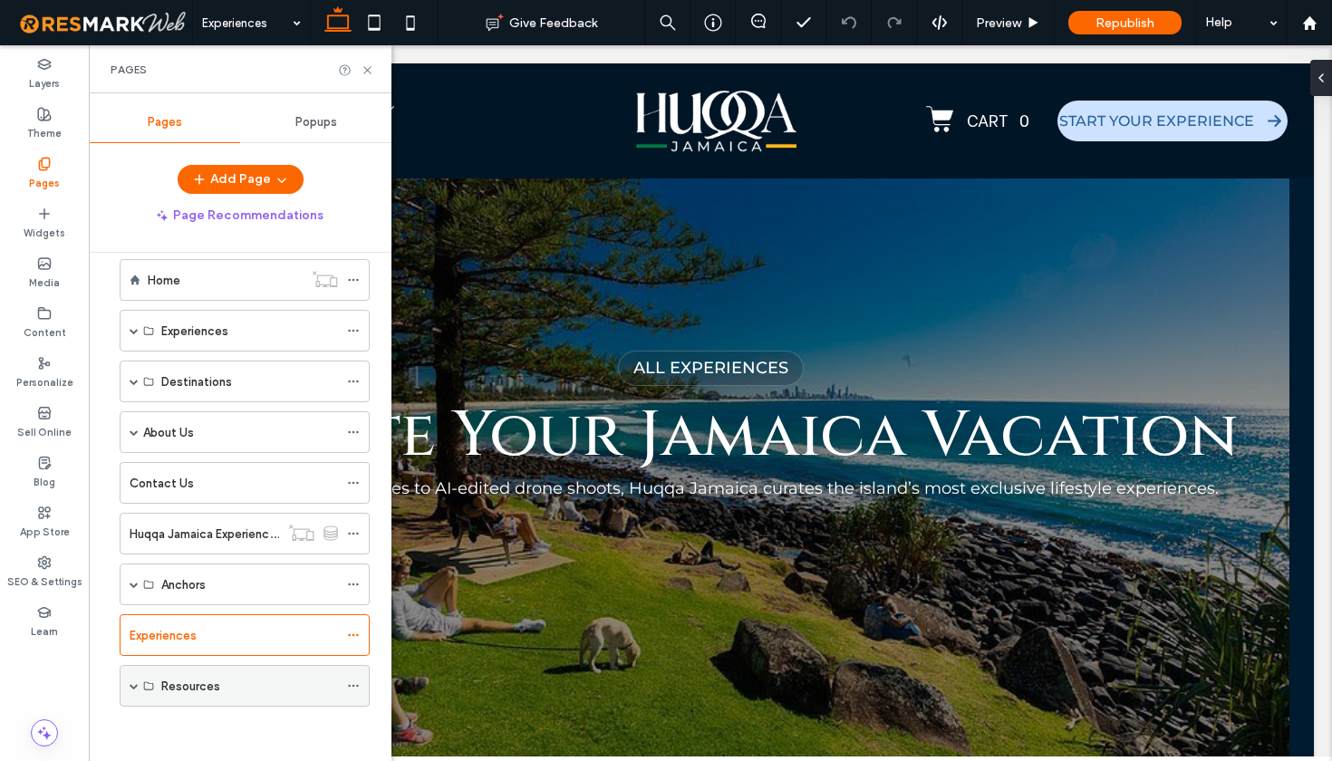
click at [134, 685] on span at bounding box center [134, 685] width 9 height 9
click at [346, 687] on div "Resources" at bounding box center [245, 686] width 250 height 42
click at [357, 687] on use at bounding box center [353, 686] width 10 height 3
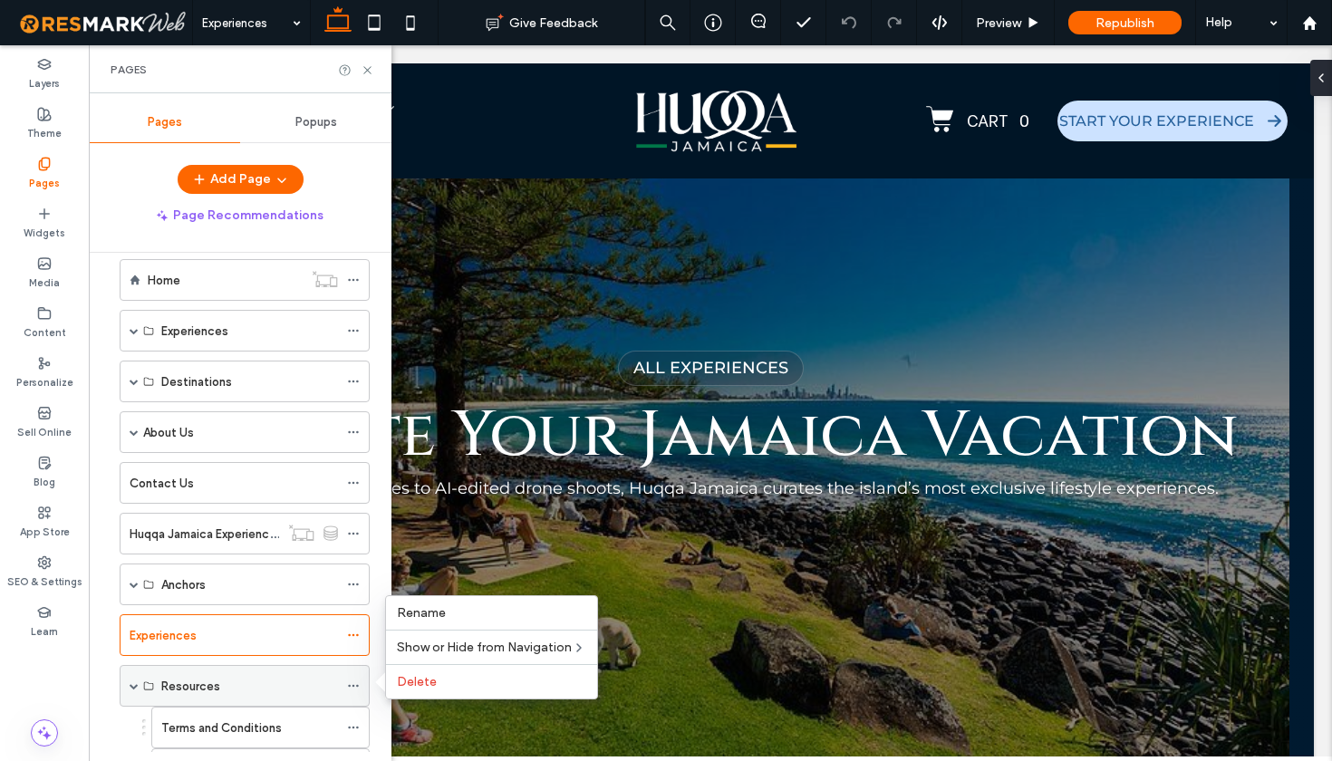
click at [357, 687] on use at bounding box center [353, 686] width 10 height 3
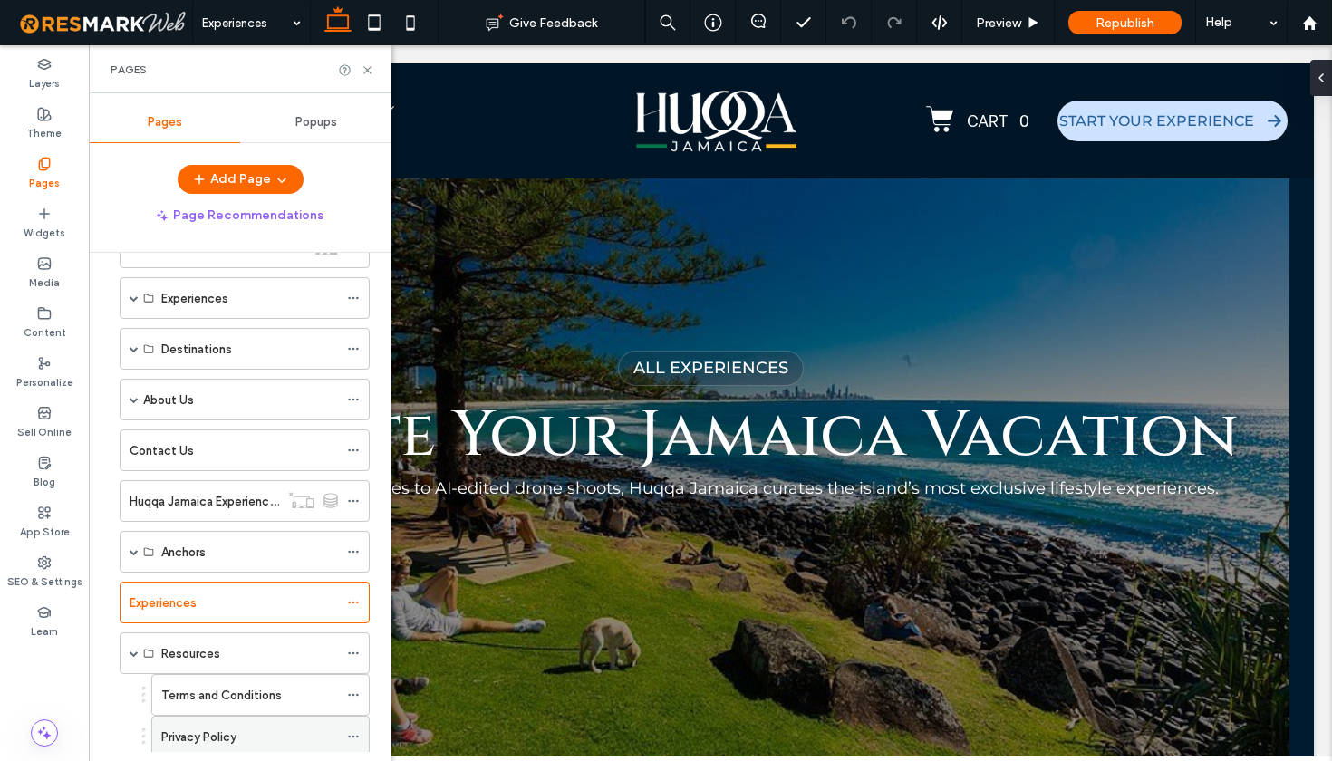
scroll to position [149, 0]
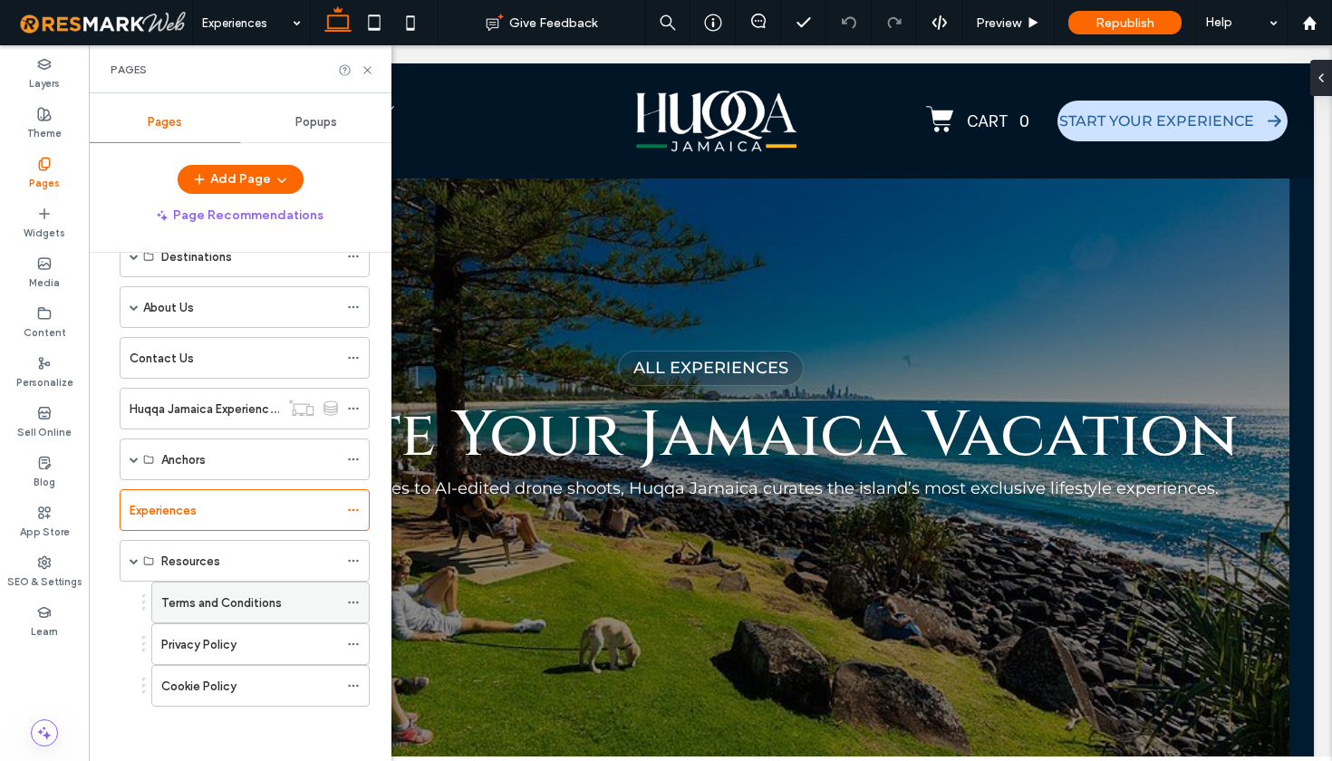
click at [354, 607] on icon at bounding box center [353, 602] width 13 height 13
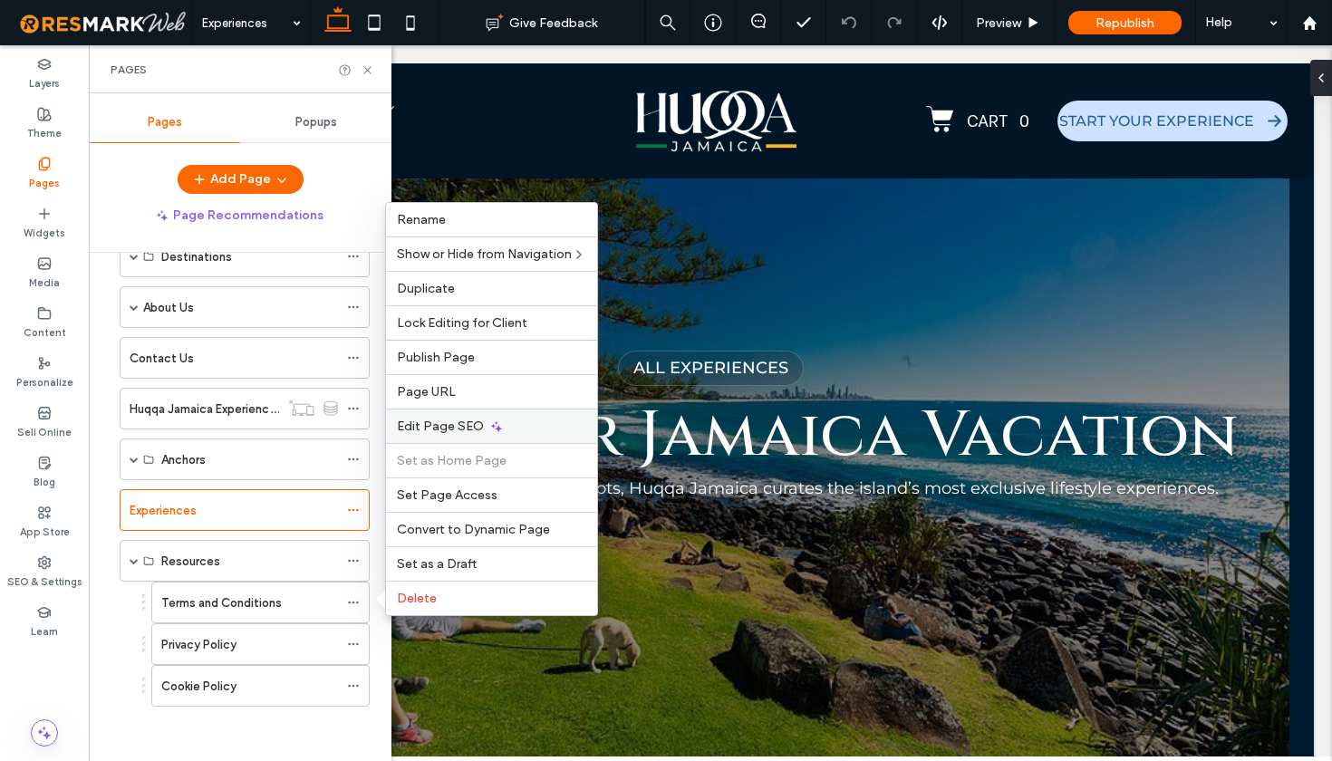
click at [423, 430] on span "Edit Page SEO" at bounding box center [440, 426] width 87 height 15
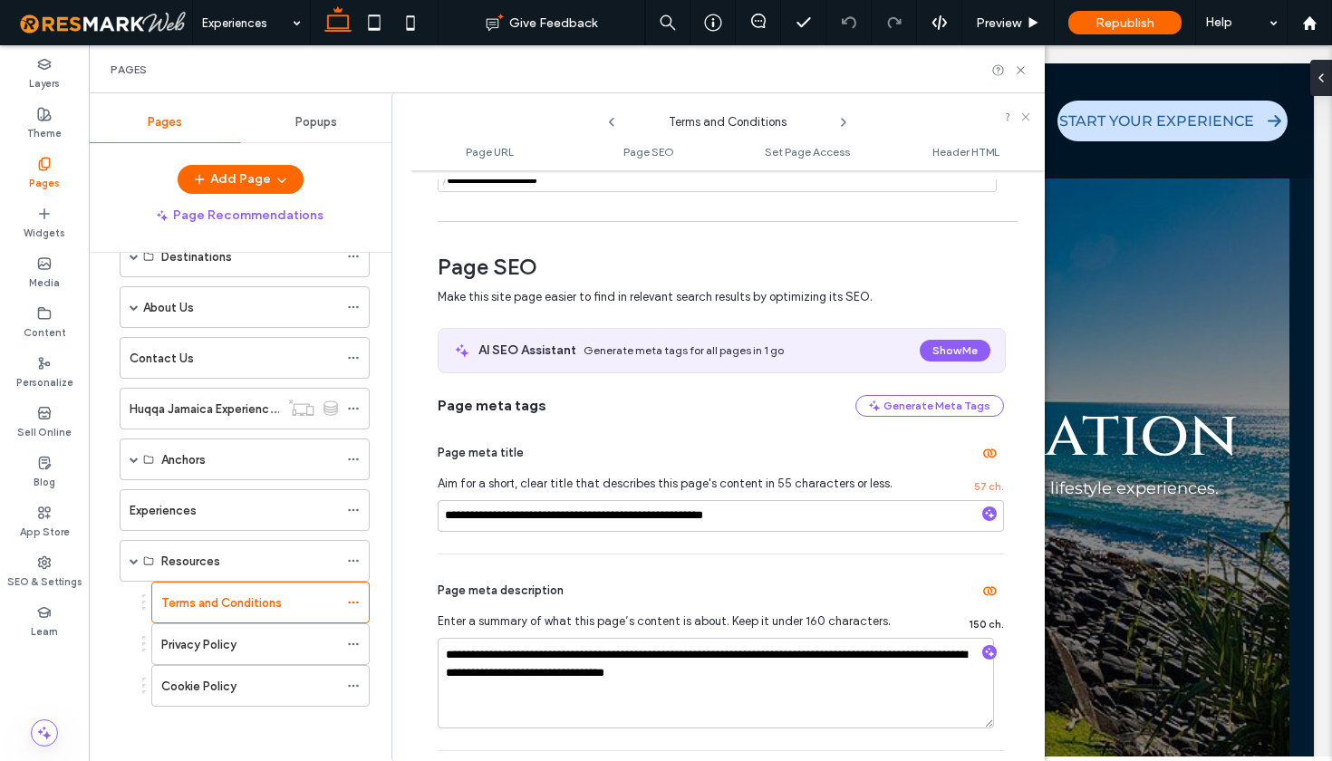
scroll to position [221, 0]
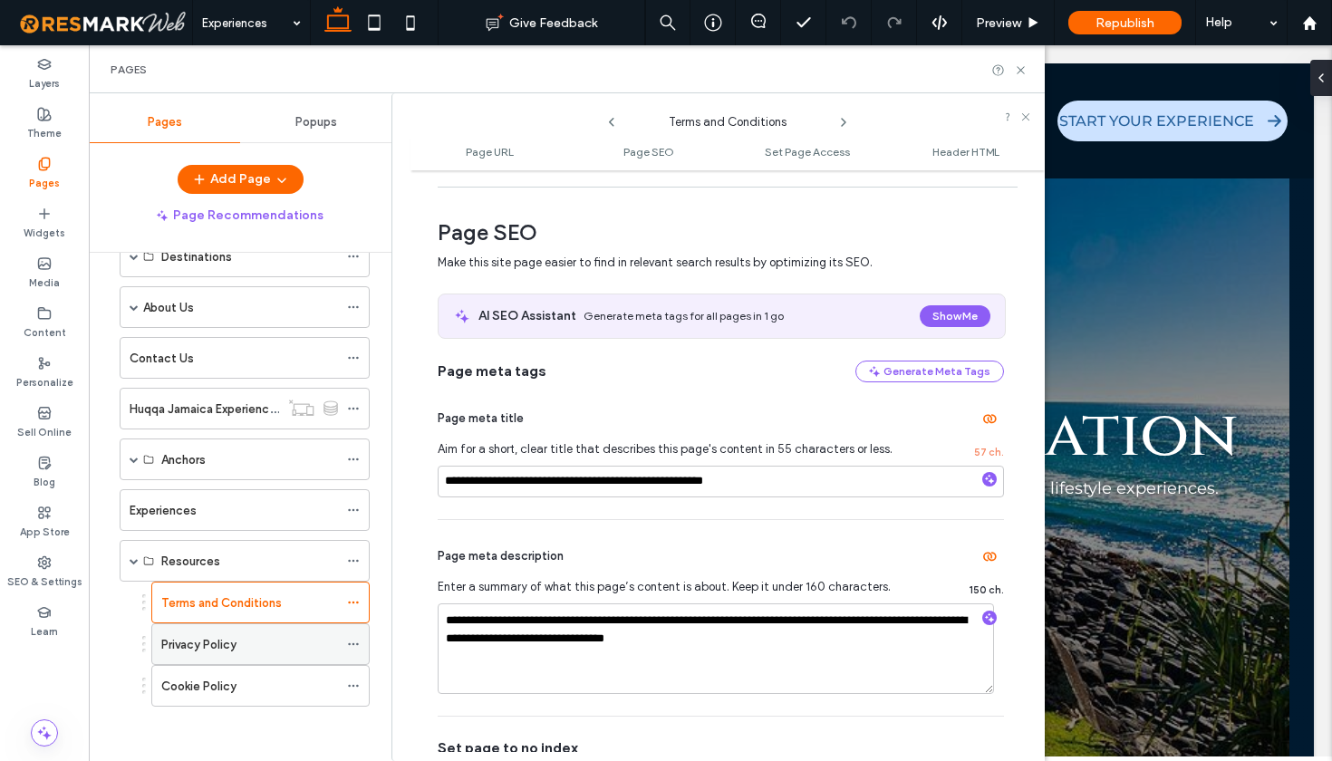
click at [358, 643] on use at bounding box center [353, 644] width 10 height 3
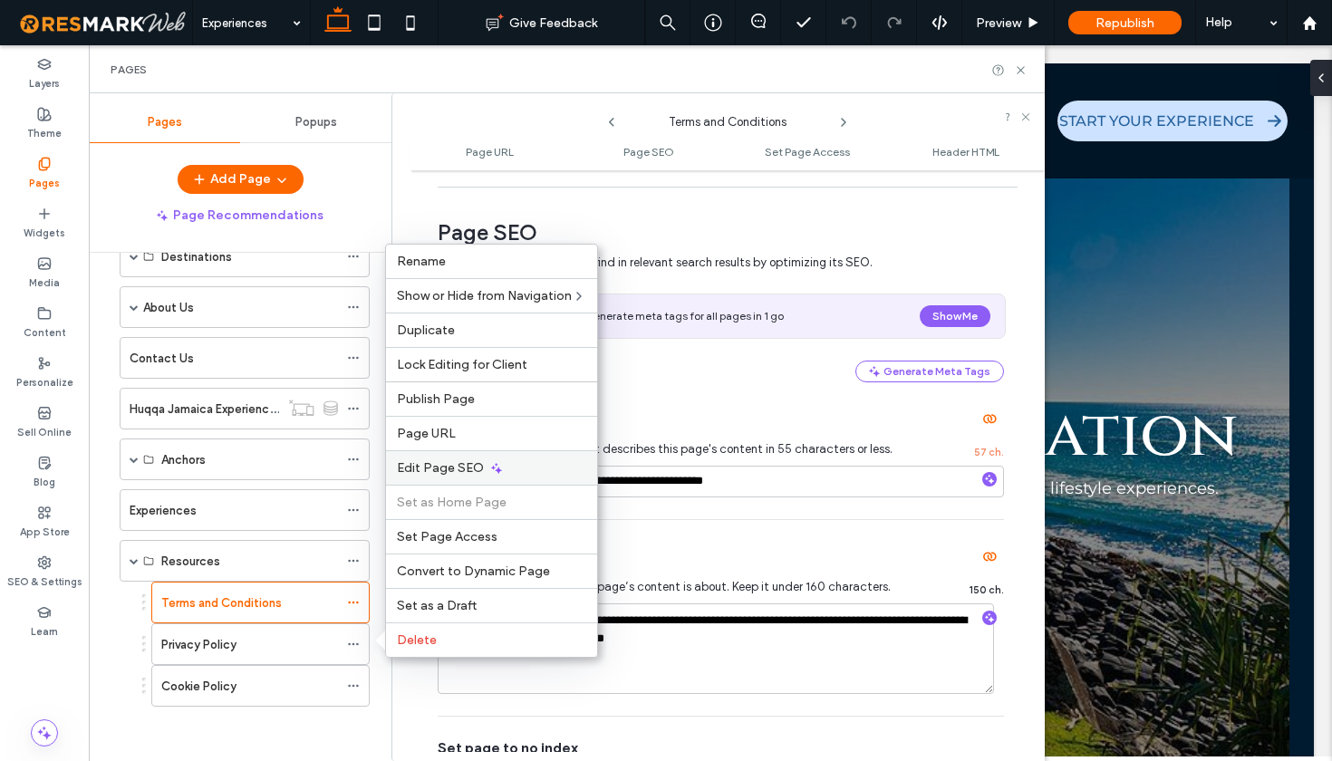
click at [452, 472] on span "Edit Page SEO" at bounding box center [440, 467] width 87 height 15
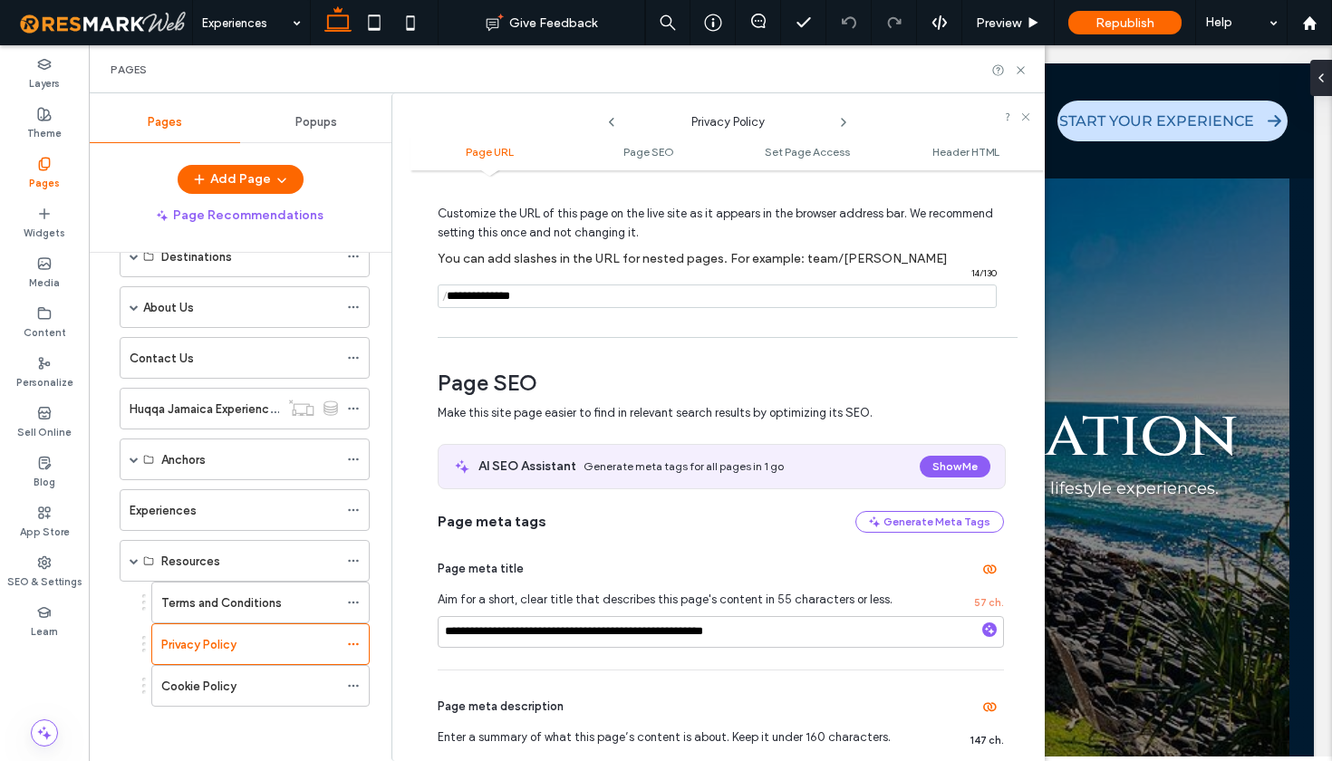
scroll to position [217, 0]
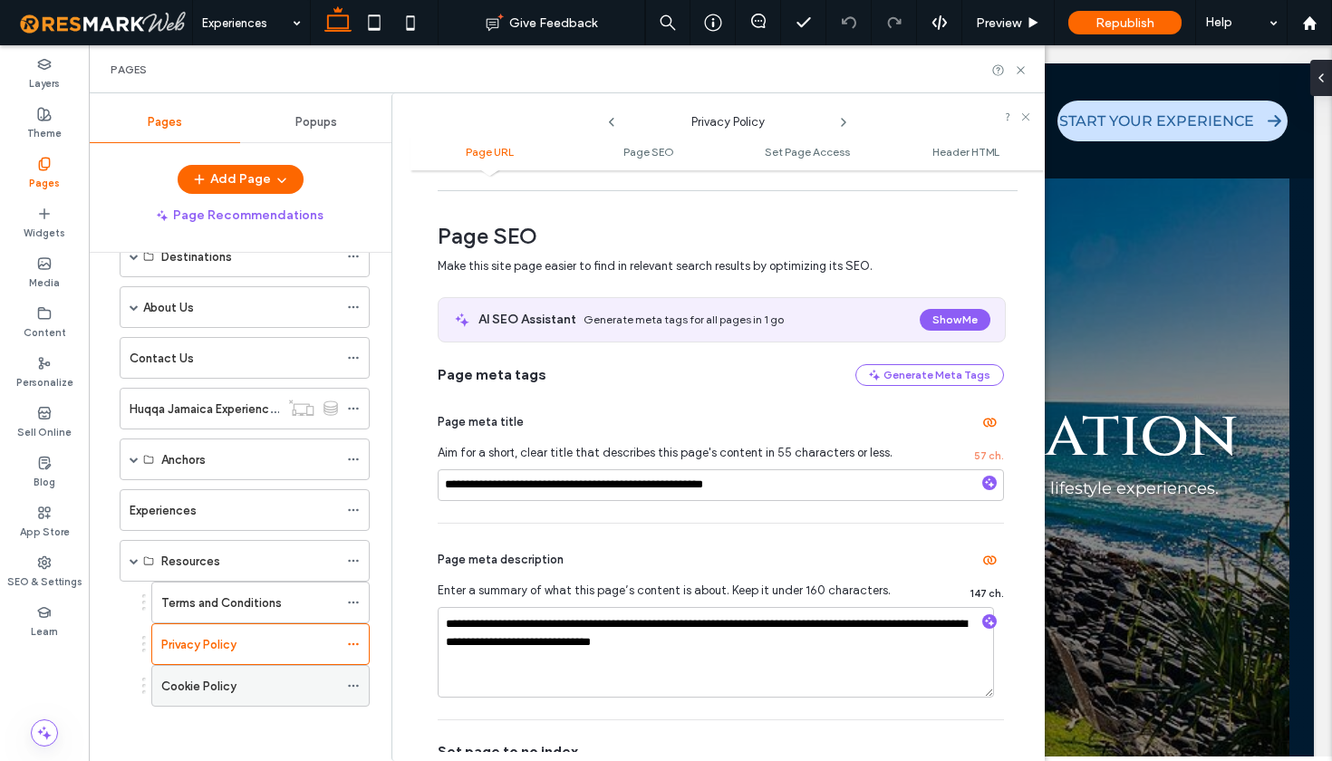
click at [353, 690] on icon at bounding box center [353, 686] width 13 height 13
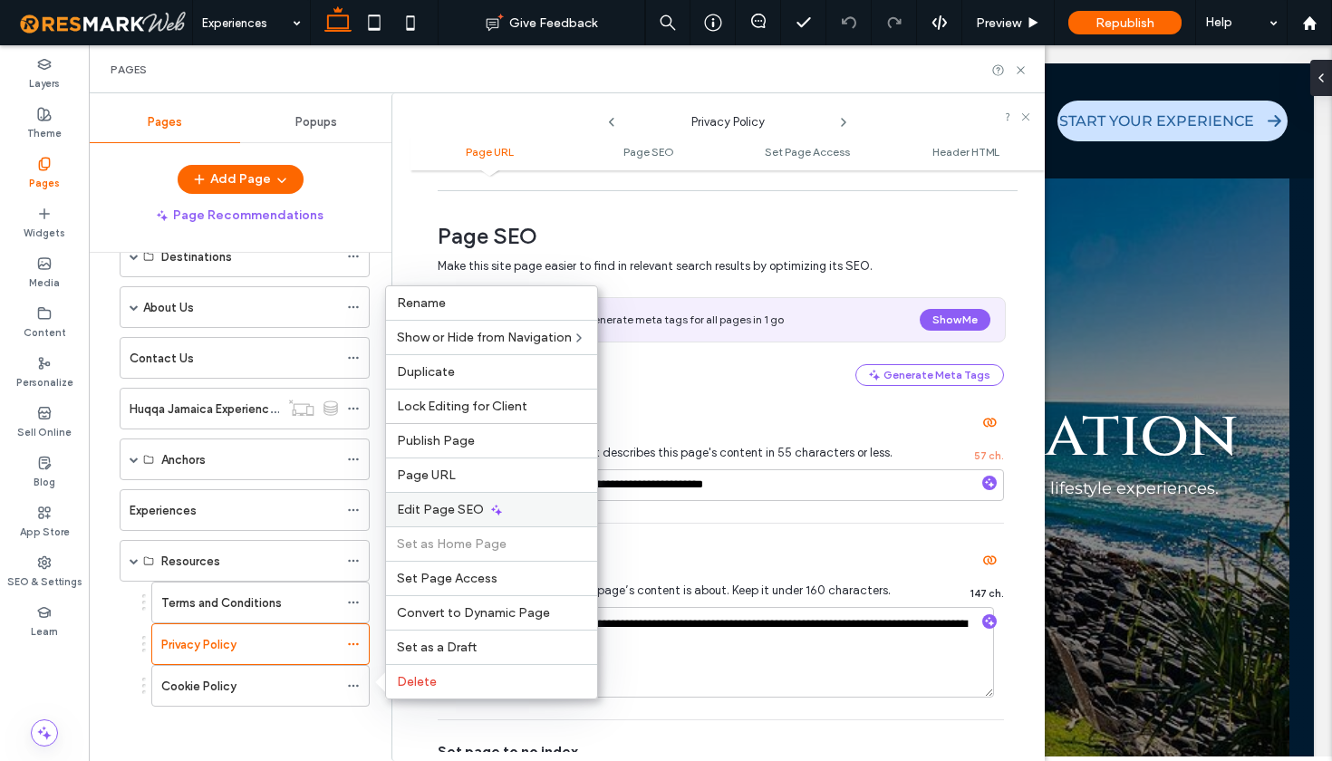
click at [446, 504] on span "Edit Page SEO" at bounding box center [440, 509] width 87 height 15
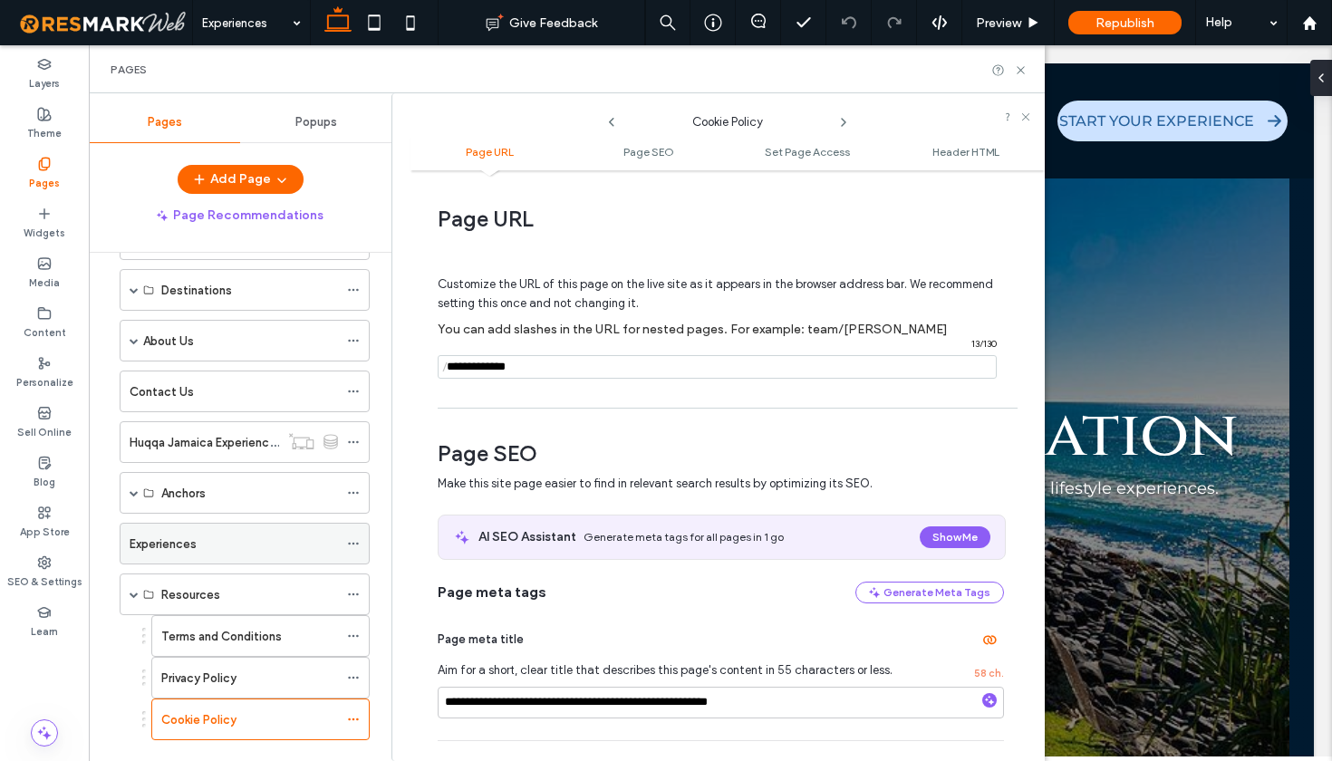
scroll to position [141, 0]
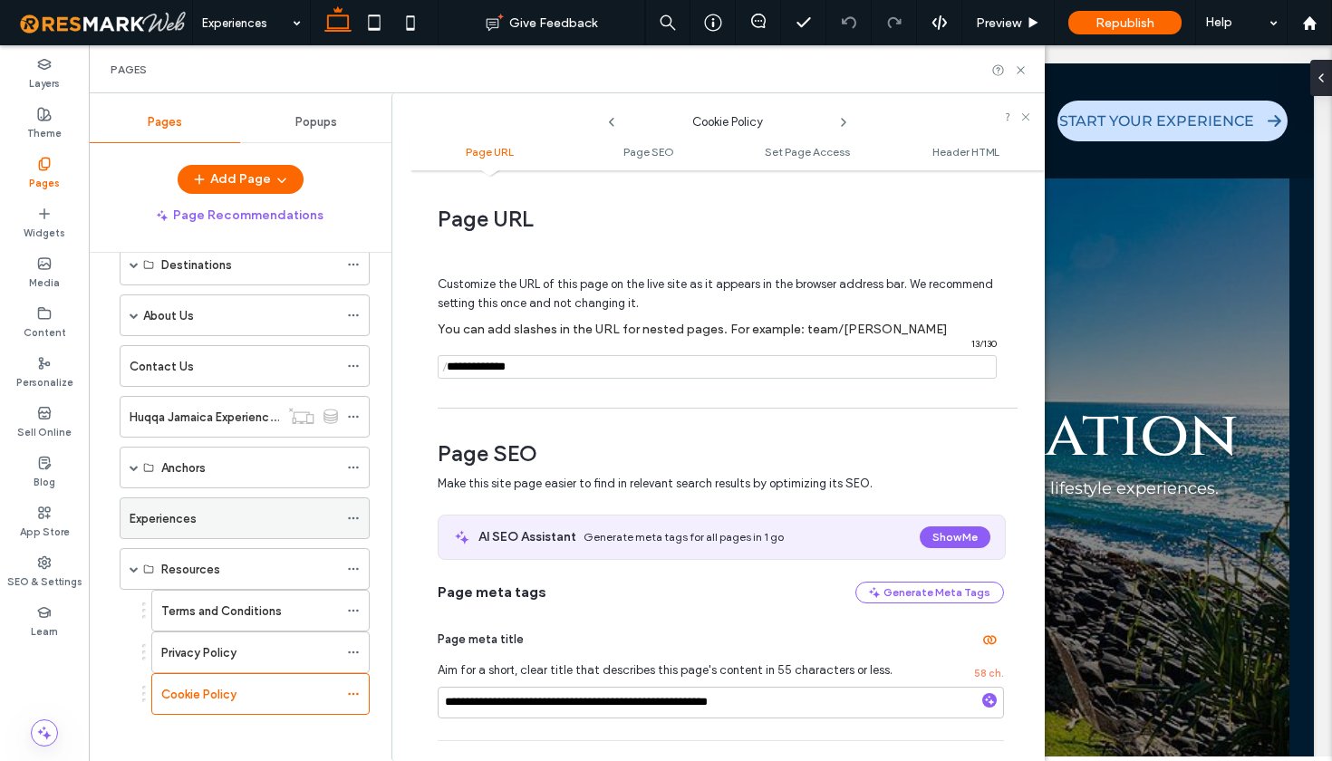
click at [352, 519] on icon at bounding box center [353, 518] width 13 height 13
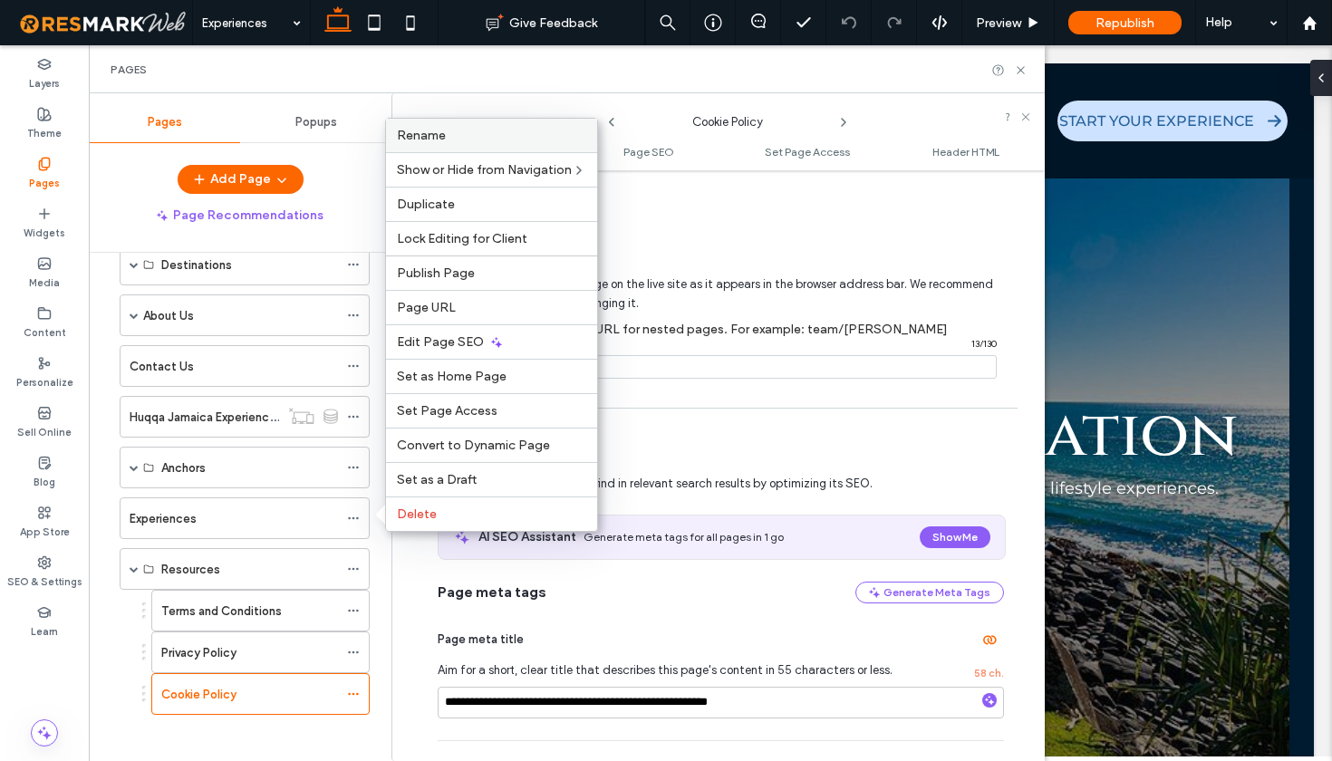
click at [447, 140] on label "Rename" at bounding box center [491, 135] width 189 height 15
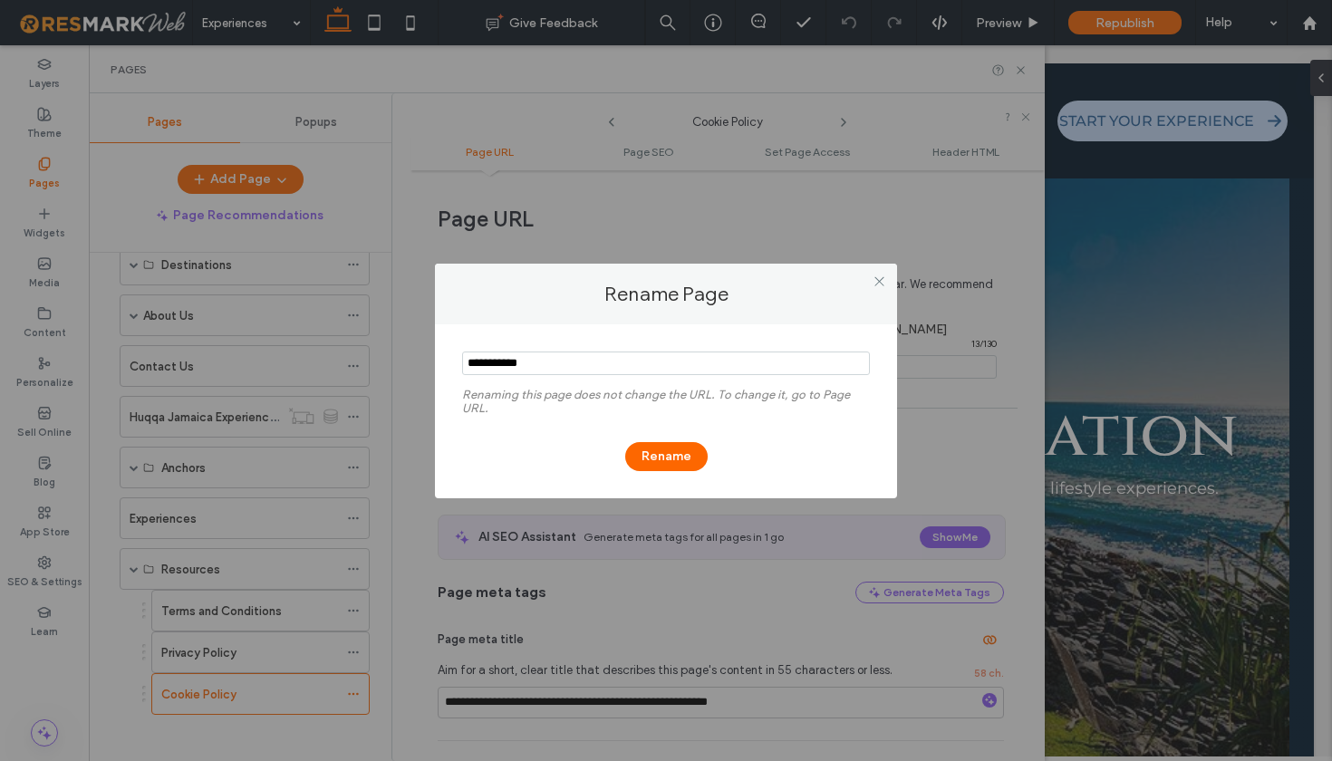
click at [476, 358] on input "notEmpty" at bounding box center [666, 364] width 408 height 24
type input "**********"
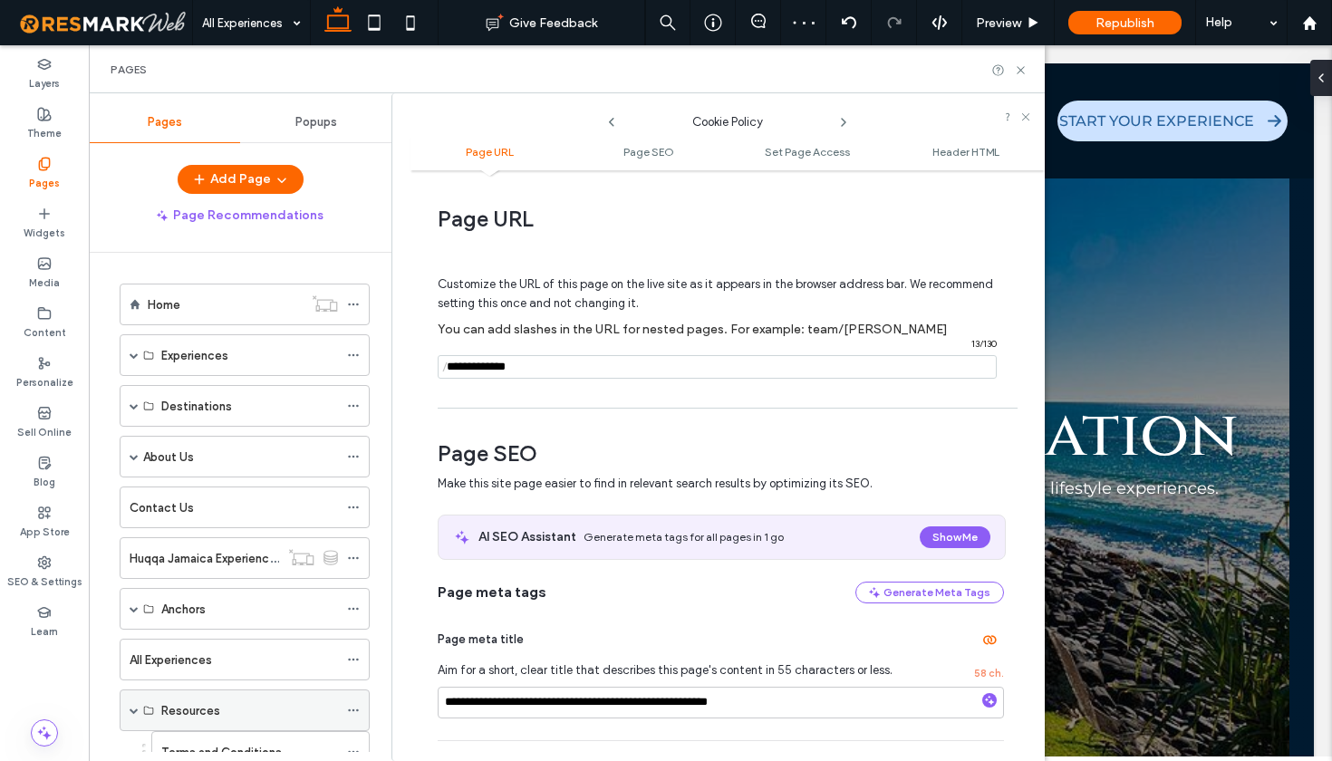
scroll to position [149, 0]
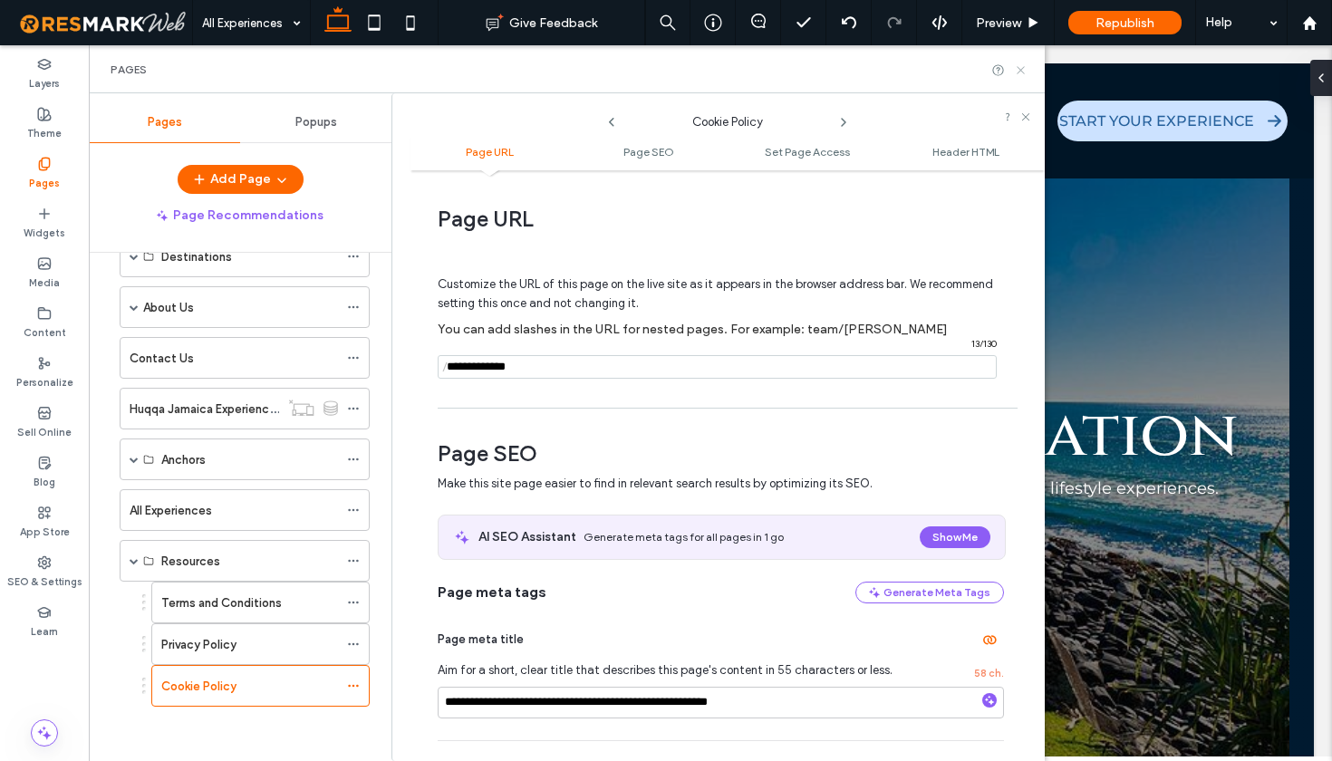
drag, startPoint x: 1023, startPoint y: 69, endPoint x: 749, endPoint y: 168, distance: 290.9
click at [1023, 69] on icon at bounding box center [1021, 70] width 14 height 14
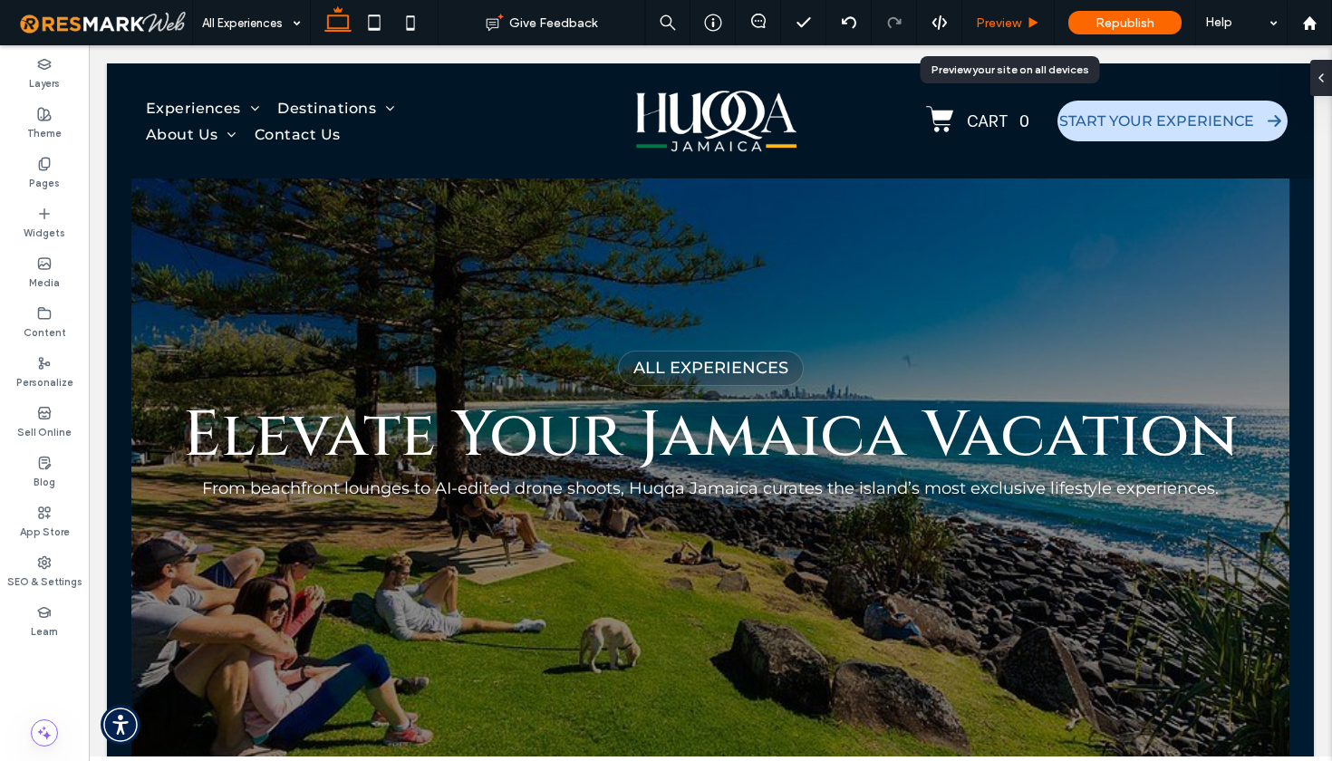
click at [1013, 14] on div "Preview" at bounding box center [1008, 22] width 92 height 45
click at [998, 18] on span "Preview" at bounding box center [998, 22] width 45 height 15
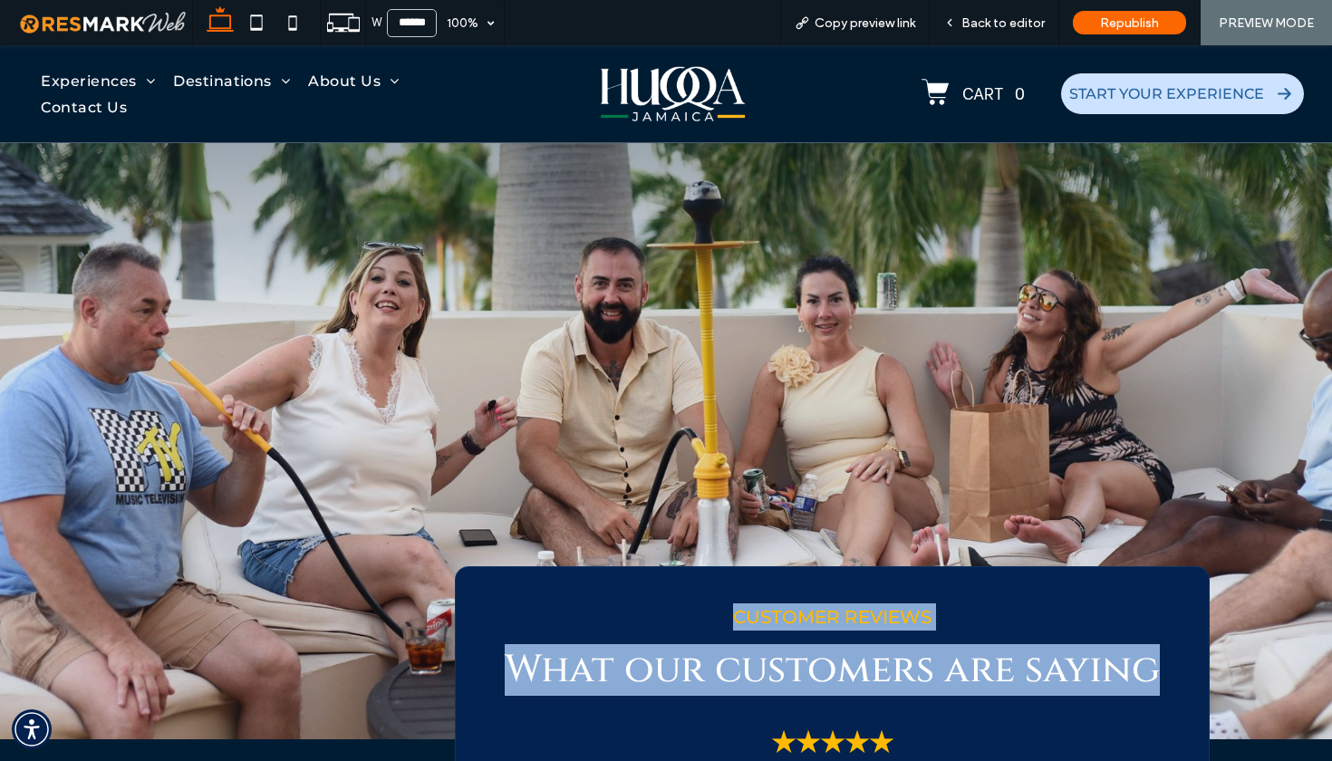
scroll to position [7296, 0]
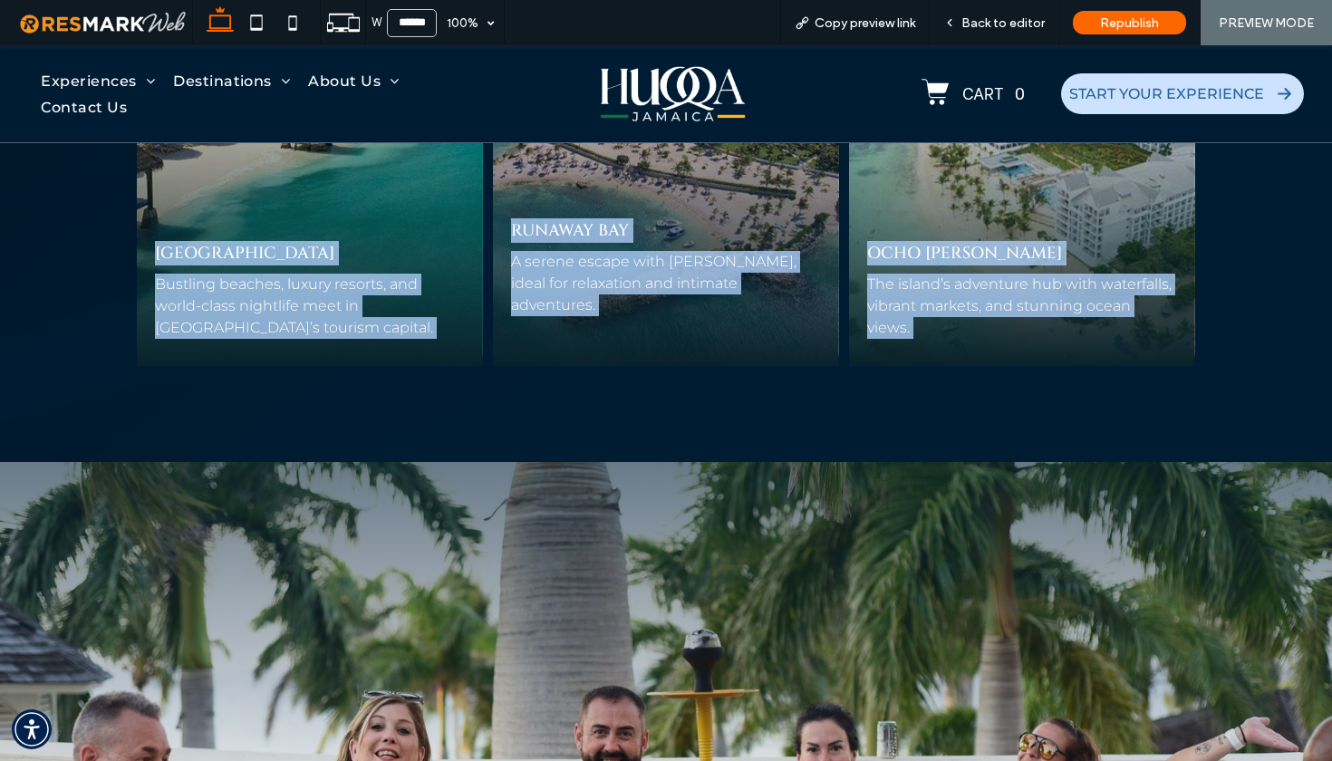
drag, startPoint x: 89, startPoint y: 333, endPoint x: 1089, endPoint y: 500, distance: 1014.2
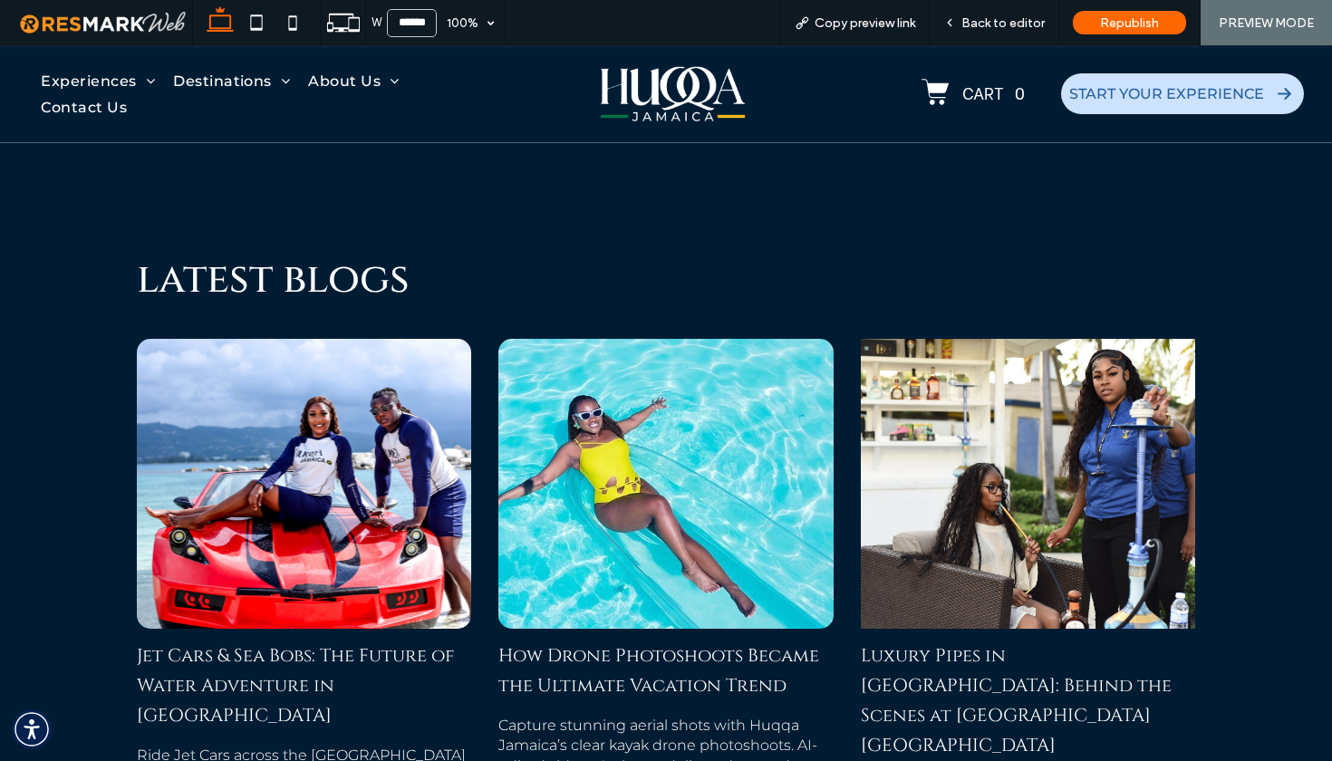
scroll to position [10564, 0]
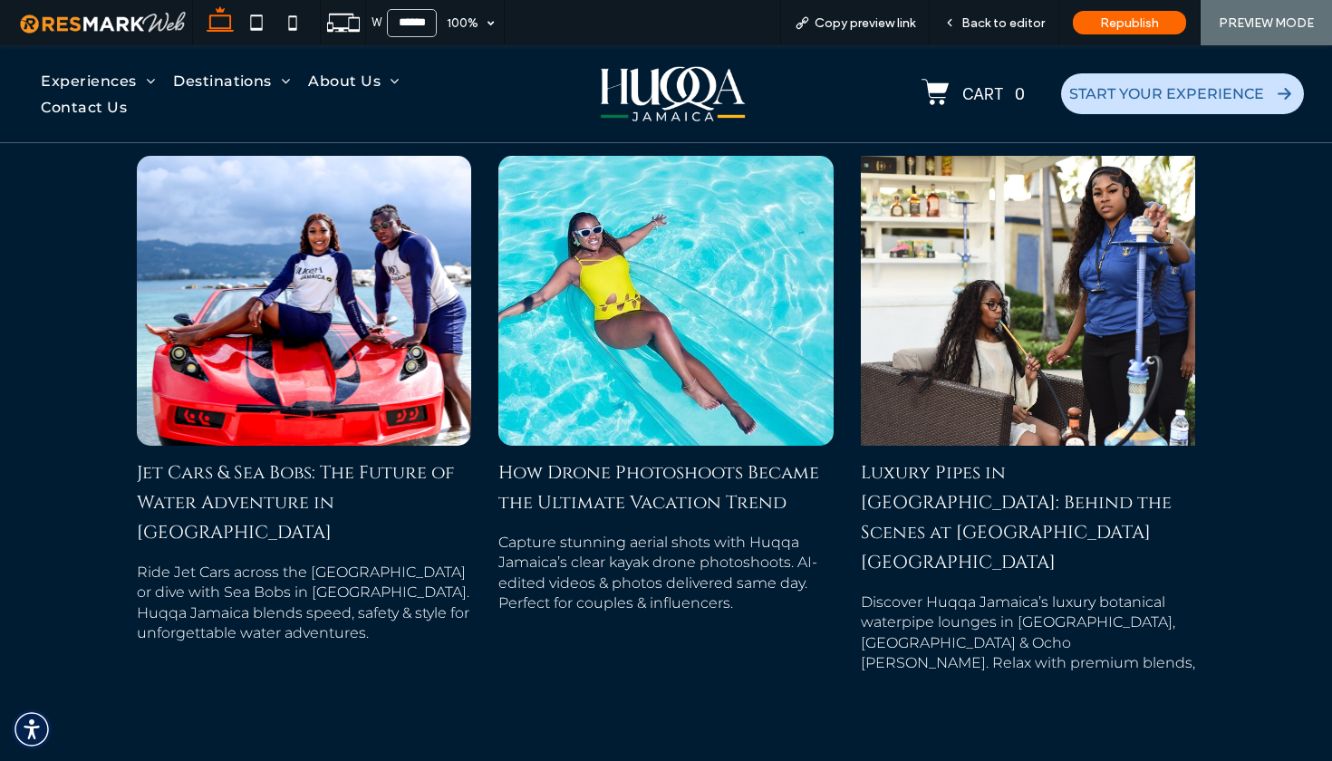
copy div "Loremip Dolo Sitamet Consecte Adip elitseddoe tempori ut LA-etdolo magna aliqua…"
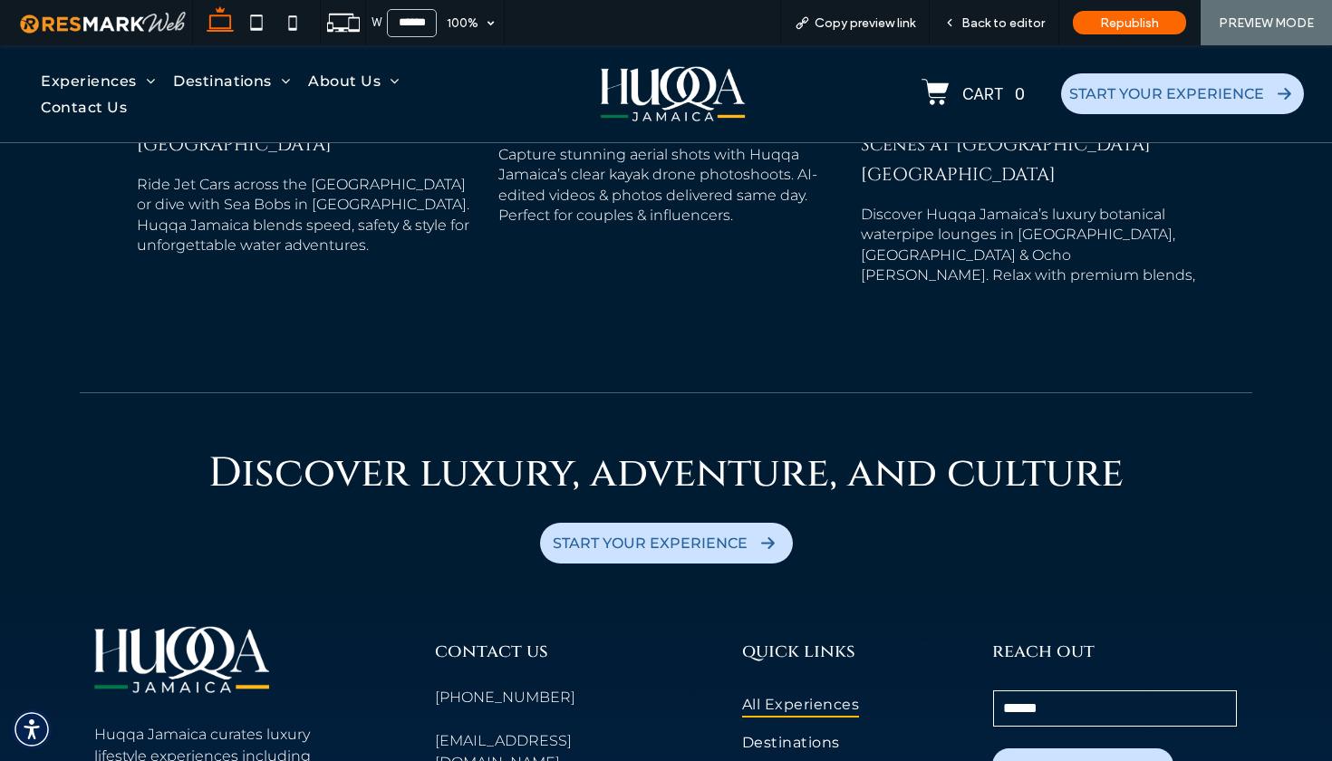
scroll to position [10784, 0]
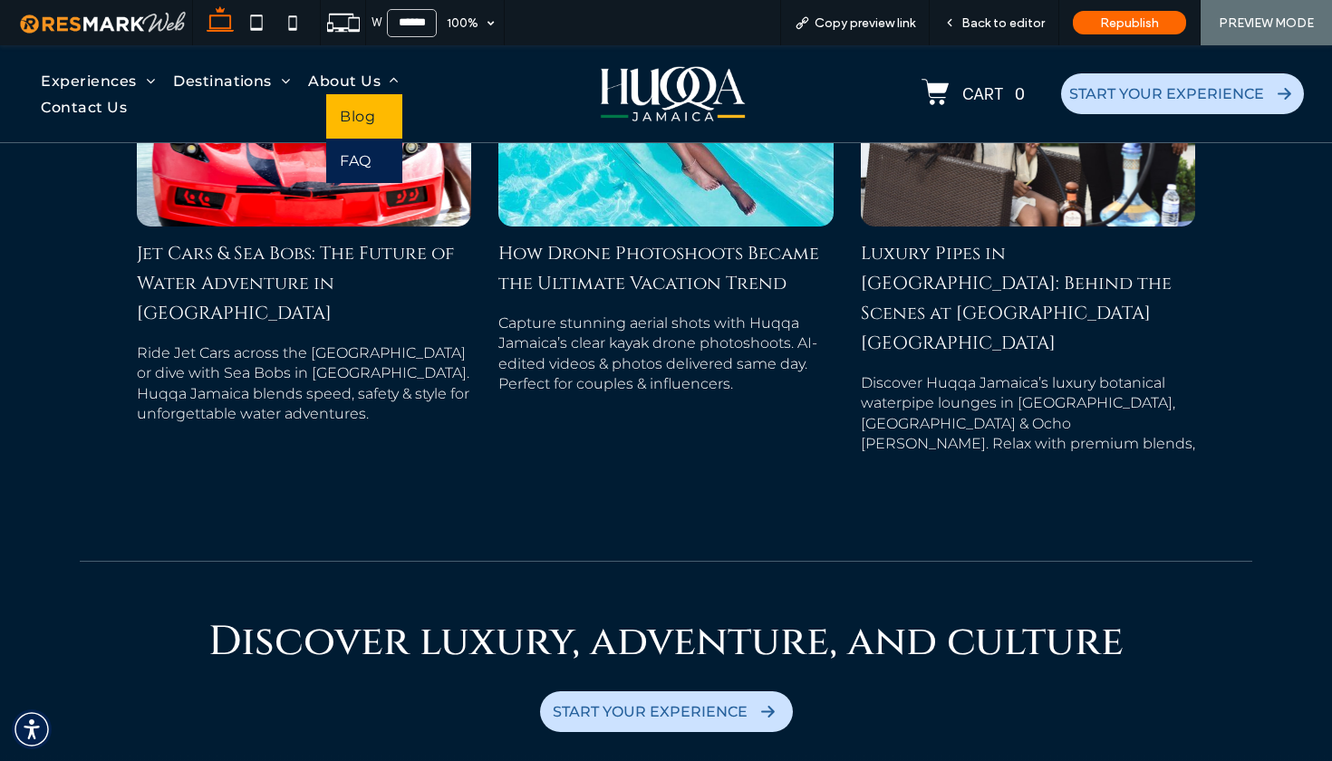
click at [362, 100] on link "Blog" at bounding box center [364, 116] width 76 height 44
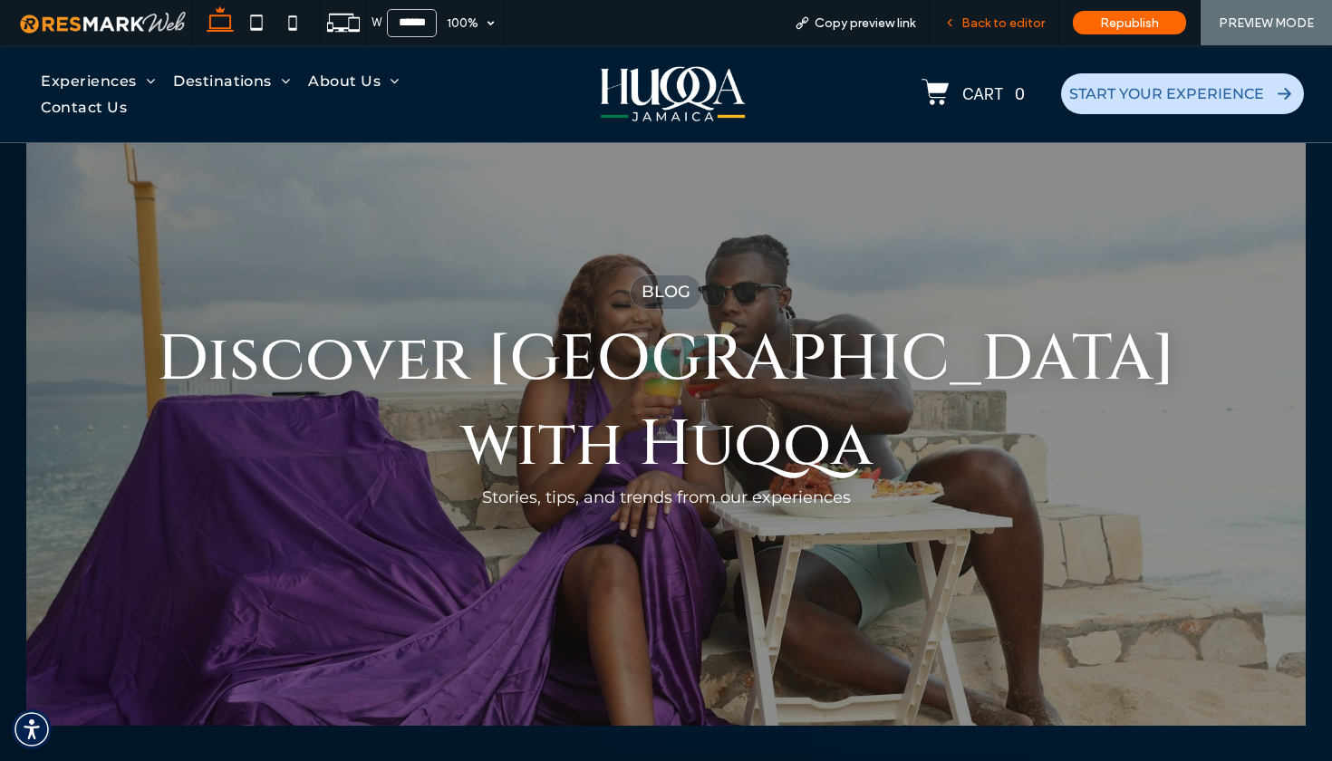
scroll to position [908, 0]
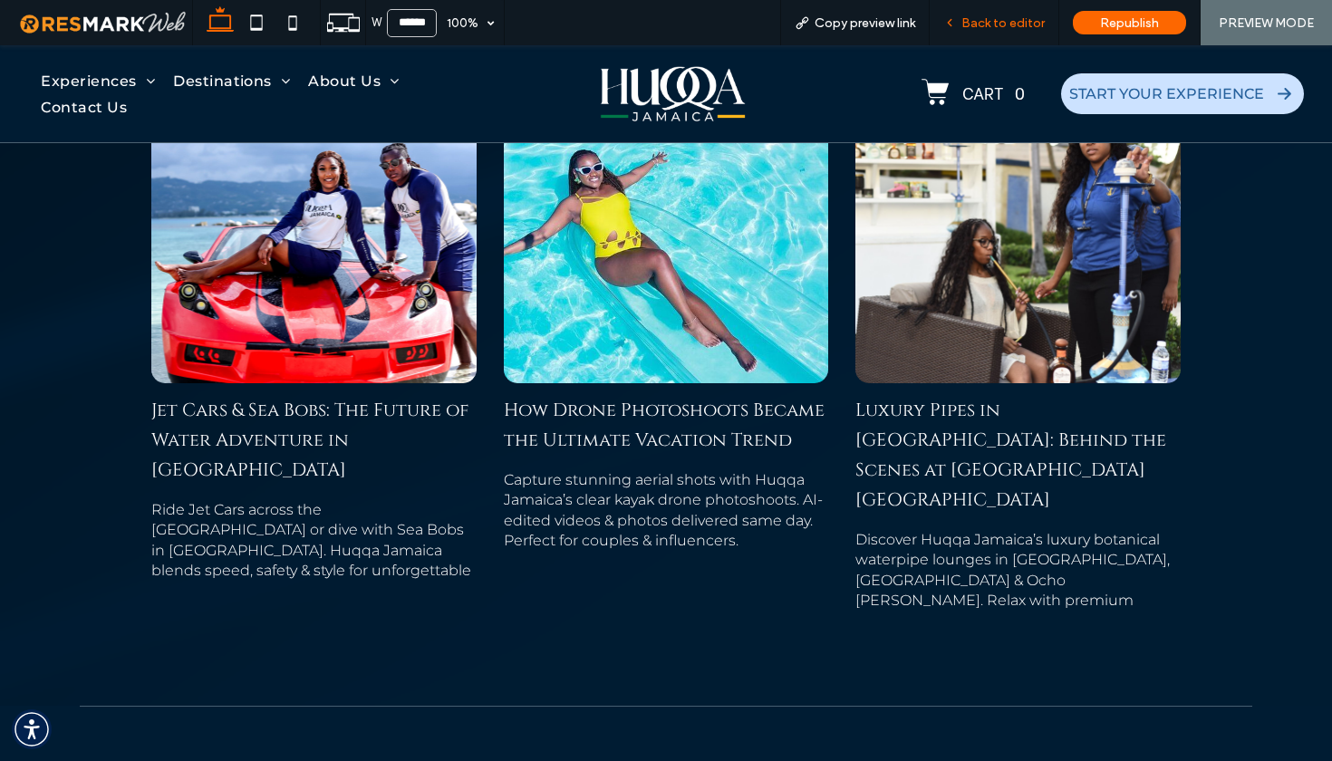
click at [978, 24] on span "Back to editor" at bounding box center [1002, 22] width 83 height 15
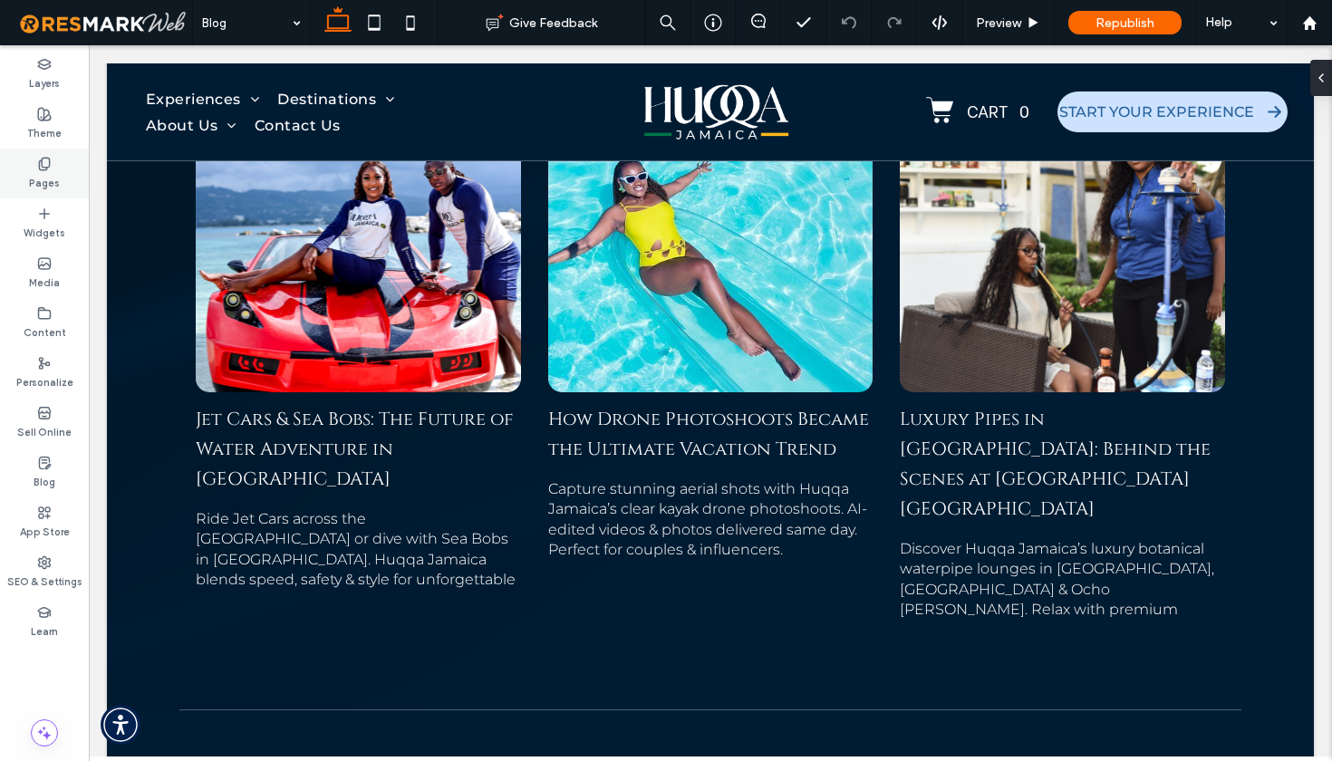
click at [57, 181] on label "Pages" at bounding box center [44, 181] width 31 height 20
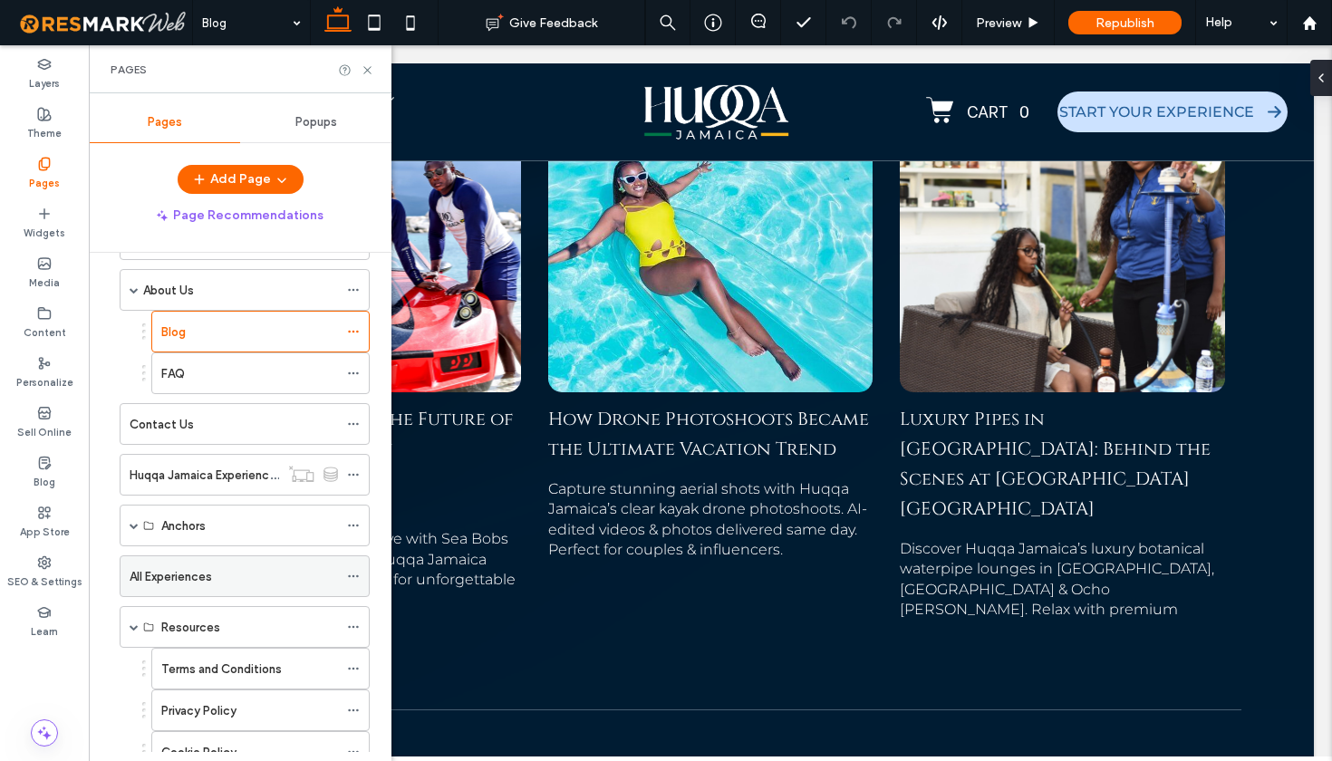
scroll to position [197, 0]
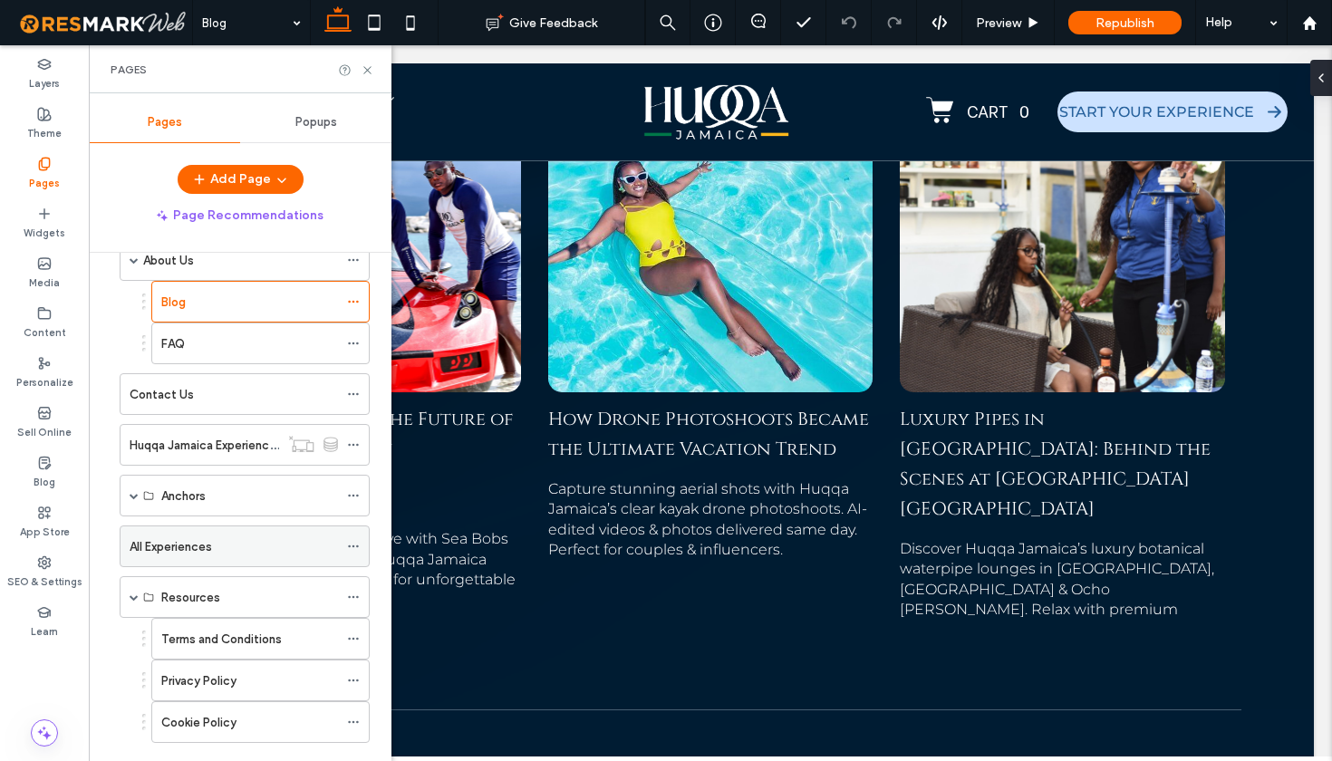
click at [355, 545] on icon at bounding box center [353, 546] width 13 height 13
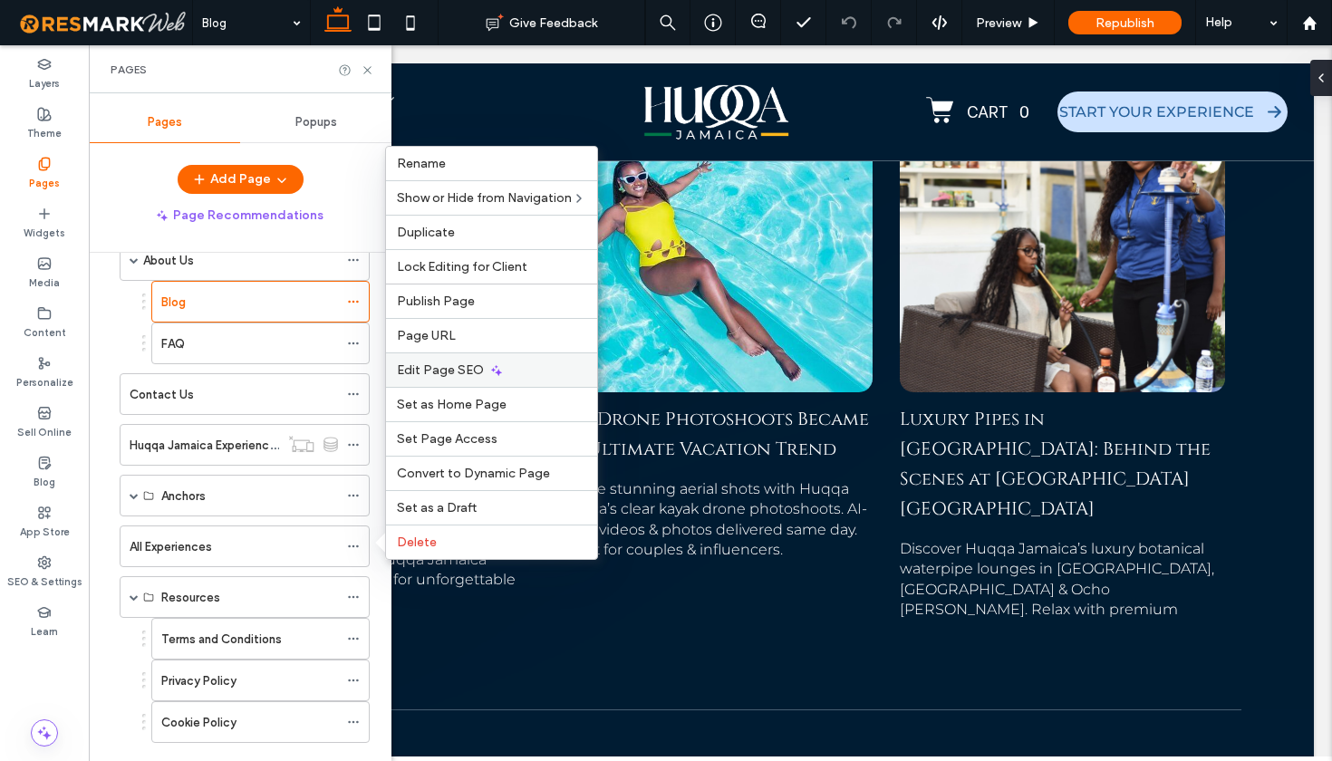
click at [429, 371] on span "Edit Page SEO" at bounding box center [440, 369] width 87 height 15
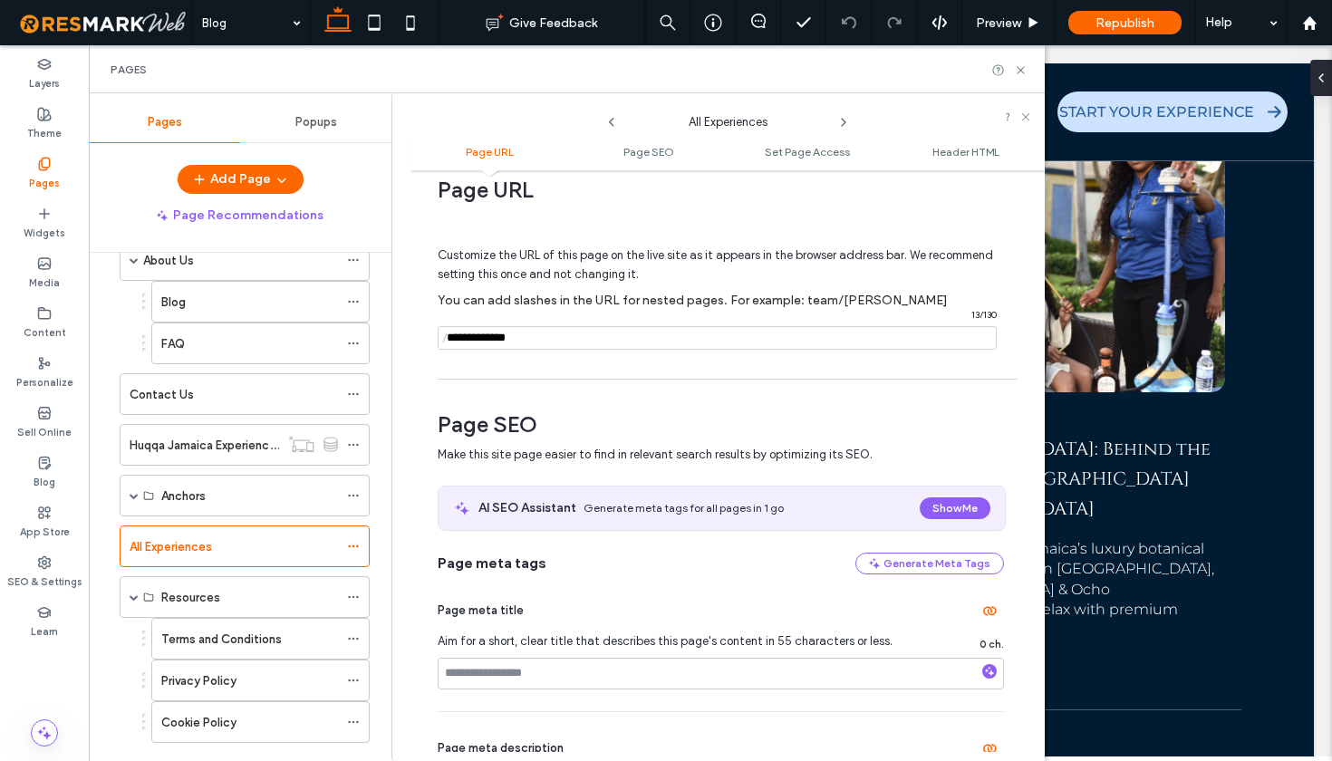
scroll to position [2, 0]
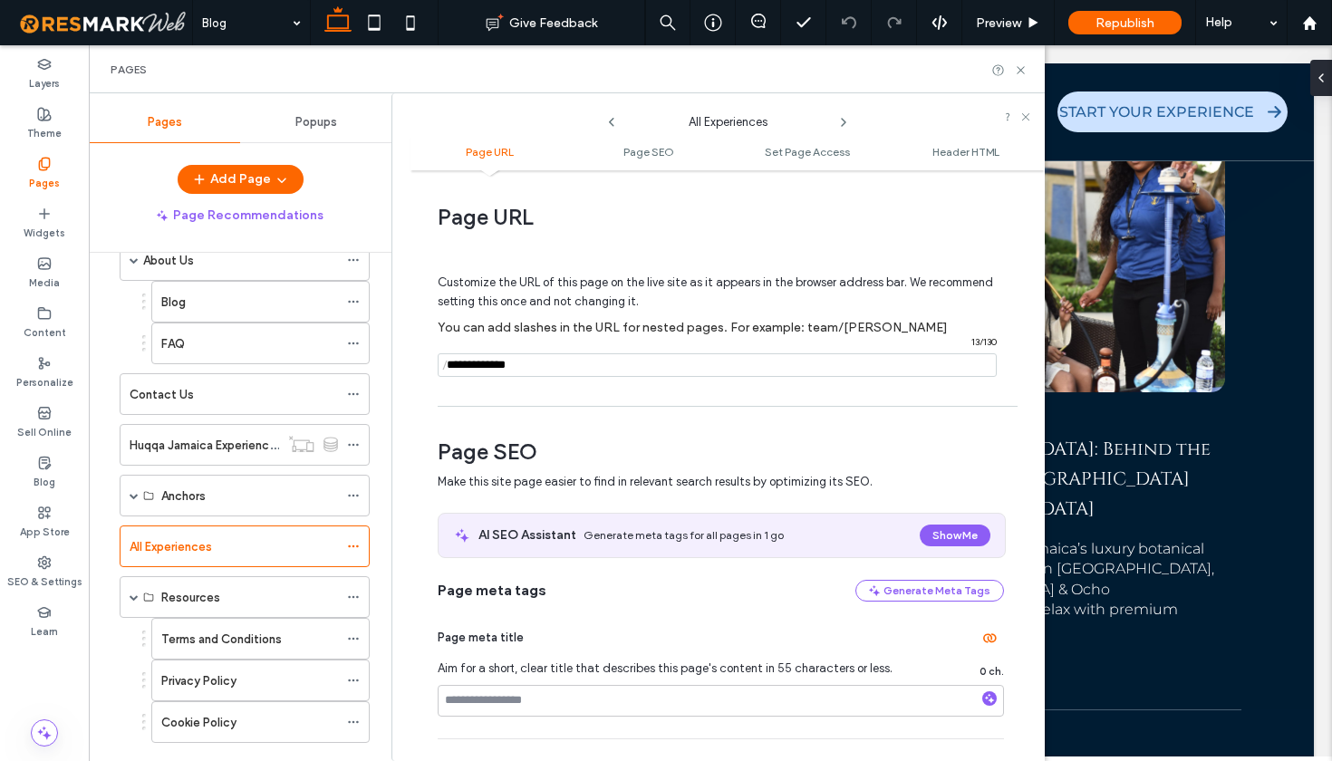
click at [550, 371] on input "notEmpty" at bounding box center [717, 365] width 559 height 24
type input "**********"
click at [685, 227] on span "Page URL" at bounding box center [721, 217] width 566 height 27
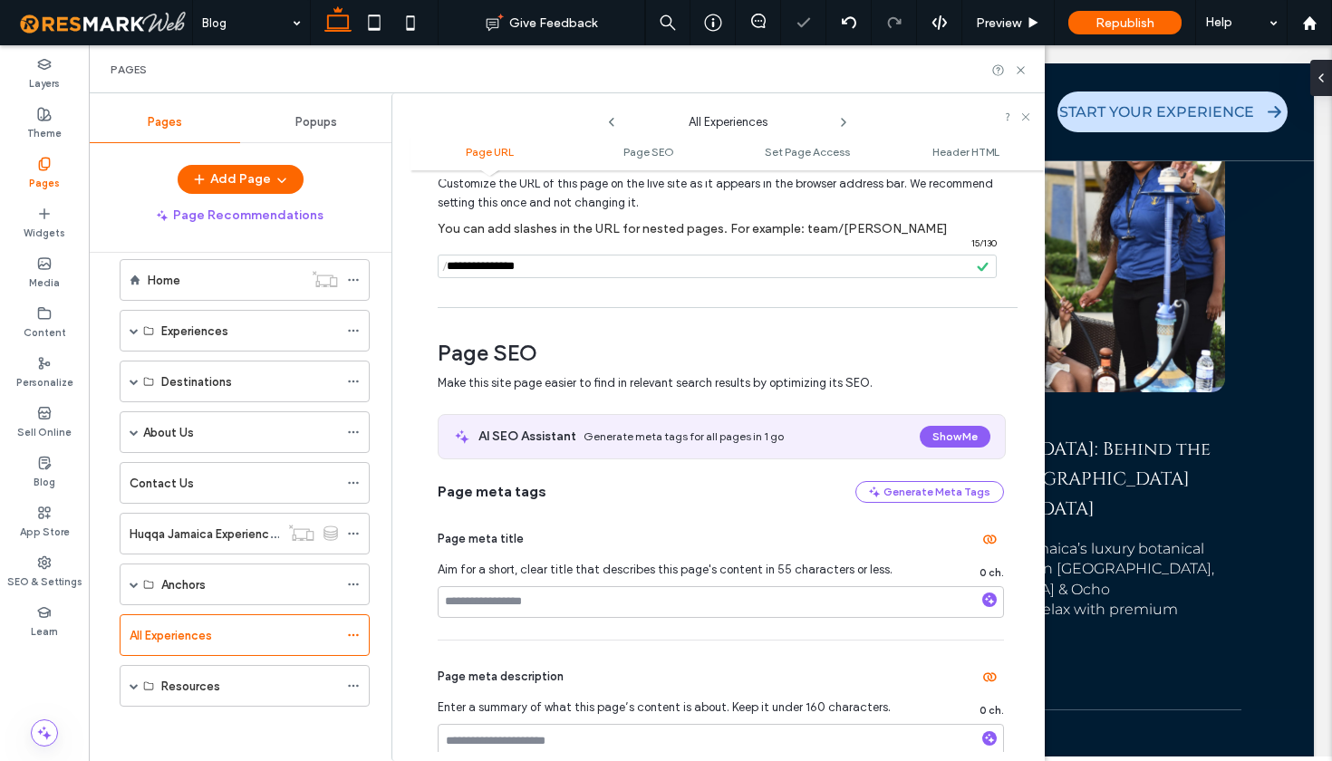
scroll to position [24, 0]
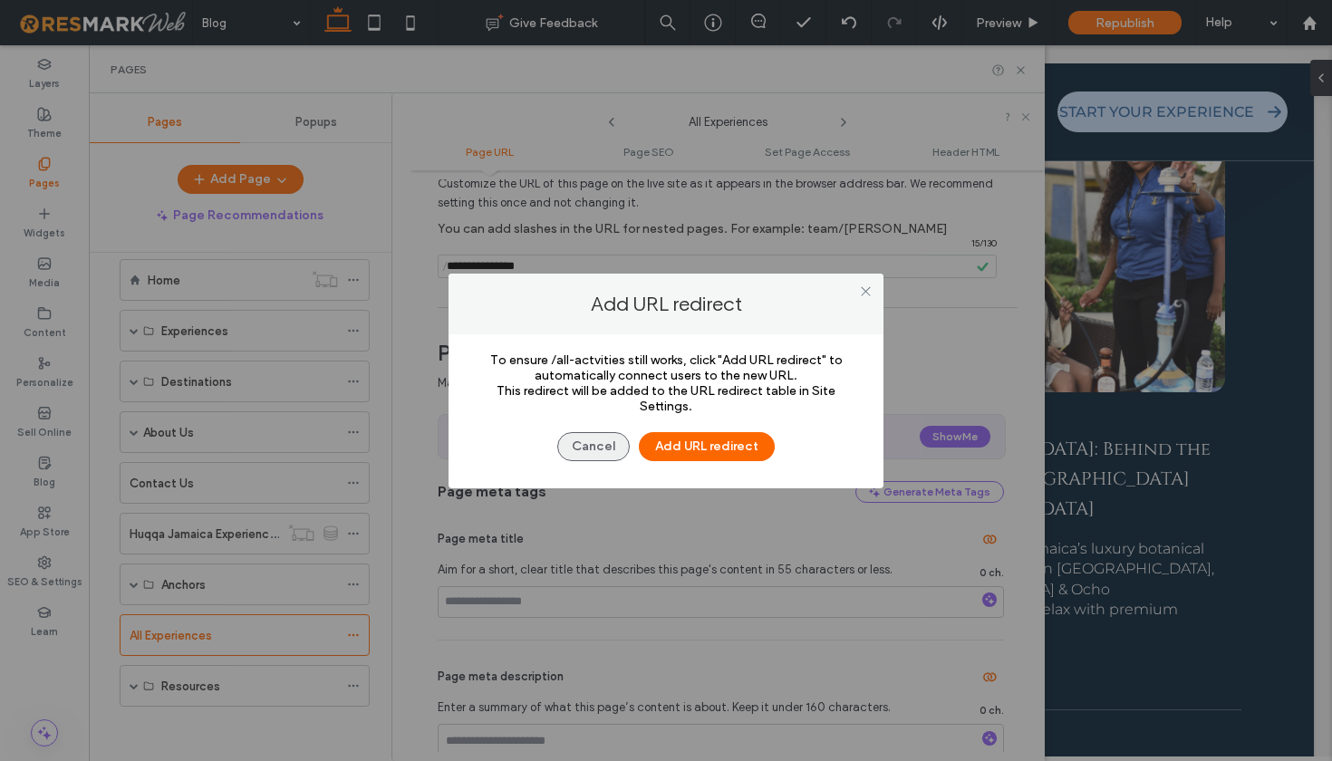
click at [598, 446] on button "Cancel" at bounding box center [593, 446] width 72 height 29
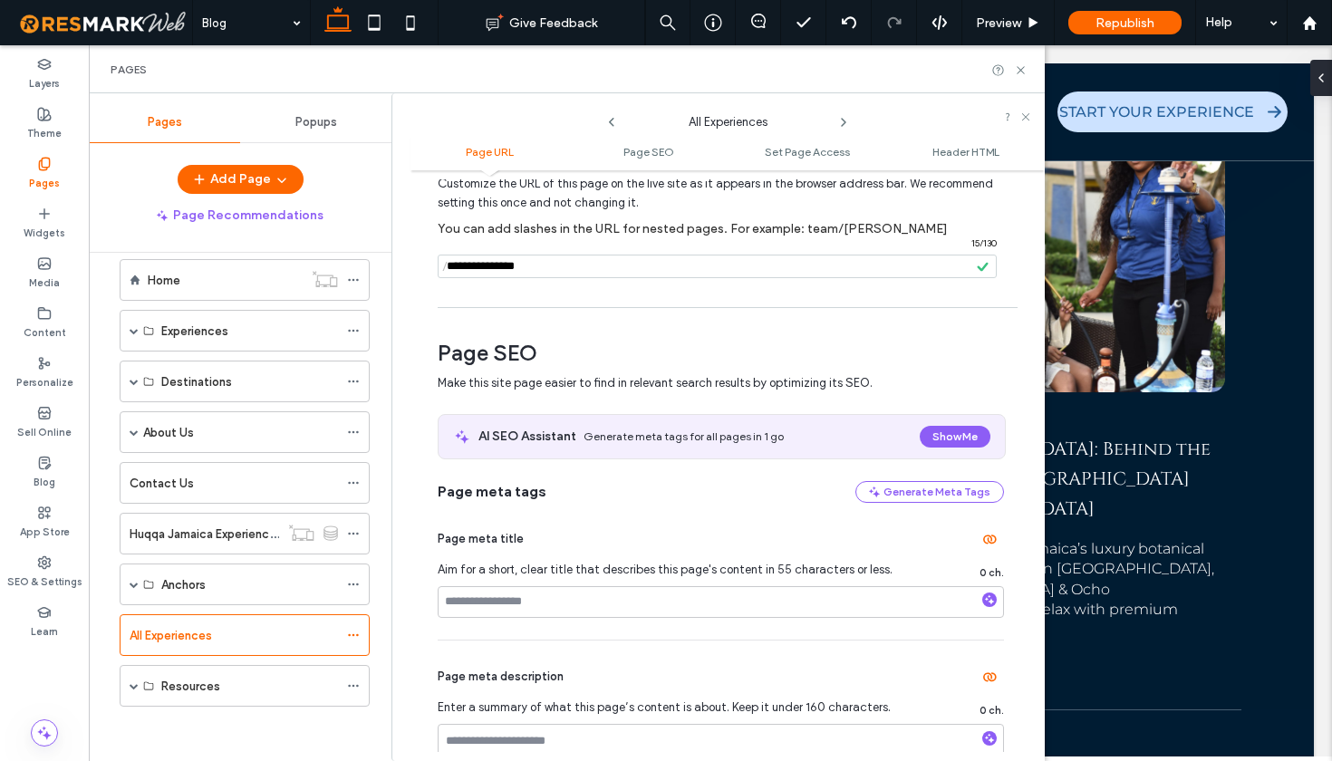
scroll to position [123, 0]
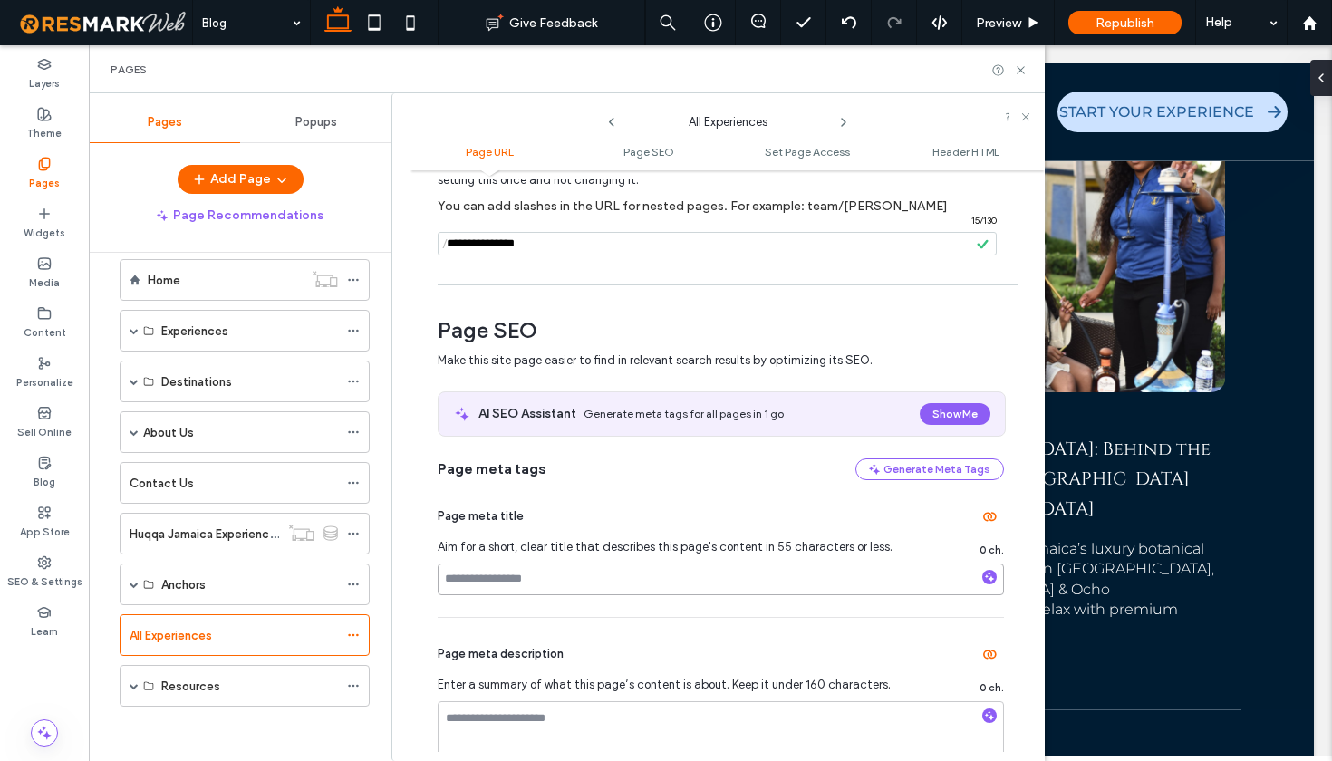
click at [556, 577] on input at bounding box center [721, 580] width 566 height 32
paste input "**********"
type input "**********"
click at [609, 612] on div "**********" at bounding box center [721, 548] width 566 height 137
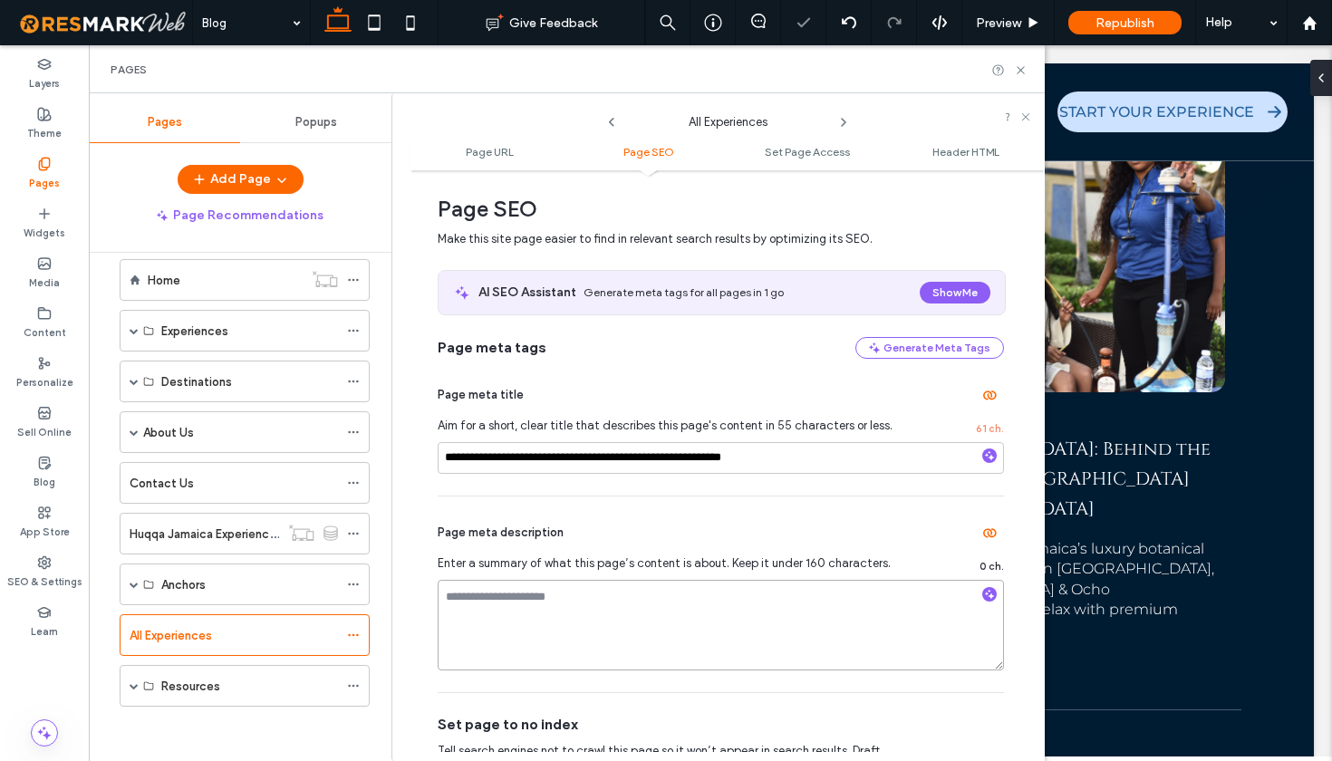
click at [594, 603] on textarea at bounding box center [721, 625] width 566 height 91
click at [669, 596] on textarea at bounding box center [721, 625] width 566 height 91
paste textarea "**********"
type textarea "**********"
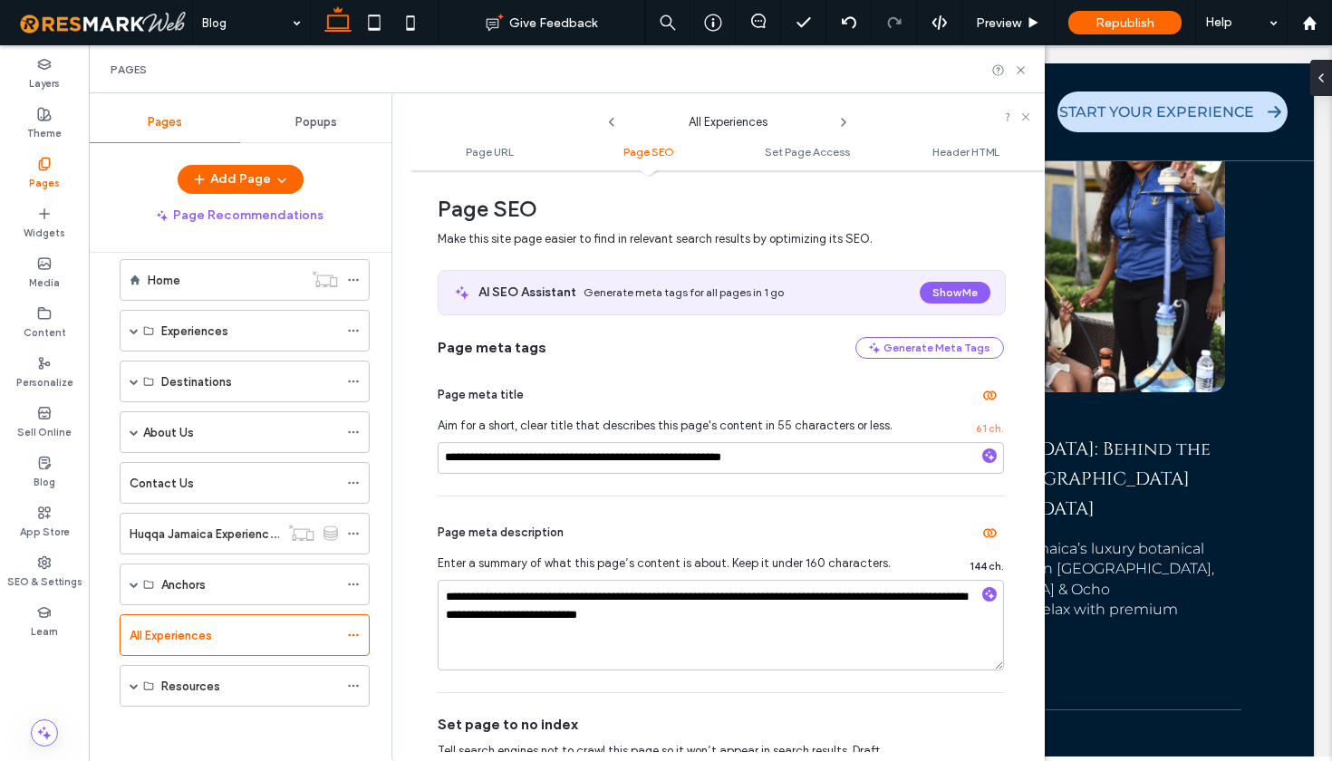
click at [685, 489] on div "**********" at bounding box center [721, 427] width 566 height 137
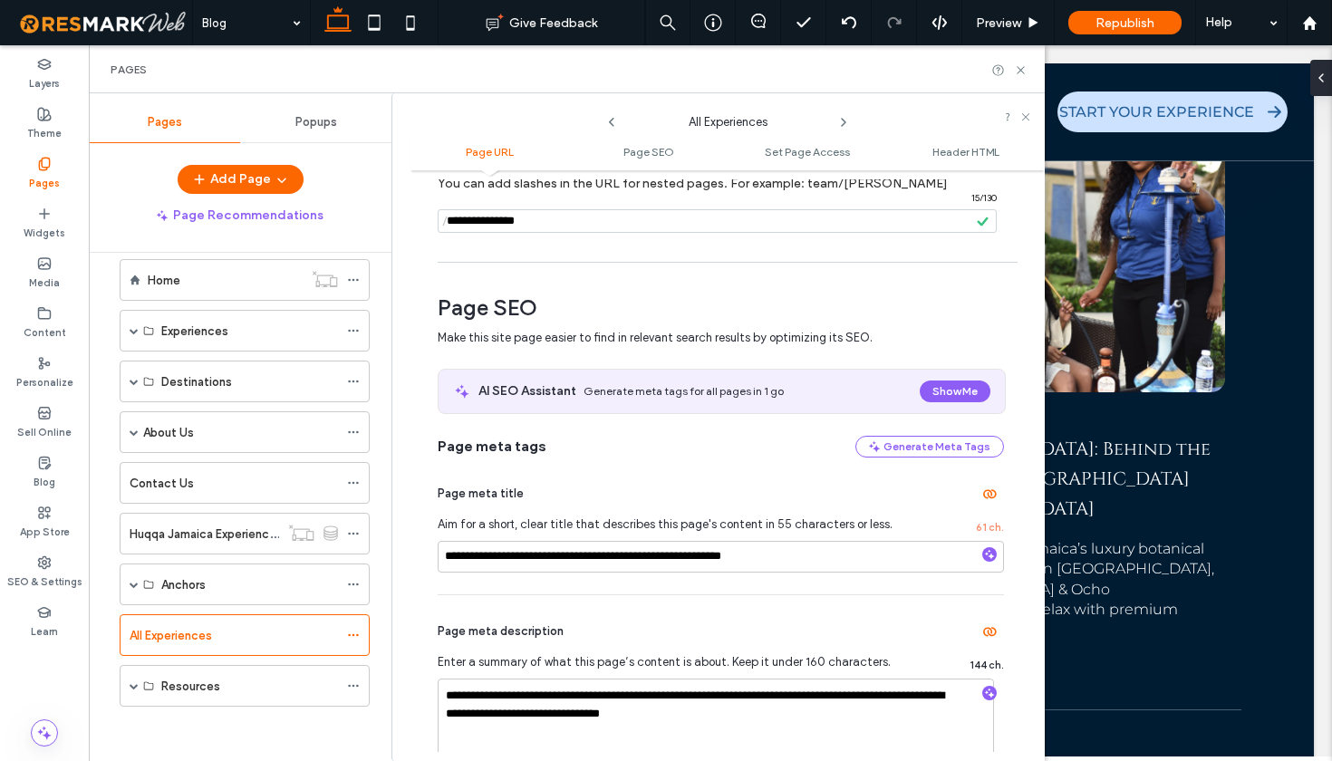
scroll to position [0, 0]
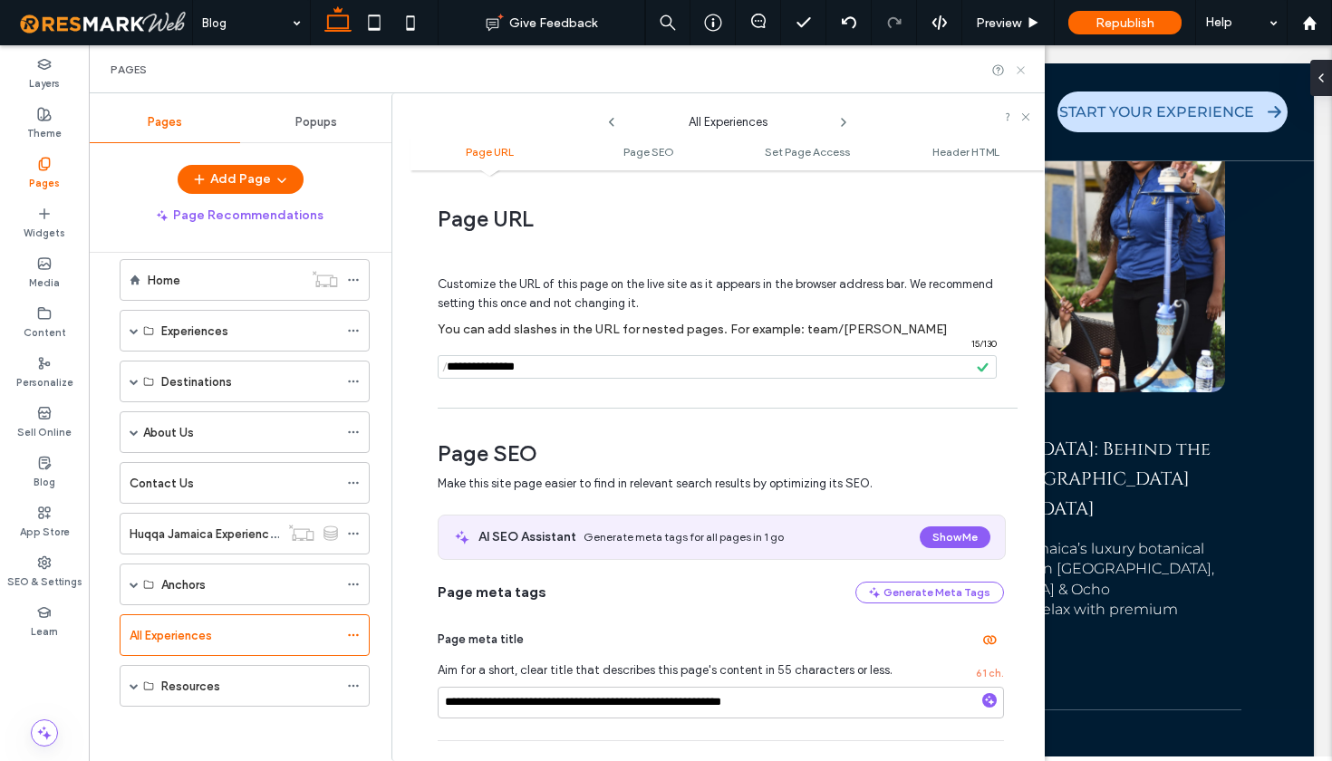
click at [1020, 72] on icon at bounding box center [1021, 70] width 14 height 14
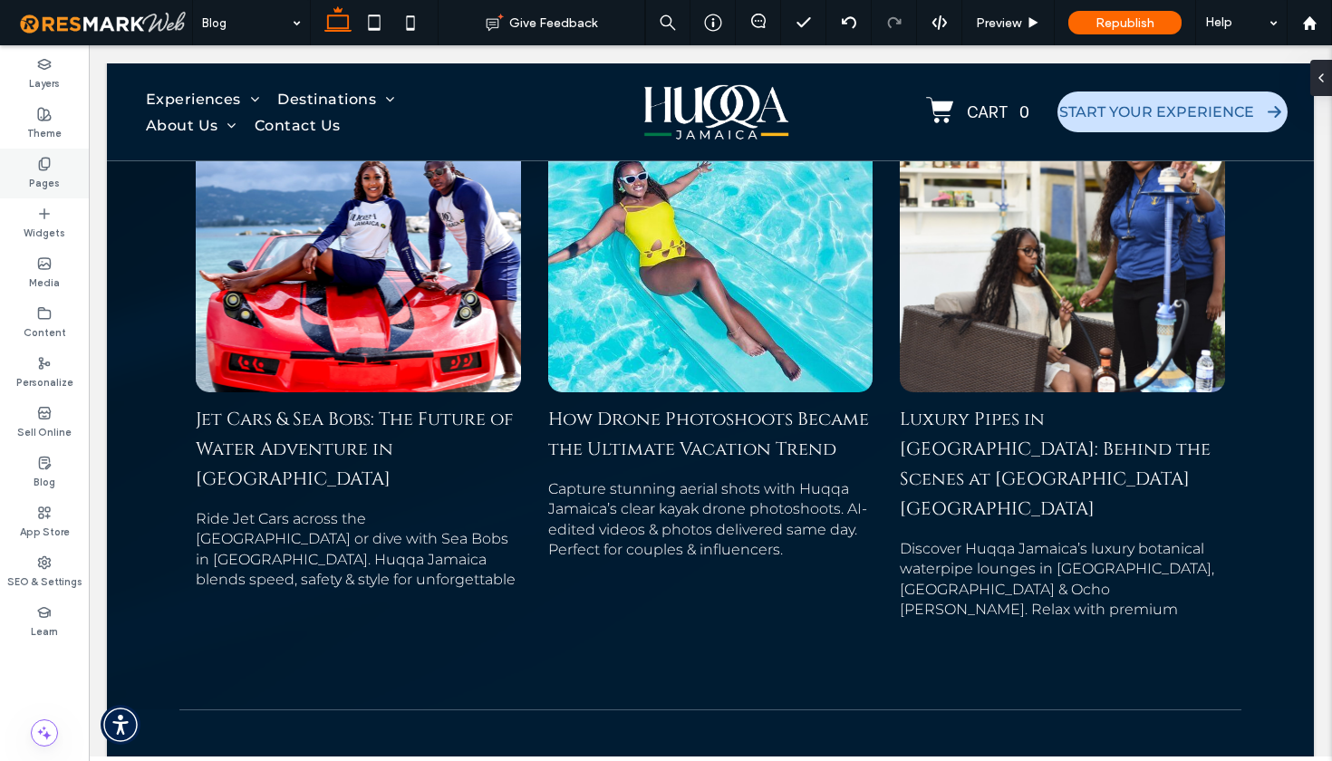
click at [53, 183] on label "Pages" at bounding box center [44, 181] width 31 height 20
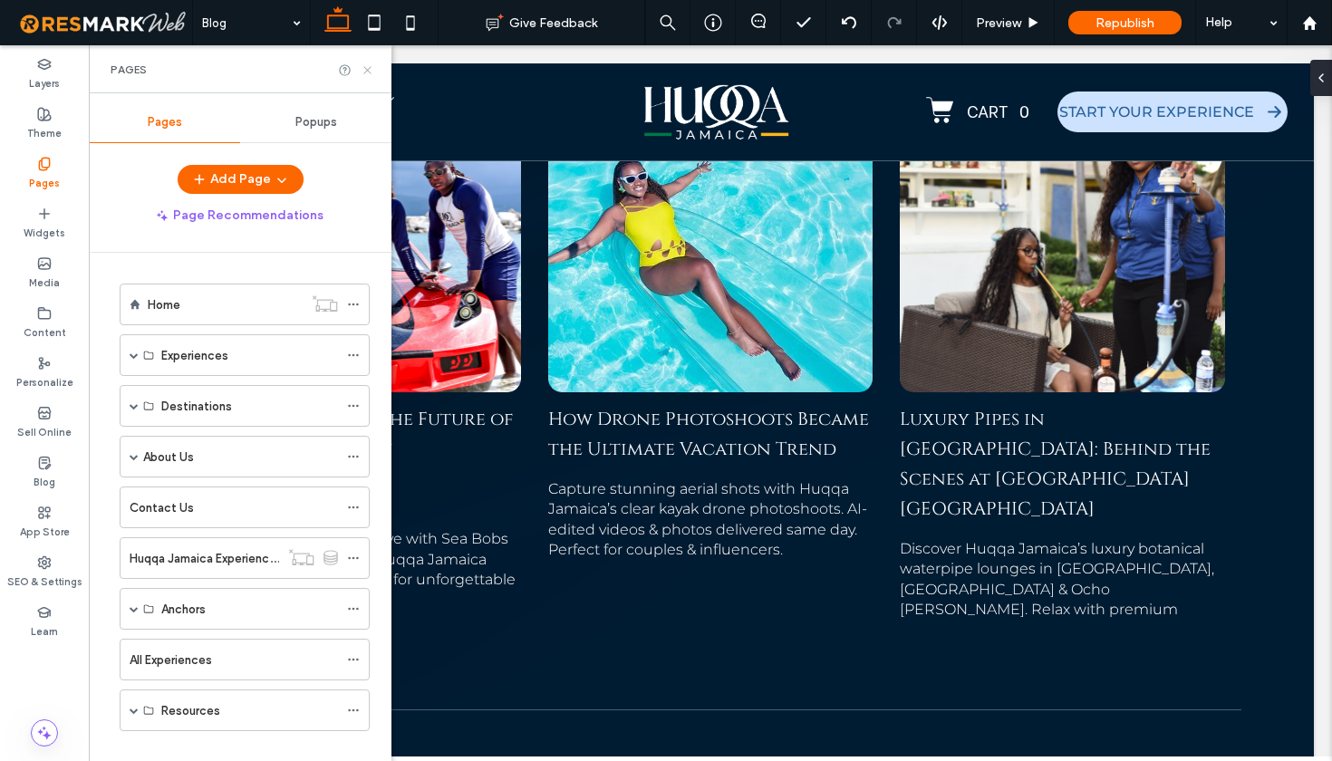
click at [366, 72] on use at bounding box center [366, 69] width 7 height 7
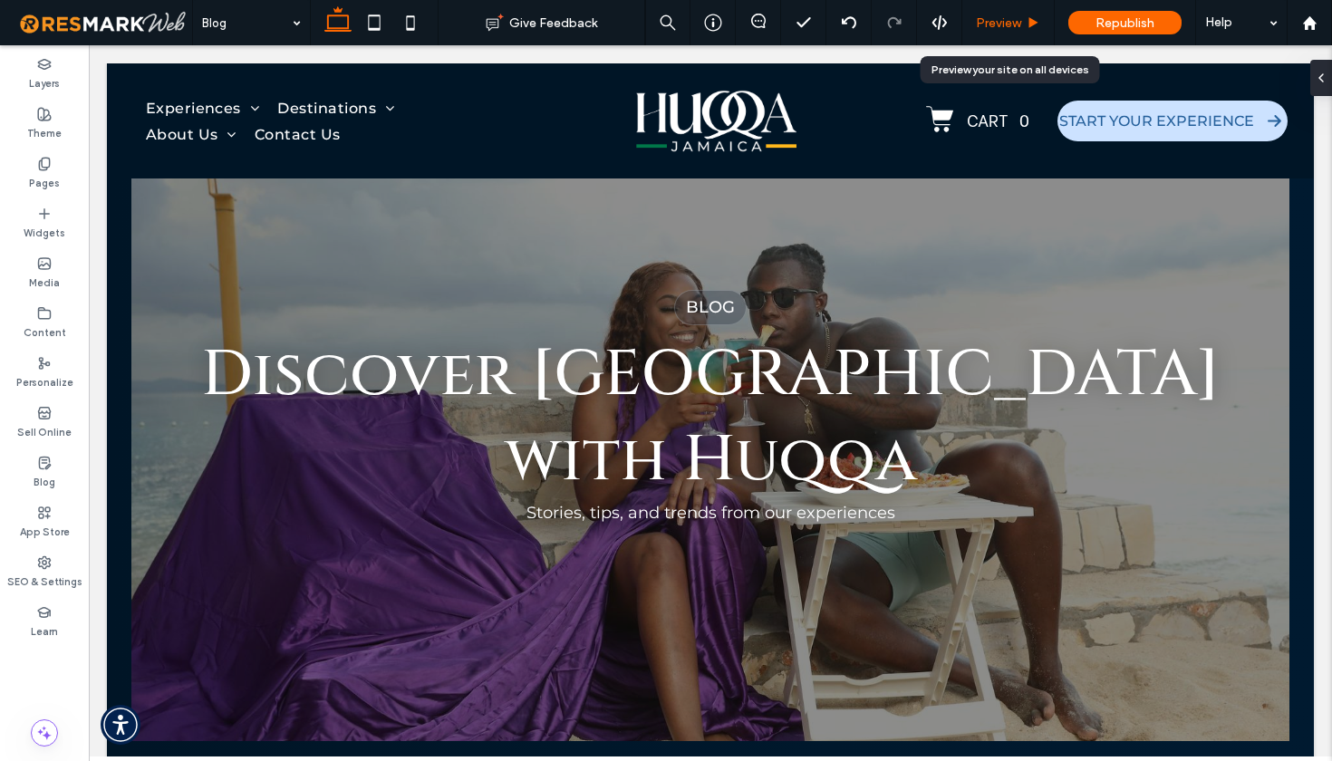
click at [1003, 31] on div "Preview" at bounding box center [1008, 22] width 92 height 45
click at [1003, 18] on span "Preview" at bounding box center [998, 22] width 45 height 15
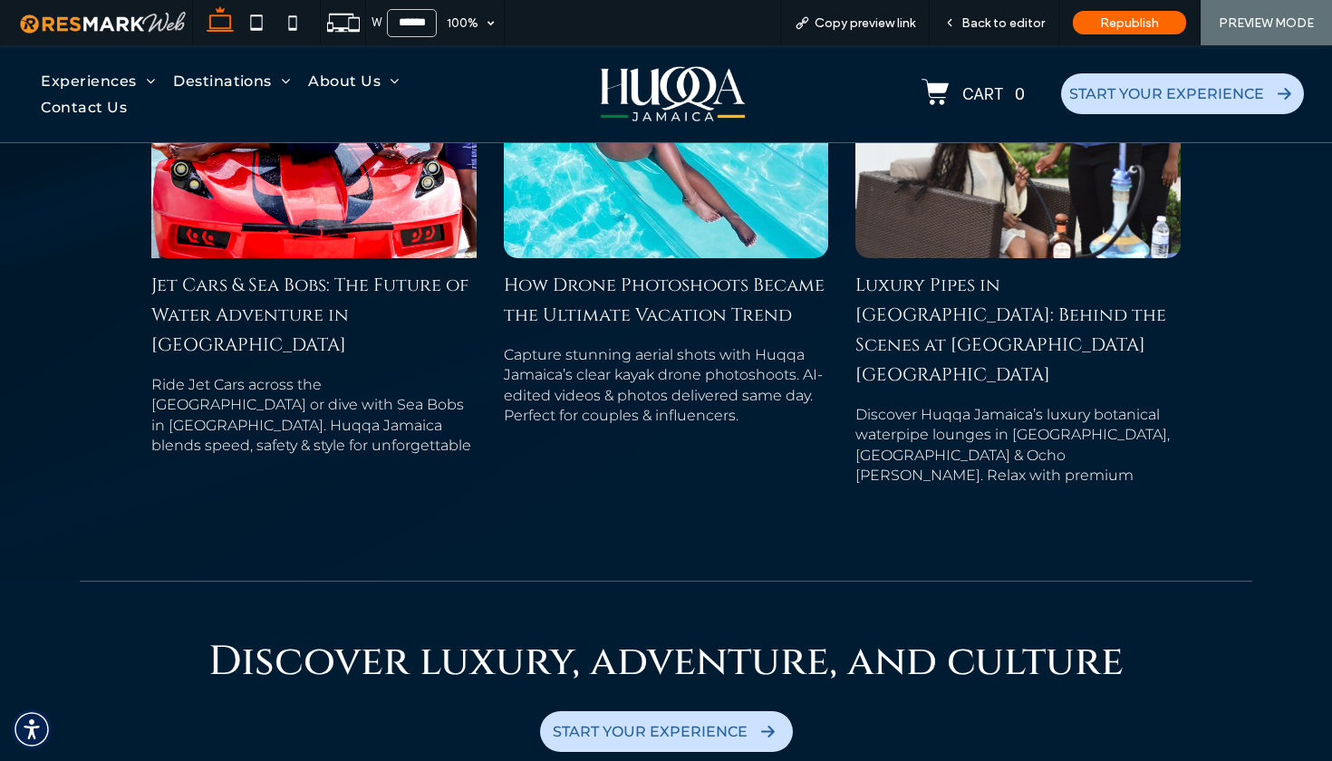
scroll to position [857, 0]
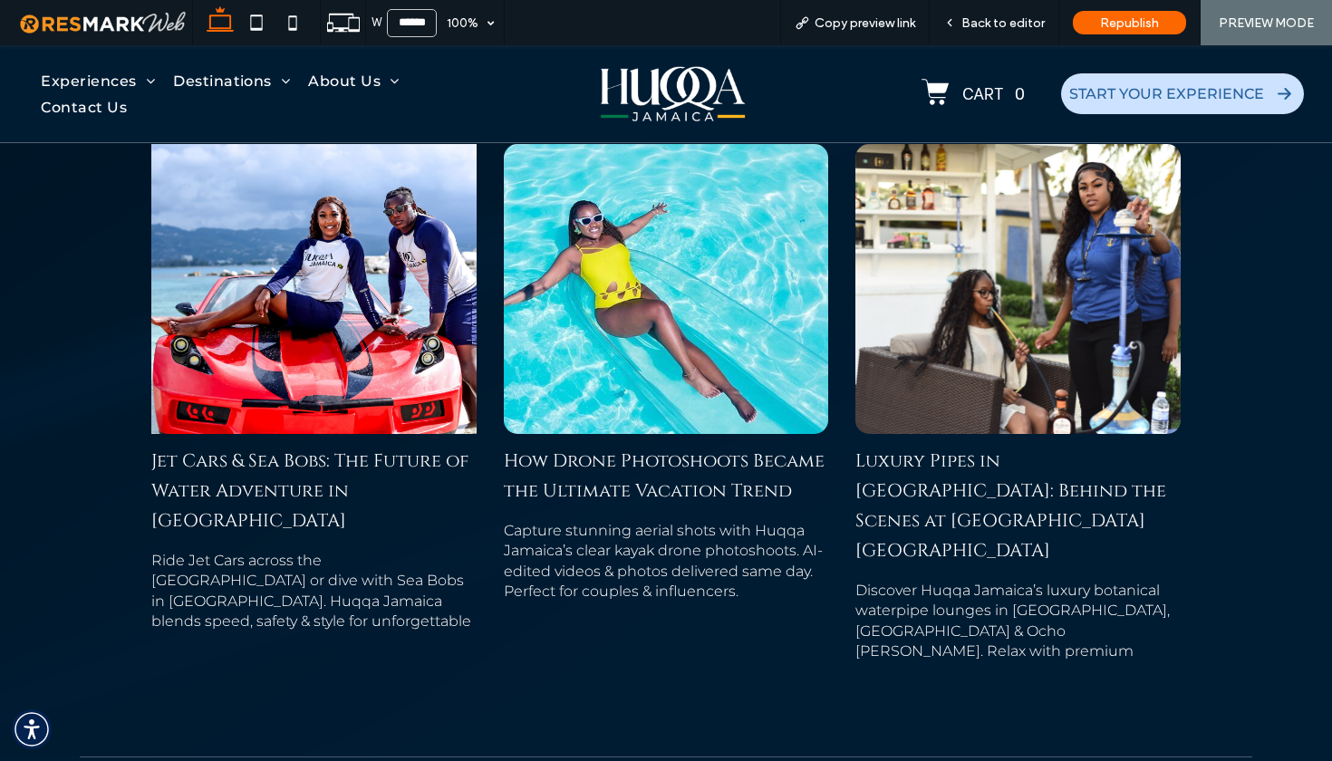
click at [359, 342] on div at bounding box center [313, 288] width 344 height 307
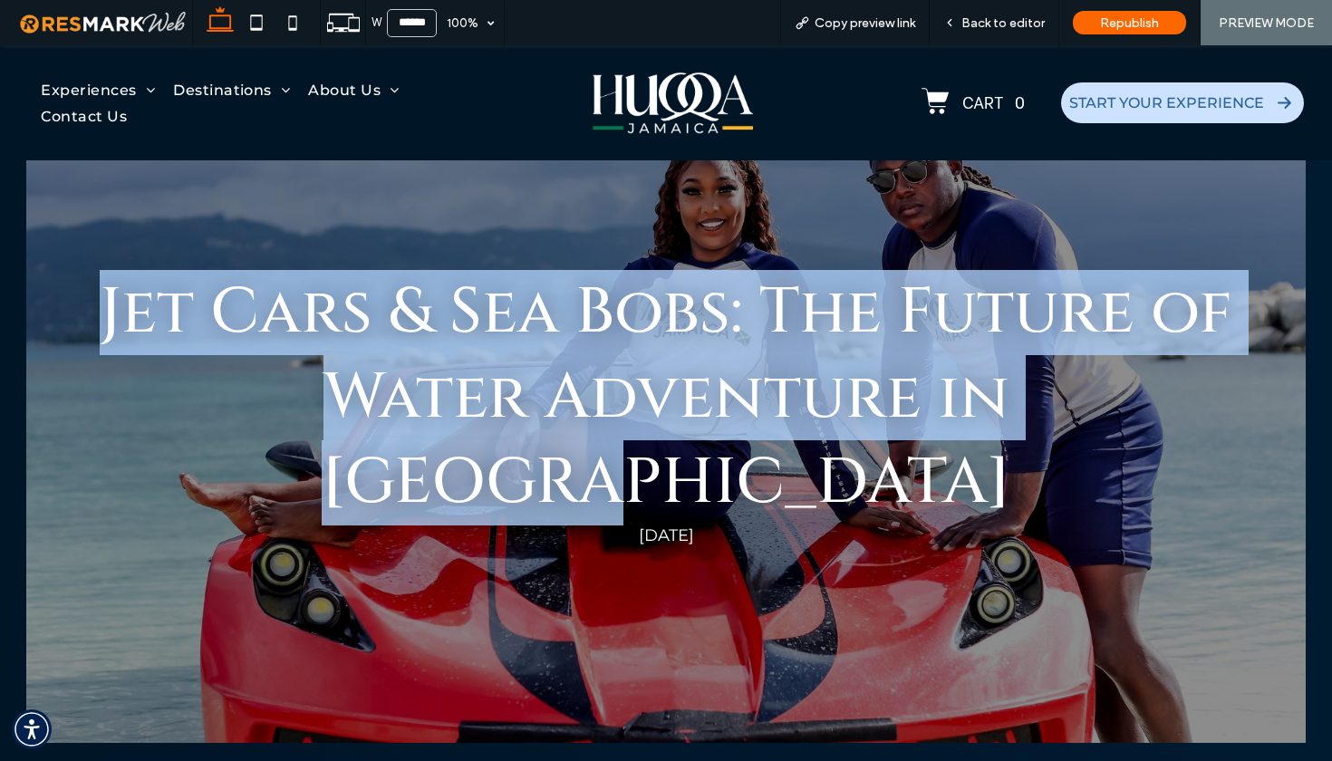
drag, startPoint x: 90, startPoint y: 344, endPoint x: 1126, endPoint y: 428, distance: 1039.9
click at [1126, 428] on div "Jet Cars & Sea Bobs: The Future of Water Adventure in [GEOGRAPHIC_DATA]" at bounding box center [666, 398] width 1176 height 256
copy div "Jet Cars & Sea Bobs: The Future of Water Adventure in [GEOGRAPHIC_DATA]"
click at [361, 136] on link "Blog" at bounding box center [364, 125] width 76 height 44
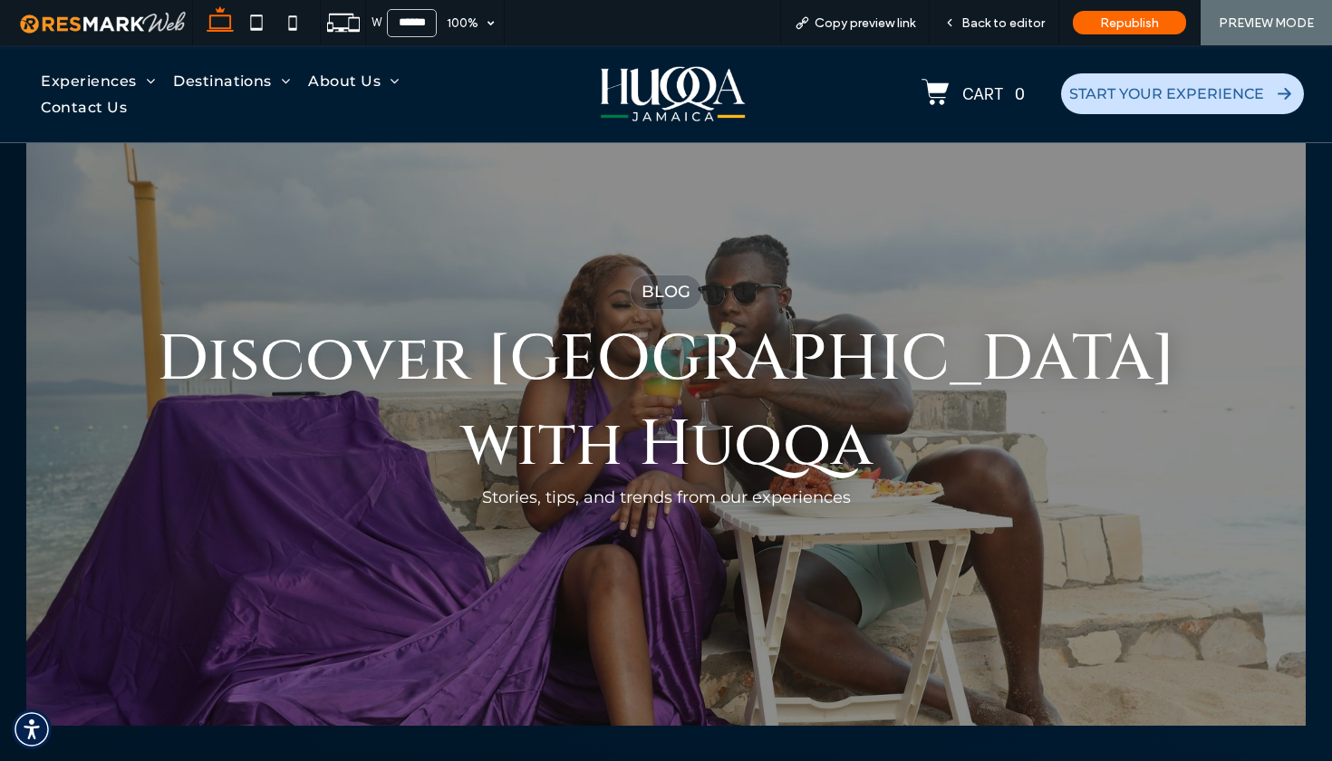
scroll to position [864, 0]
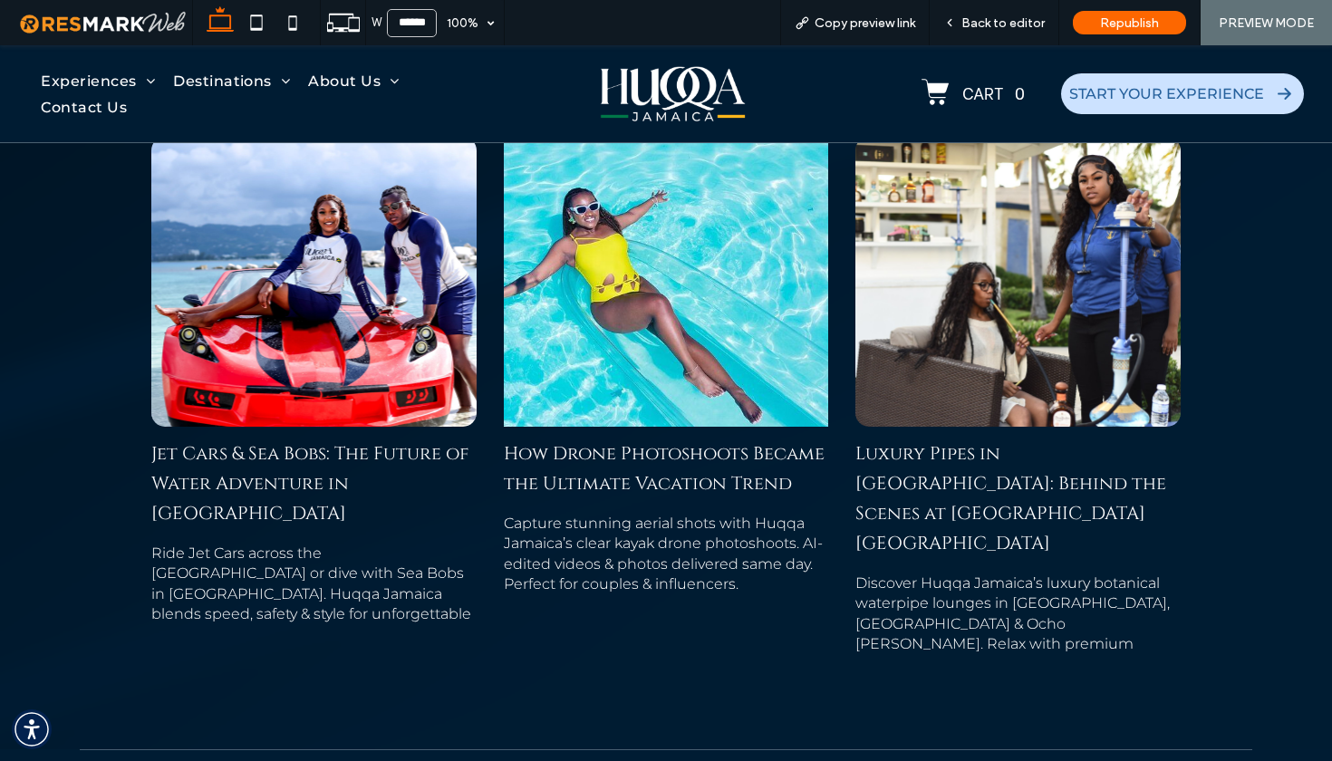
click at [637, 224] on div at bounding box center [666, 281] width 344 height 307
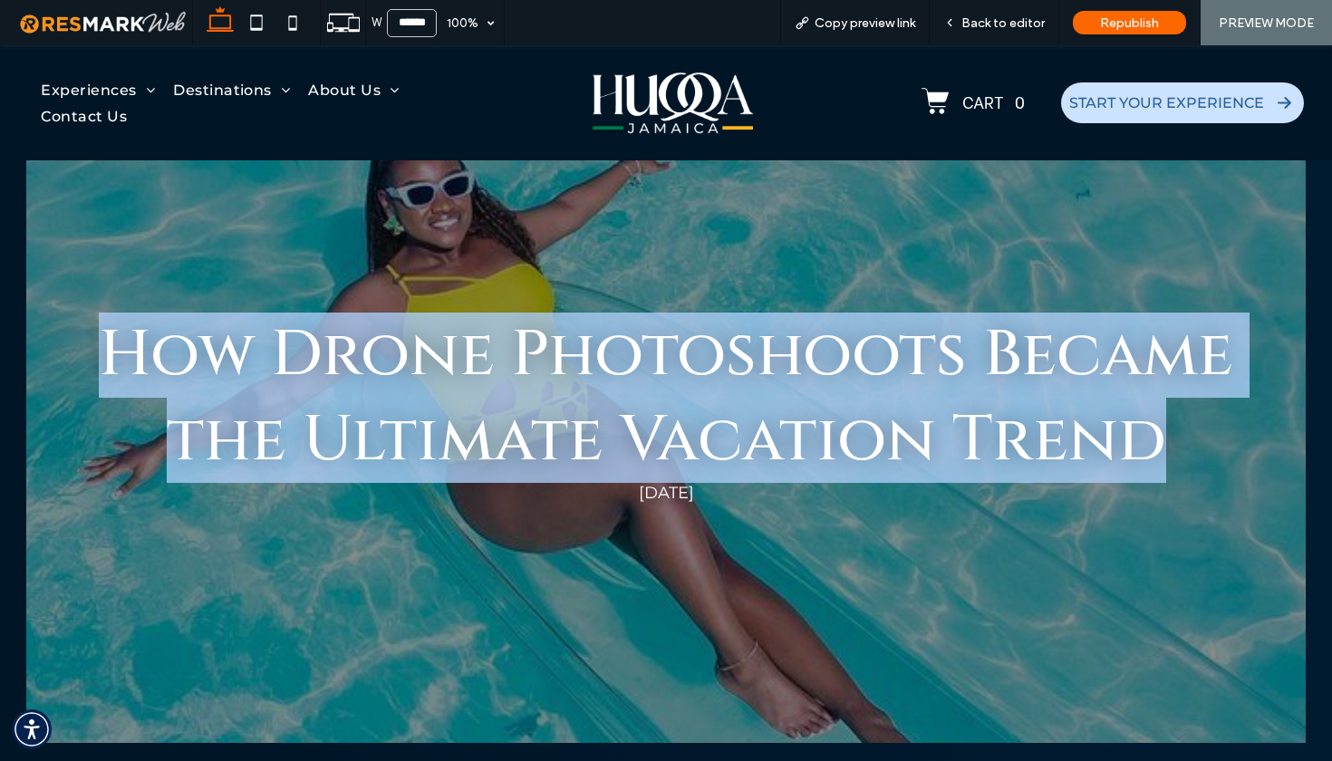
click at [1155, 432] on div "How Drone Photoshoots Became the Ultimate Vacation Trend" at bounding box center [666, 398] width 1176 height 170
drag, startPoint x: 355, startPoint y: 122, endPoint x: 355, endPoint y: 168, distance: 45.3
click at [355, 122] on span "Blog" at bounding box center [357, 125] width 35 height 17
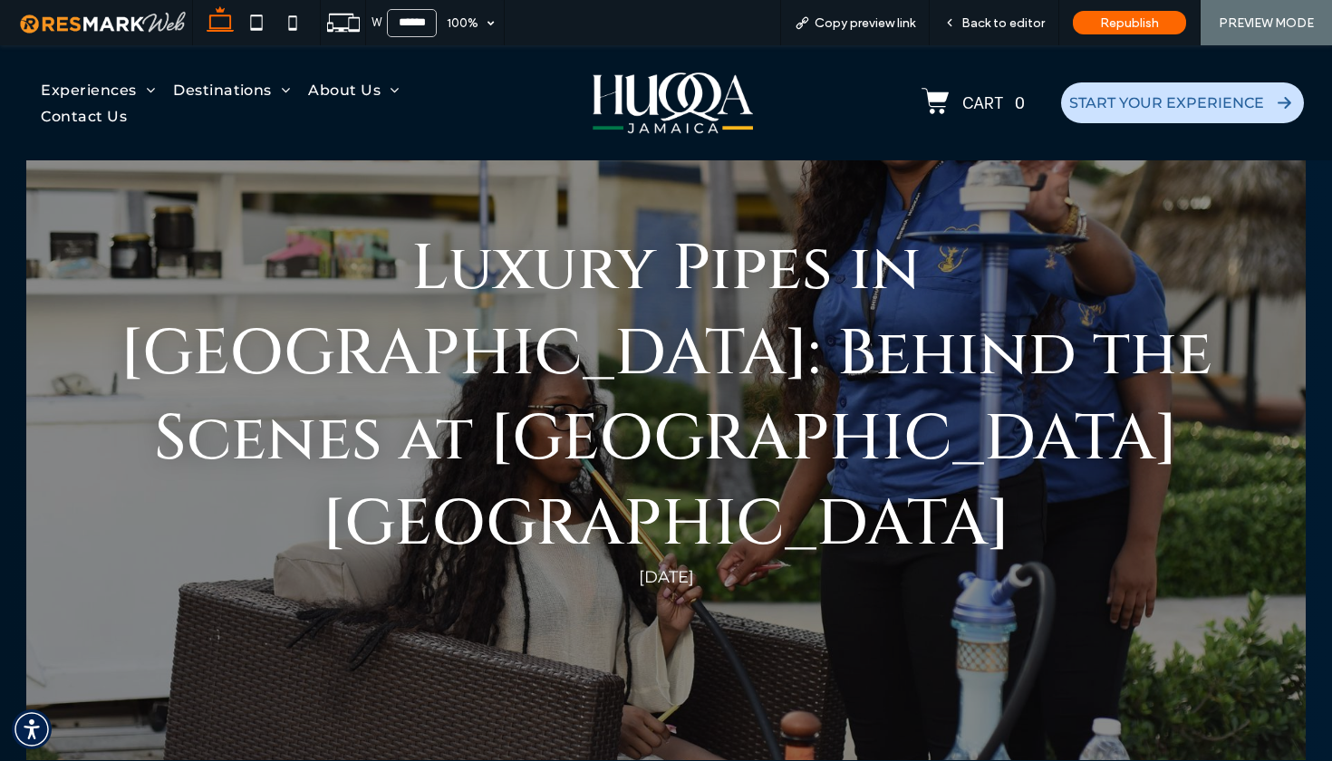
click at [825, 207] on div "Luxury Pipes in [GEOGRAPHIC_DATA]: Behind the Scenes at [GEOGRAPHIC_DATA] [GEOG…" at bounding box center [665, 459] width 1278 height 599
click at [1016, 24] on span "Back to editor" at bounding box center [1002, 22] width 83 height 15
